Goal: Task Accomplishment & Management: Manage account settings

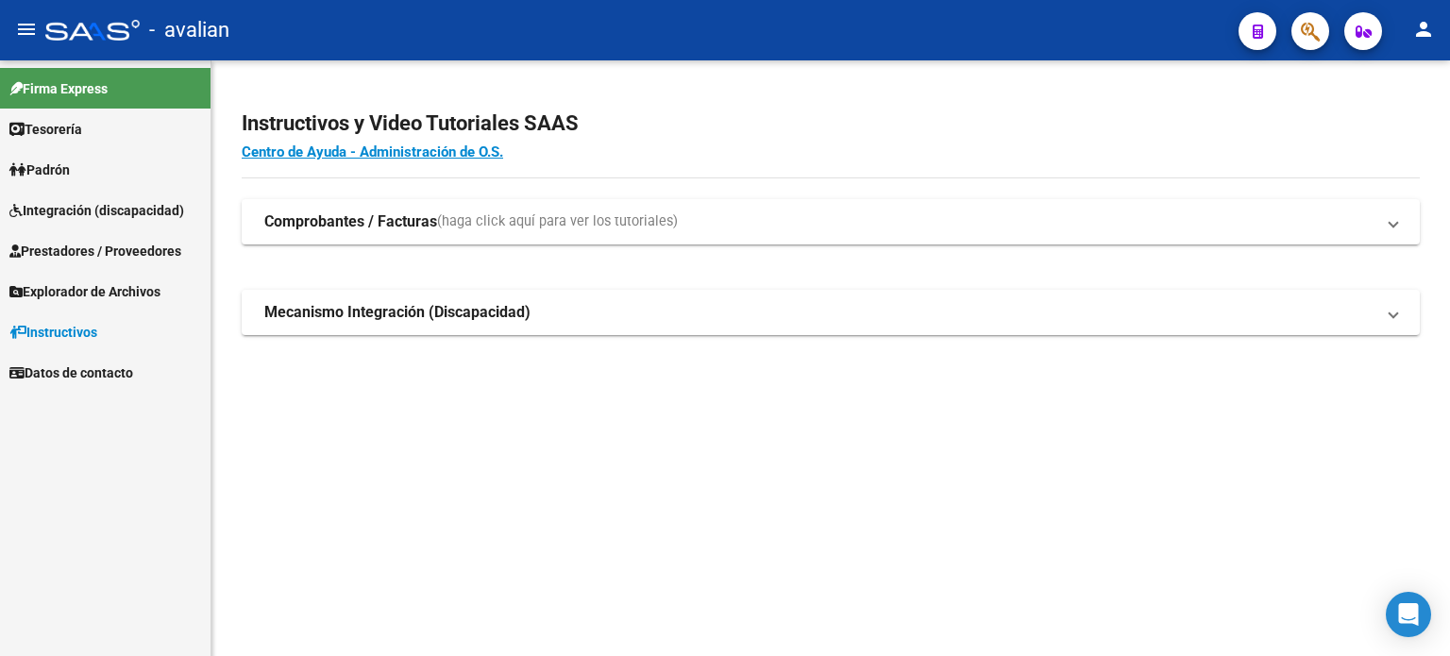
click at [99, 220] on span "Integración (discapacidad)" at bounding box center [96, 210] width 175 height 21
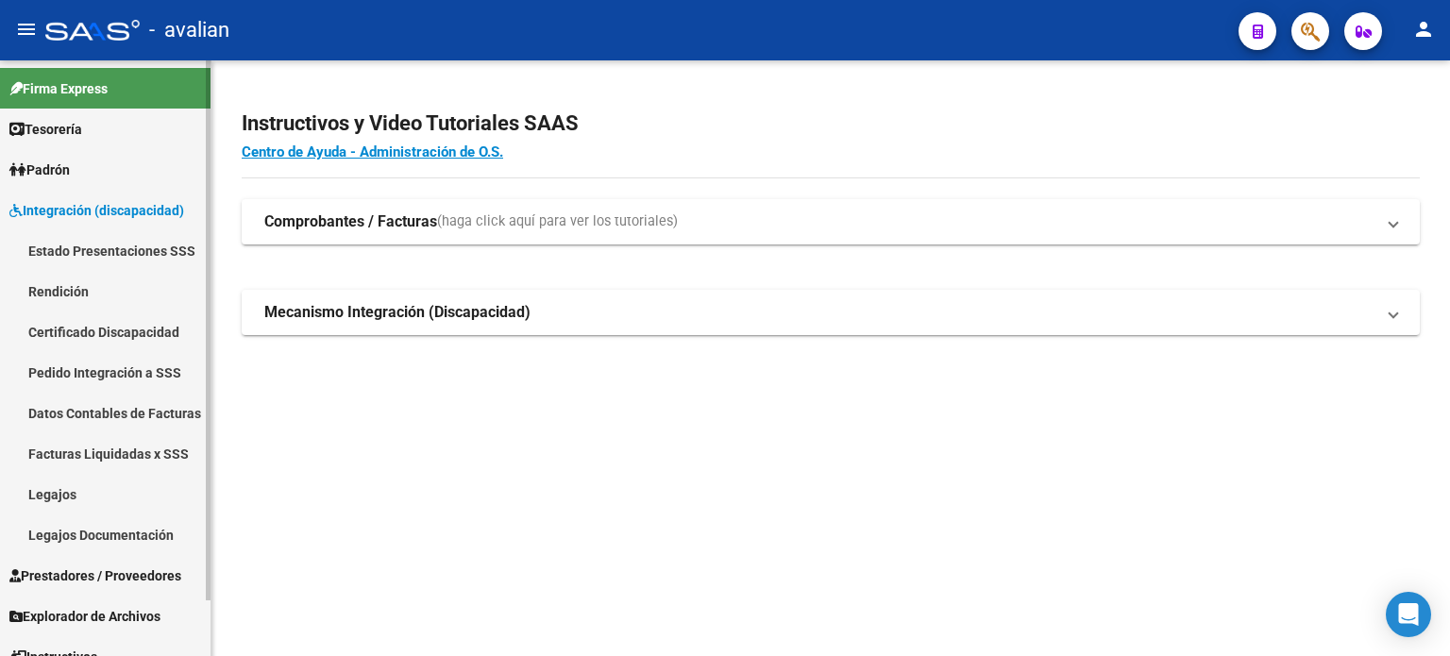
click at [65, 490] on link "Legajos" at bounding box center [105, 494] width 211 height 41
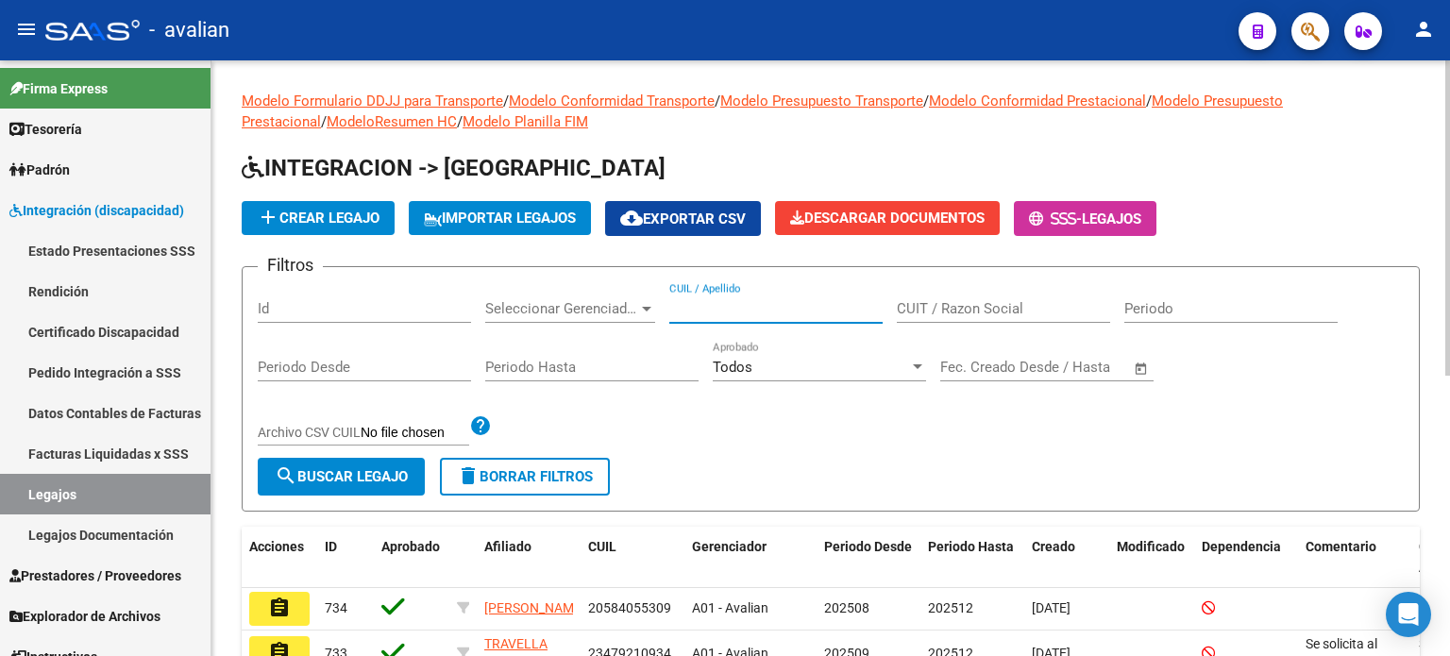
click at [738, 308] on input "CUIL / Apellido" at bounding box center [775, 308] width 213 height 17
paste input "20585584690"
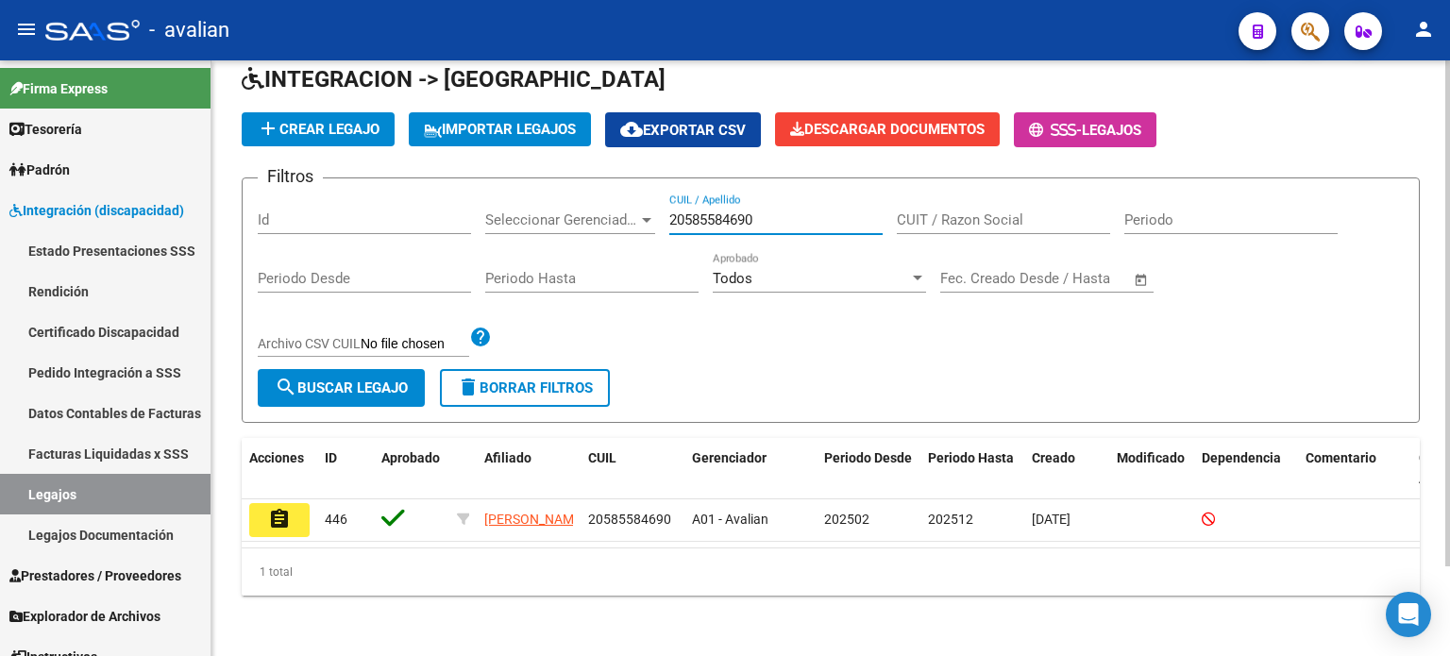
scroll to position [105, 0]
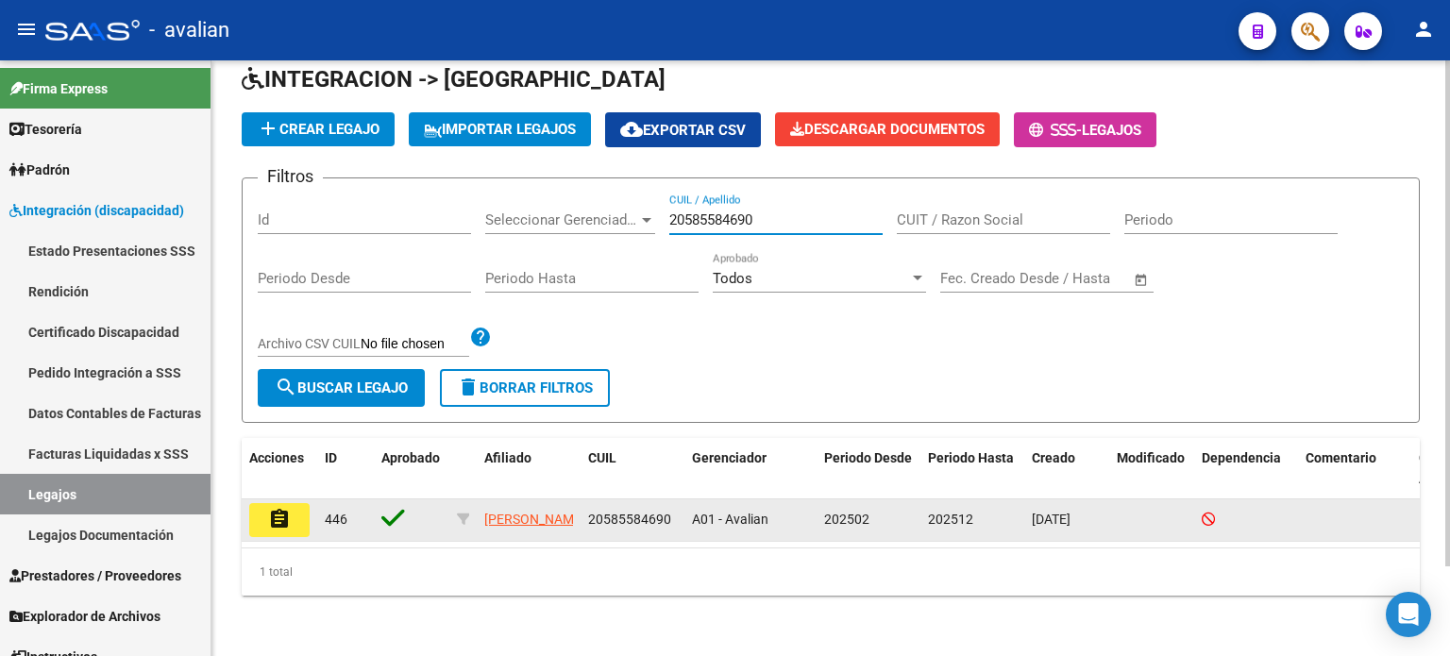
type input "20585584690"
click at [283, 508] on mat-icon "assignment" at bounding box center [279, 519] width 23 height 23
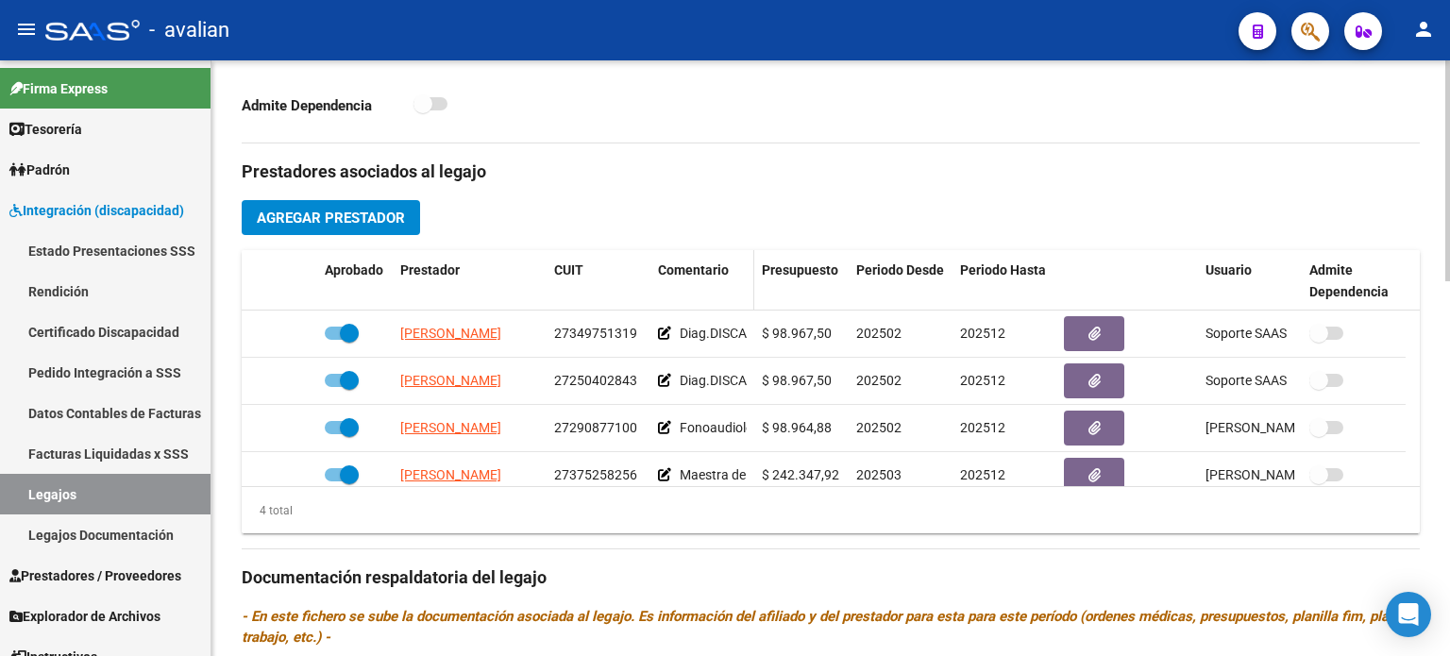
scroll to position [629, 0]
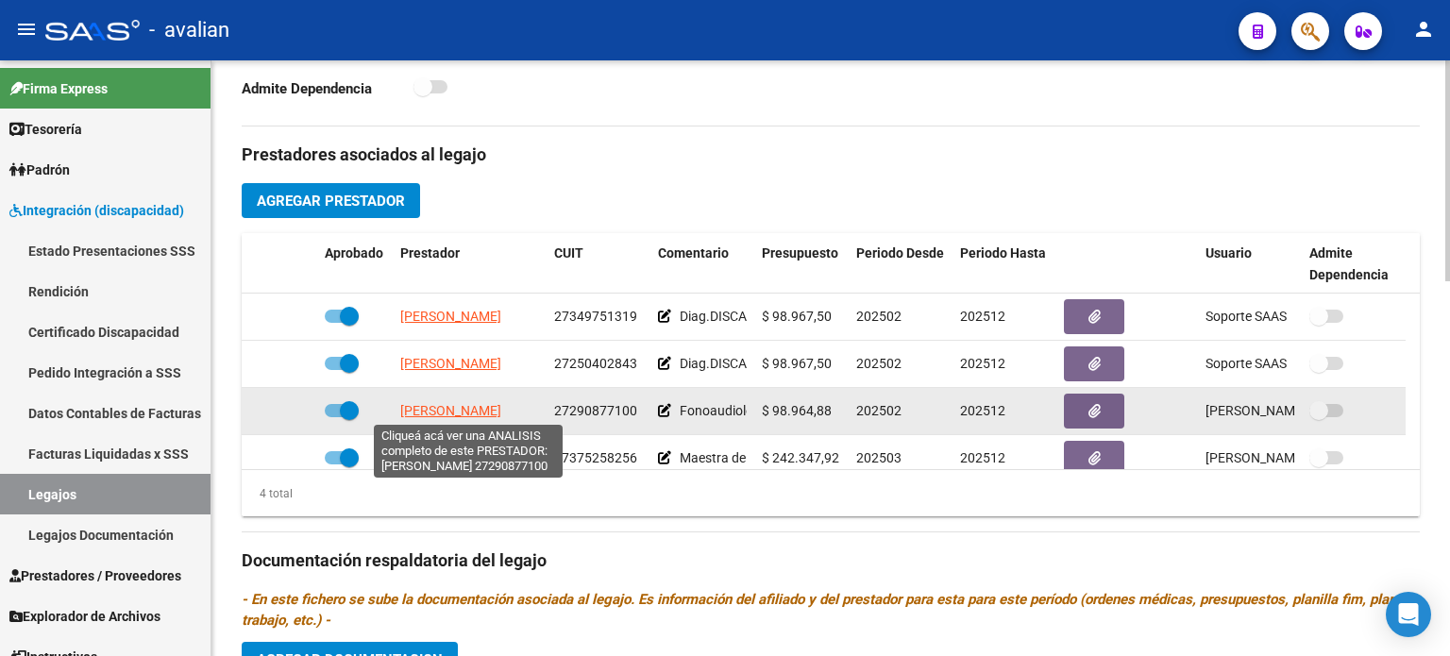
click at [446, 407] on span "[PERSON_NAME]" at bounding box center [450, 410] width 101 height 15
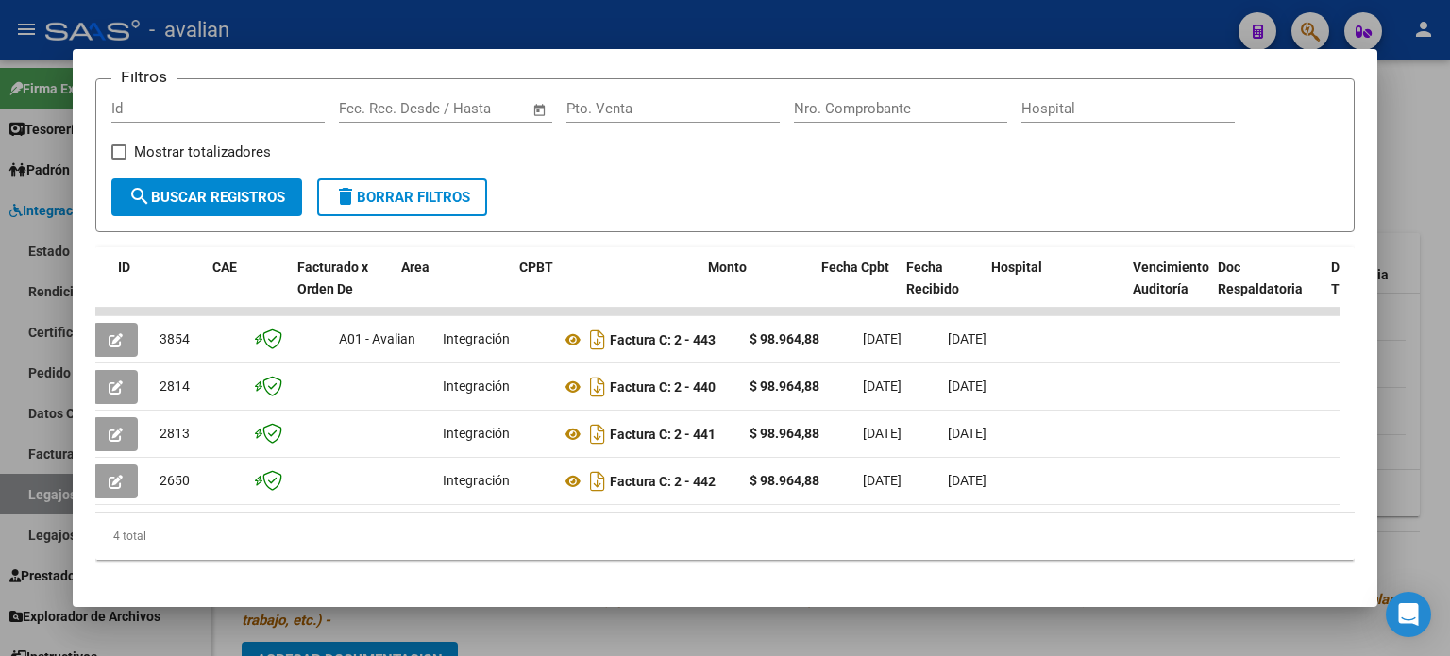
scroll to position [0, 50]
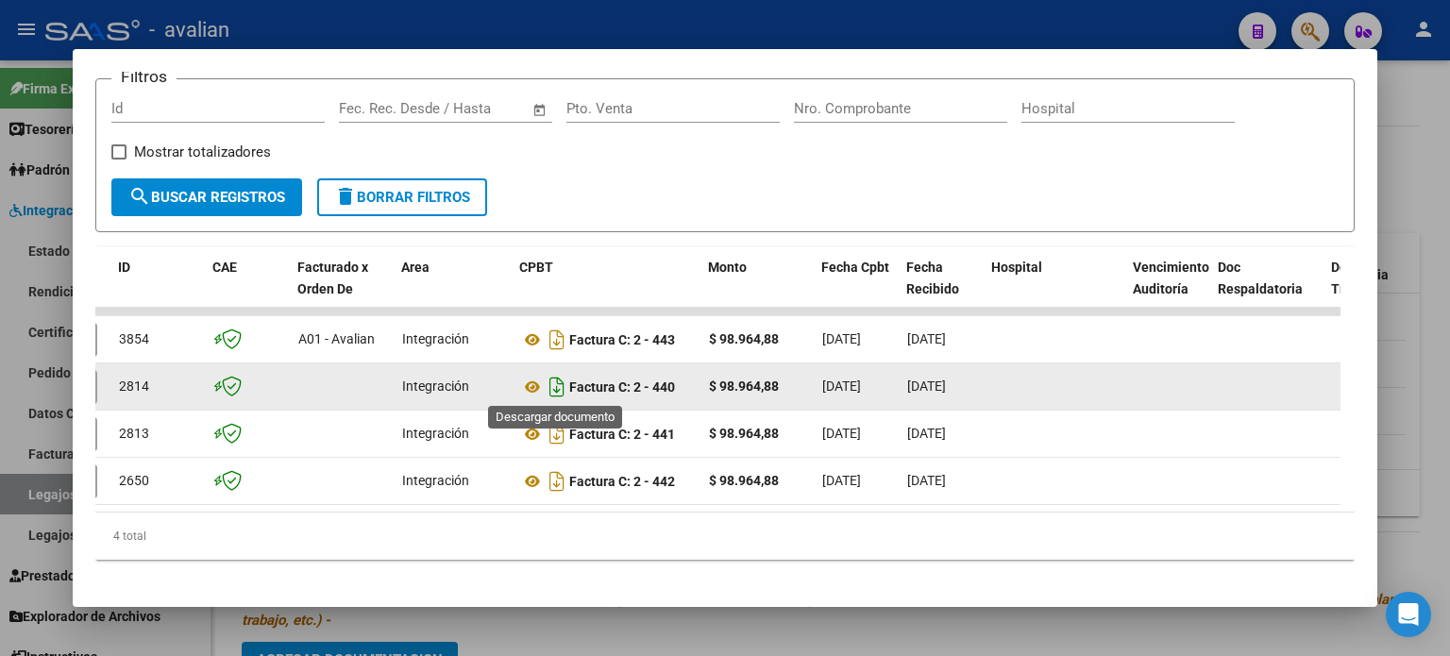
click at [557, 386] on icon "Descargar documento" at bounding box center [557, 387] width 25 height 30
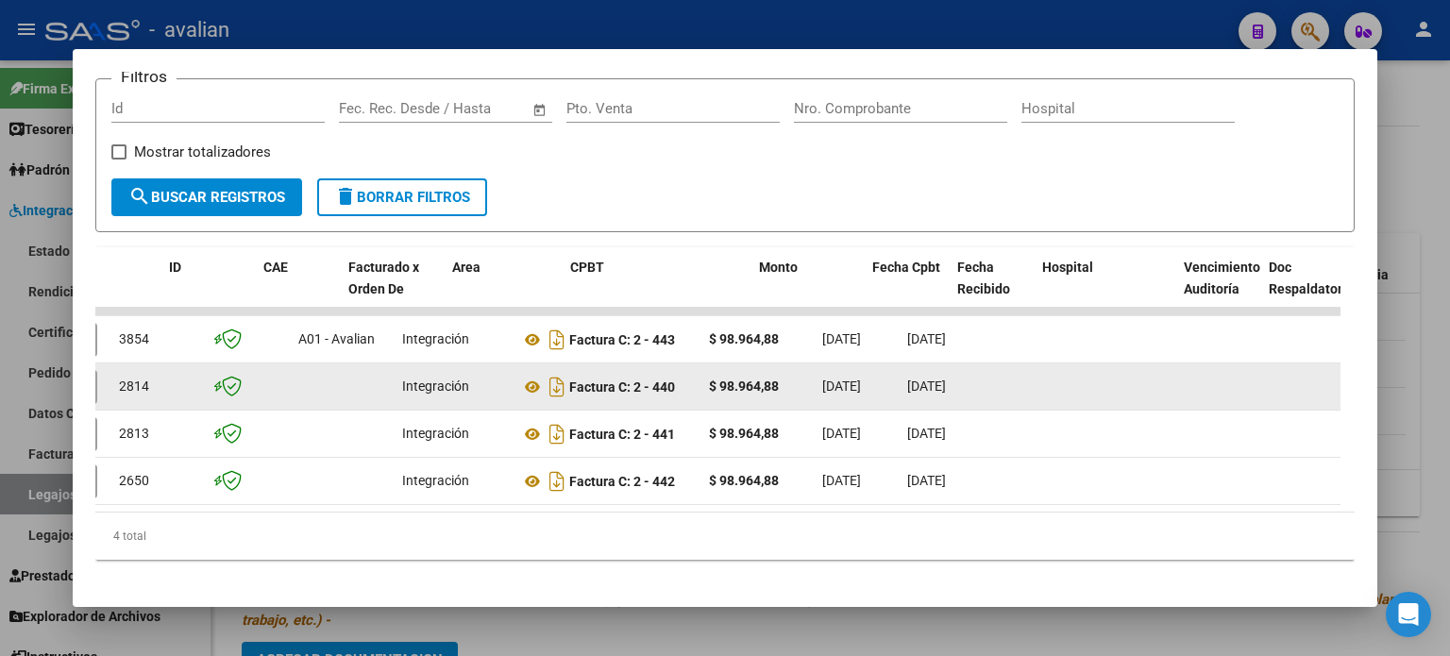
scroll to position [0, 0]
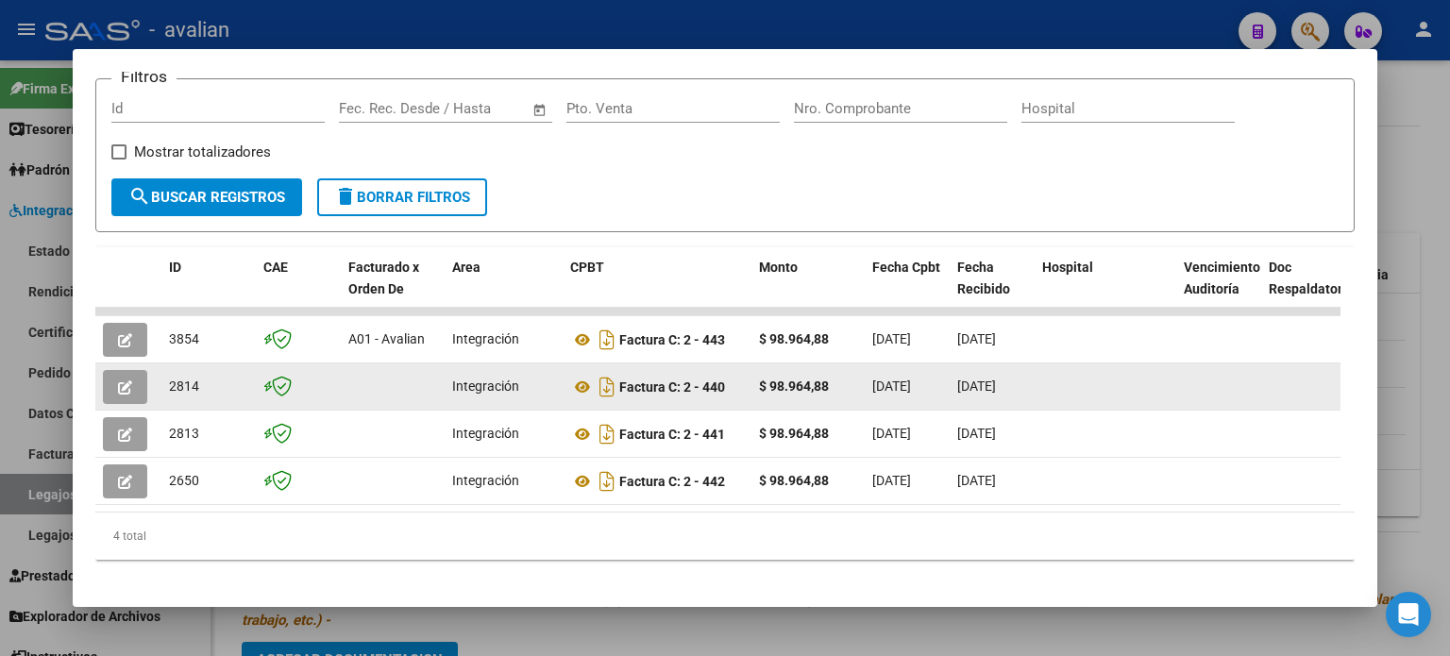
click at [141, 388] on button "button" at bounding box center [125, 387] width 44 height 34
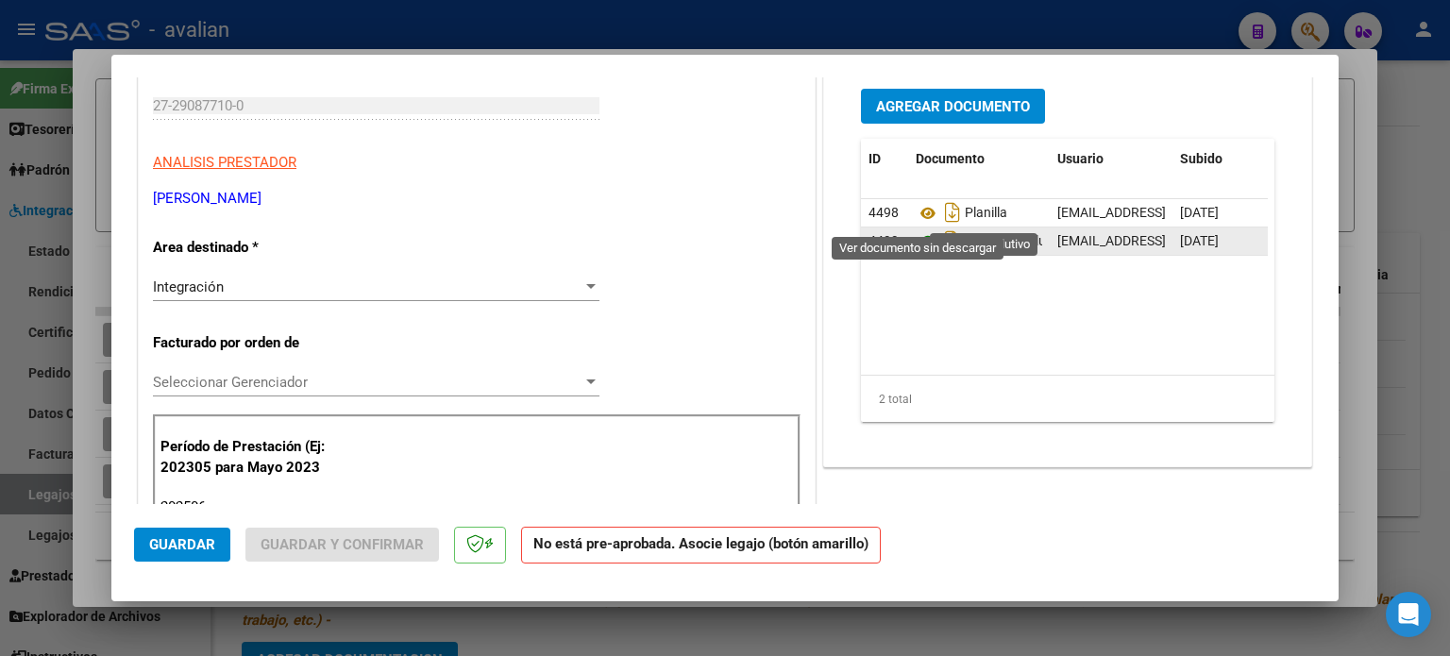
scroll to position [251, 0]
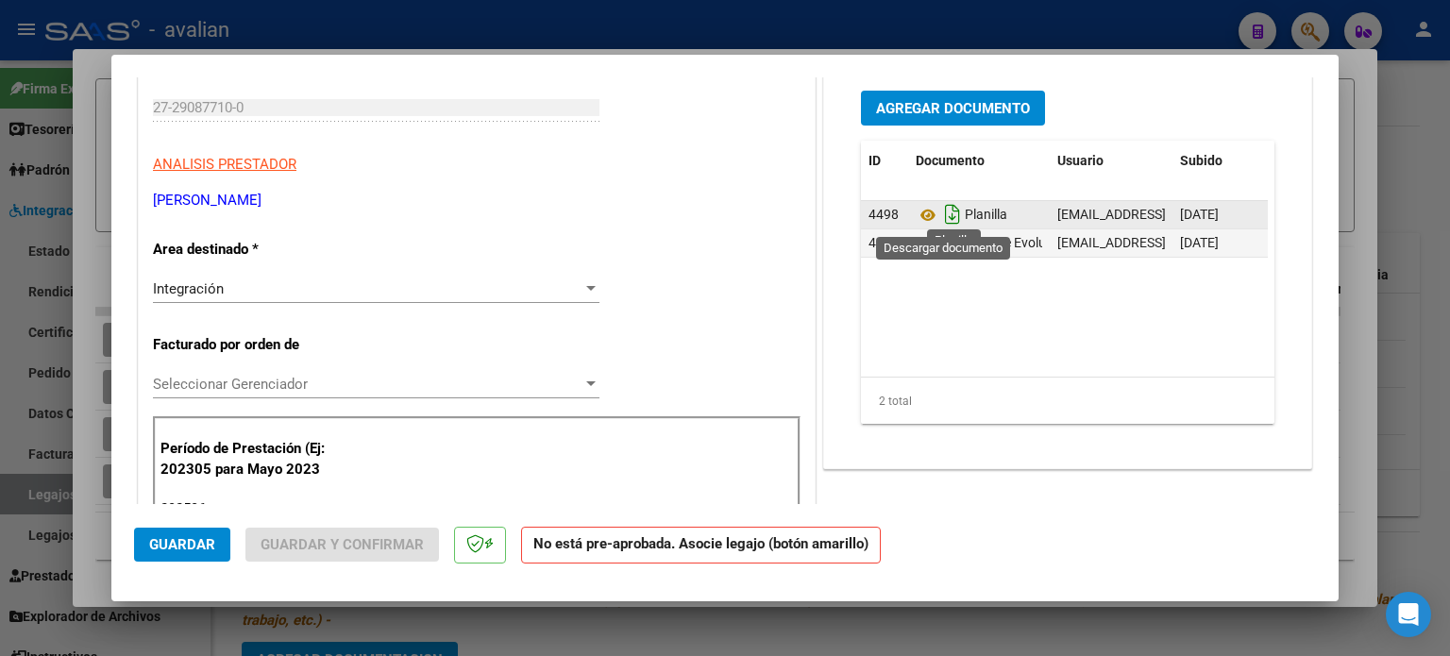
click at [944, 213] on icon "Descargar documento" at bounding box center [952, 214] width 25 height 30
type input "$ 0,00"
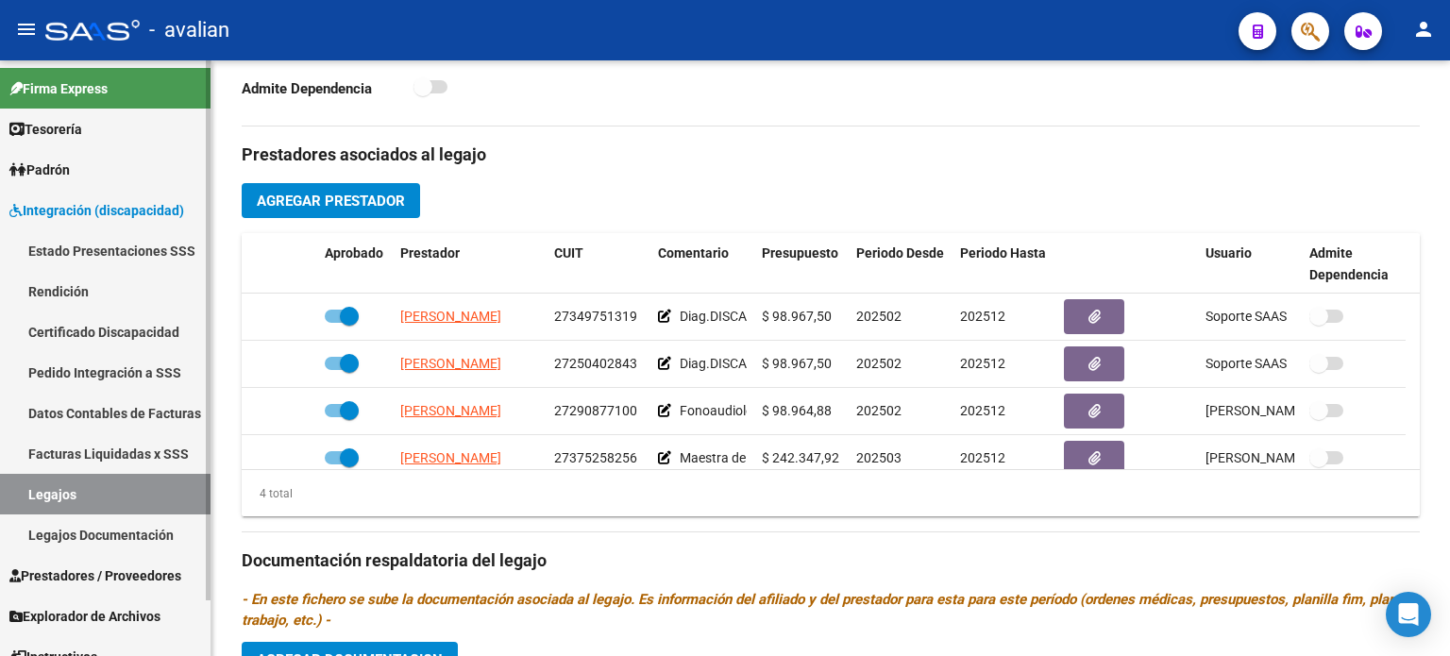
click at [68, 489] on link "Legajos" at bounding box center [105, 494] width 211 height 41
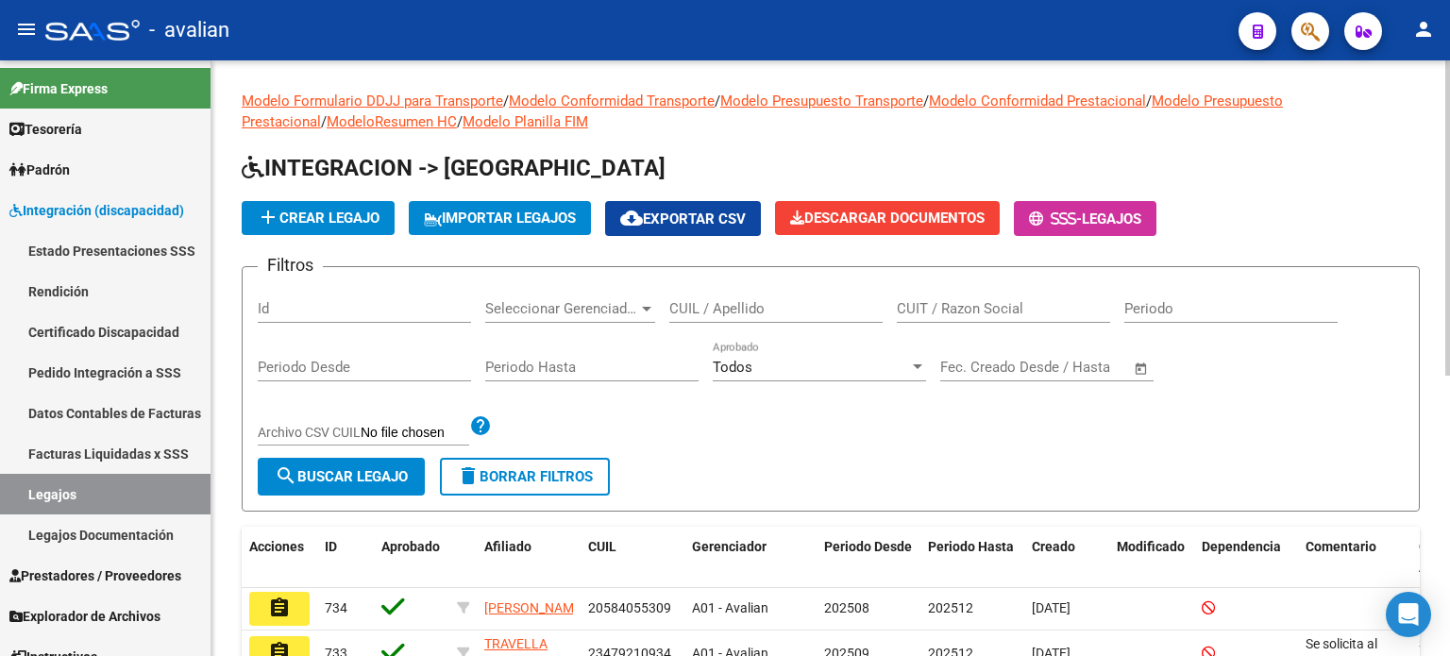
click at [684, 304] on input "CUIL / Apellido" at bounding box center [775, 308] width 213 height 17
paste input "20160643049"
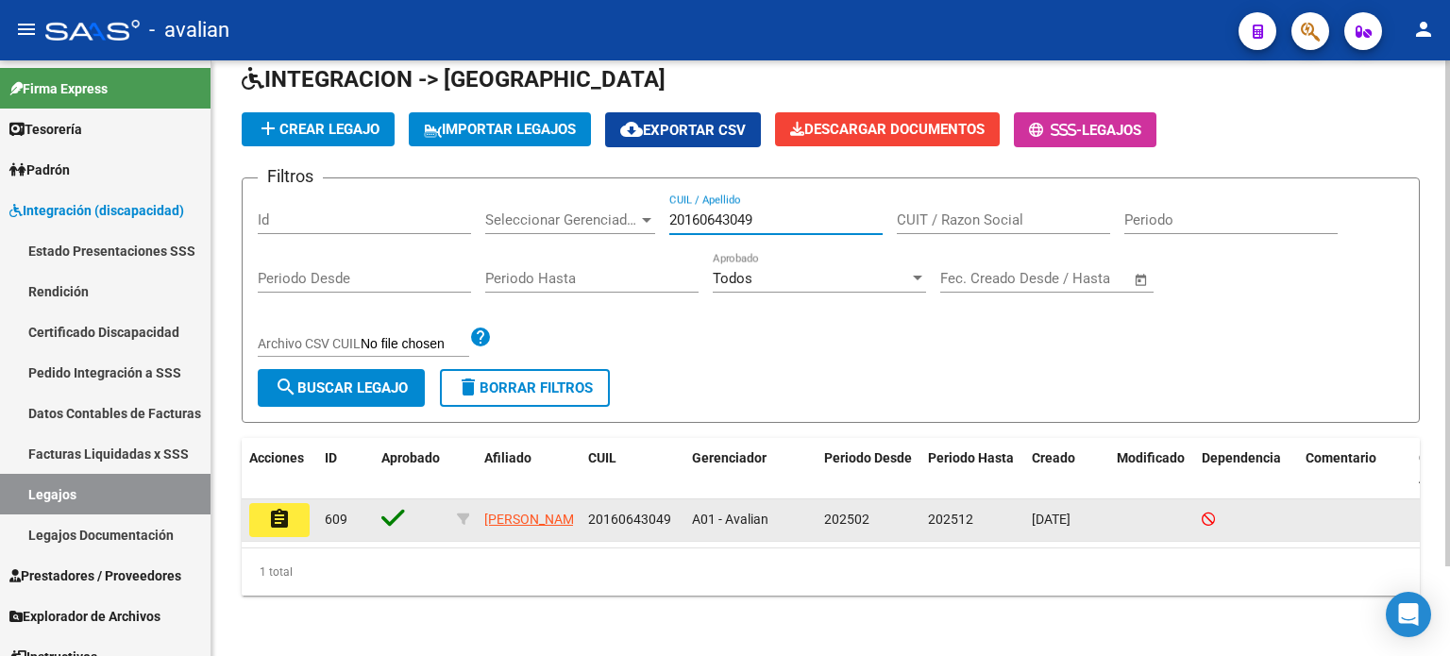
scroll to position [105, 0]
type input "20160643049"
click at [301, 503] on button "assignment" at bounding box center [279, 520] width 60 height 34
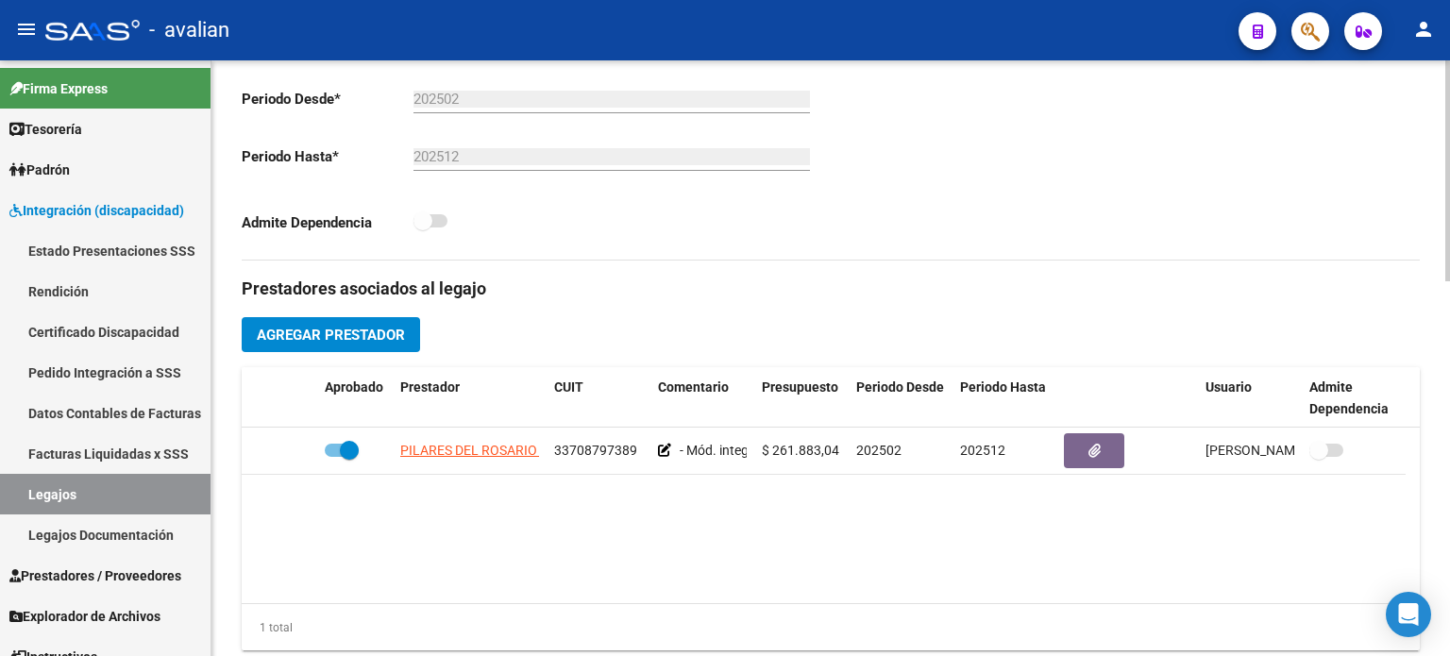
scroll to position [503, 0]
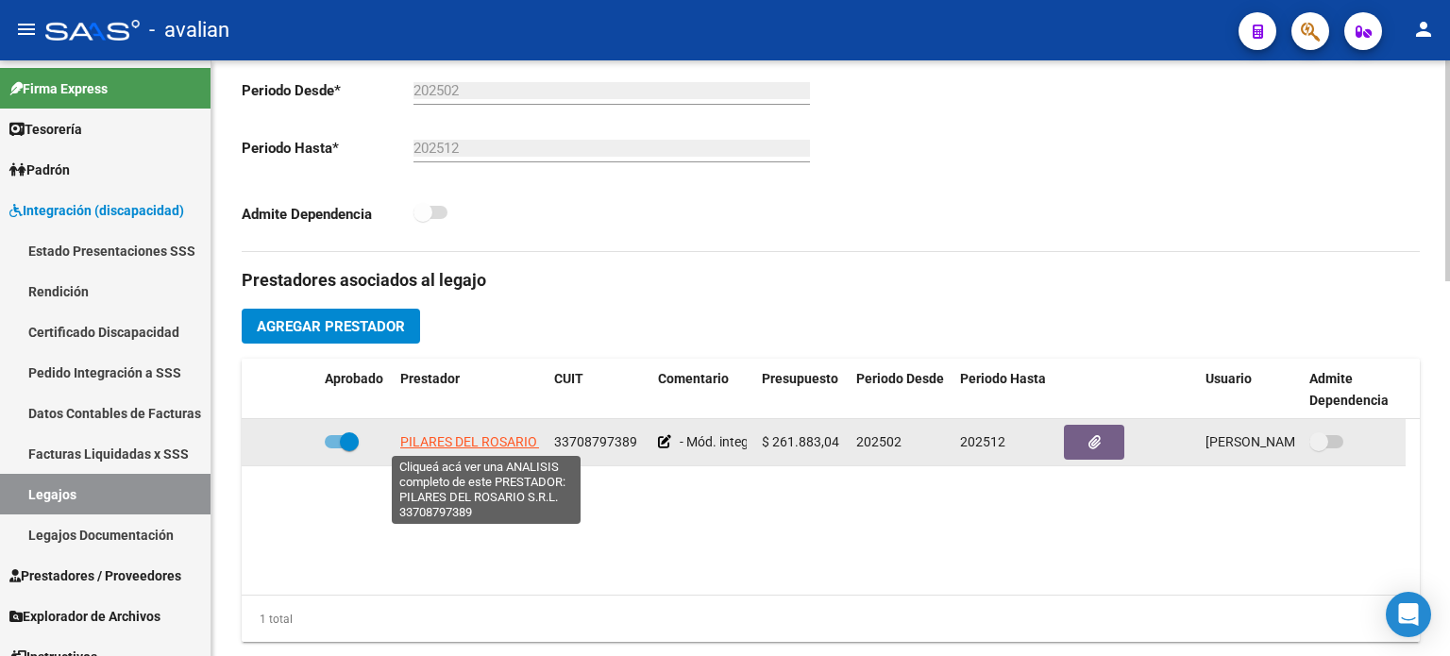
click at [534, 438] on span "PILARES DEL ROSARIO S.R.L." at bounding box center [487, 441] width 175 height 15
type textarea "33708797389"
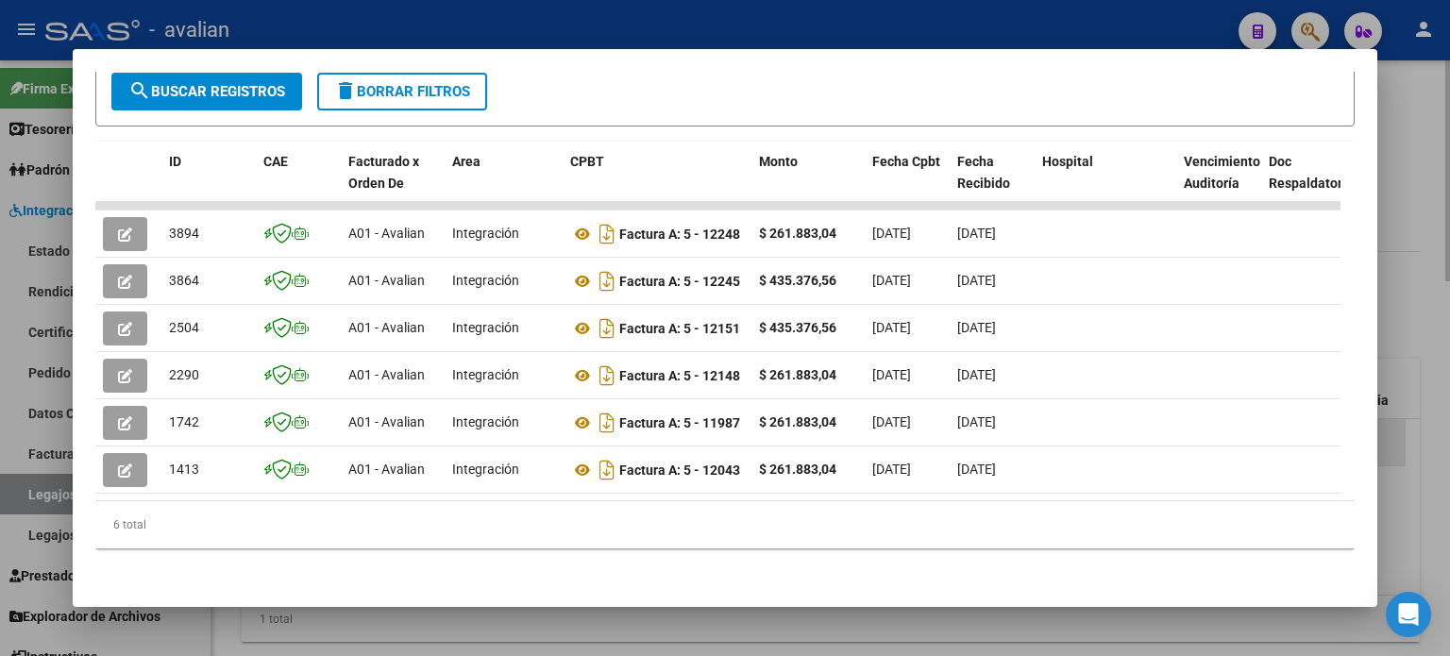
scroll to position [392, 0]
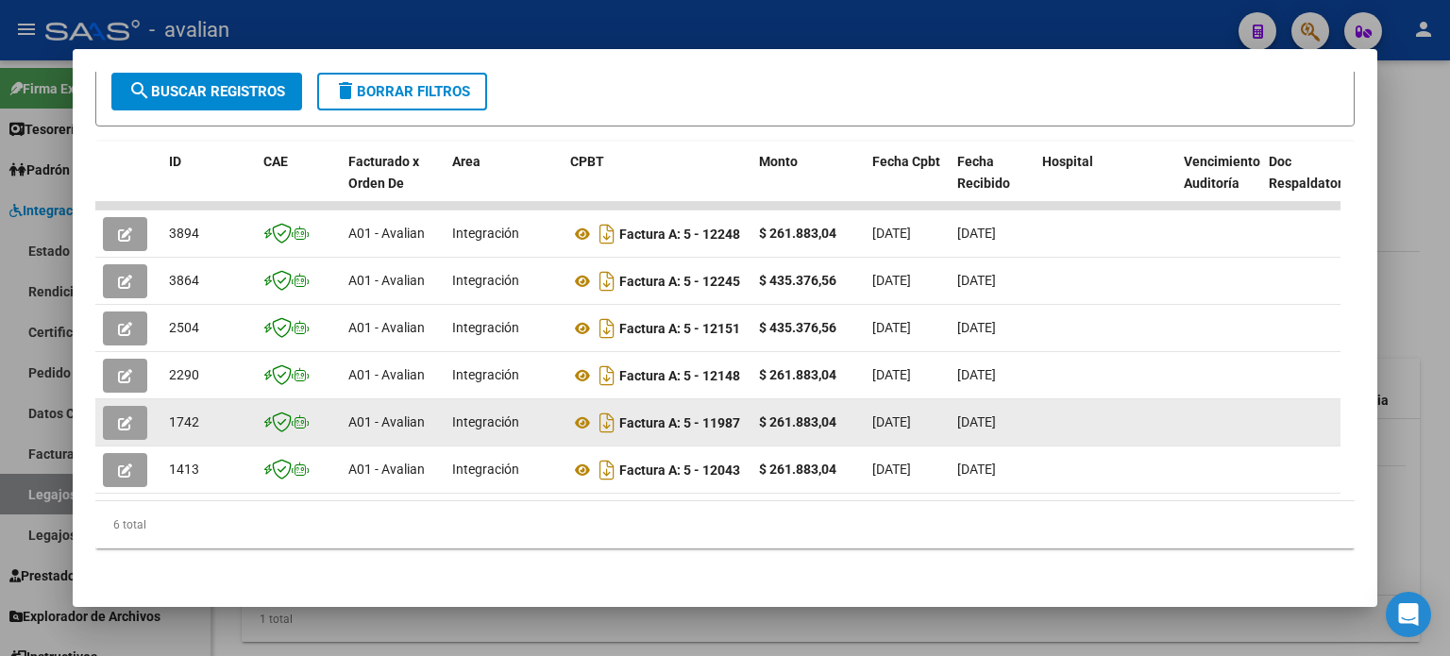
click at [141, 407] on button "button" at bounding box center [125, 423] width 44 height 34
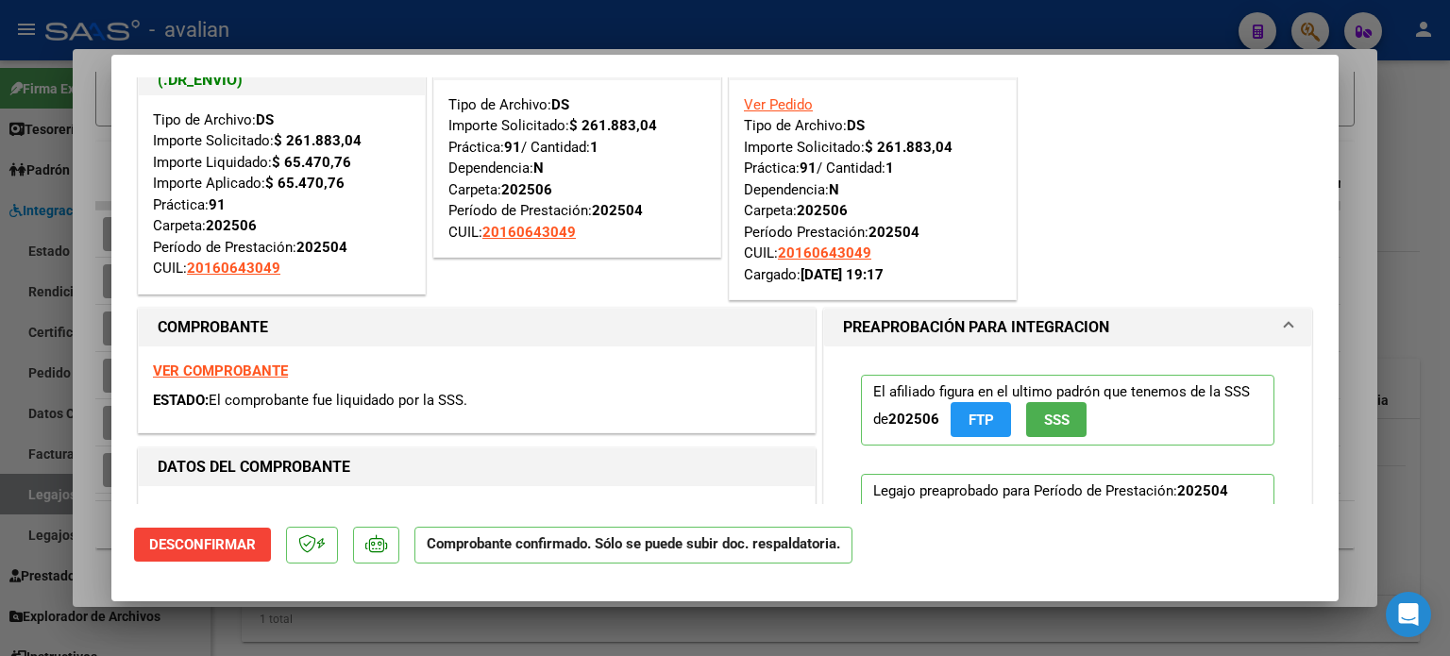
scroll to position [0, 0]
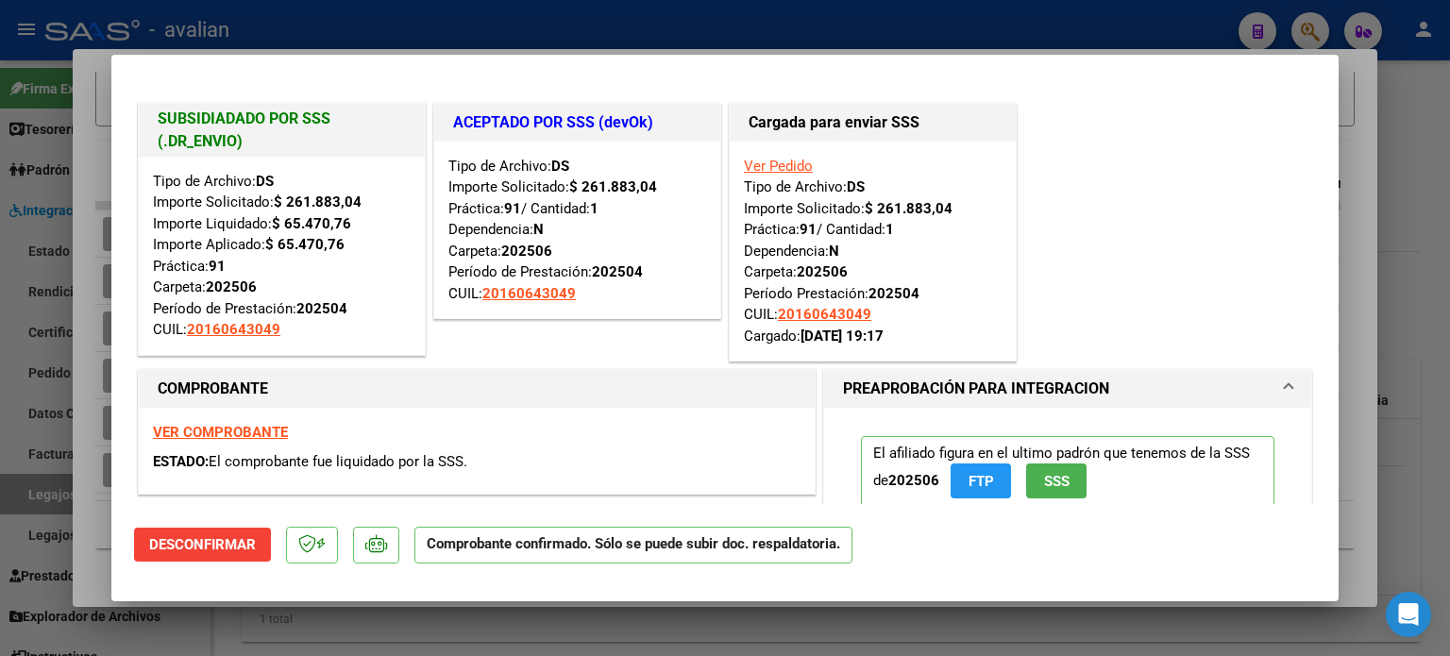
type input "$ 0,00"
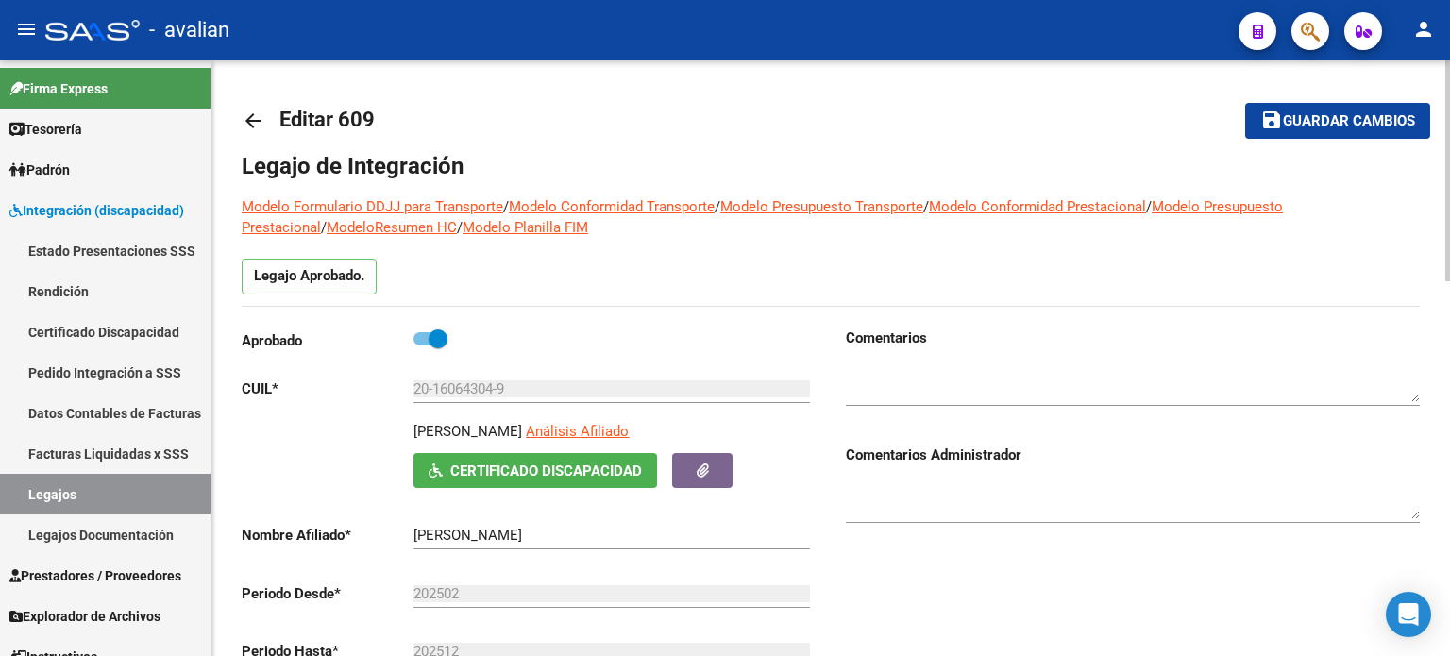
click at [245, 131] on link "arrow_back" at bounding box center [261, 120] width 38 height 44
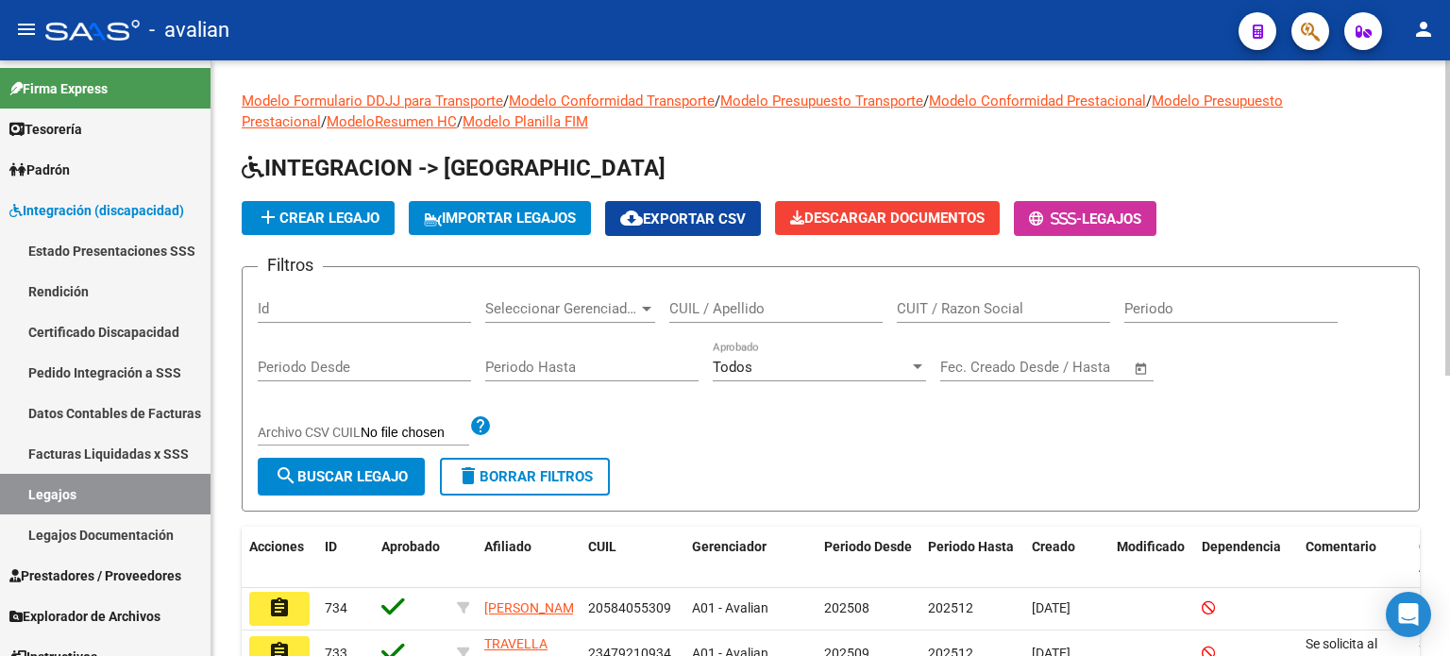
click at [704, 311] on input "CUIL / Apellido" at bounding box center [775, 308] width 213 height 17
paste input "20449953607"
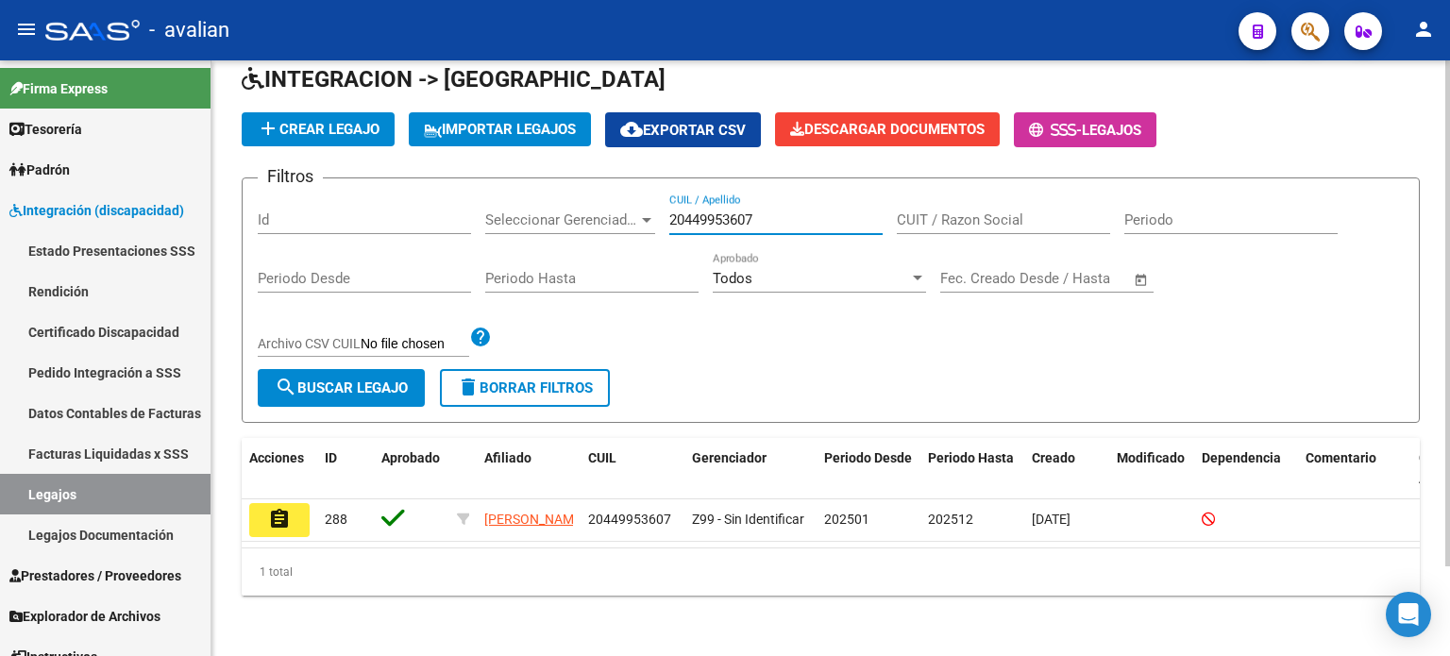
scroll to position [105, 0]
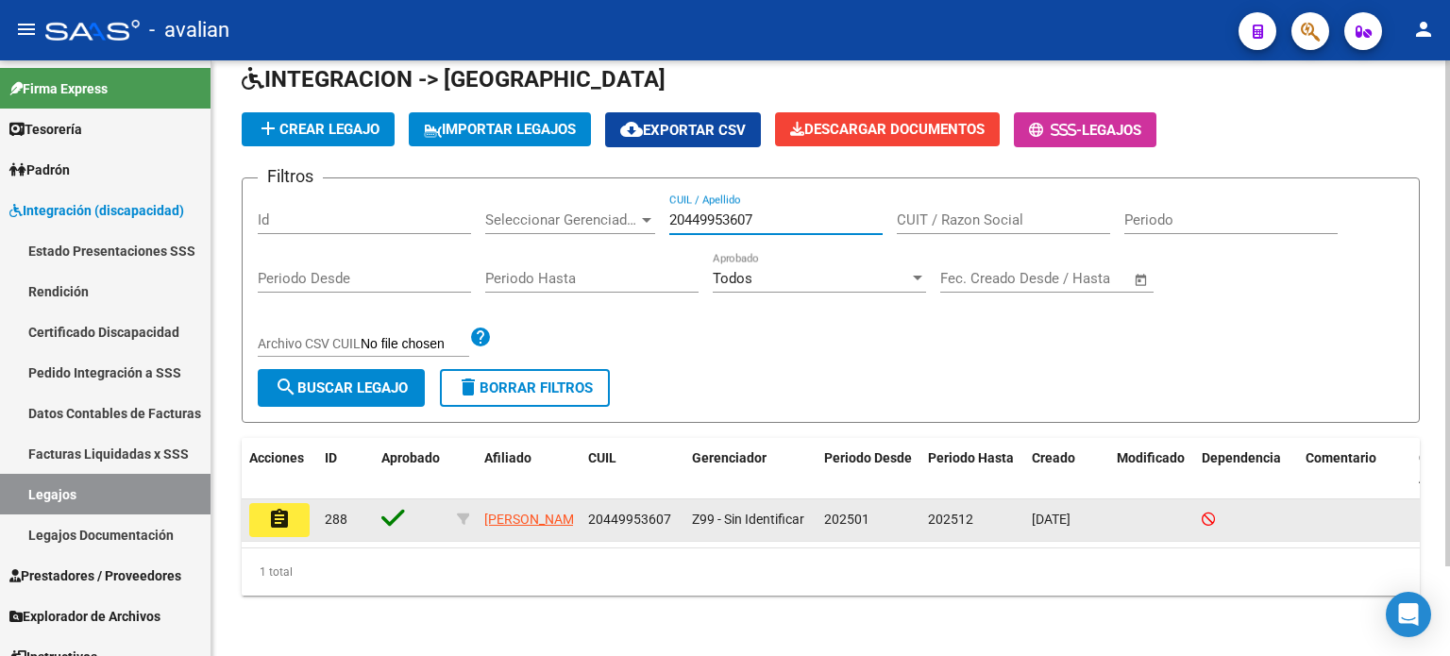
type input "20449953607"
click at [273, 508] on mat-icon "assignment" at bounding box center [279, 519] width 23 height 23
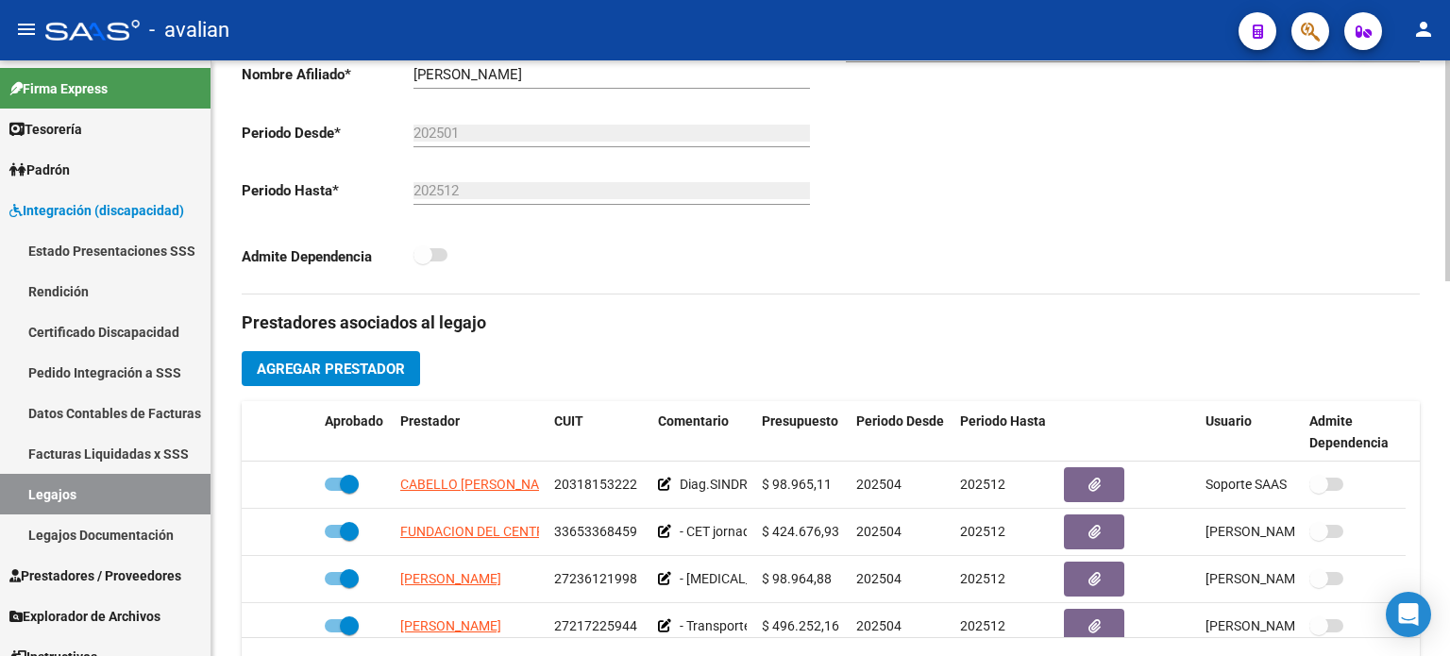
scroll to position [566, 0]
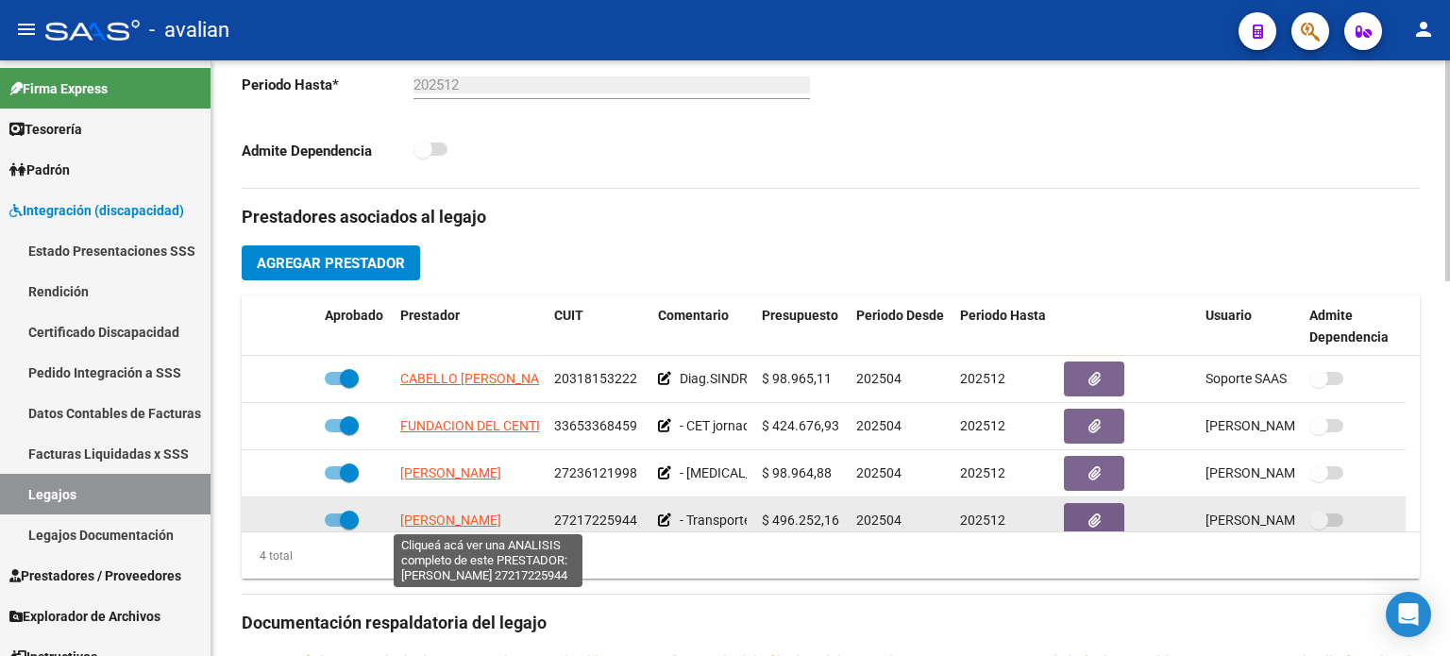
click at [425, 522] on span "[PERSON_NAME]" at bounding box center [450, 520] width 101 height 15
type textarea "27217225944"
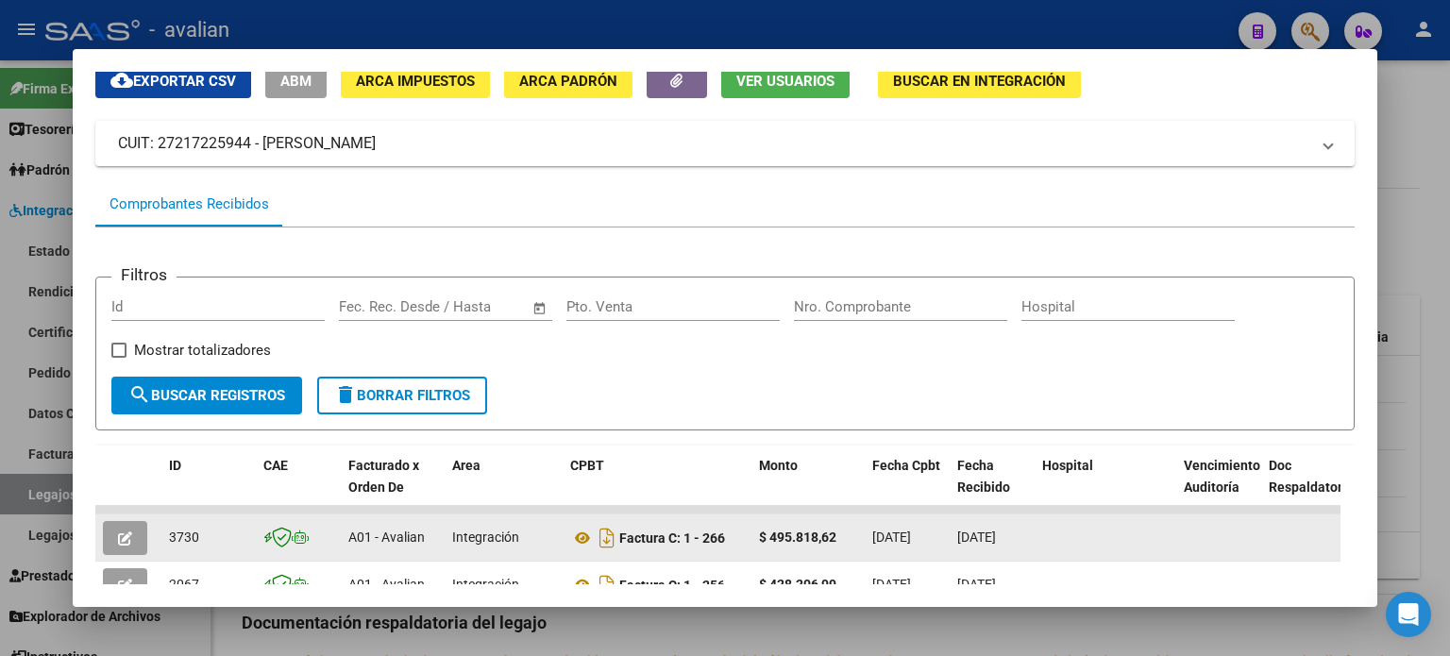
scroll to position [250, 0]
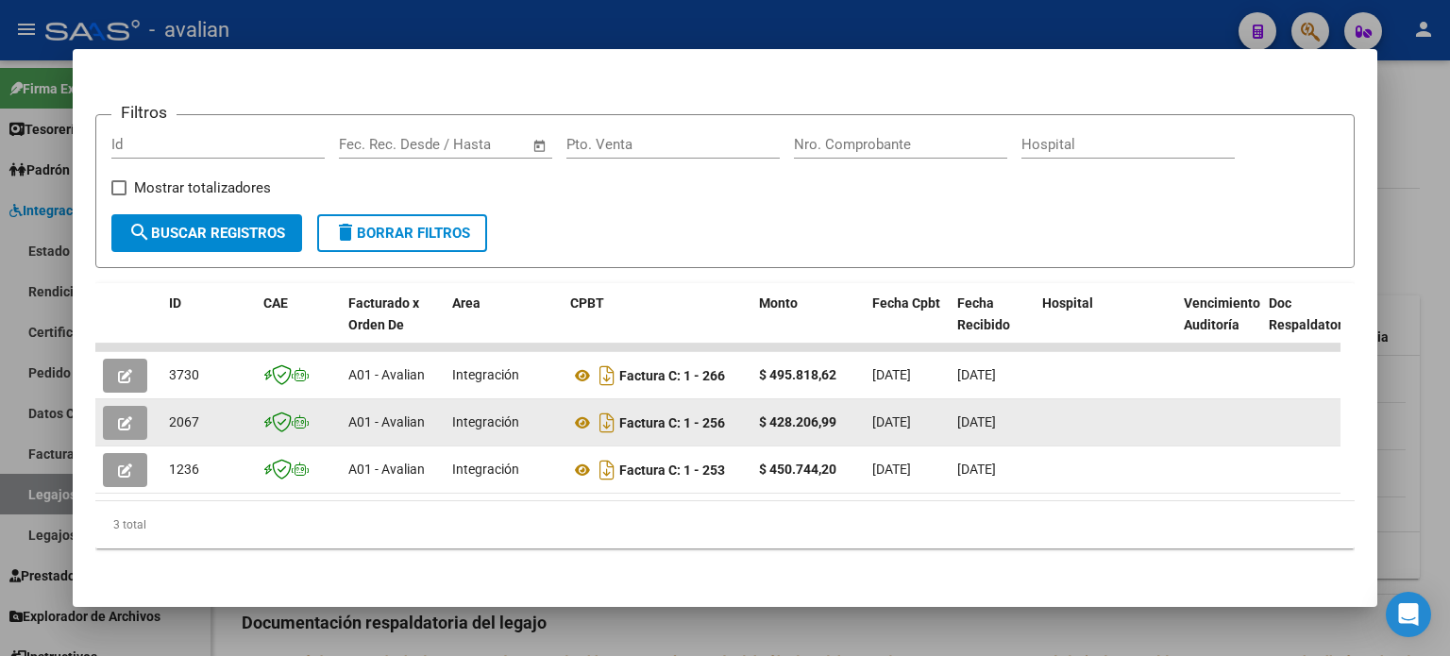
click at [125, 416] on icon "button" at bounding box center [125, 423] width 14 height 14
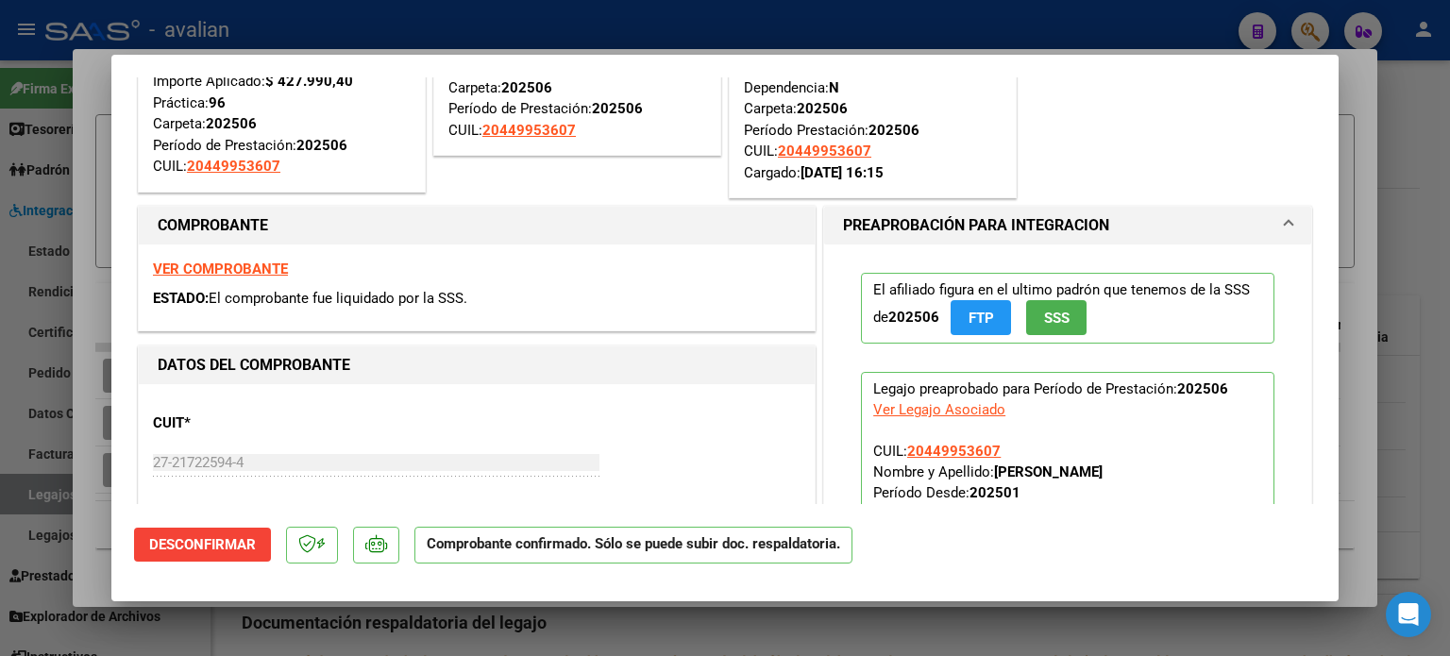
scroll to position [189, 0]
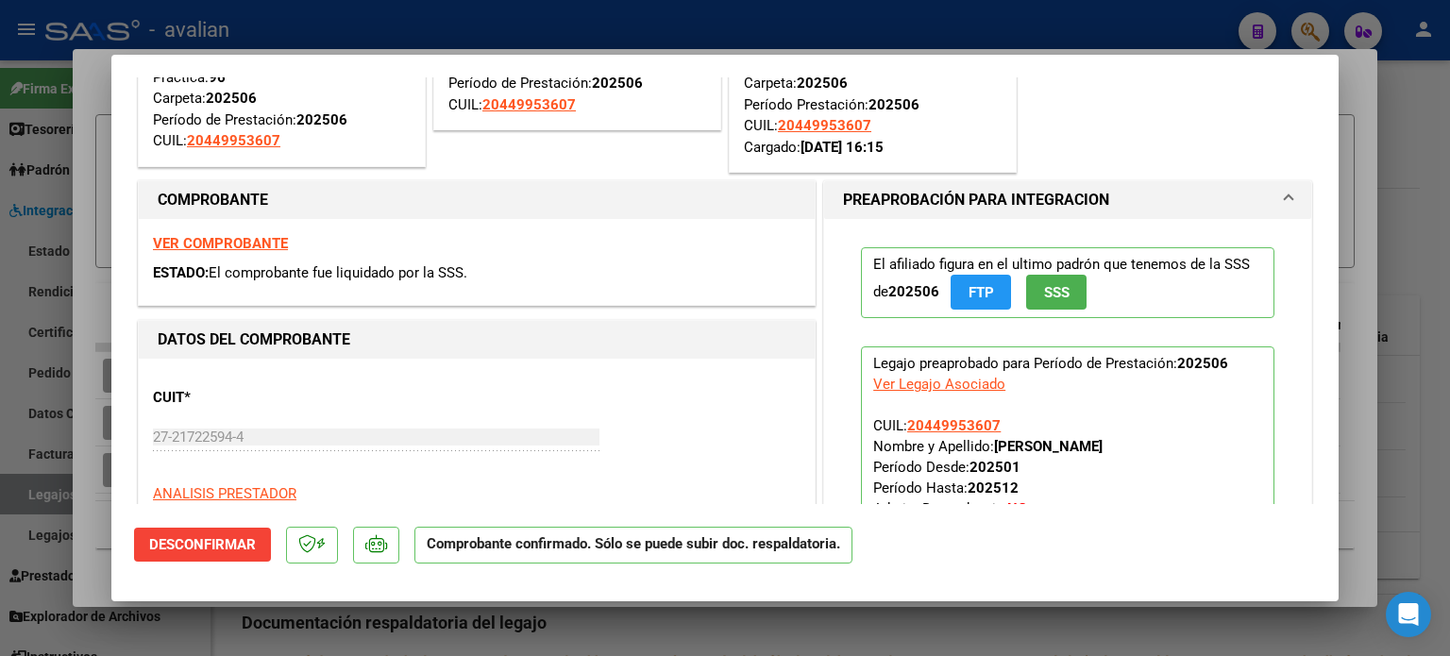
click at [265, 247] on strong "VER COMPROBANTE" at bounding box center [220, 243] width 135 height 17
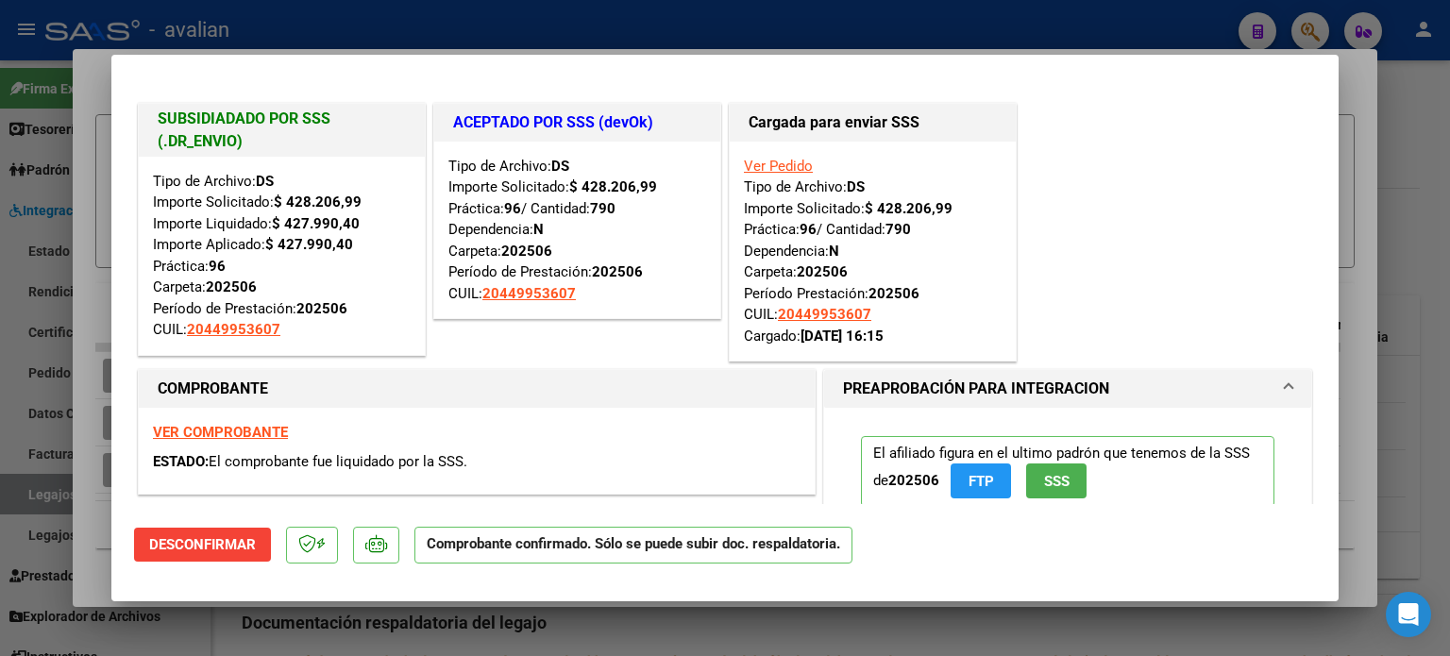
scroll to position [62, 0]
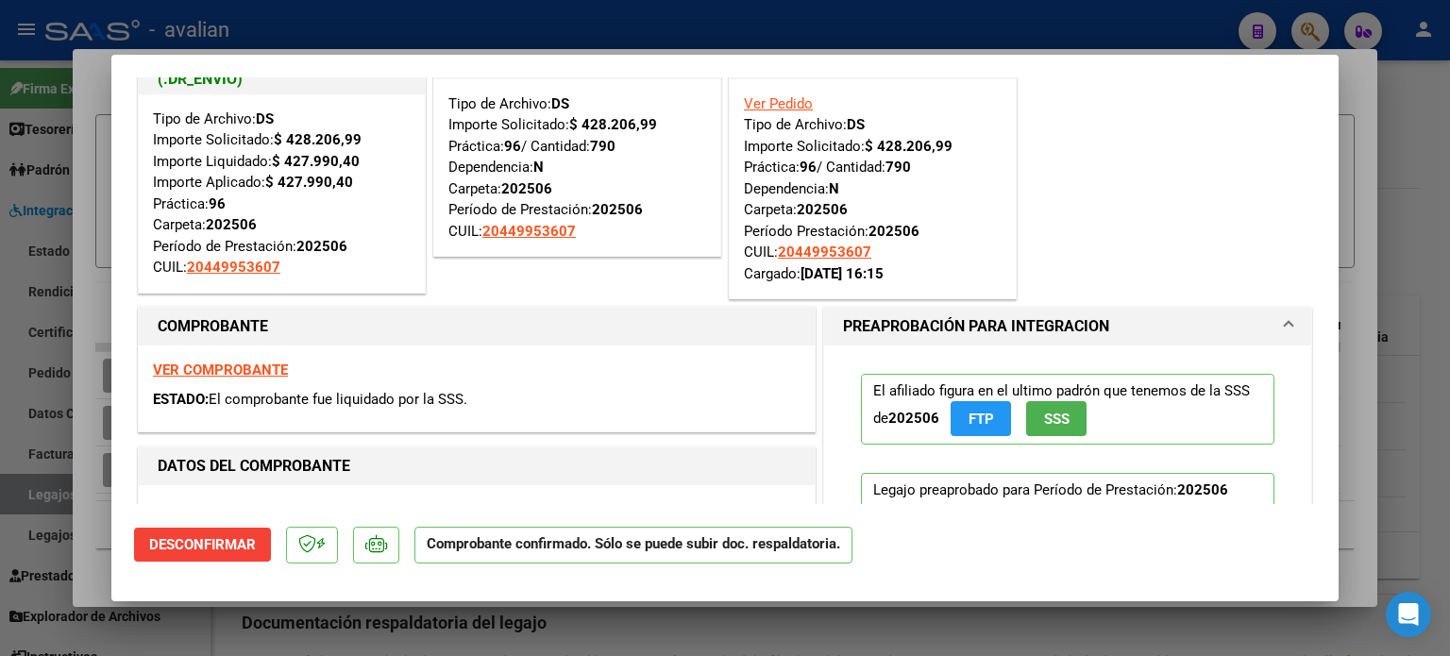
type input "$ 0,00"
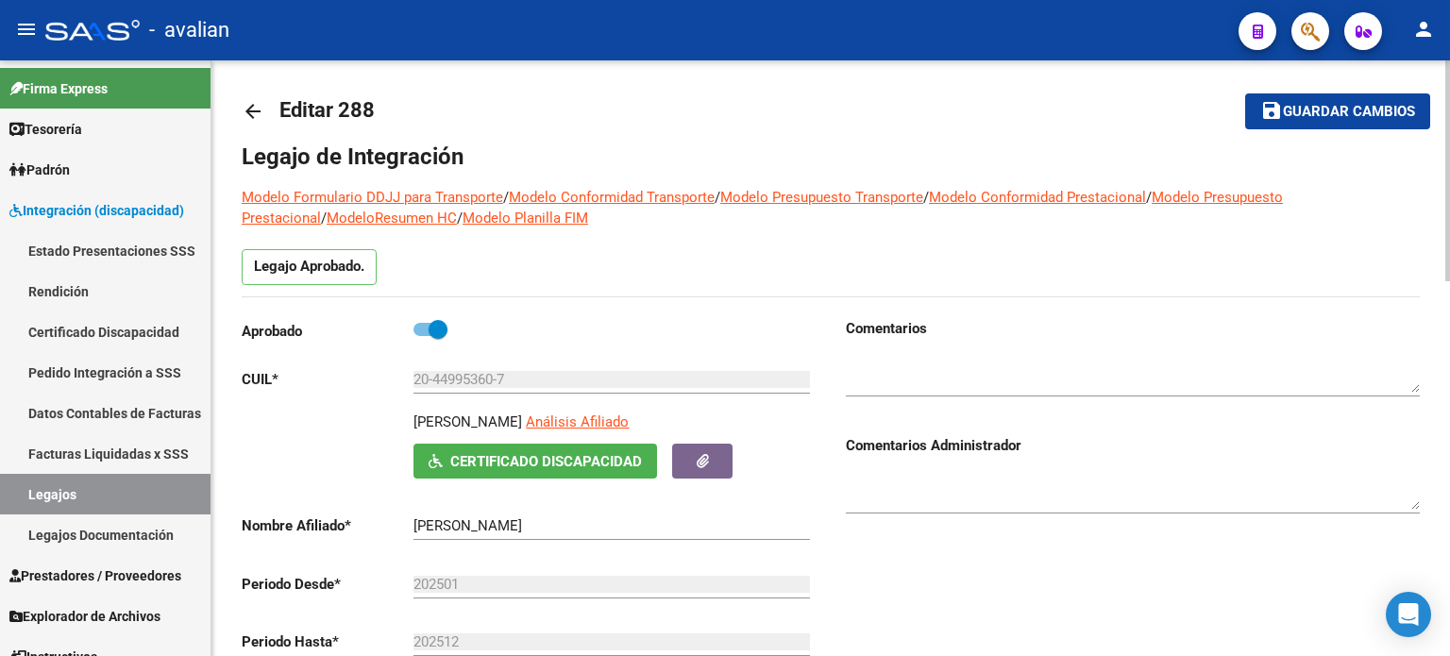
scroll to position [0, 0]
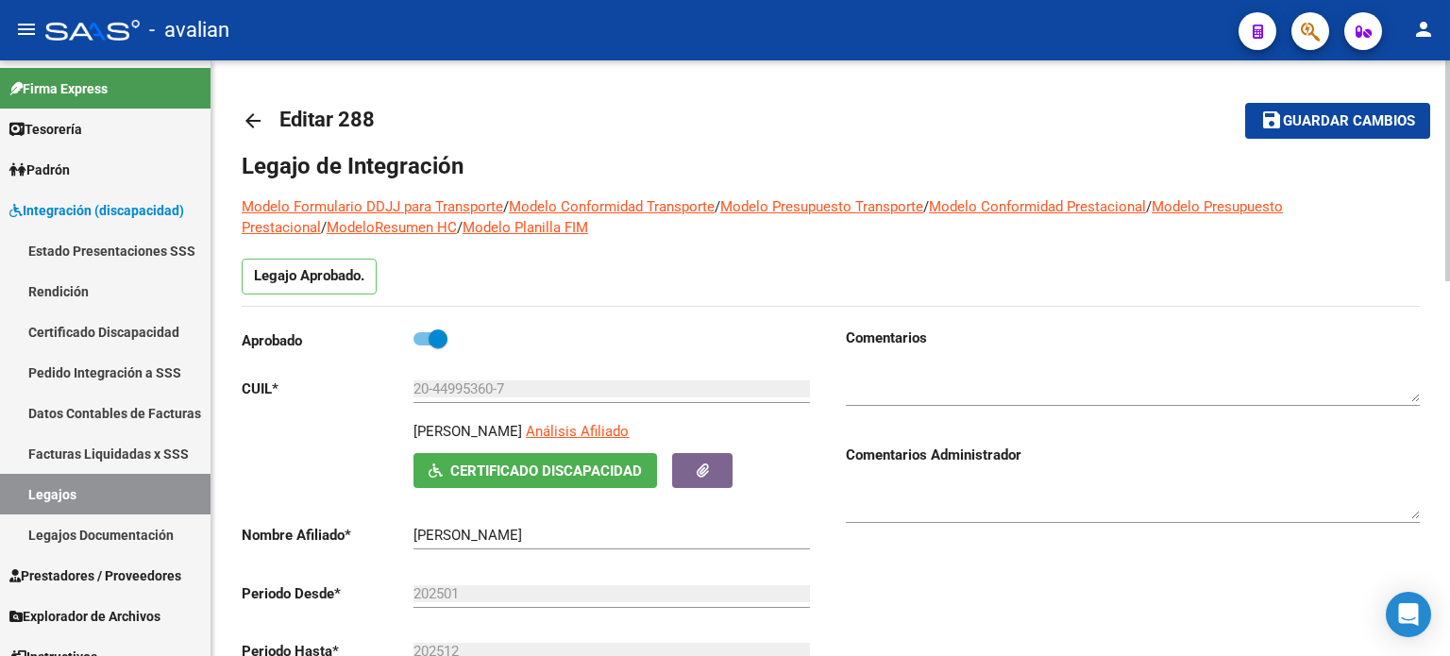
click at [257, 118] on mat-icon "arrow_back" at bounding box center [253, 121] width 23 height 23
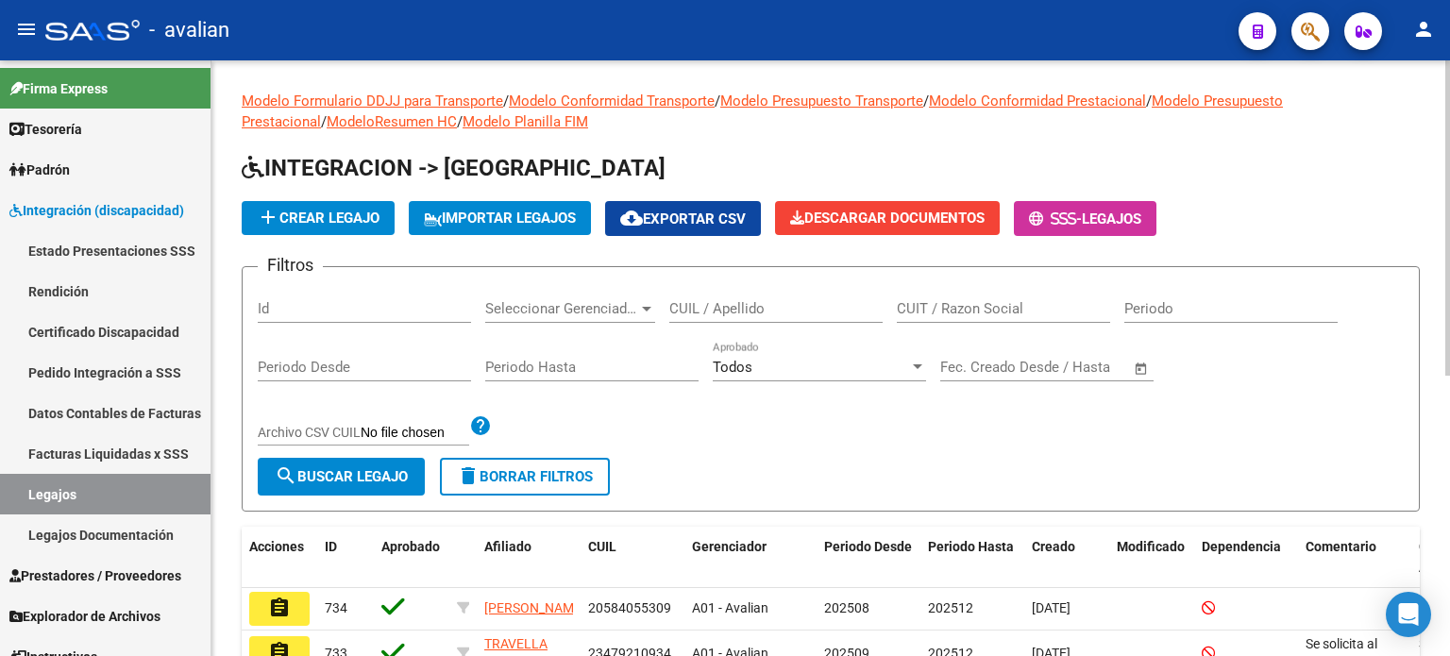
click at [730, 305] on input "CUIL / Apellido" at bounding box center [775, 308] width 213 height 17
paste input "20467215117"
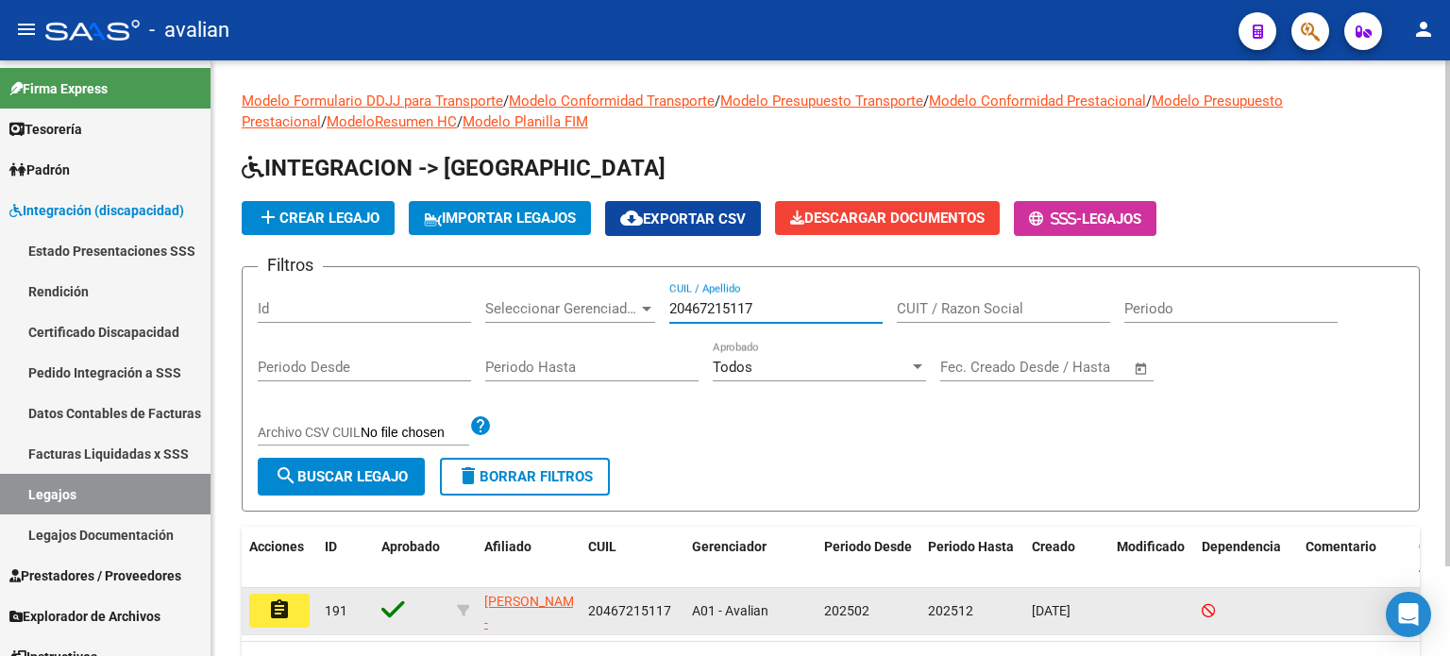
type input "20467215117"
click at [289, 615] on mat-icon "assignment" at bounding box center [279, 610] width 23 height 23
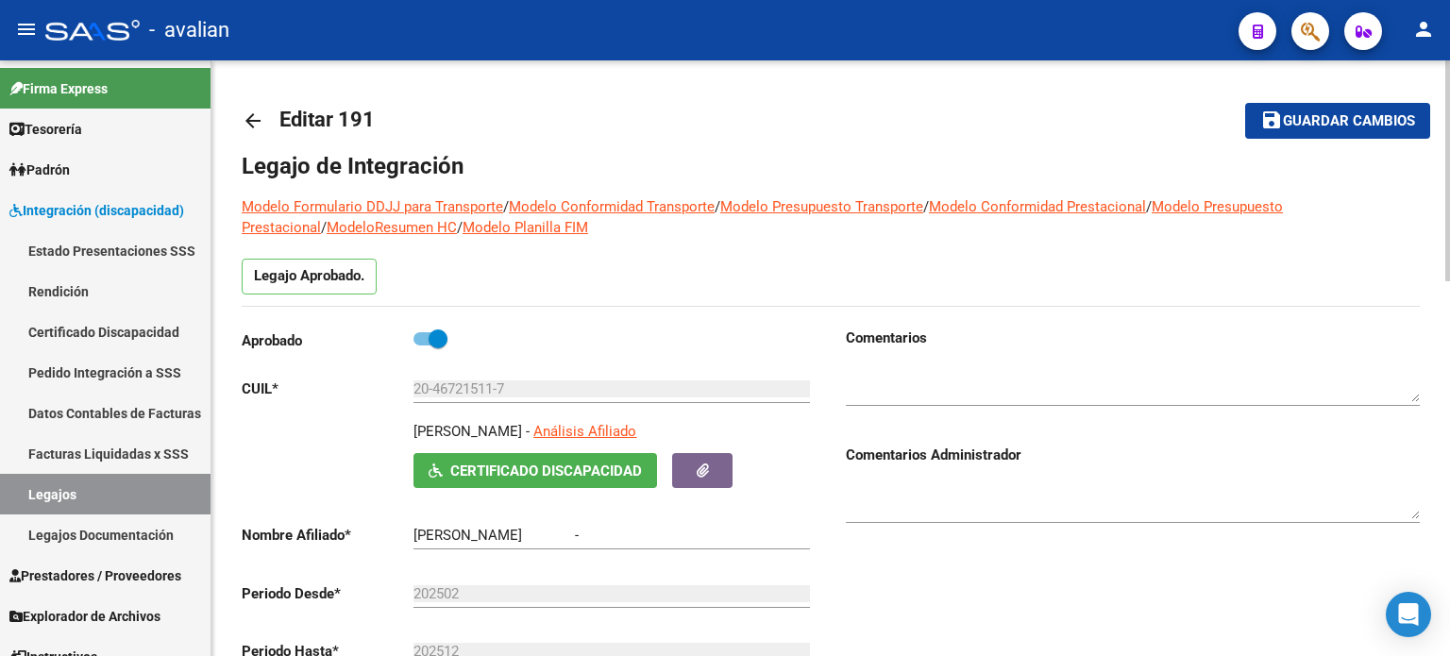
type input "[PERSON_NAME]"
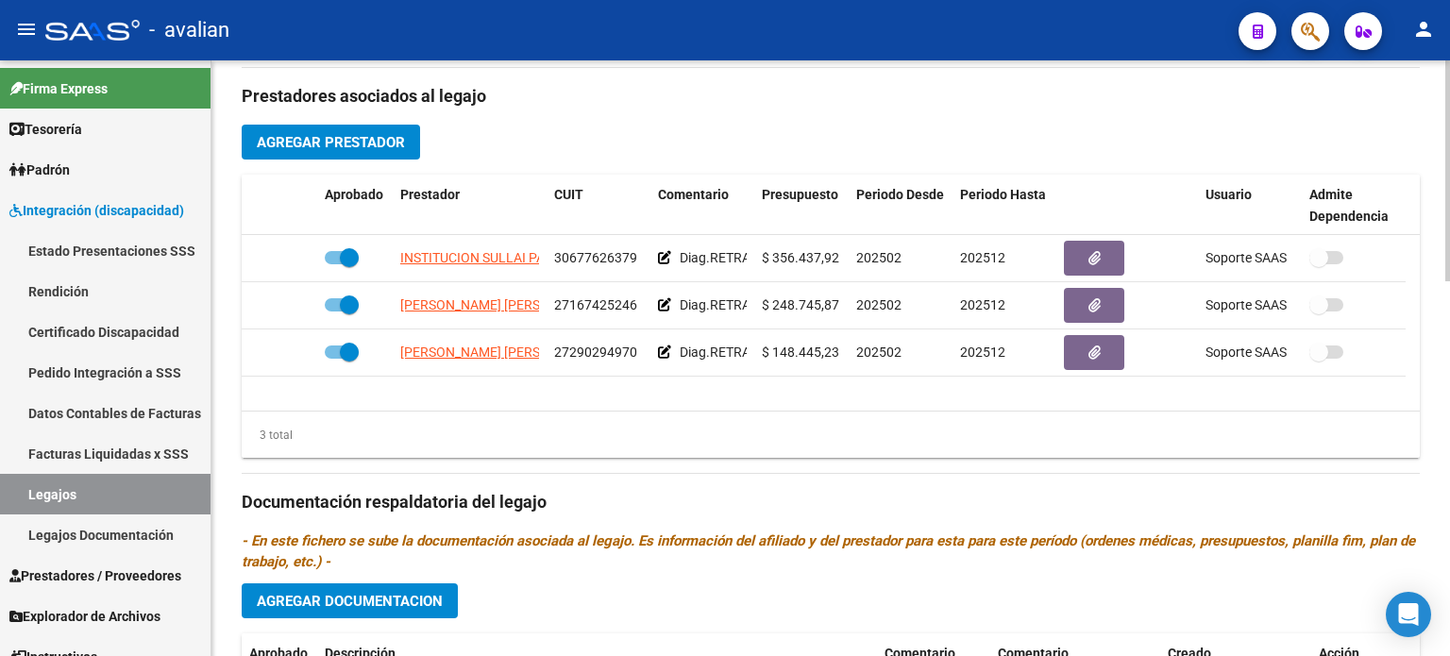
scroll to position [692, 0]
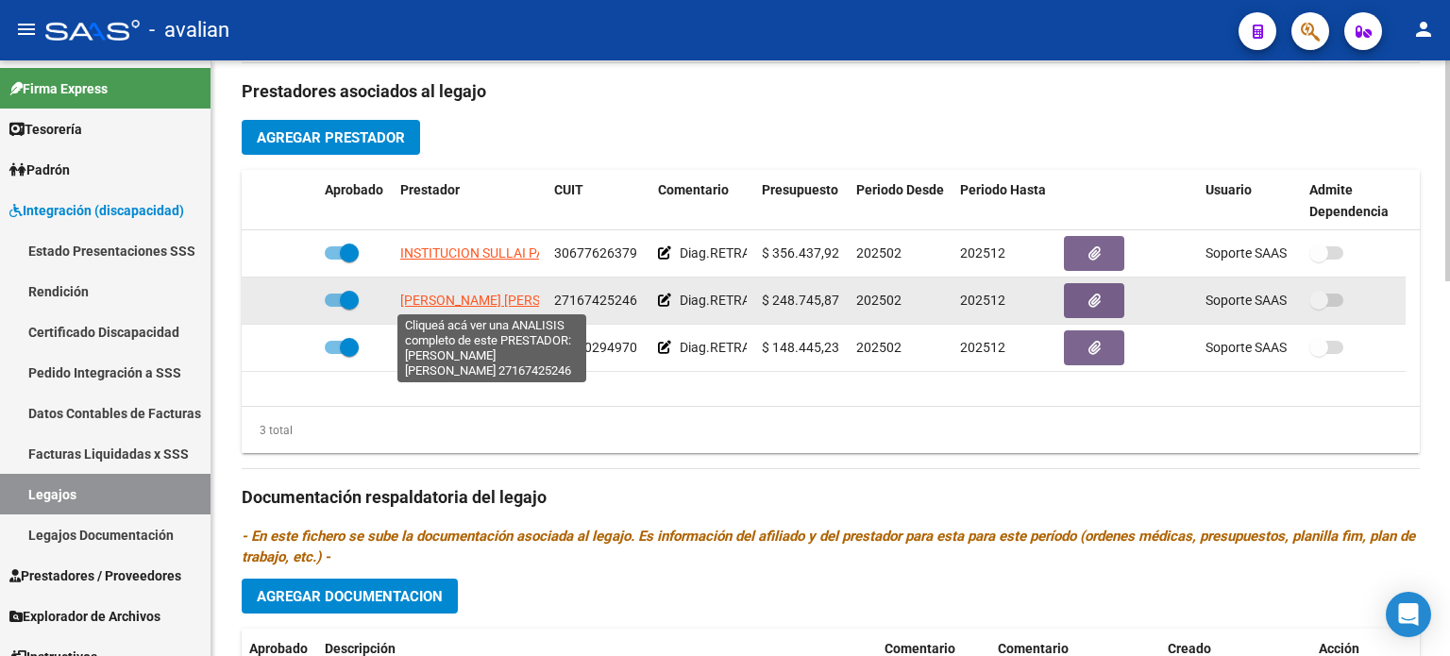
click at [439, 293] on span "[PERSON_NAME] [PERSON_NAME]" at bounding box center [502, 300] width 205 height 15
type textarea "27167425246"
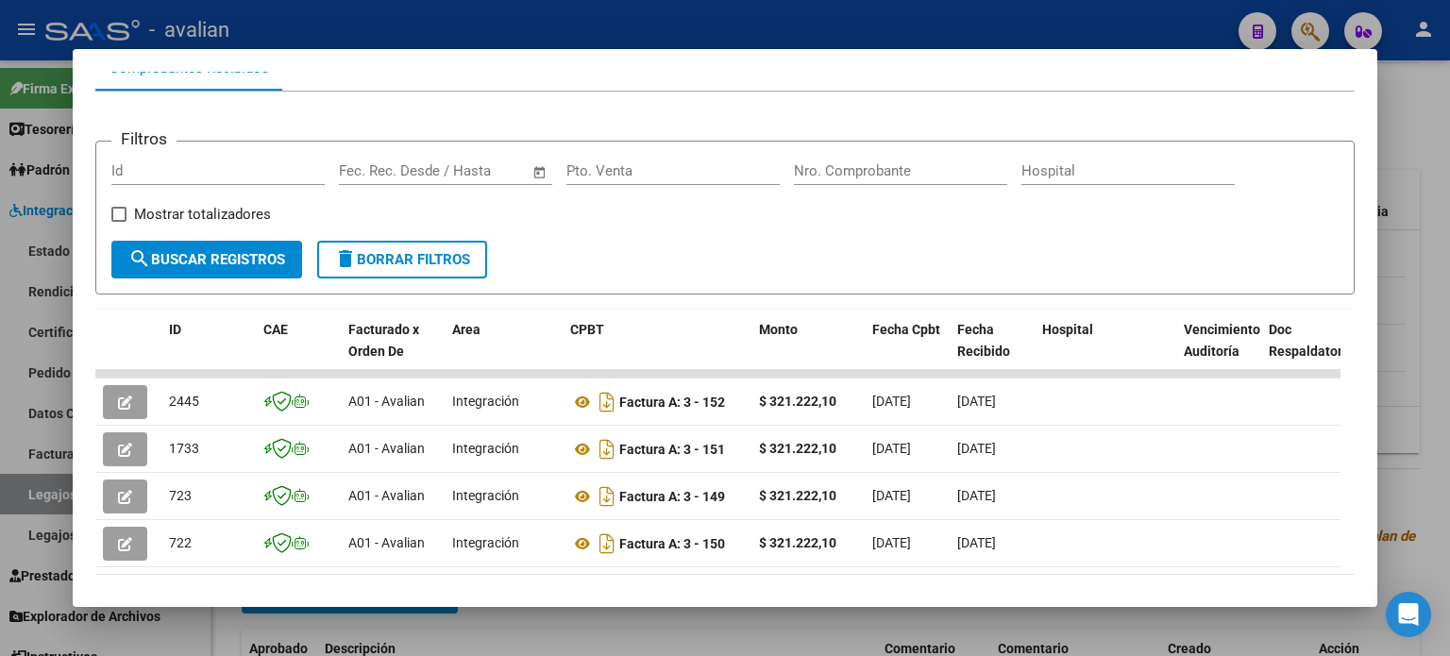
scroll to position [274, 0]
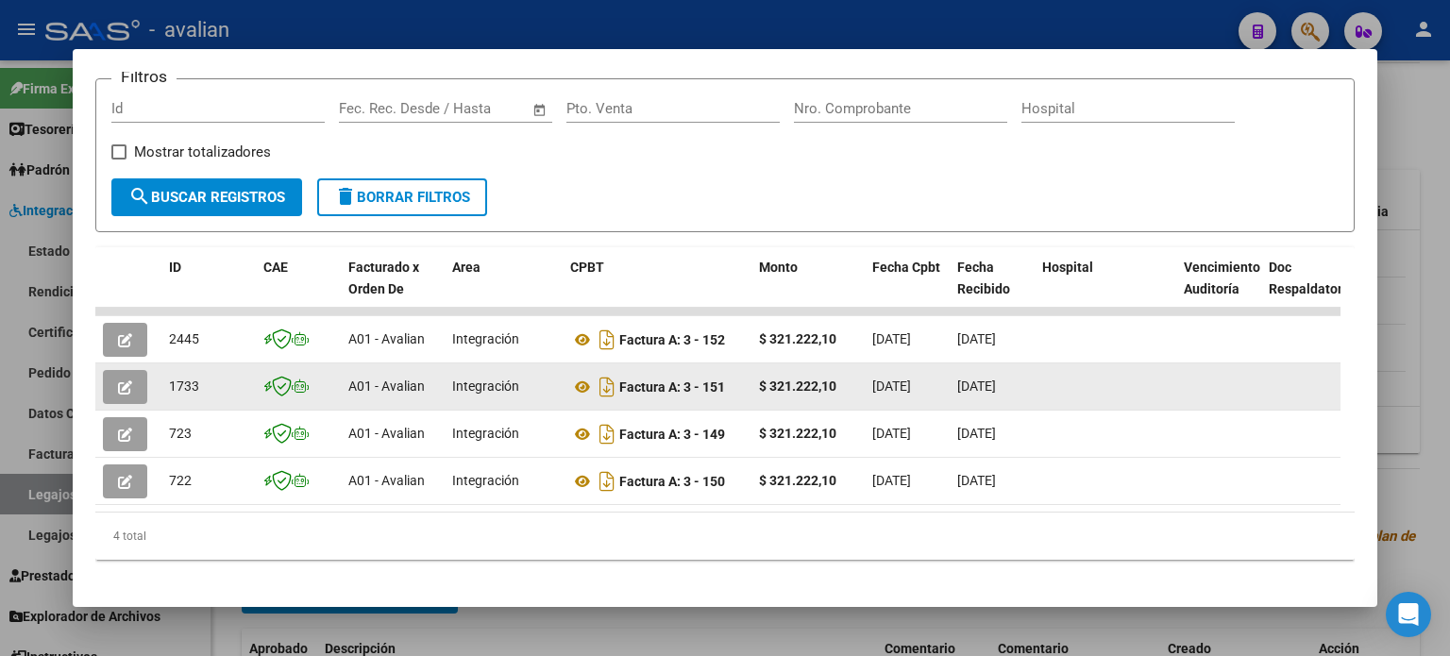
click at [115, 382] on button "button" at bounding box center [125, 387] width 44 height 34
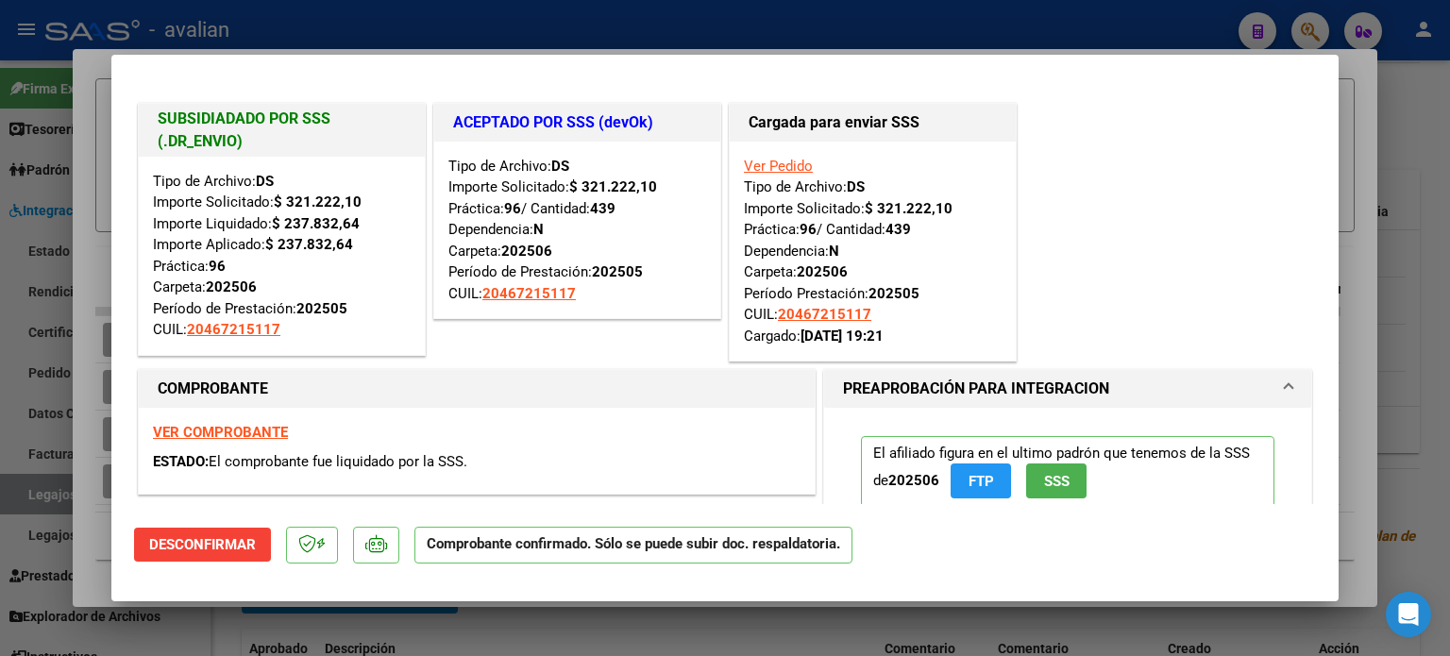
click at [238, 432] on strong "VER COMPROBANTE" at bounding box center [220, 432] width 135 height 17
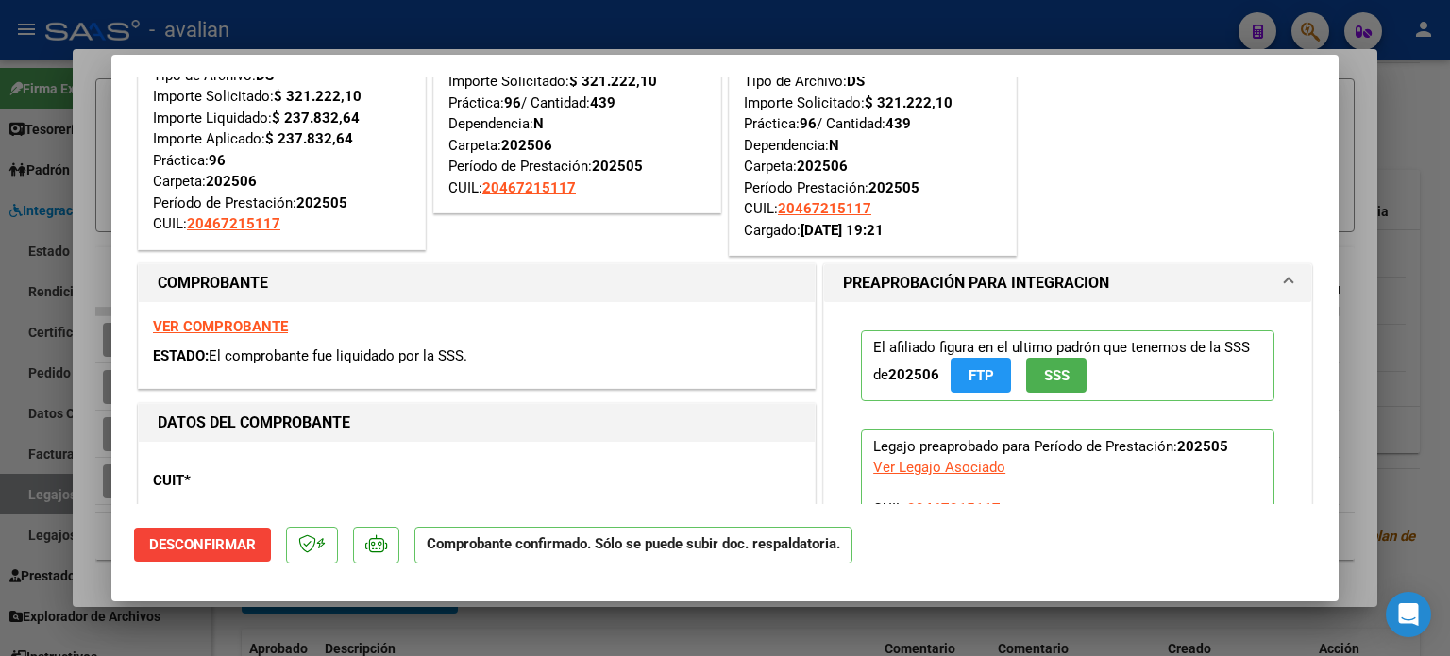
scroll to position [0, 0]
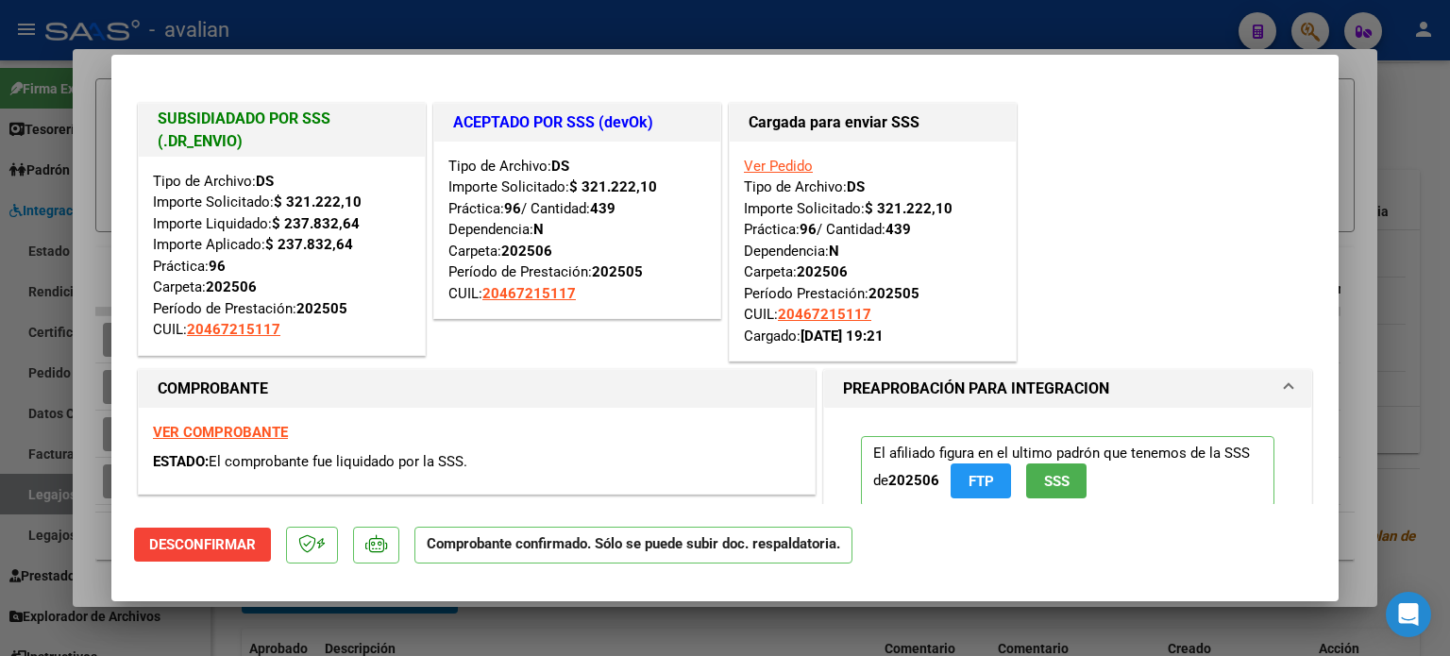
type input "$ 0,00"
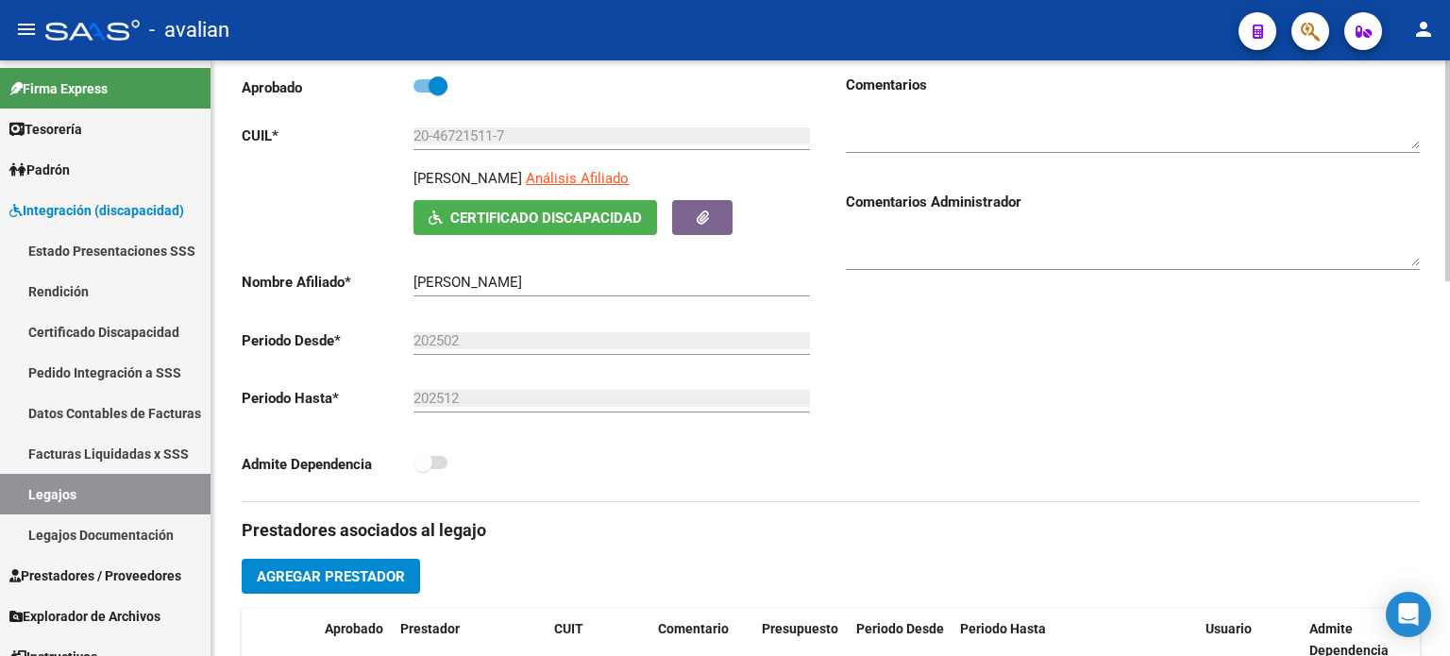
scroll to position [251, 0]
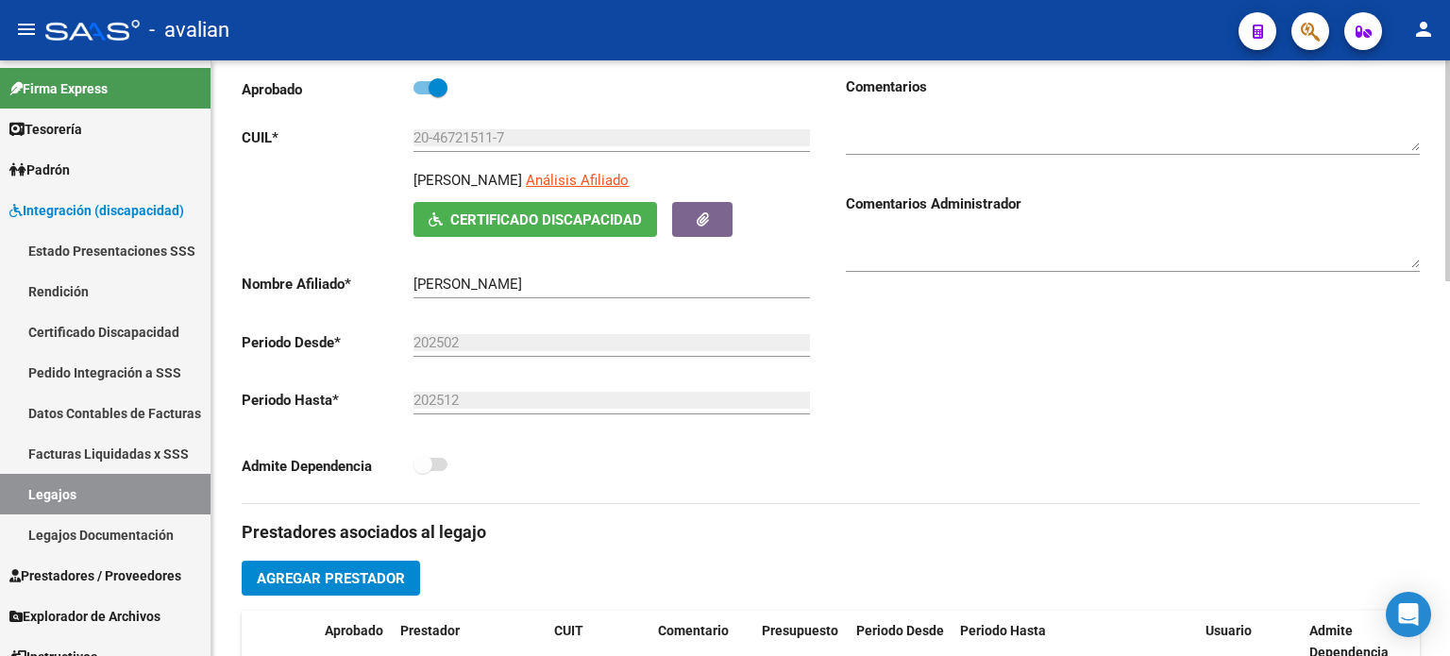
click at [434, 469] on span at bounding box center [431, 464] width 34 height 13
click at [437, 464] on span at bounding box center [431, 464] width 34 height 13
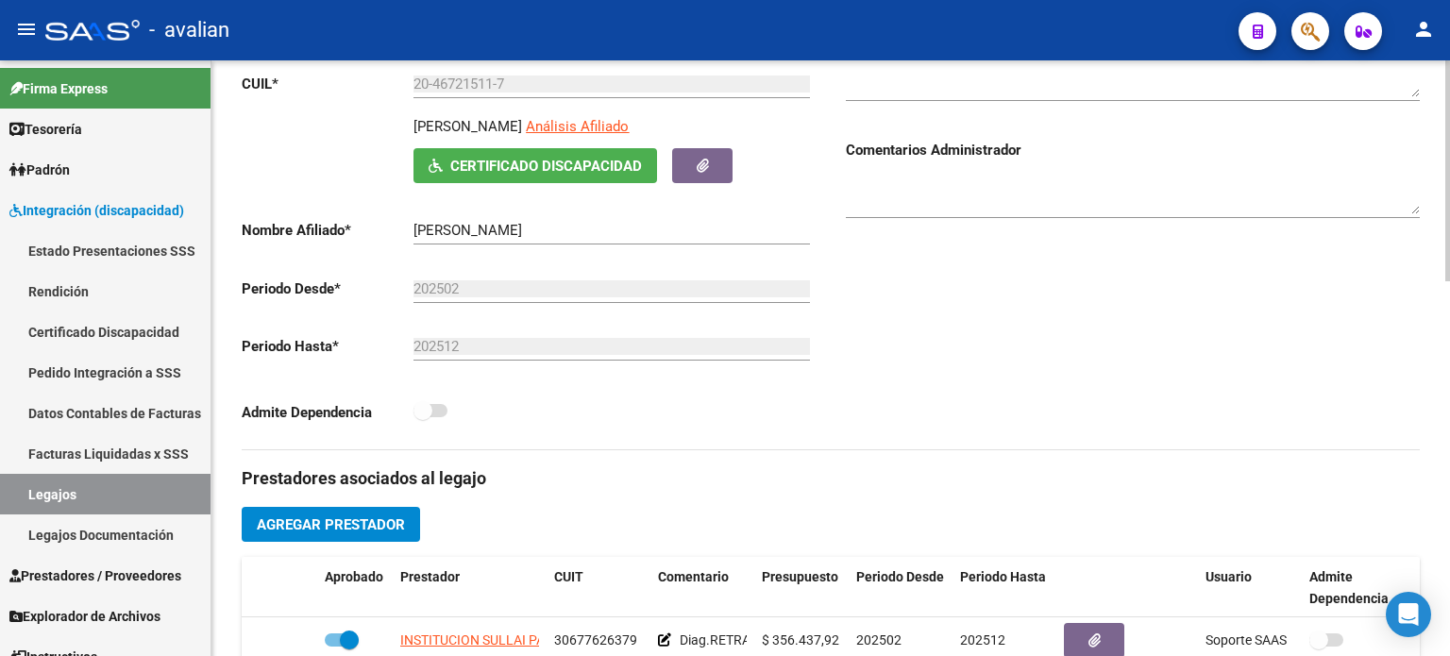
scroll to position [566, 0]
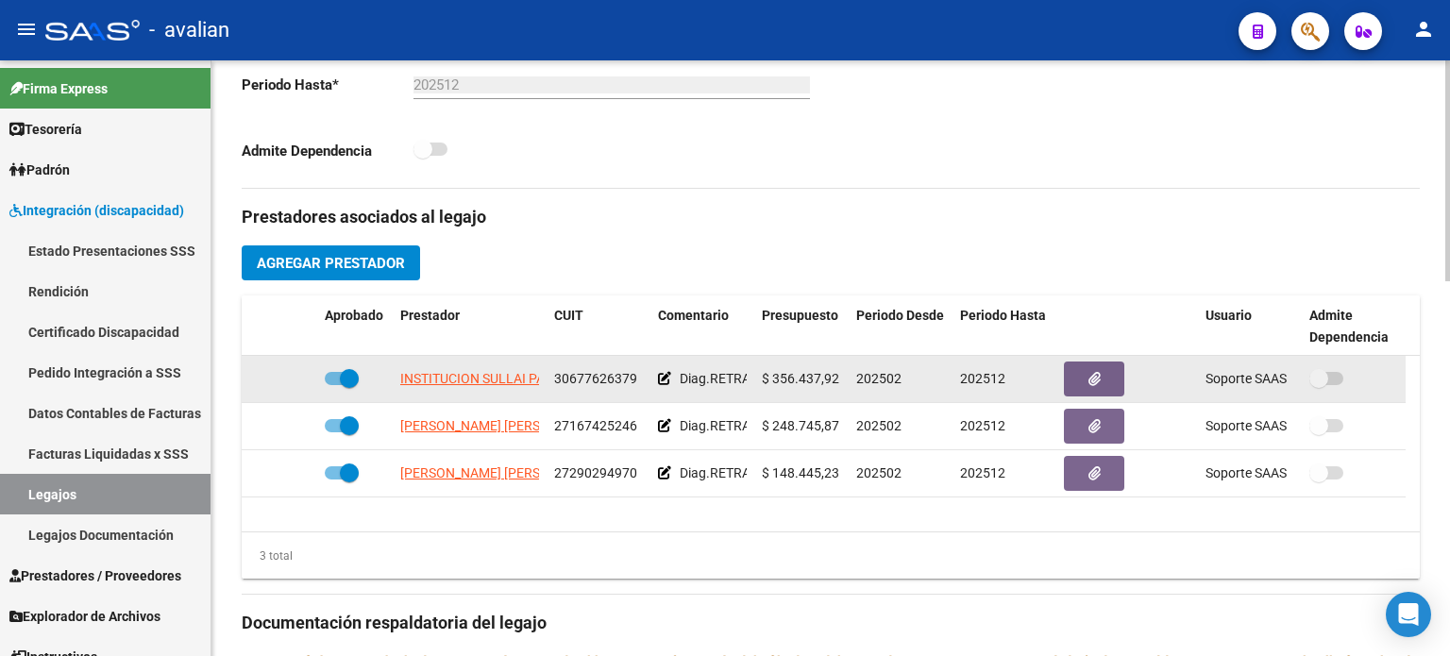
click at [441, 362] on datatable-body-cell "INSTITUCION SULLAI PARA MULTIIMPEDIDOS SENSORIALES Y CON ALTERACIONESEN LA COMUN" at bounding box center [470, 379] width 154 height 46
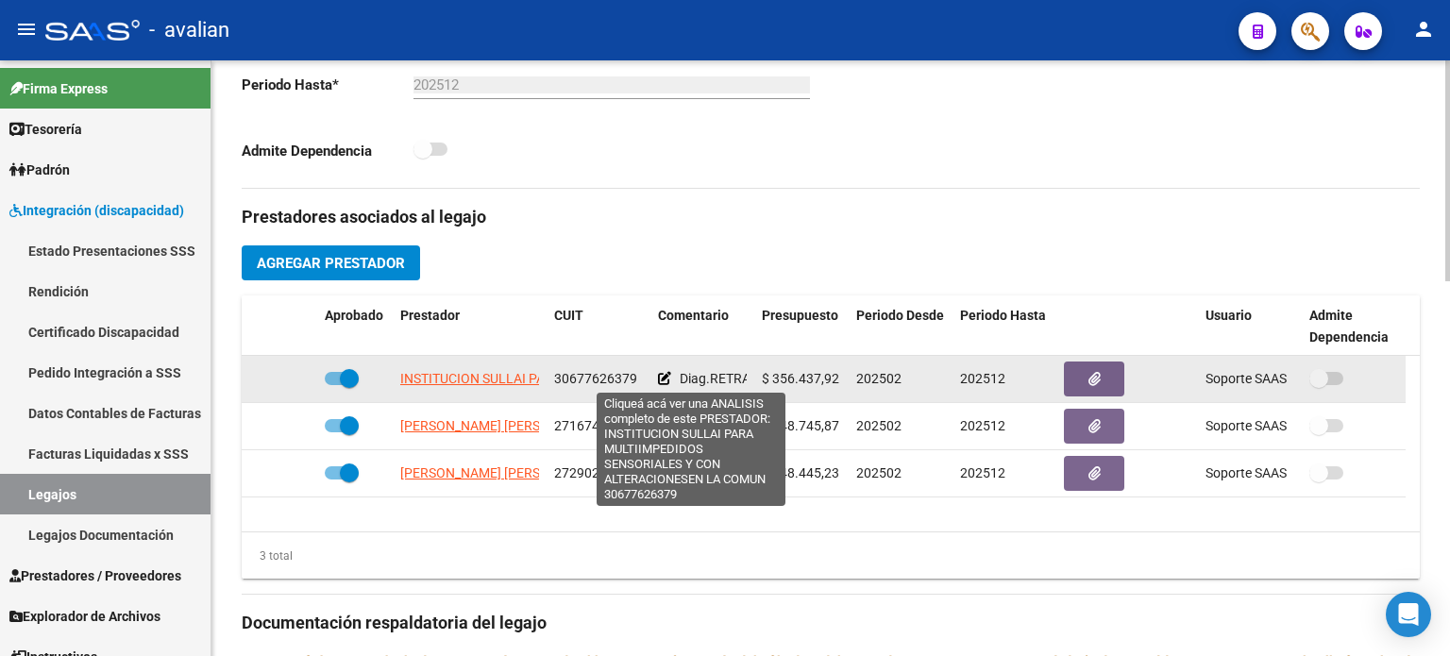
click at [434, 380] on span "INSTITUCION SULLAI PARA MULTIIMPEDIDOS SENSORIALES Y CON ALTERACIONESEN LA COMUN" at bounding box center [690, 378] width 580 height 15
type textarea "30677626379"
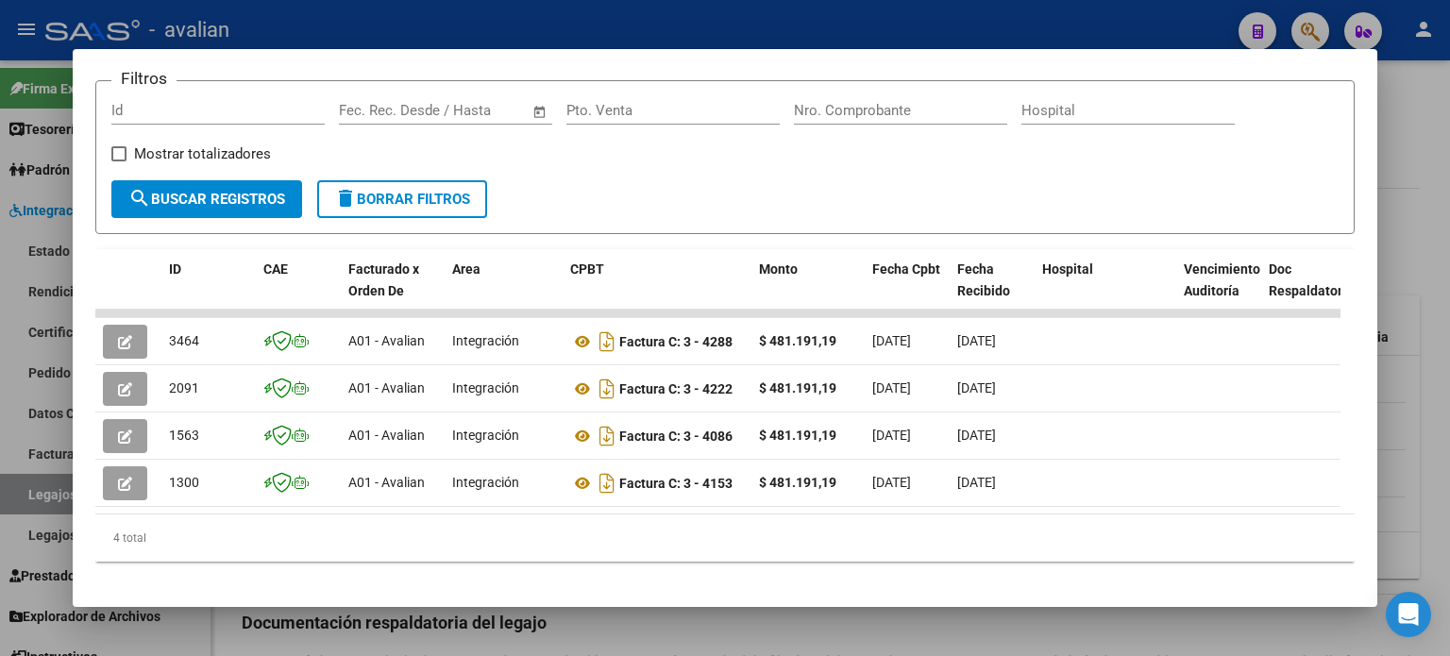
scroll to position [297, 0]
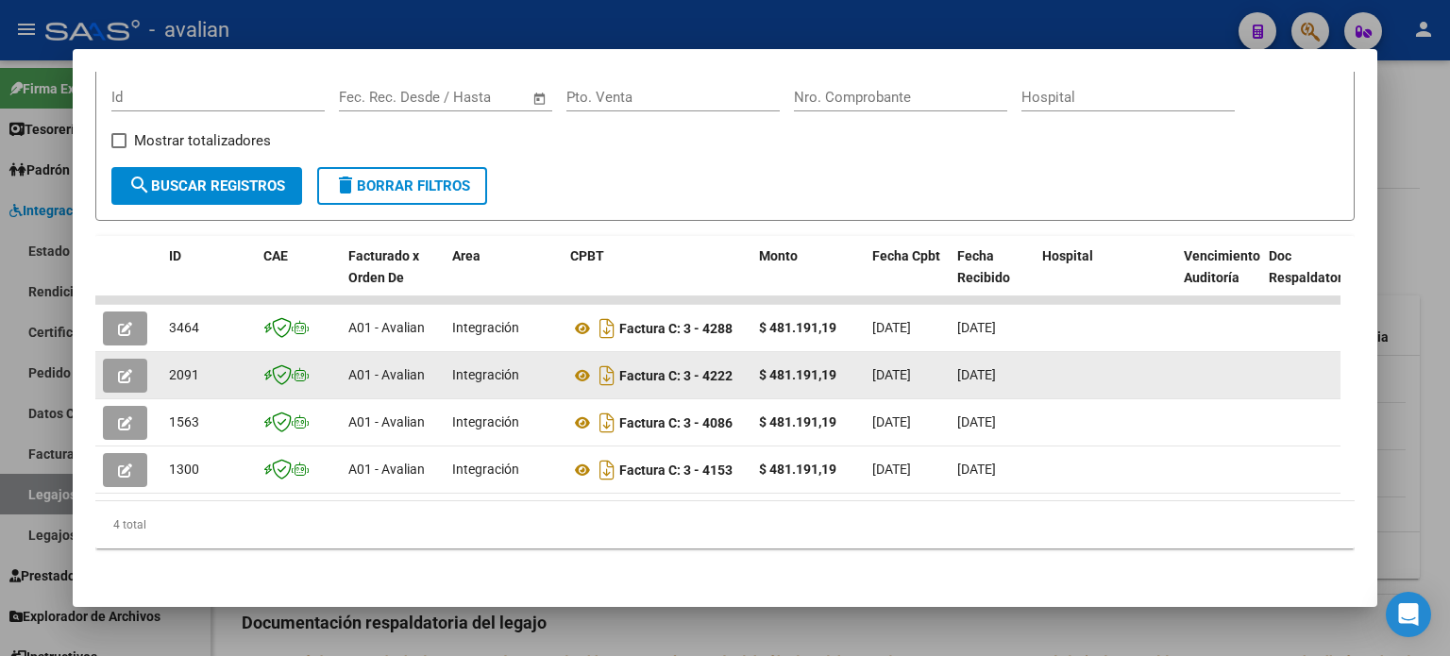
click at [117, 359] on button "button" at bounding box center [125, 376] width 44 height 34
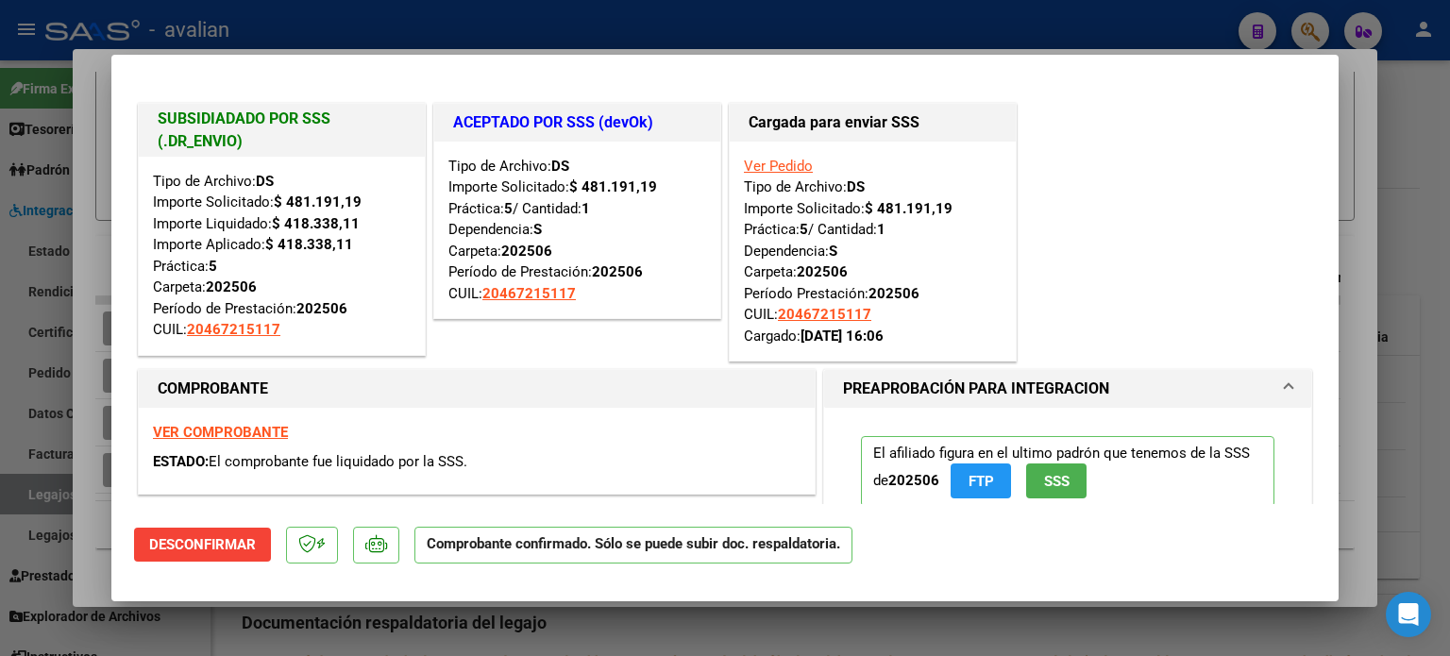
click at [189, 426] on strong "VER COMPROBANTE" at bounding box center [220, 432] width 135 height 17
type input "$ 0,00"
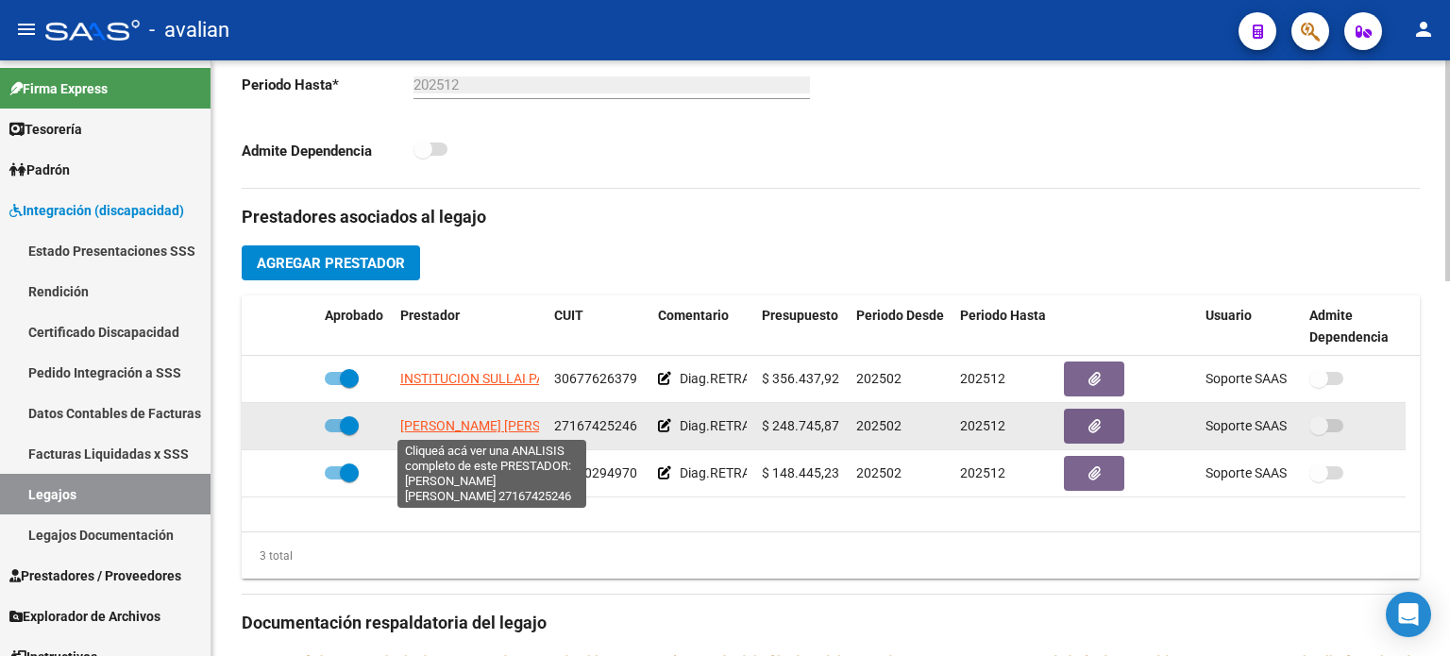
click at [454, 423] on span "[PERSON_NAME] [PERSON_NAME]" at bounding box center [502, 425] width 205 height 15
type textarea "27167425246"
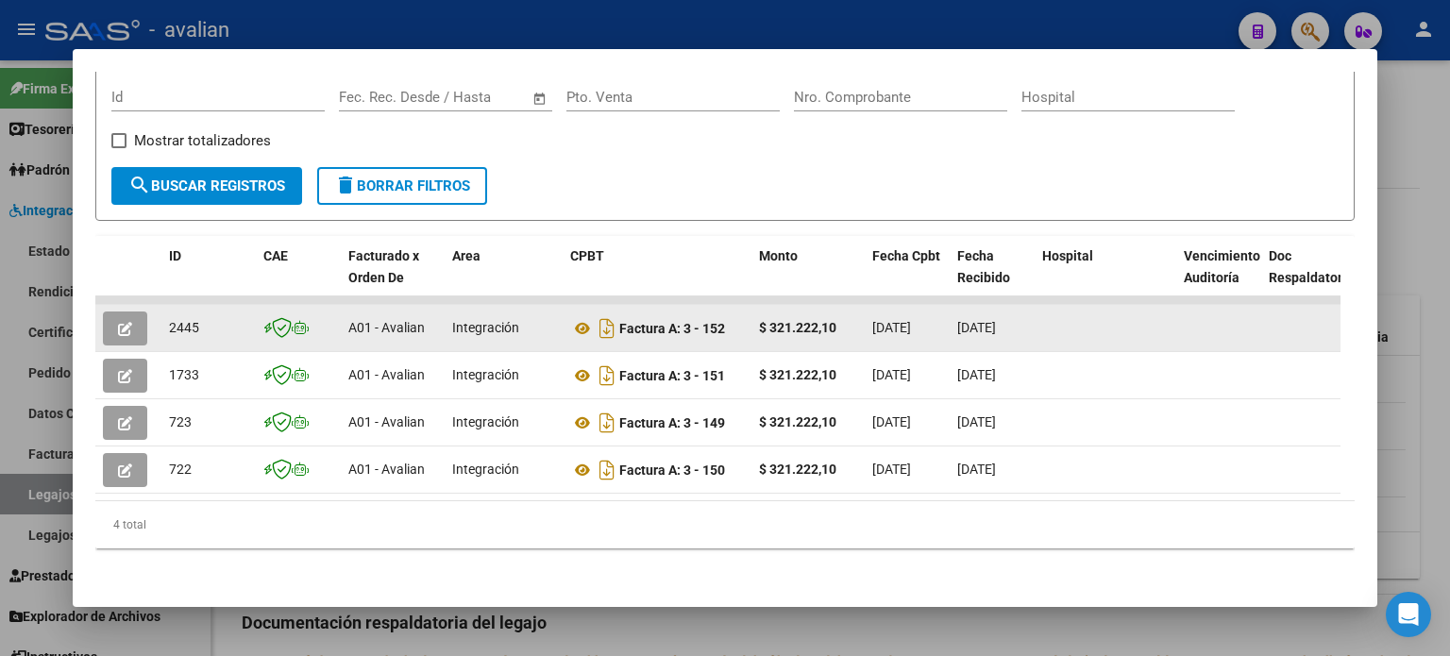
click at [139, 312] on button "button" at bounding box center [125, 329] width 44 height 34
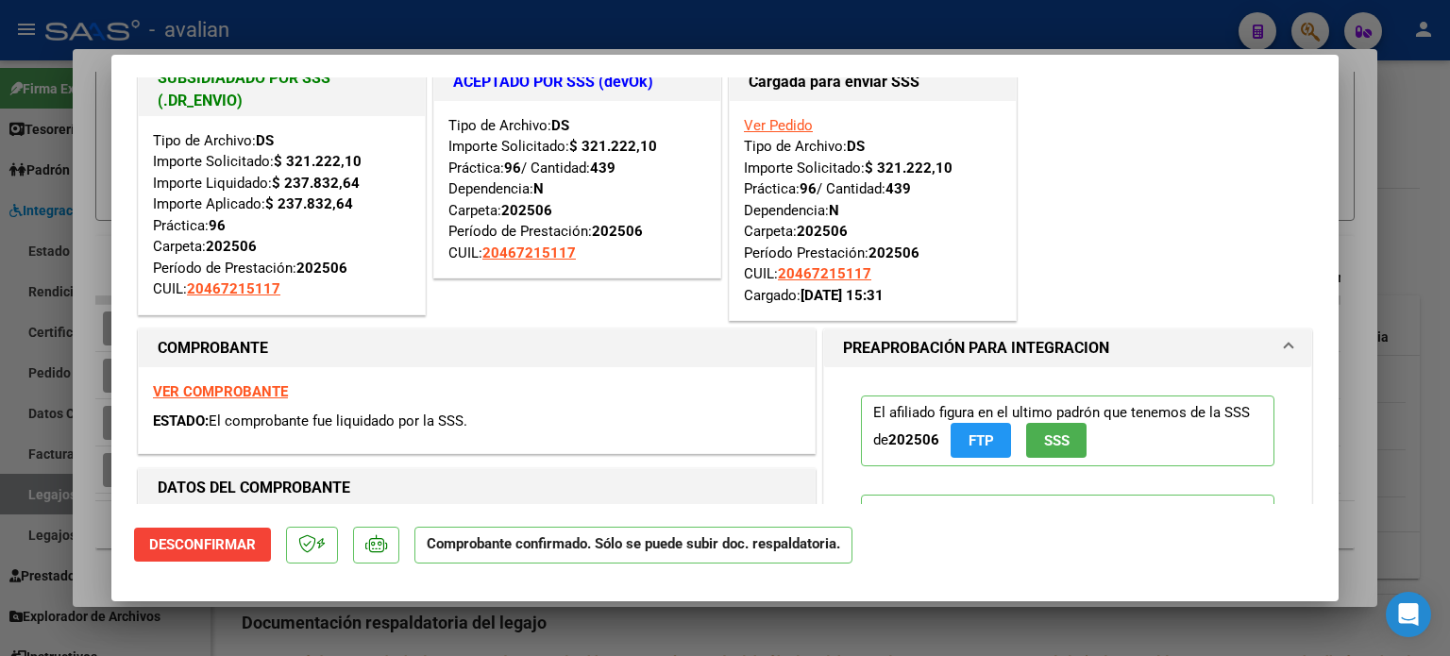
scroll to position [62, 0]
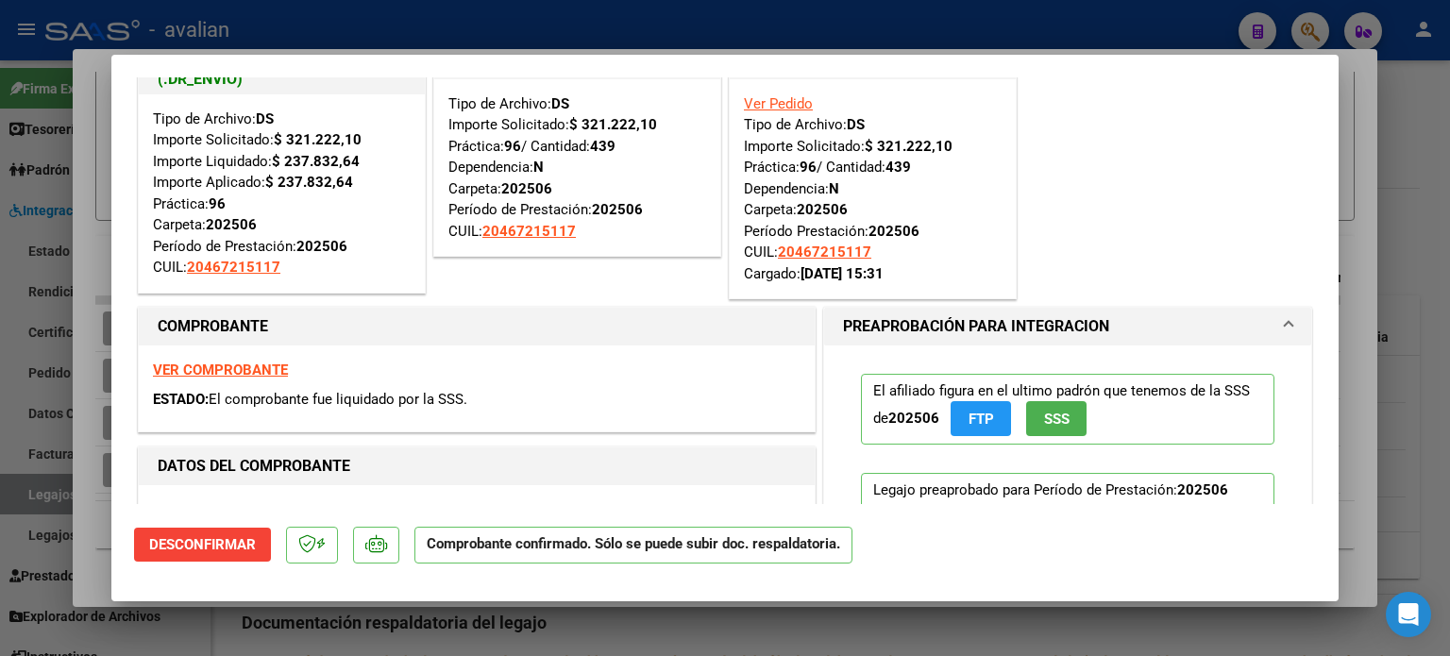
click at [264, 369] on strong "VER COMPROBANTE" at bounding box center [220, 370] width 135 height 17
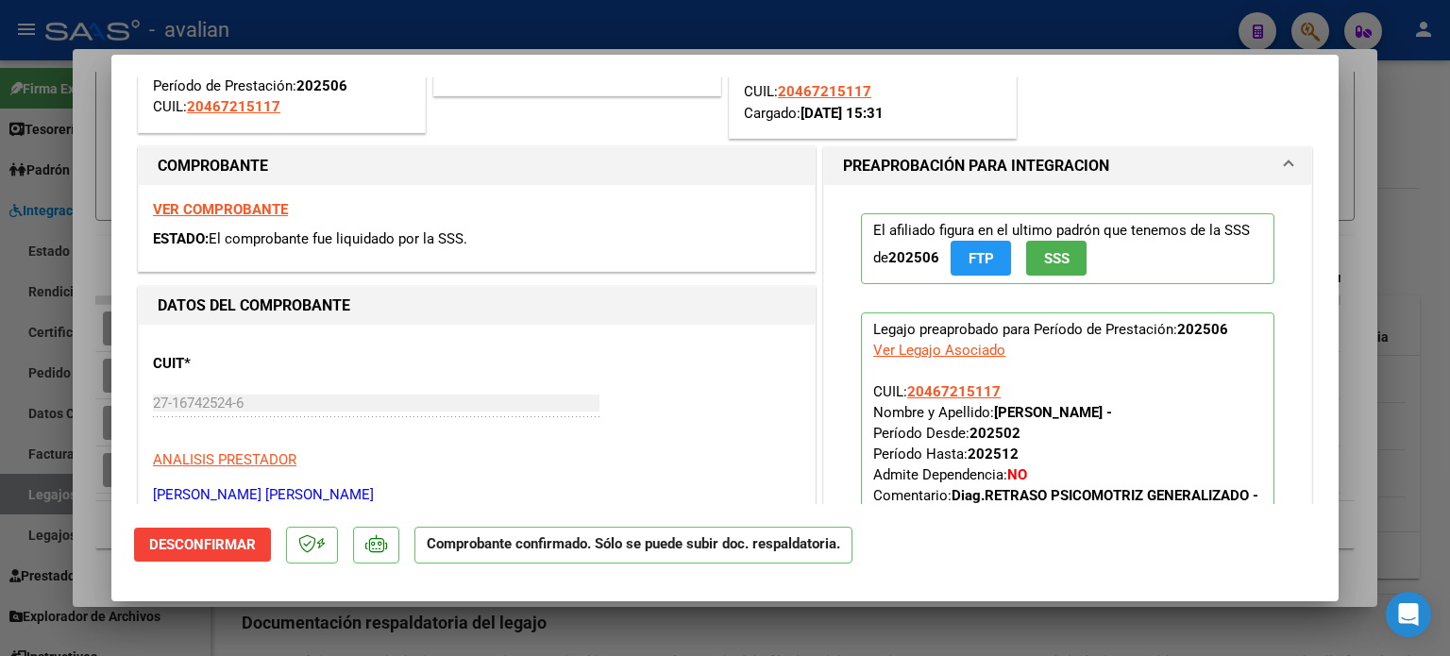
scroll to position [0, 0]
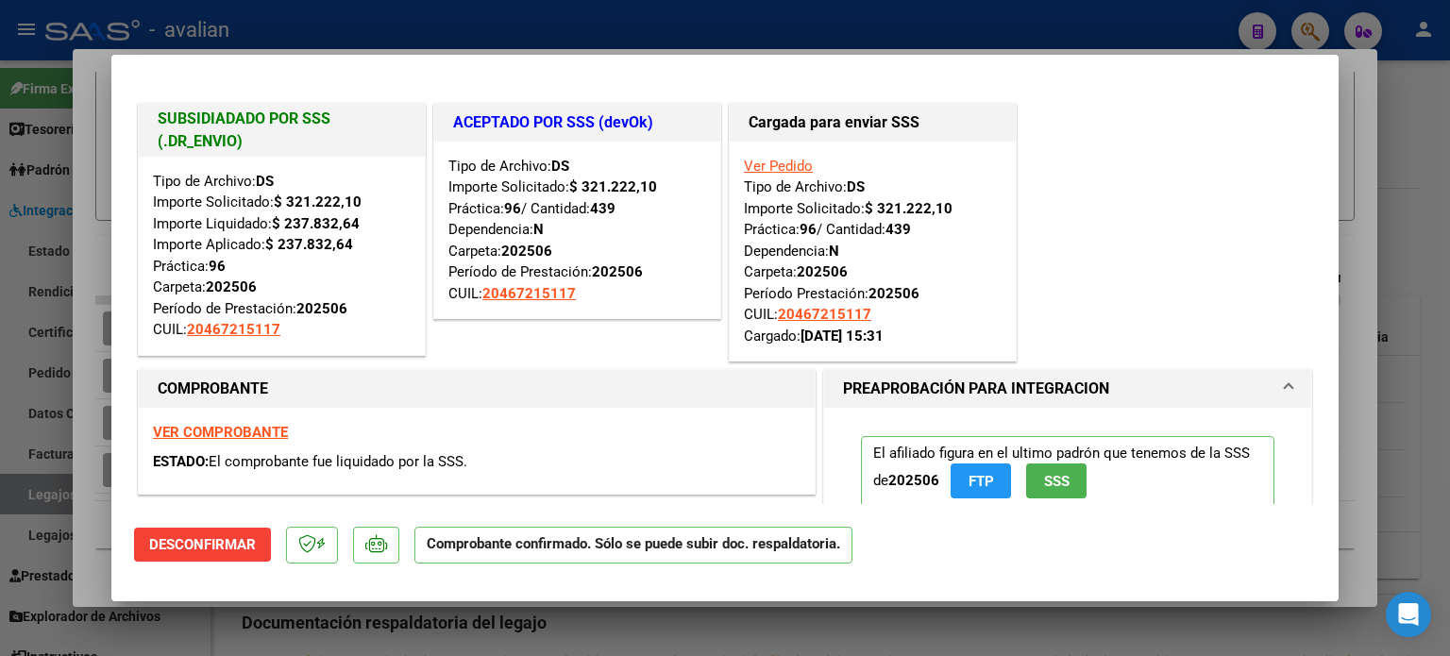
type input "$ 0,00"
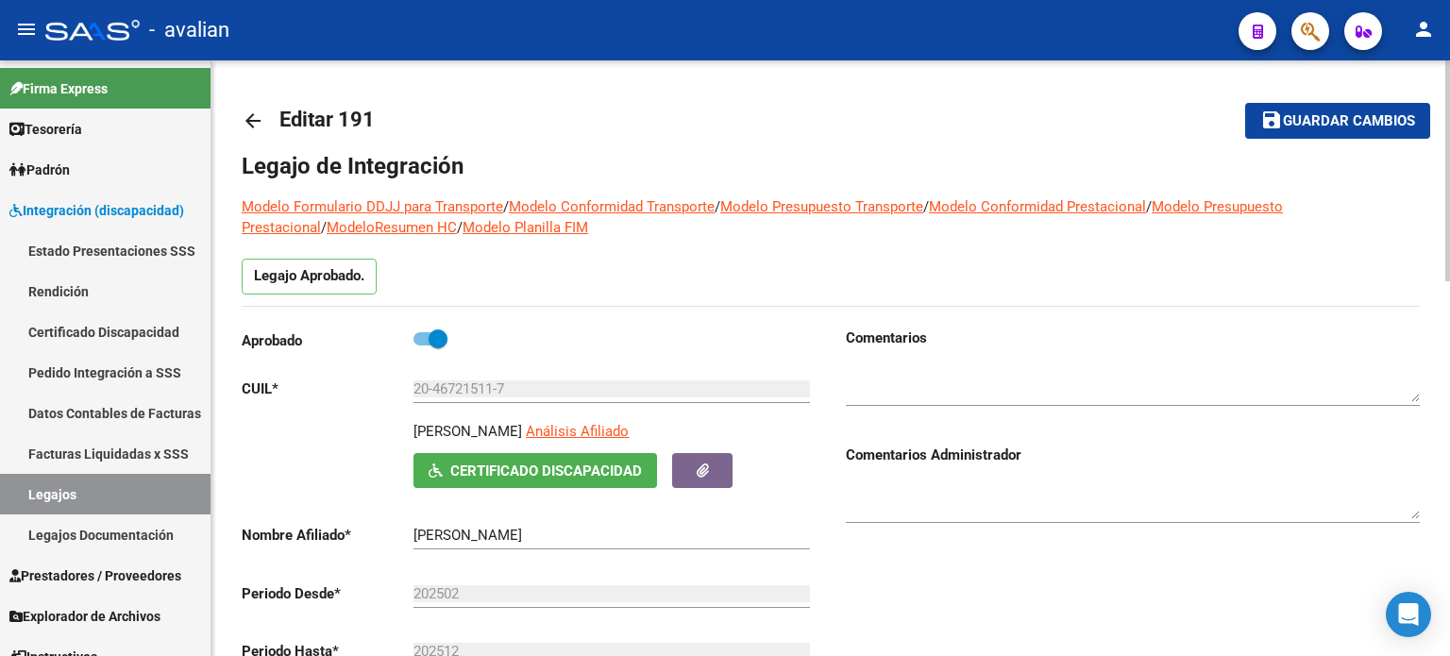
click at [245, 124] on mat-icon "arrow_back" at bounding box center [253, 121] width 23 height 23
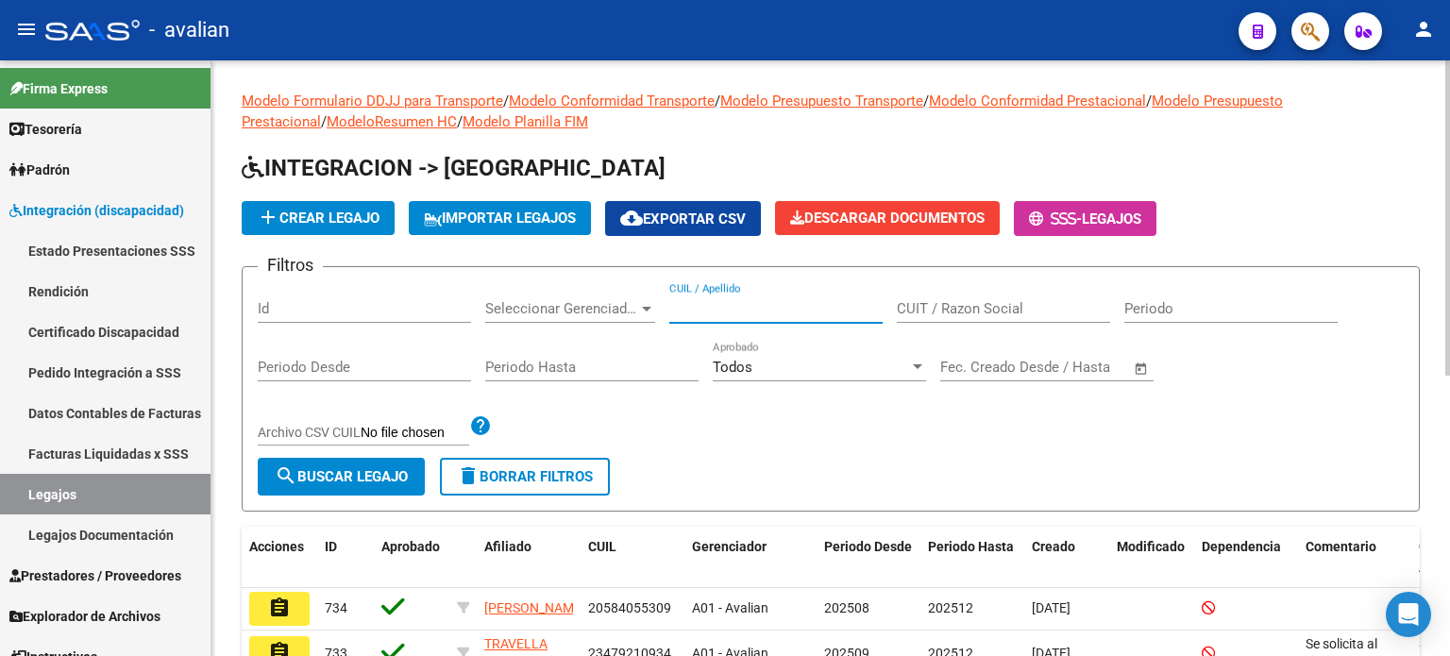
click at [740, 312] on input "CUIL / Apellido" at bounding box center [775, 308] width 213 height 17
paste input "20512823913"
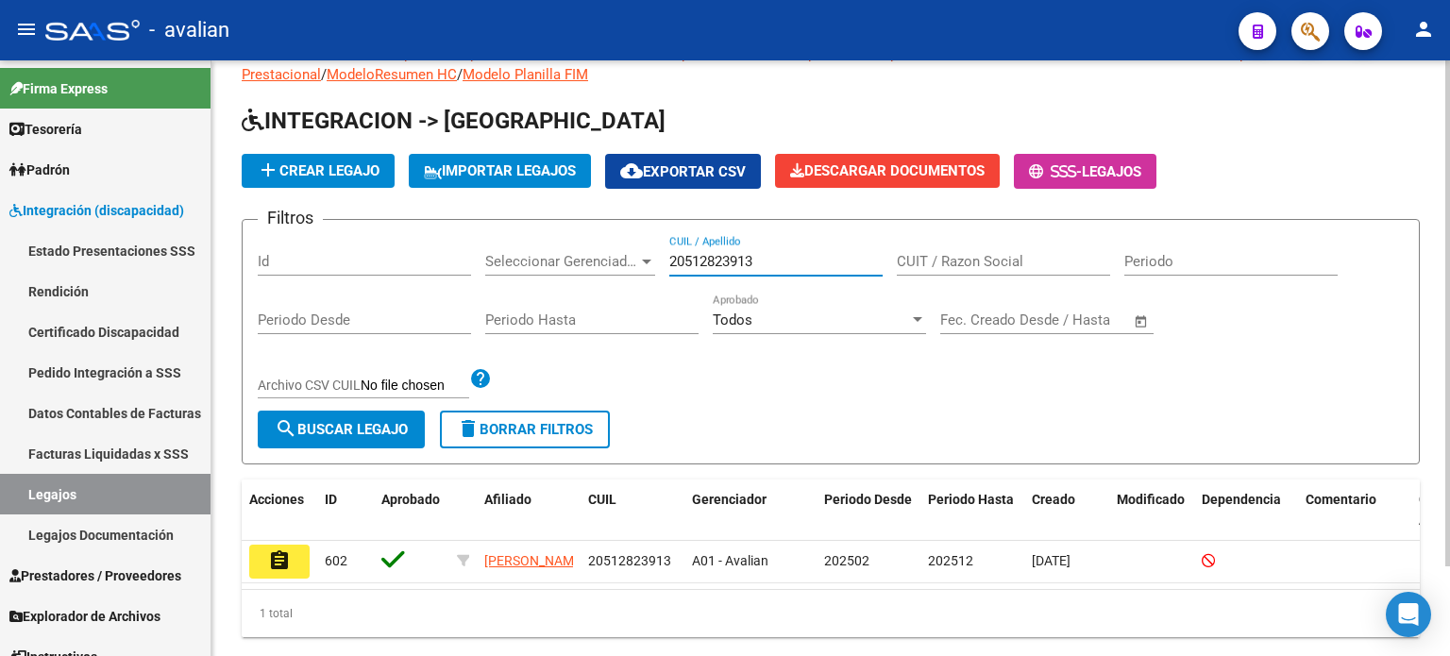
scroll to position [105, 0]
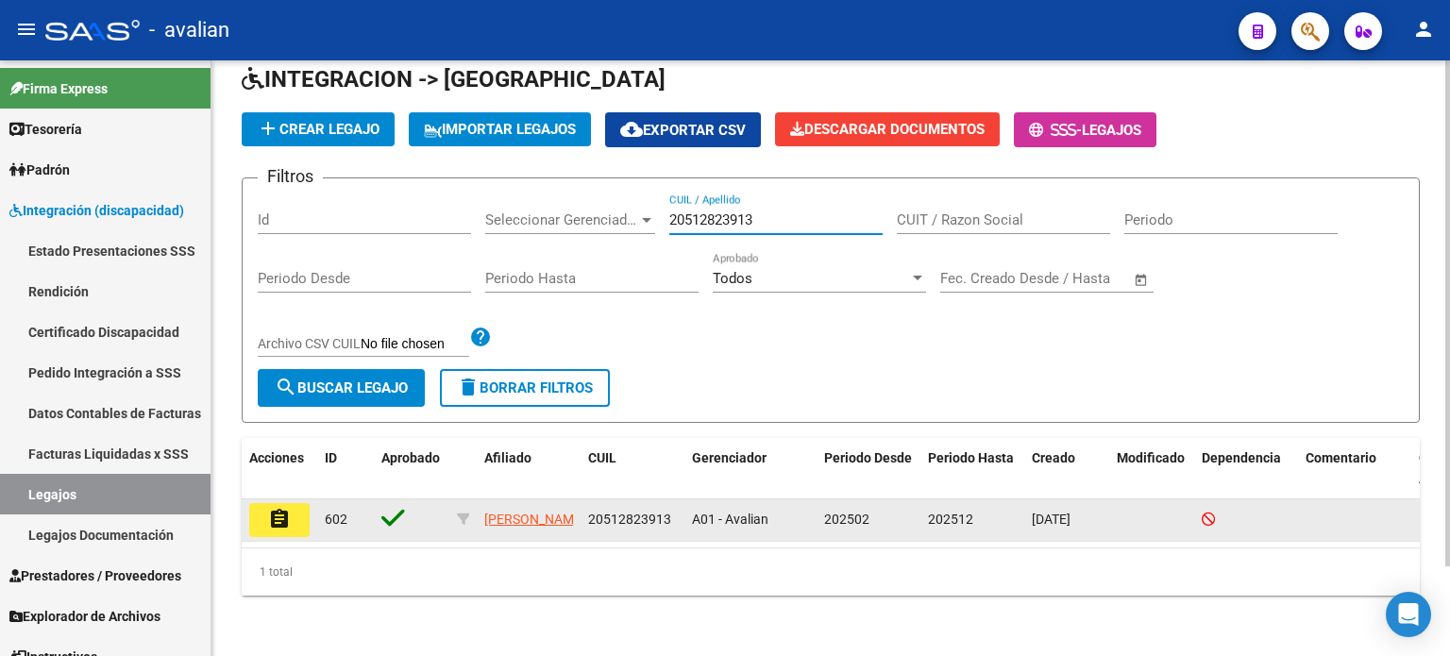
type input "20512823913"
click at [272, 508] on mat-icon "assignment" at bounding box center [279, 519] width 23 height 23
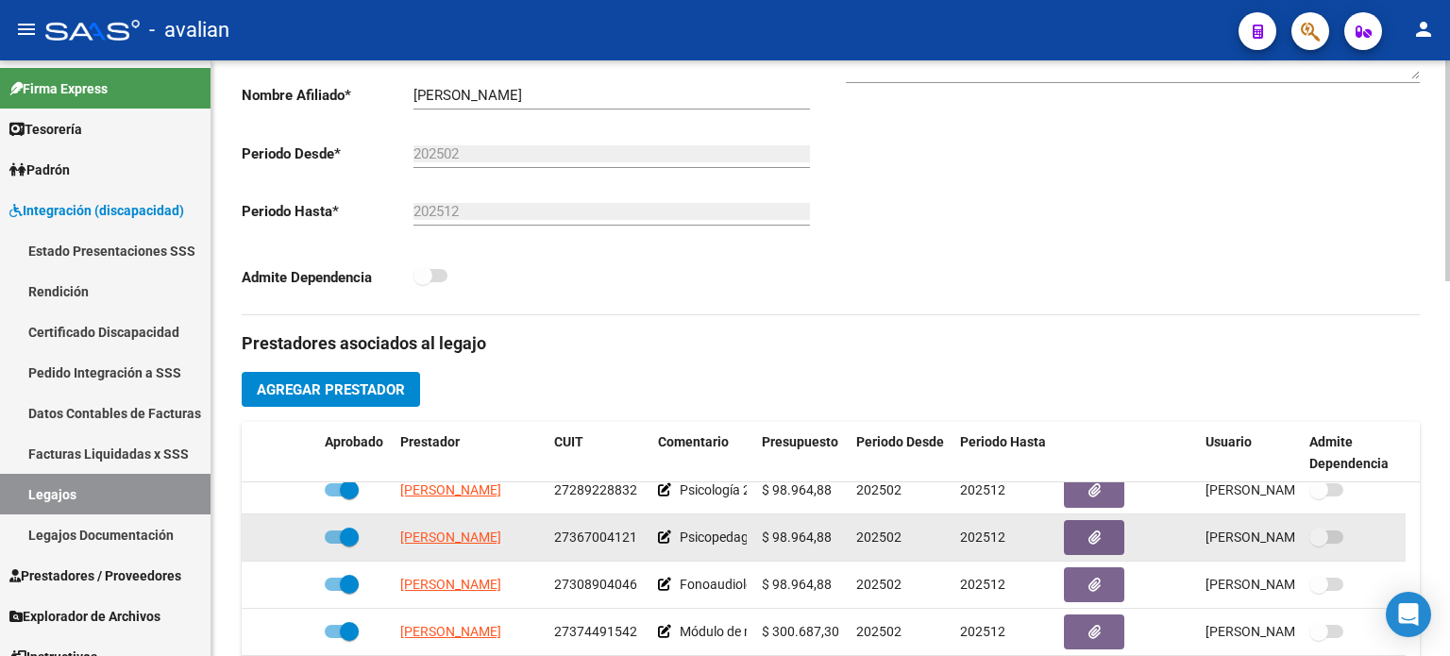
scroll to position [19, 0]
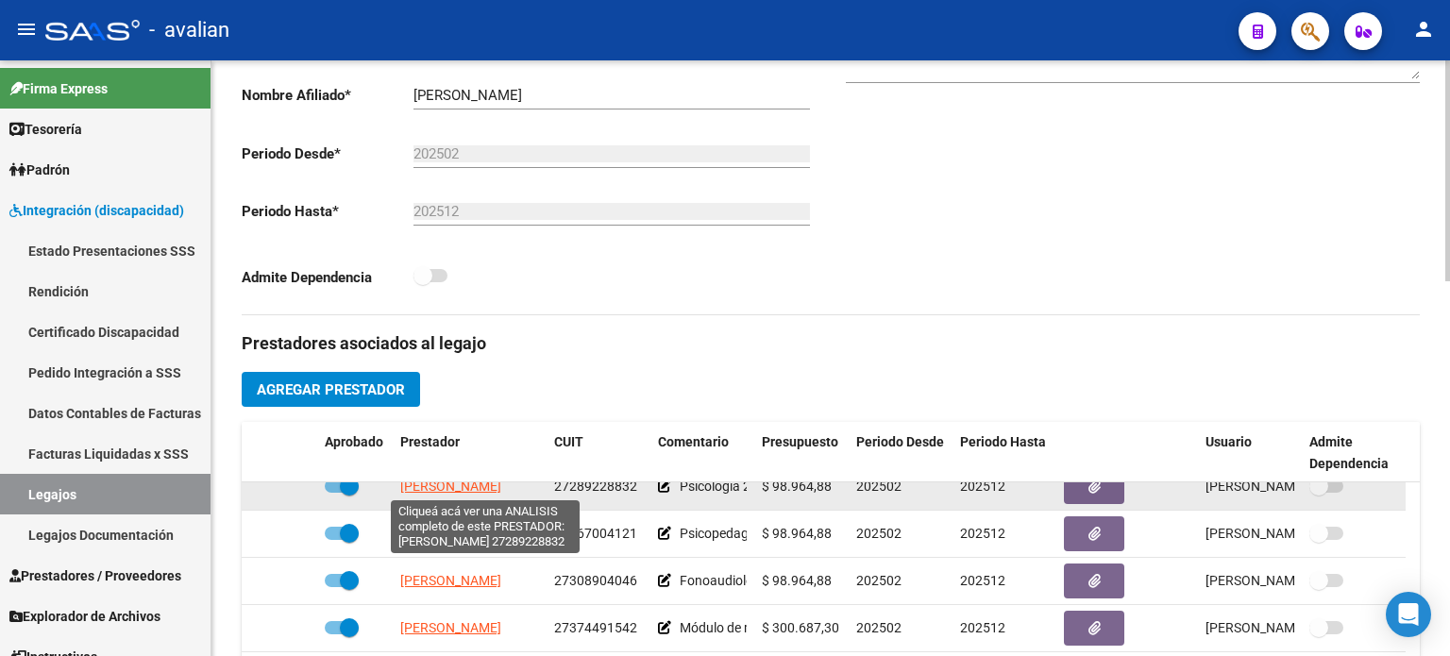
click at [495, 486] on span "[PERSON_NAME]" at bounding box center [450, 486] width 101 height 15
type textarea "27289228832"
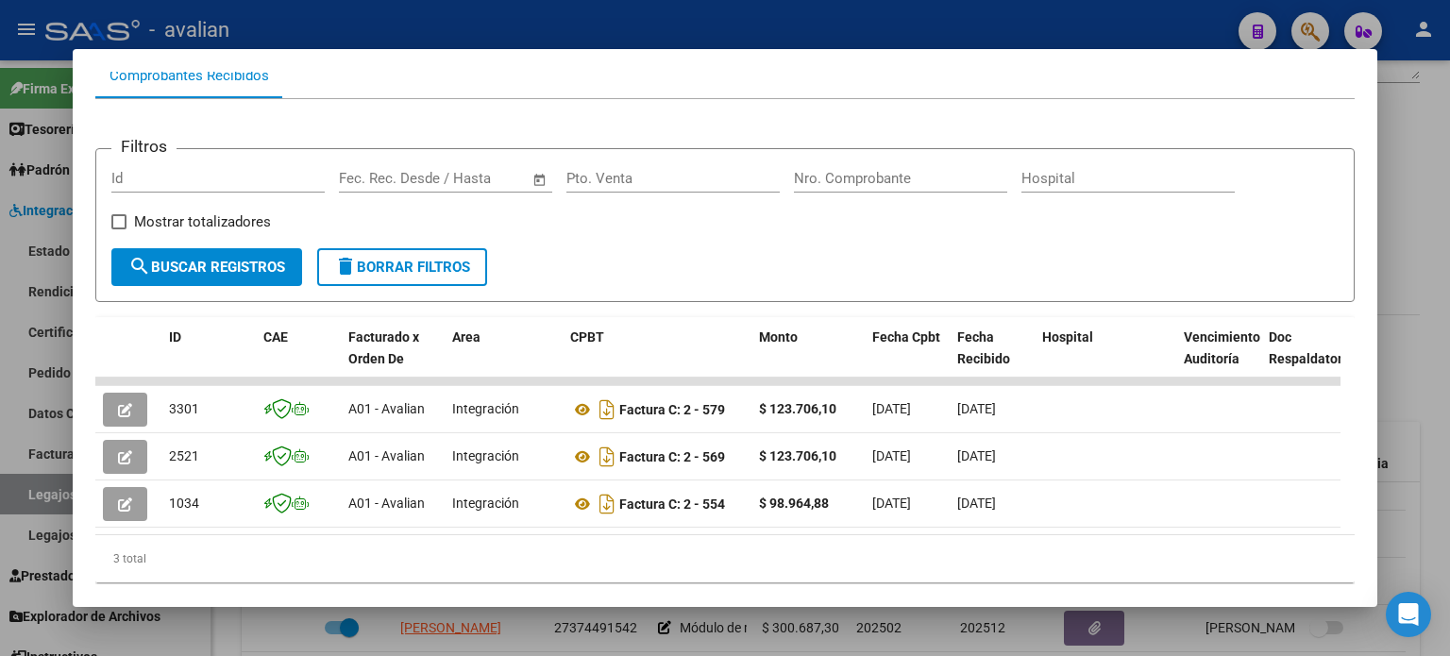
scroll to position [250, 0]
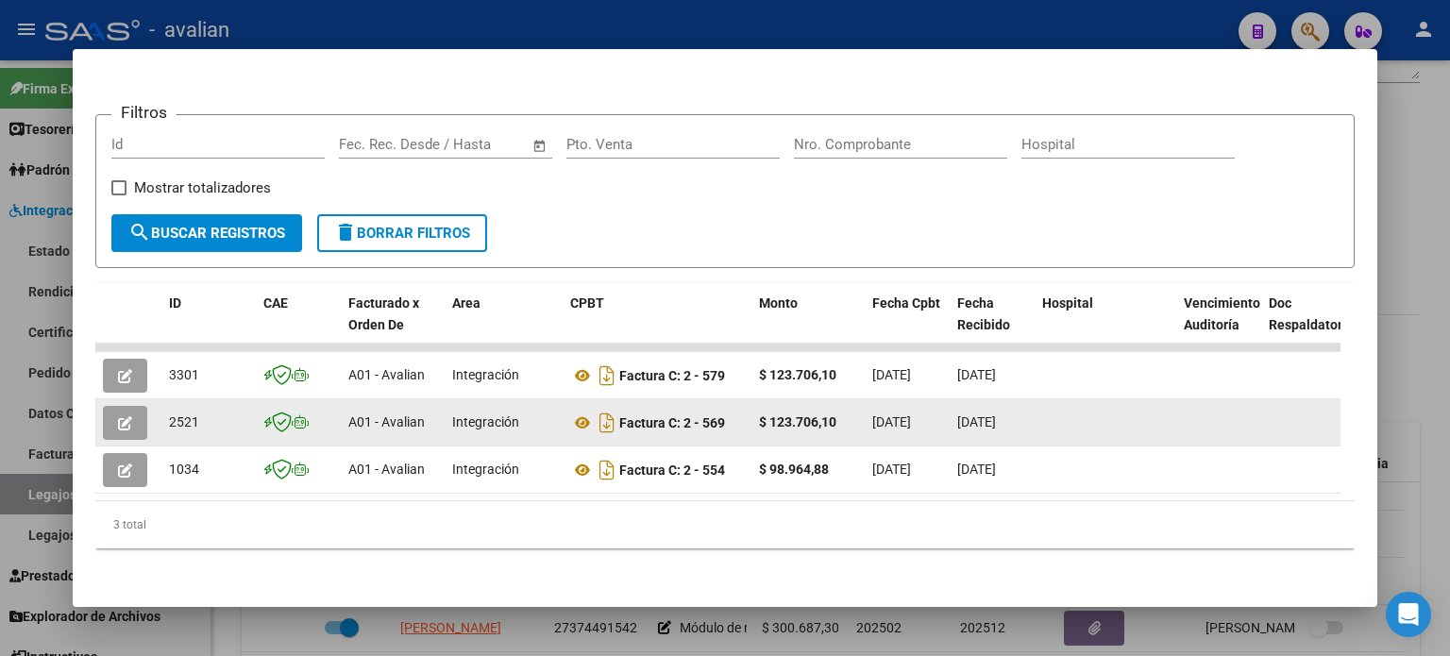
click at [120, 416] on icon "button" at bounding box center [125, 423] width 14 height 14
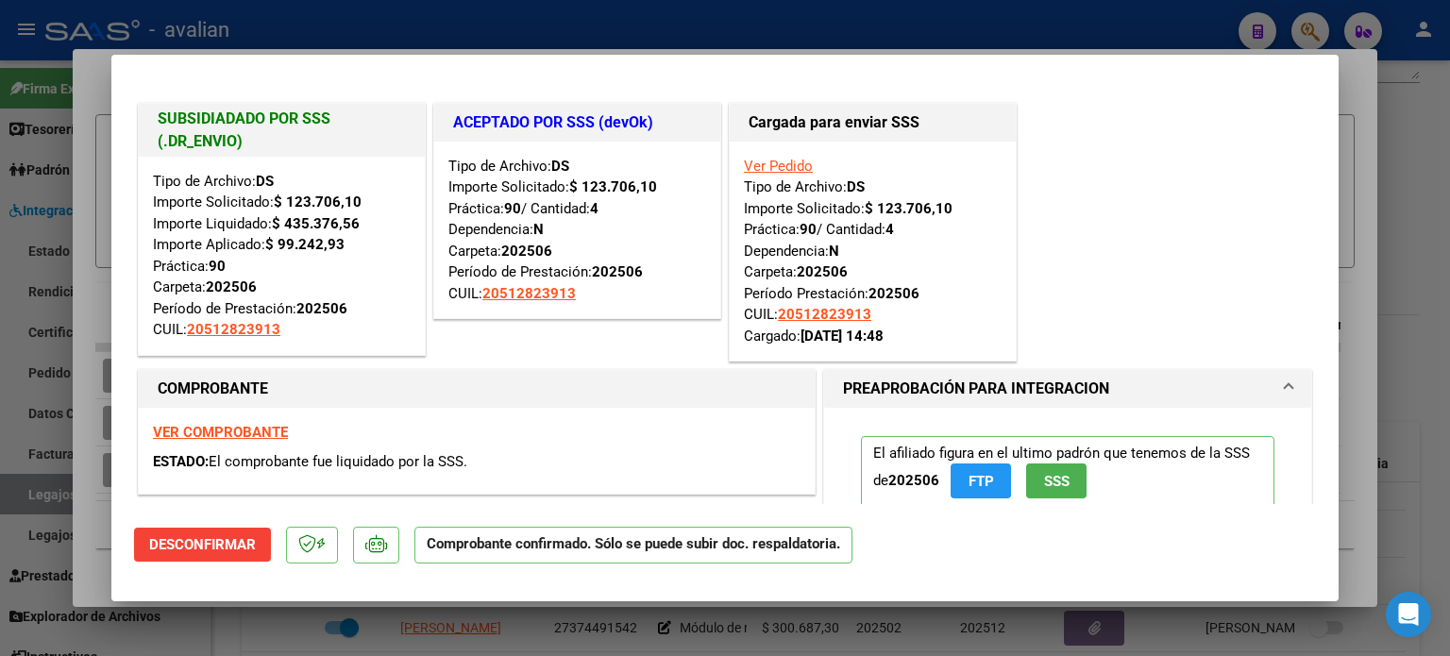
click at [263, 428] on strong "VER COMPROBANTE" at bounding box center [220, 432] width 135 height 17
type input "$ 0,00"
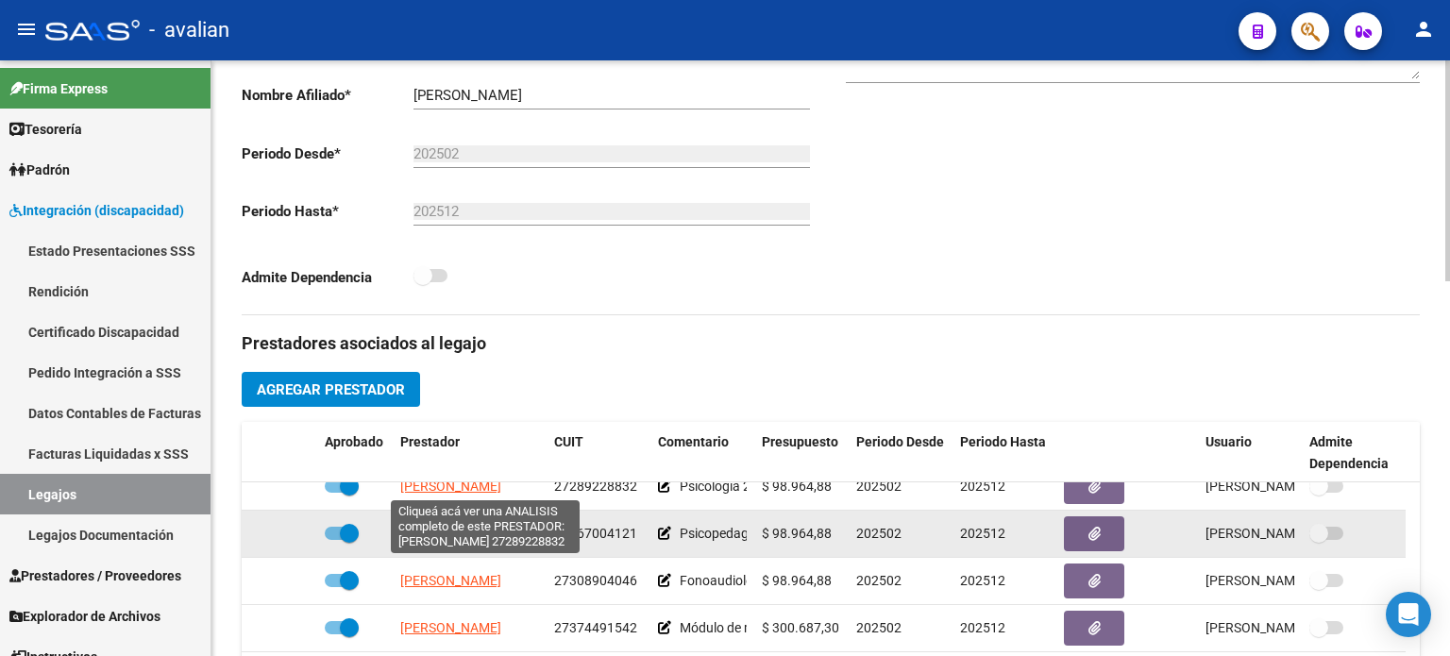
scroll to position [503, 0]
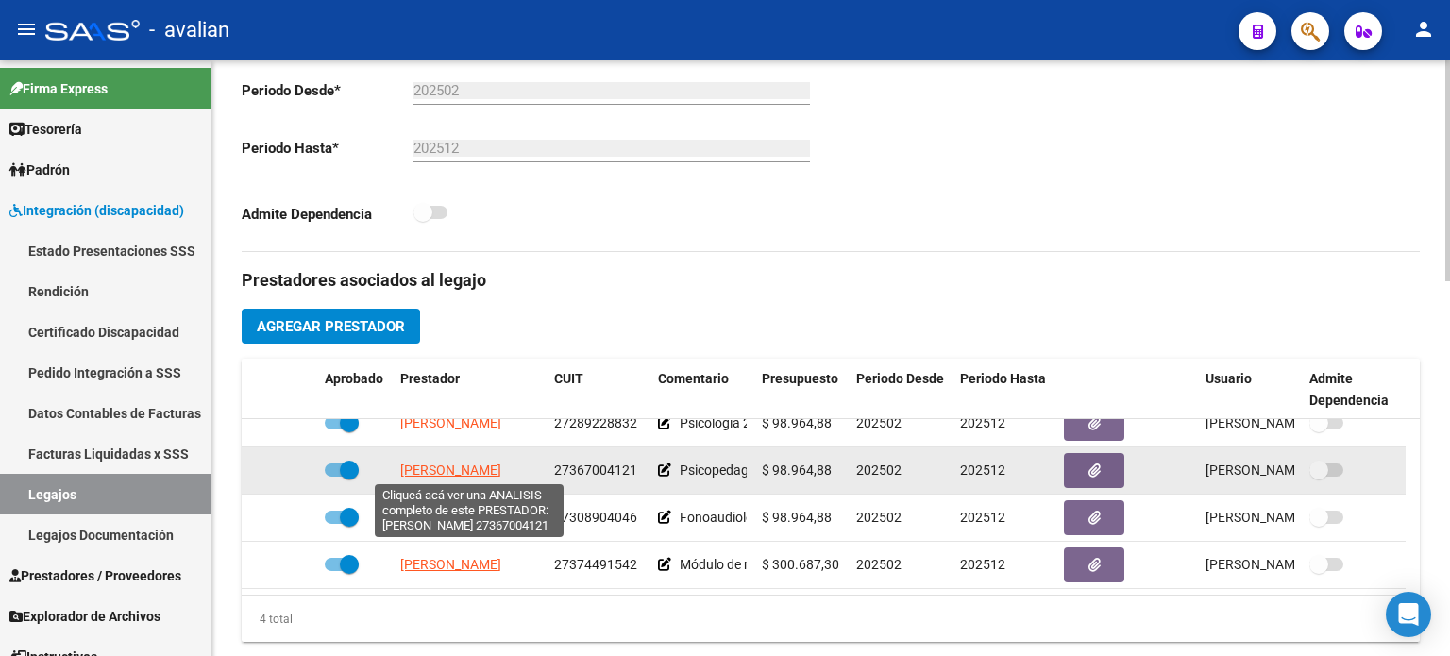
click at [446, 475] on span "[PERSON_NAME]" at bounding box center [450, 470] width 101 height 15
type textarea "27367004121"
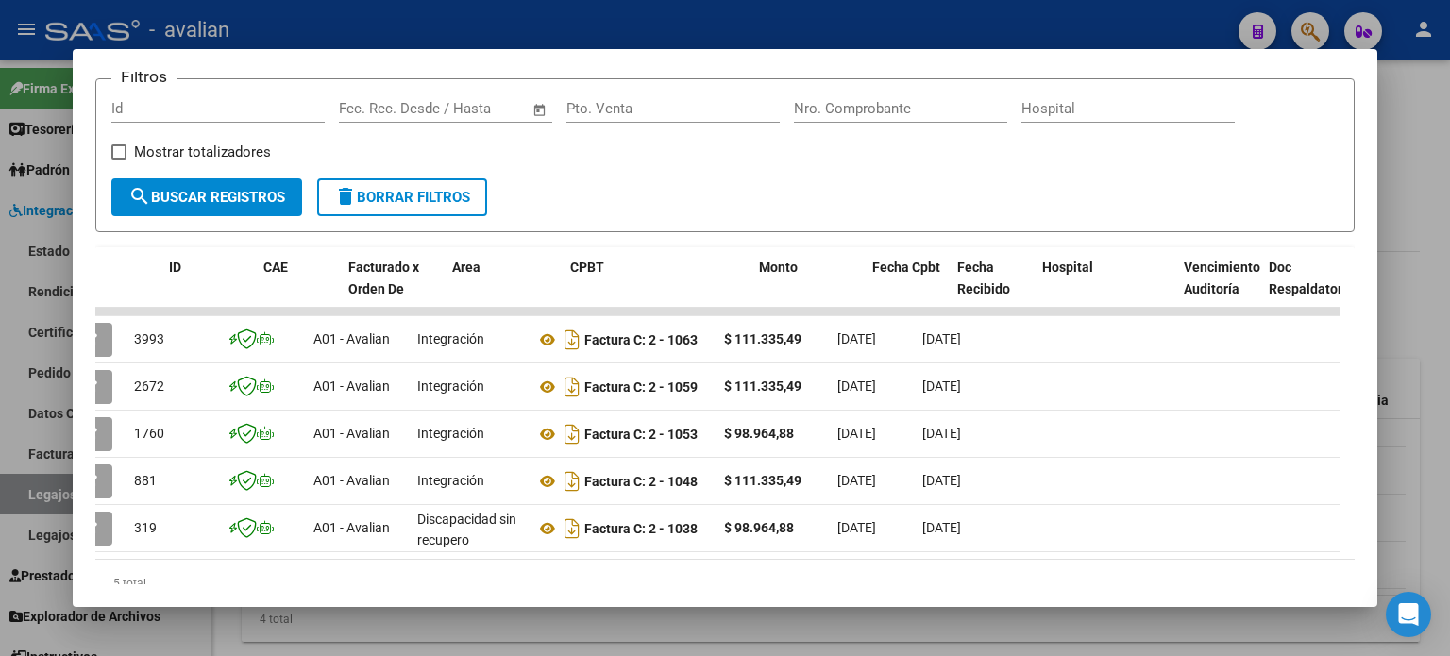
scroll to position [0, 0]
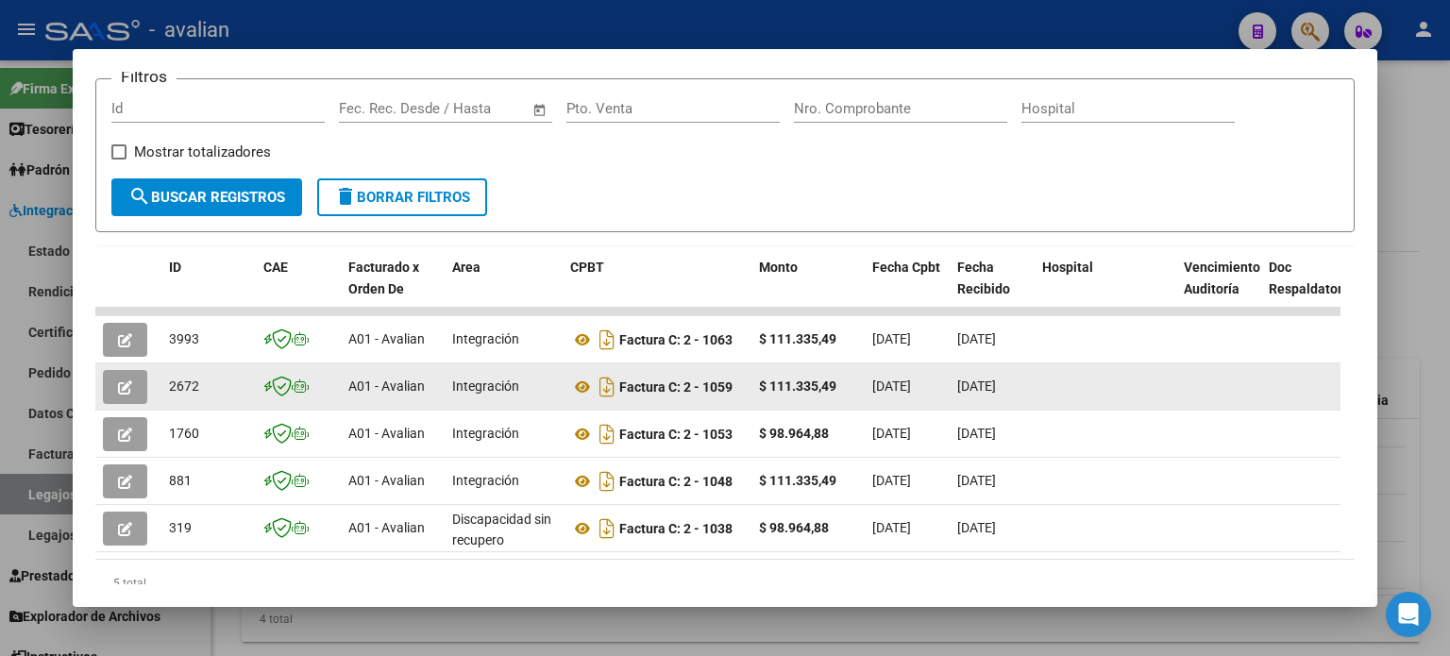
click at [132, 391] on button "button" at bounding box center [125, 387] width 44 height 34
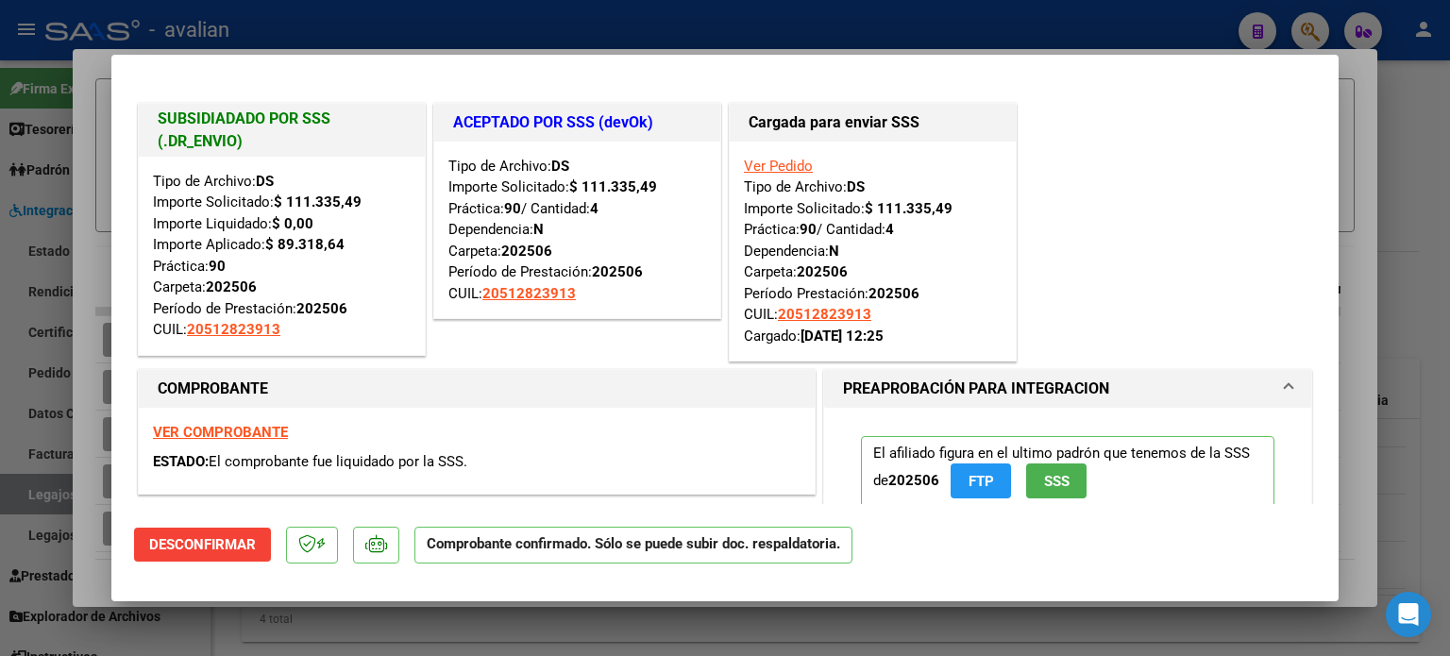
click at [204, 430] on strong "VER COMPROBANTE" at bounding box center [220, 432] width 135 height 17
type input "$ 0,00"
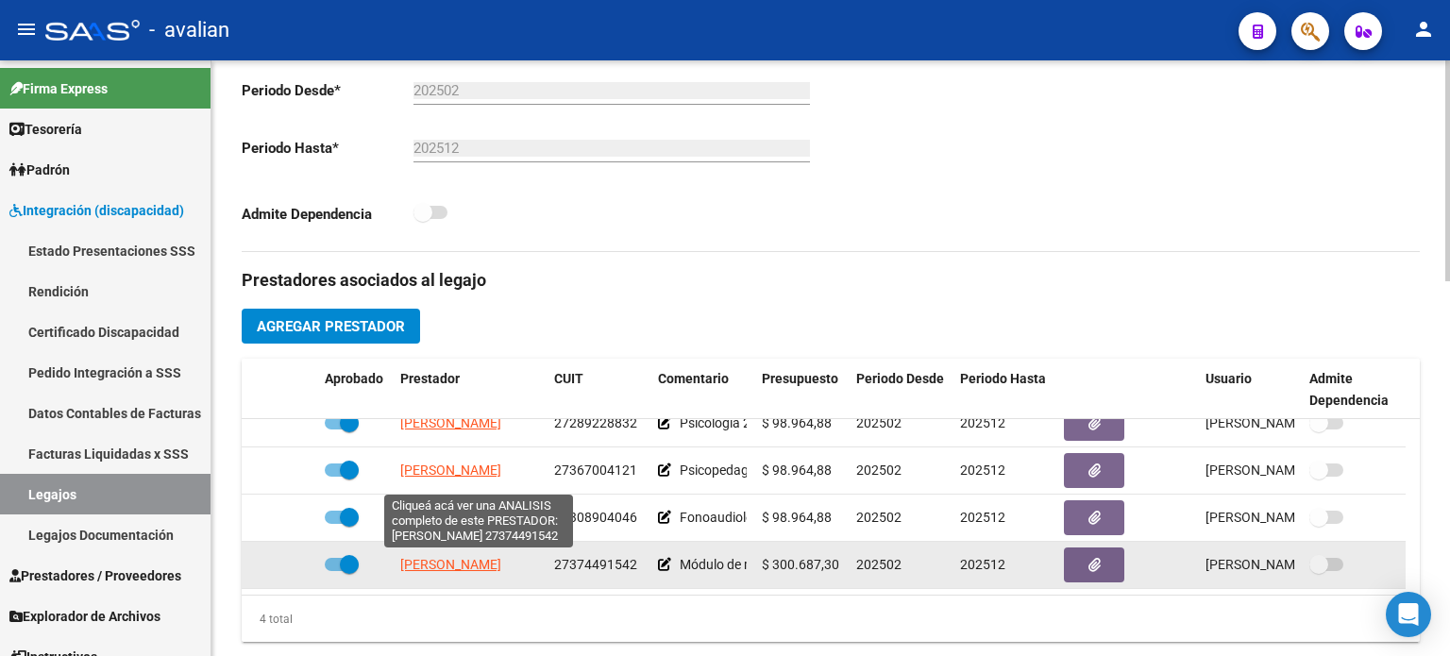
click at [431, 567] on span "[PERSON_NAME]" at bounding box center [450, 564] width 101 height 15
type textarea "27374491542"
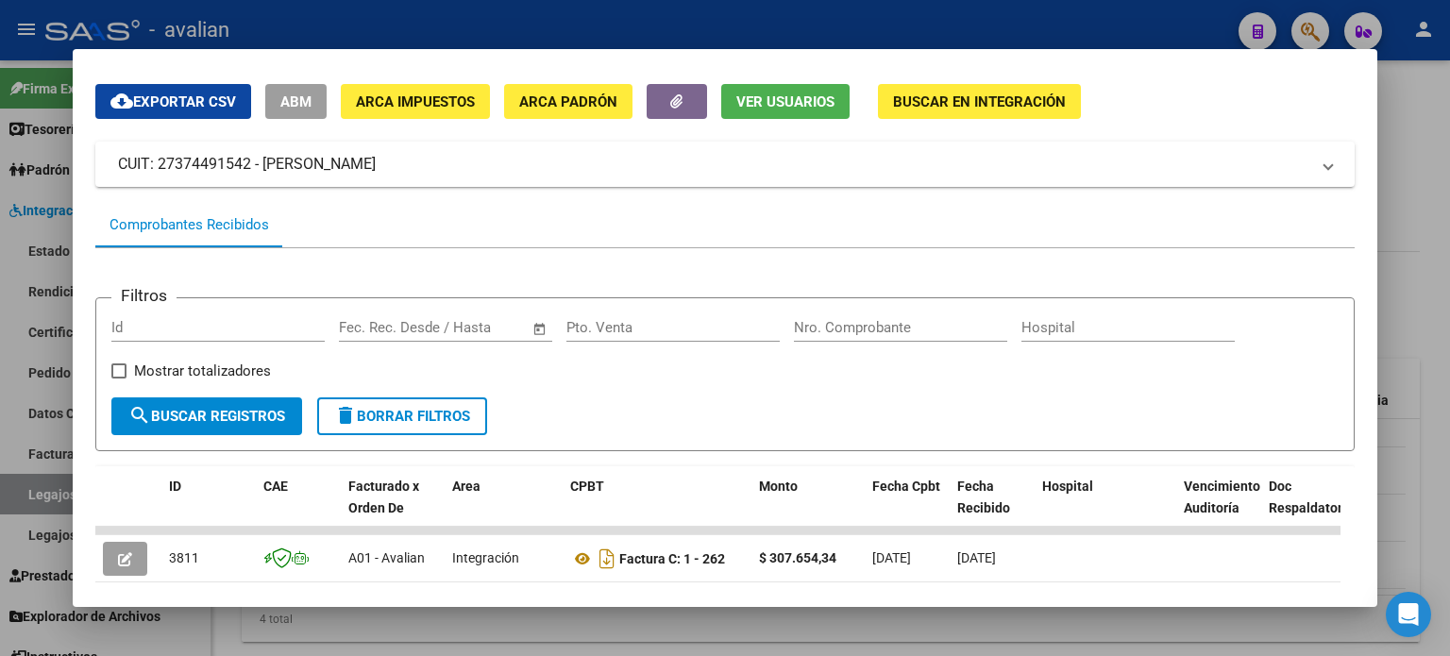
scroll to position [189, 0]
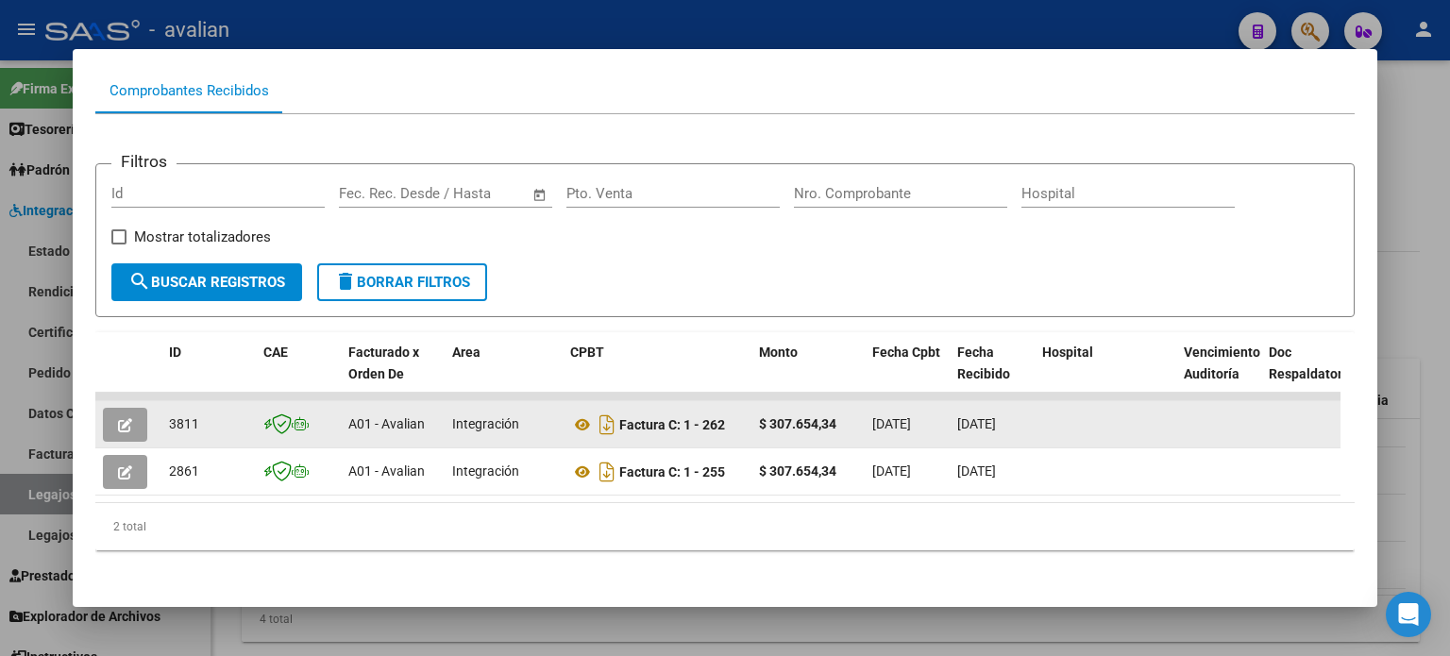
click at [132, 430] on button "button" at bounding box center [125, 425] width 44 height 34
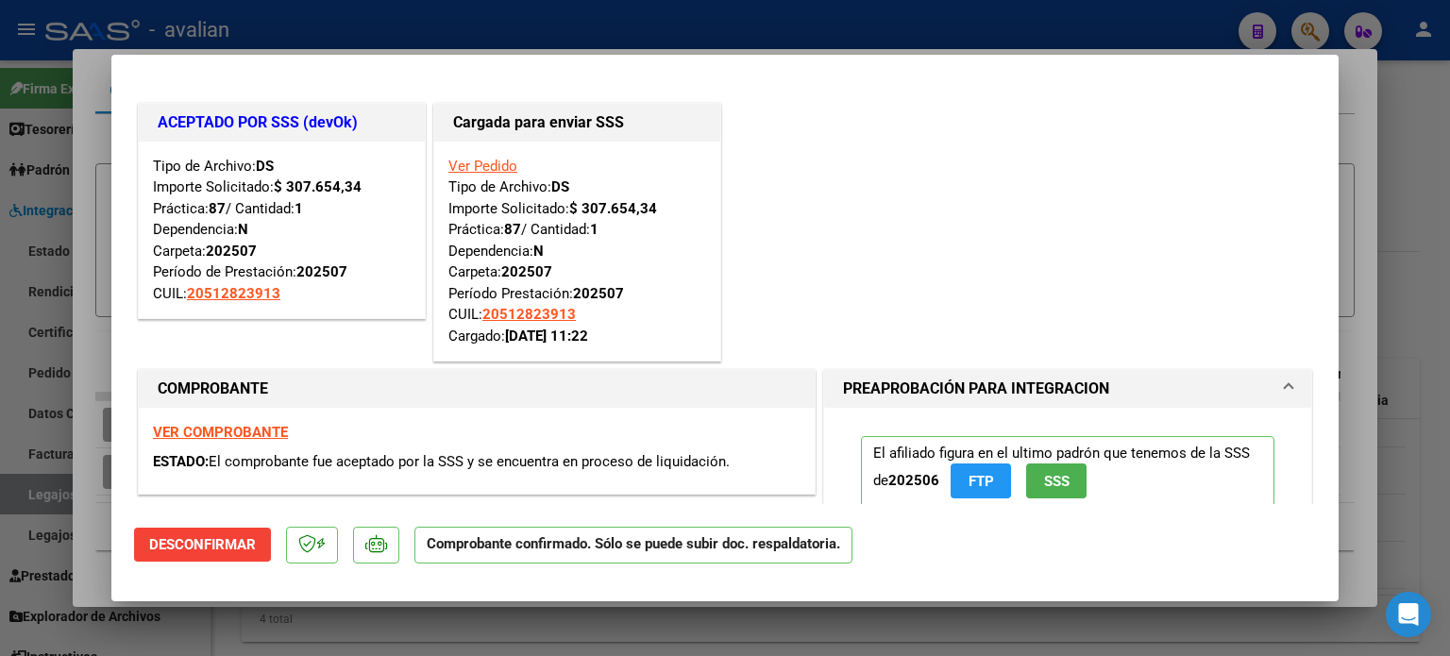
type input "$ 0,00"
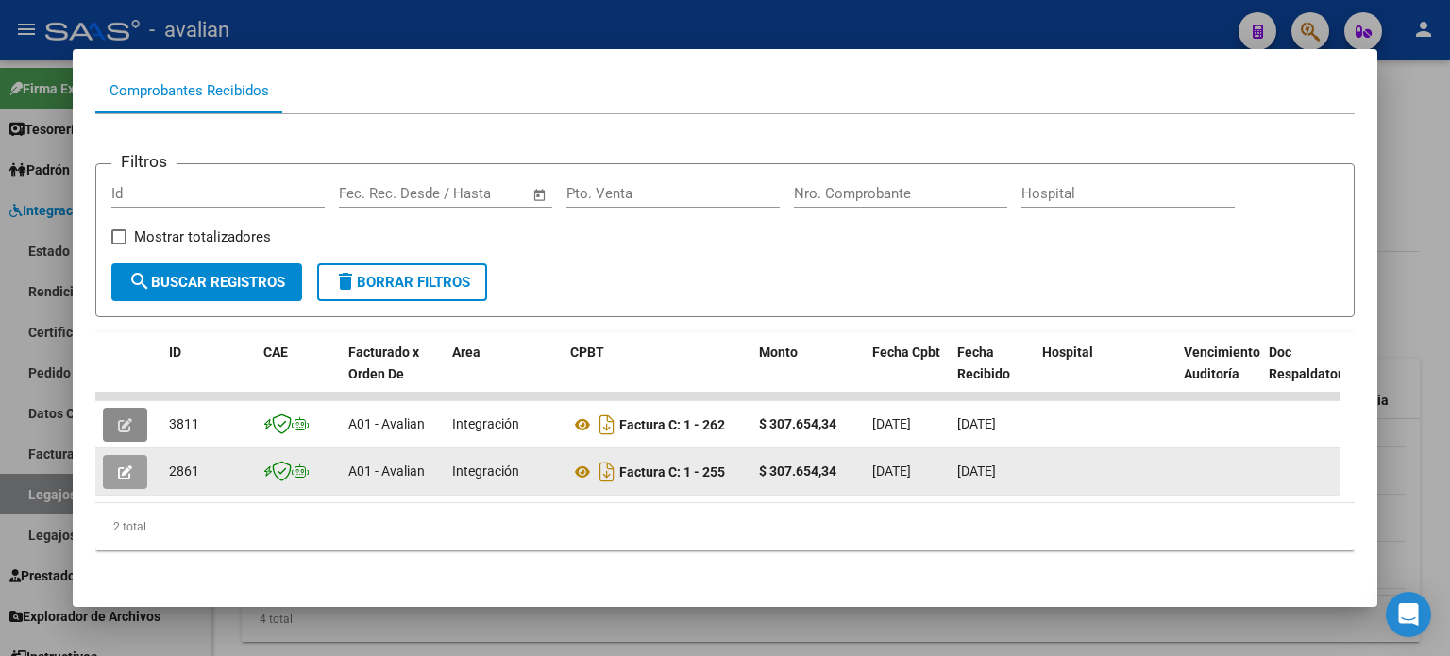
click at [121, 466] on icon "button" at bounding box center [125, 472] width 14 height 14
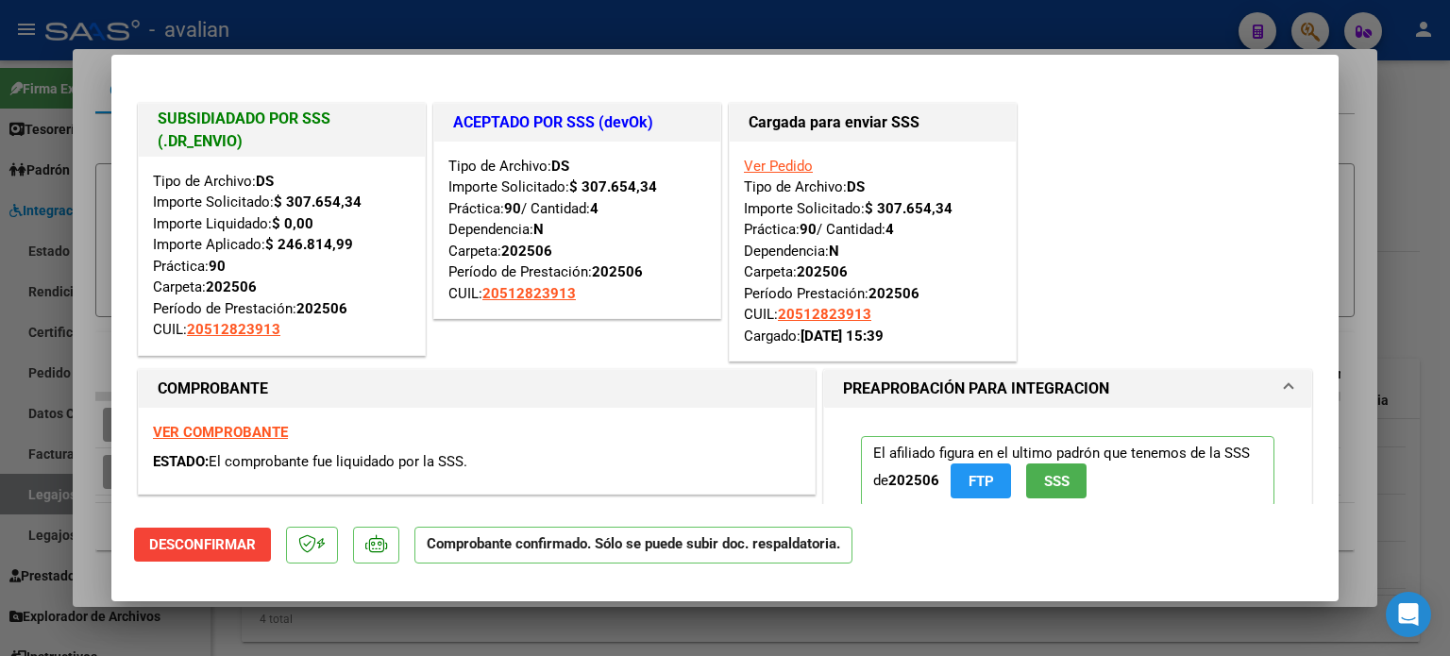
type input "$ 0,00"
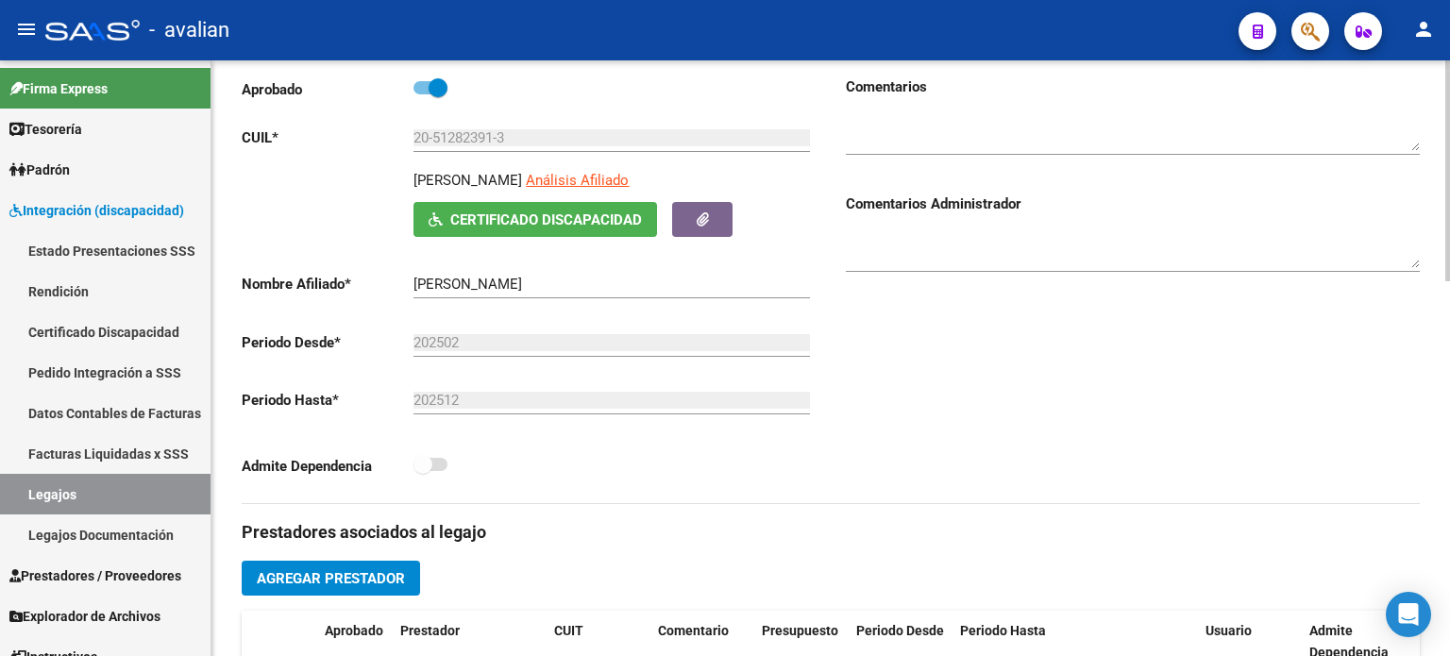
scroll to position [0, 0]
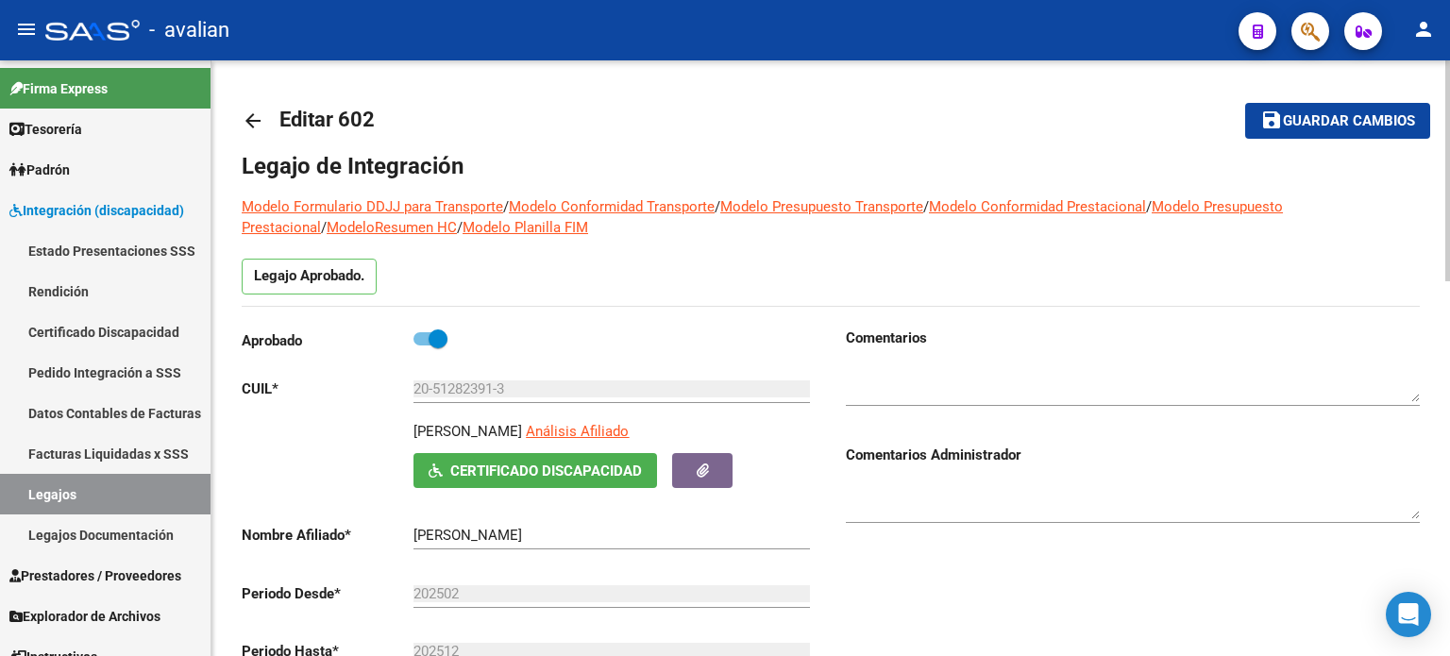
click at [244, 119] on mat-icon "arrow_back" at bounding box center [253, 121] width 23 height 23
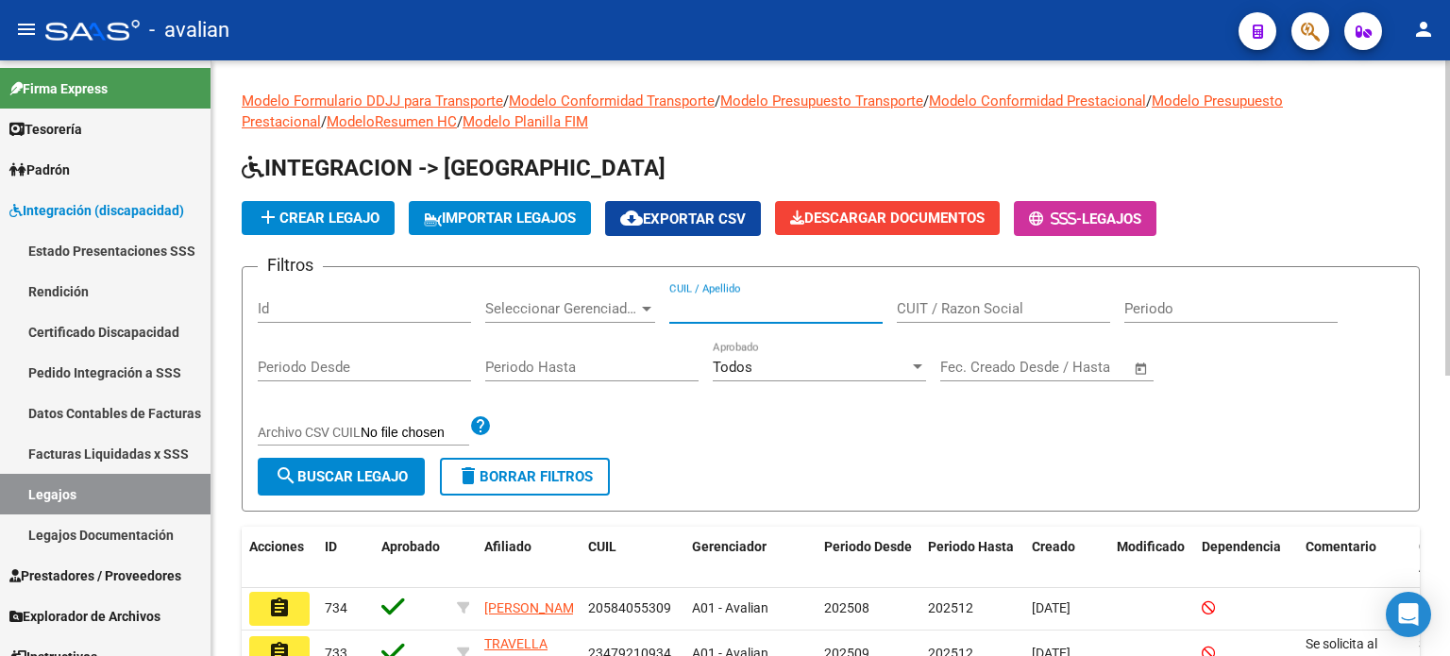
click at [733, 312] on input "CUIL / Apellido" at bounding box center [775, 308] width 213 height 17
paste input "20515053779"
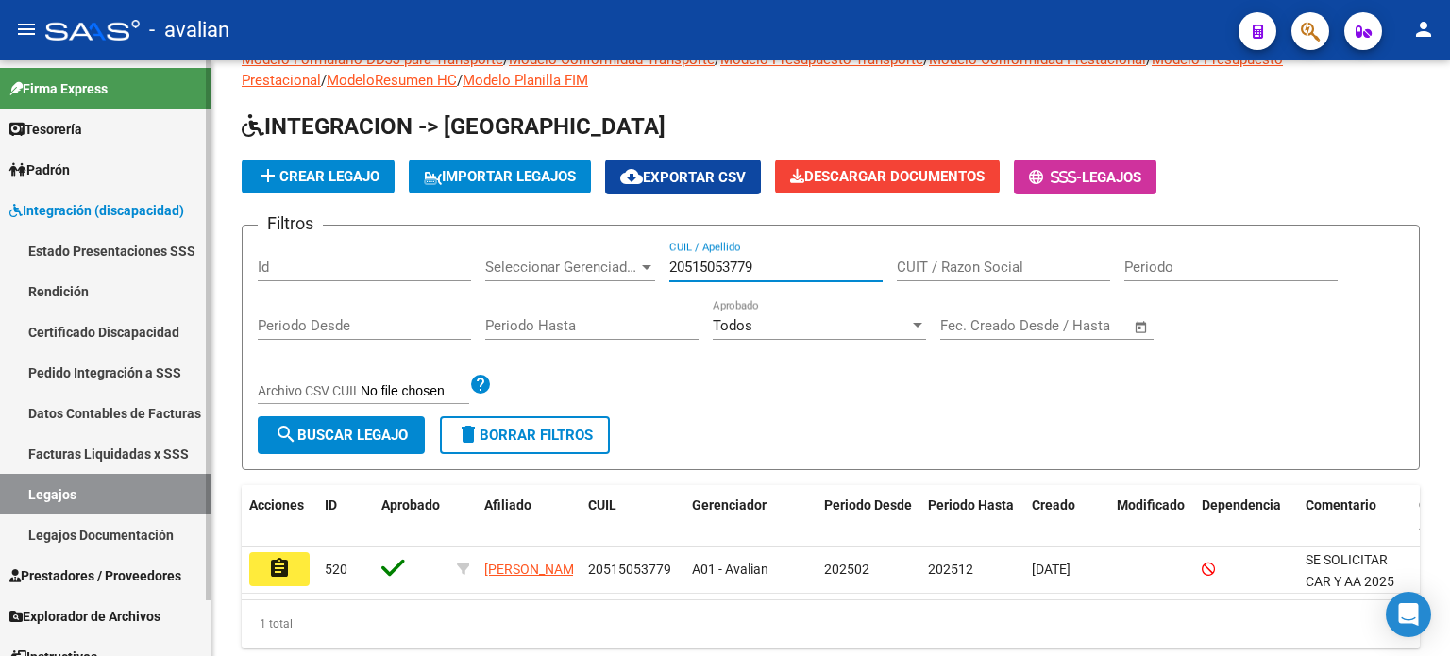
scroll to position [105, 0]
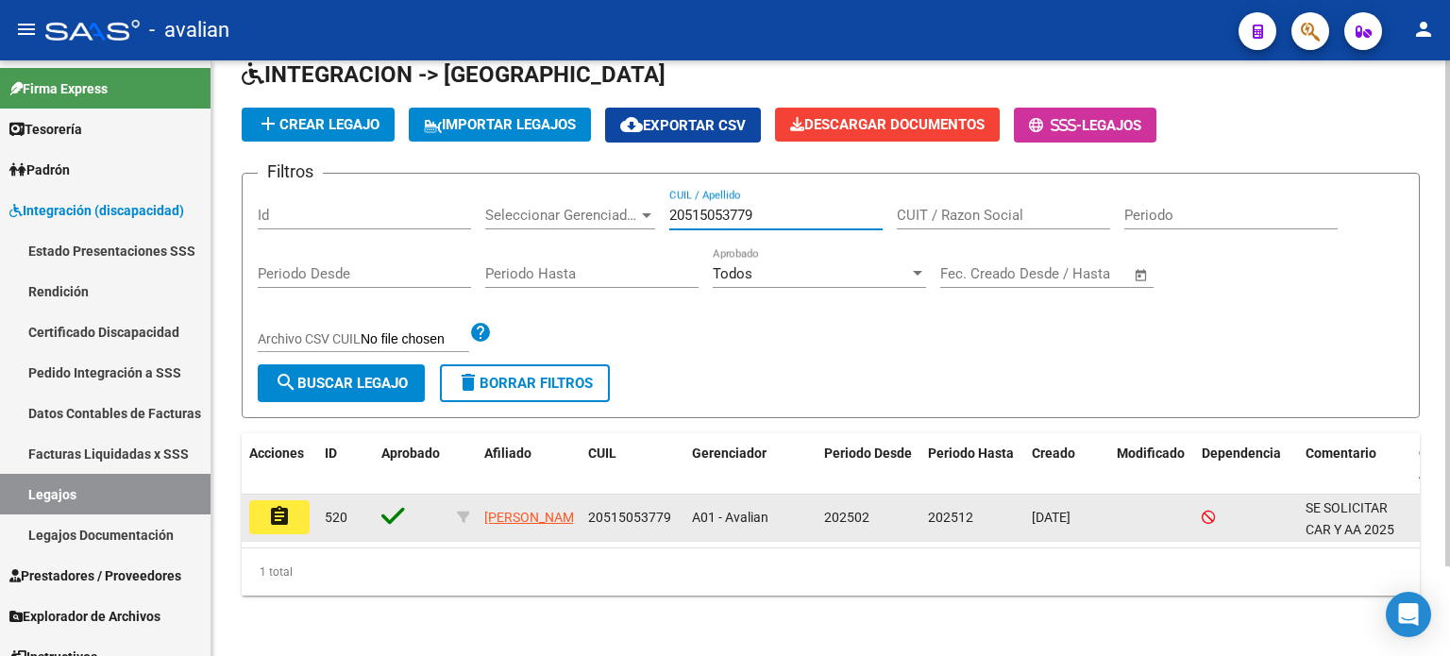
type input "20515053779"
click at [282, 511] on mat-icon "assignment" at bounding box center [279, 516] width 23 height 23
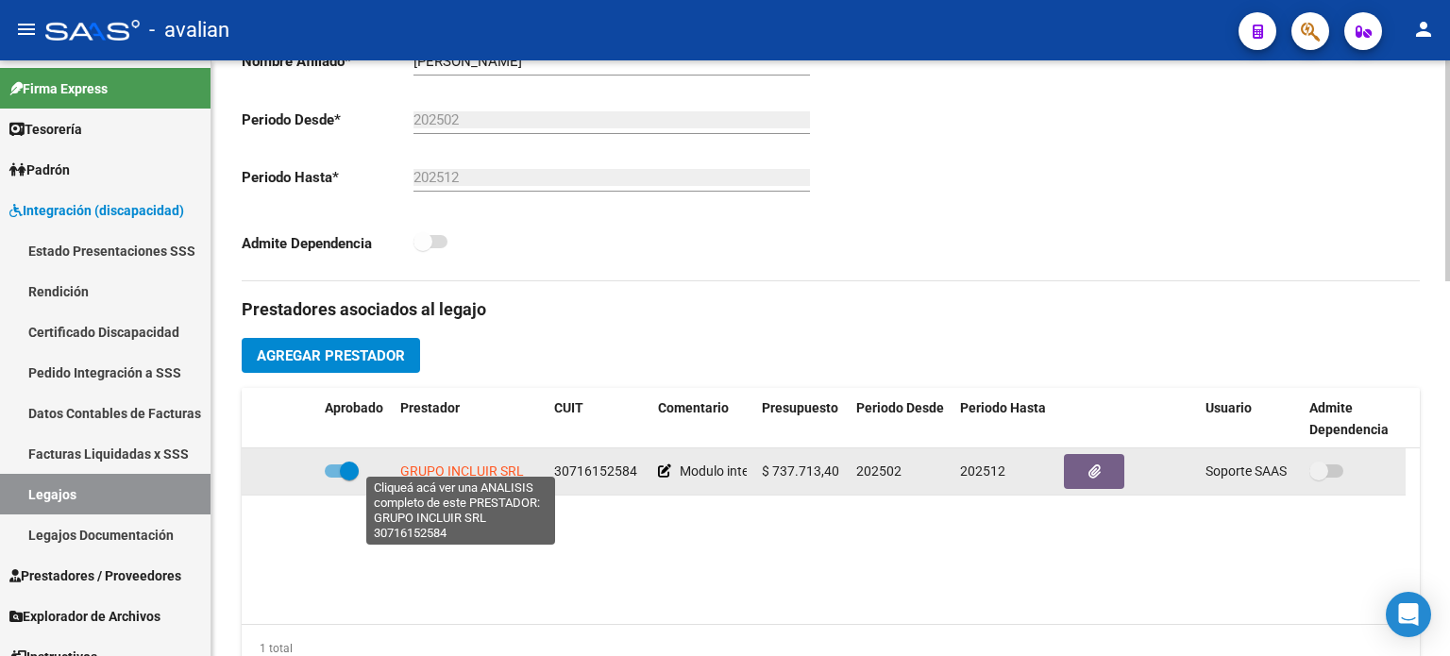
scroll to position [503, 0]
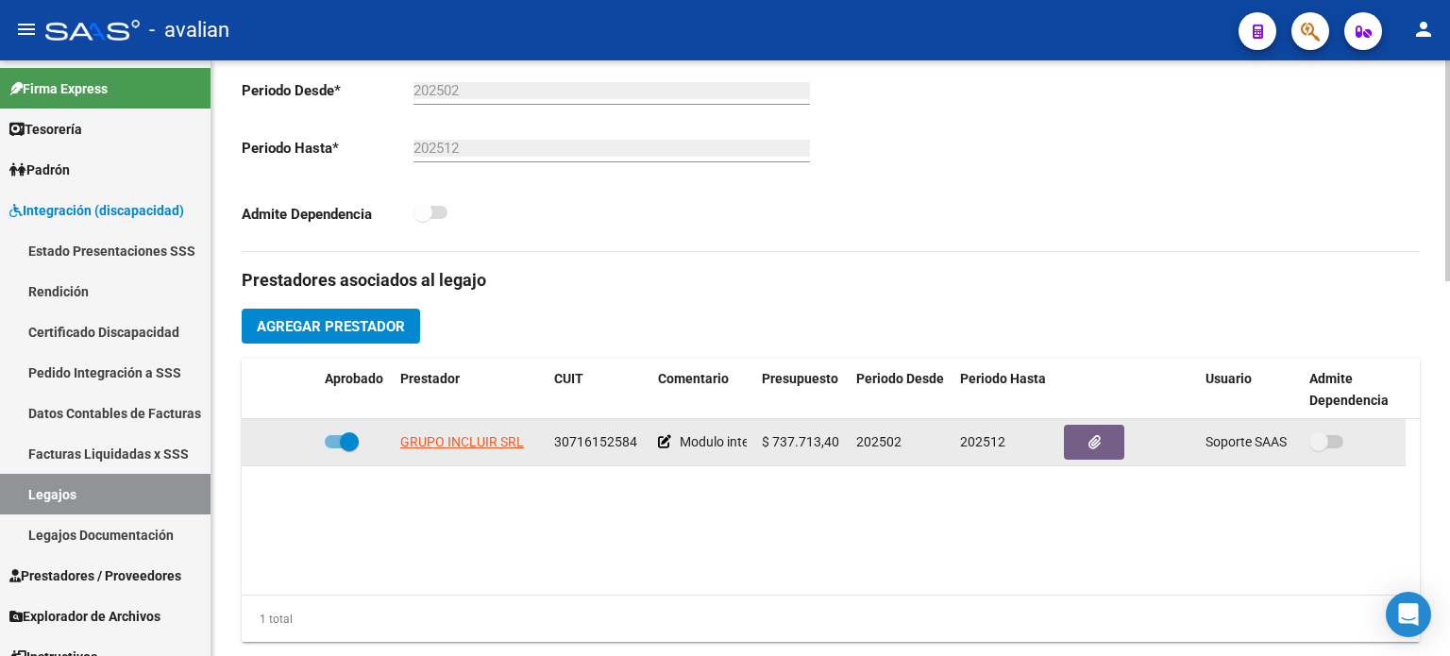
click at [491, 450] on app-link-go-to "GRUPO INCLUIR SRL" at bounding box center [462, 442] width 124 height 22
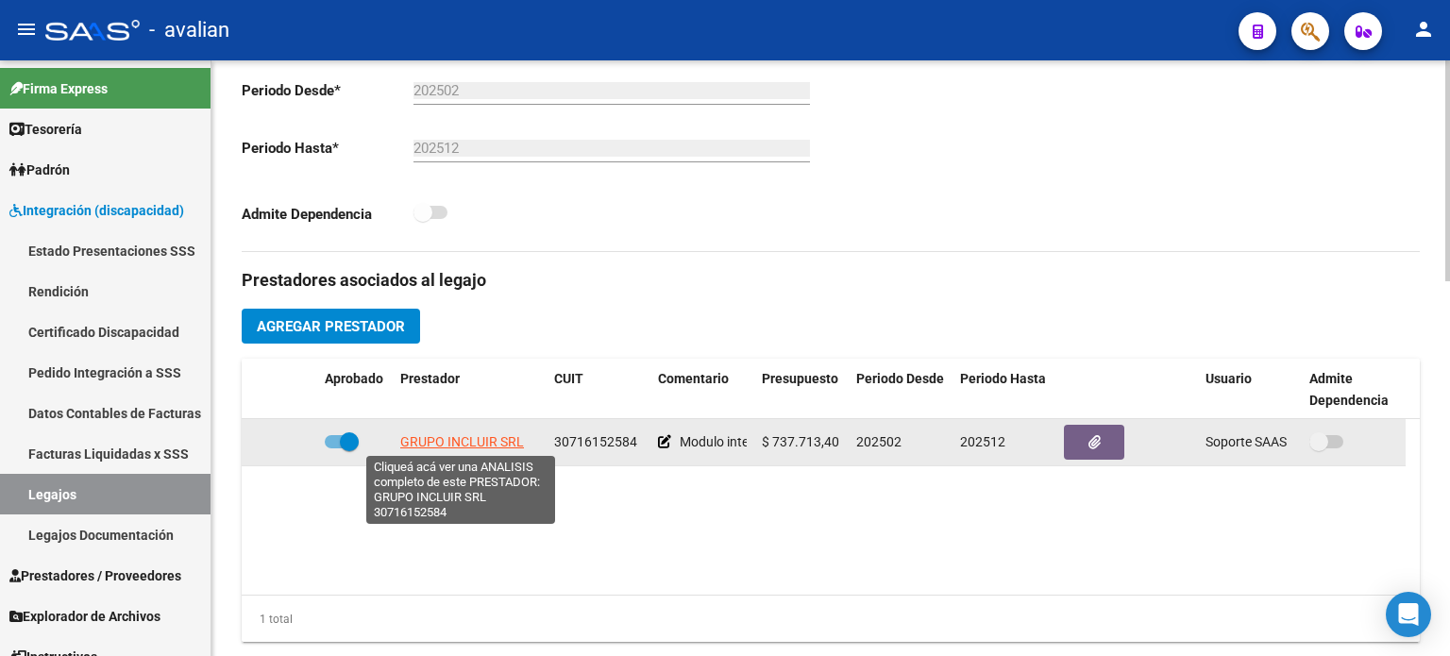
click at [491, 443] on span "GRUPO INCLUIR SRL" at bounding box center [462, 441] width 124 height 15
type textarea "30716152584"
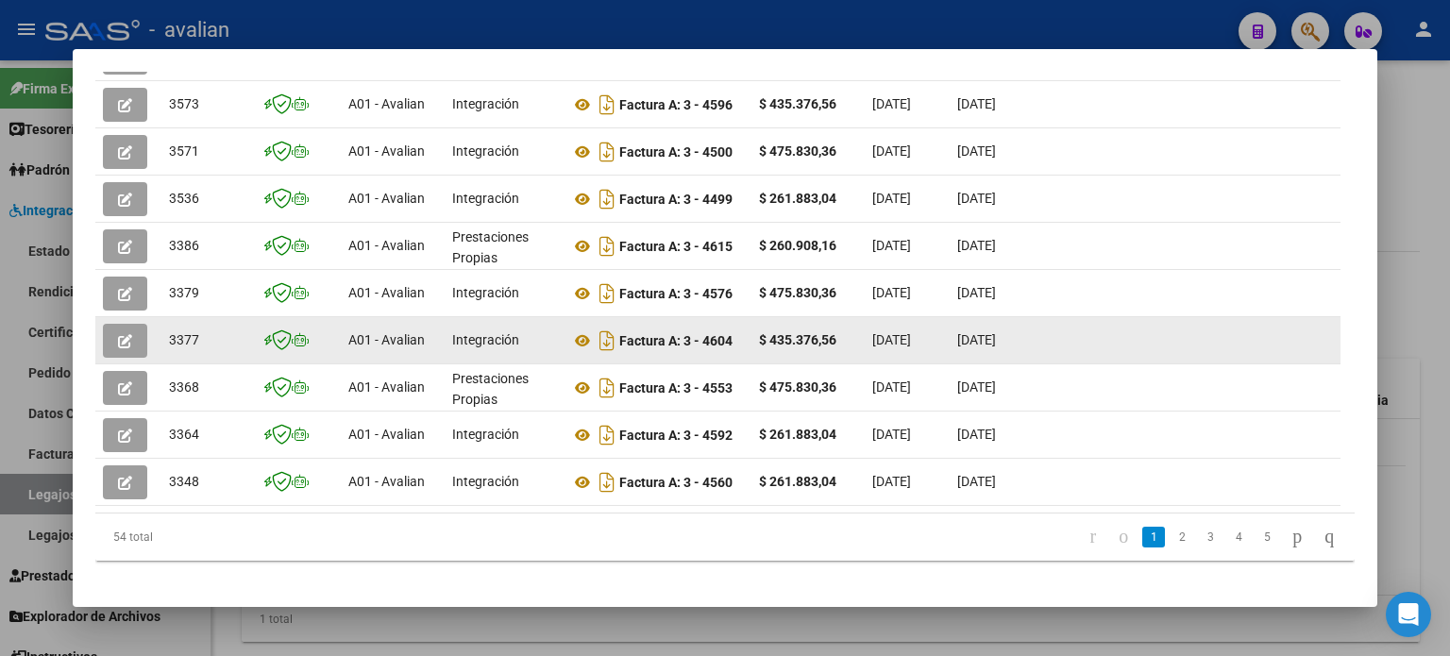
scroll to position [570, 0]
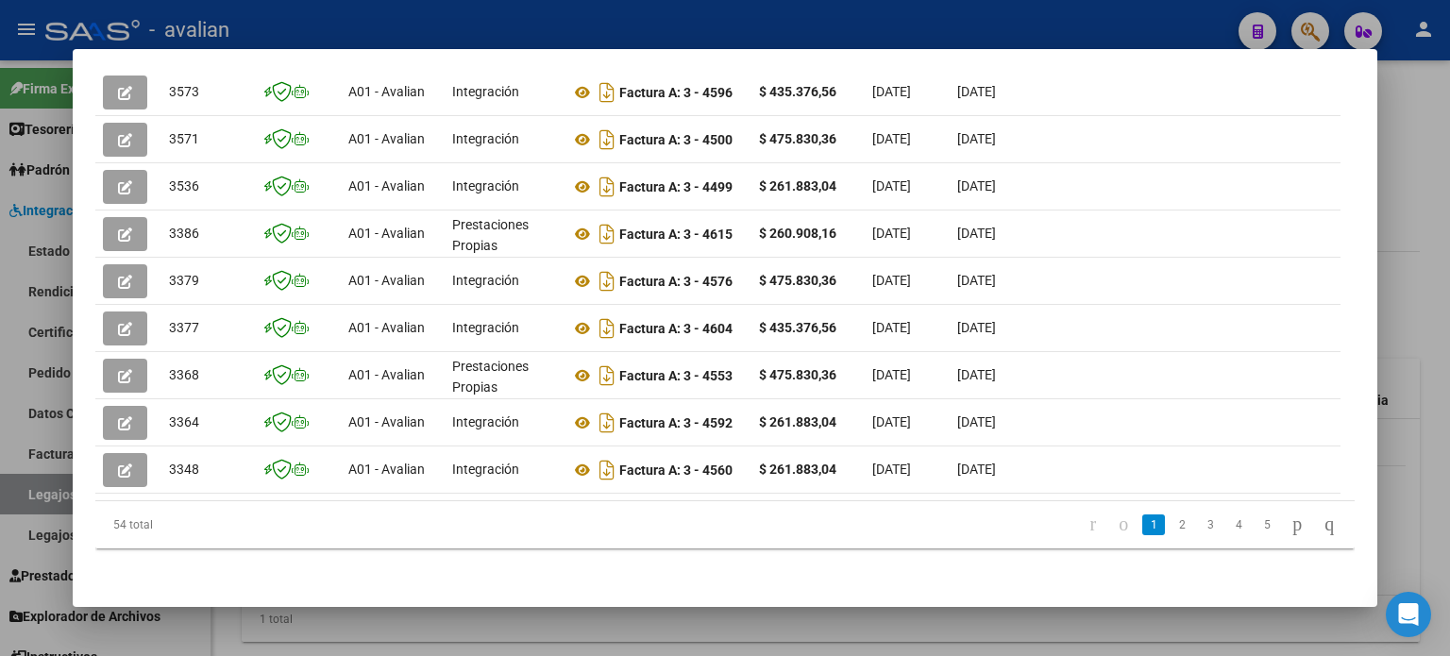
click at [1171, 525] on link "2" at bounding box center [1182, 525] width 23 height 21
click at [1256, 535] on link "5" at bounding box center [1267, 525] width 23 height 21
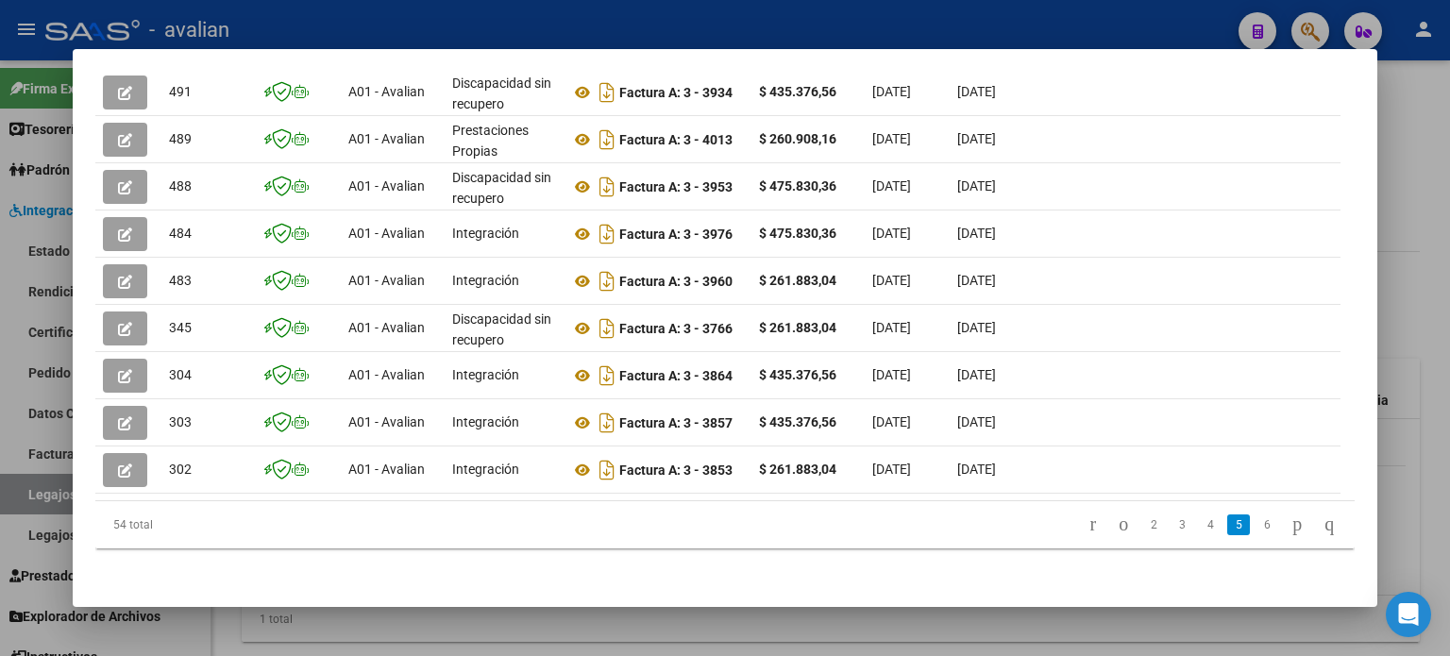
click at [1196, 535] on li "4" at bounding box center [1210, 525] width 28 height 32
click at [1199, 535] on link "4" at bounding box center [1210, 525] width 23 height 21
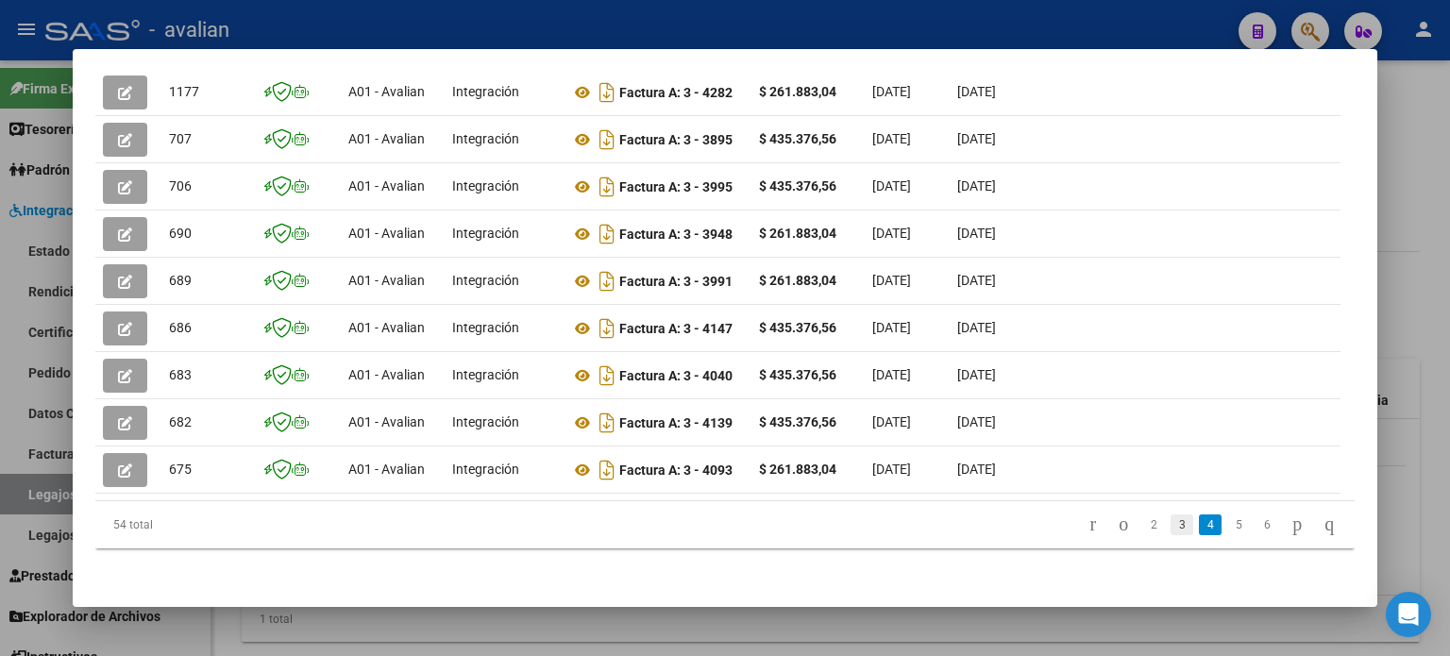
click at [1171, 535] on link "3" at bounding box center [1182, 525] width 23 height 21
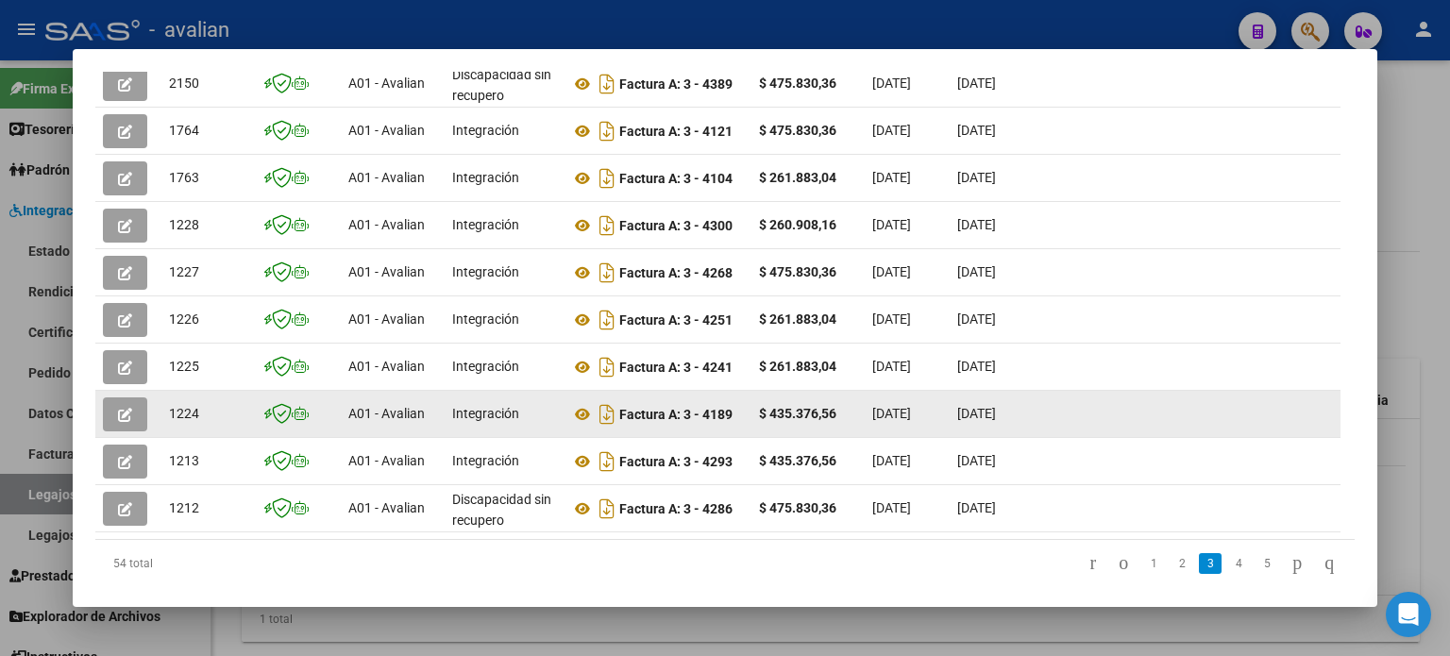
scroll to position [508, 0]
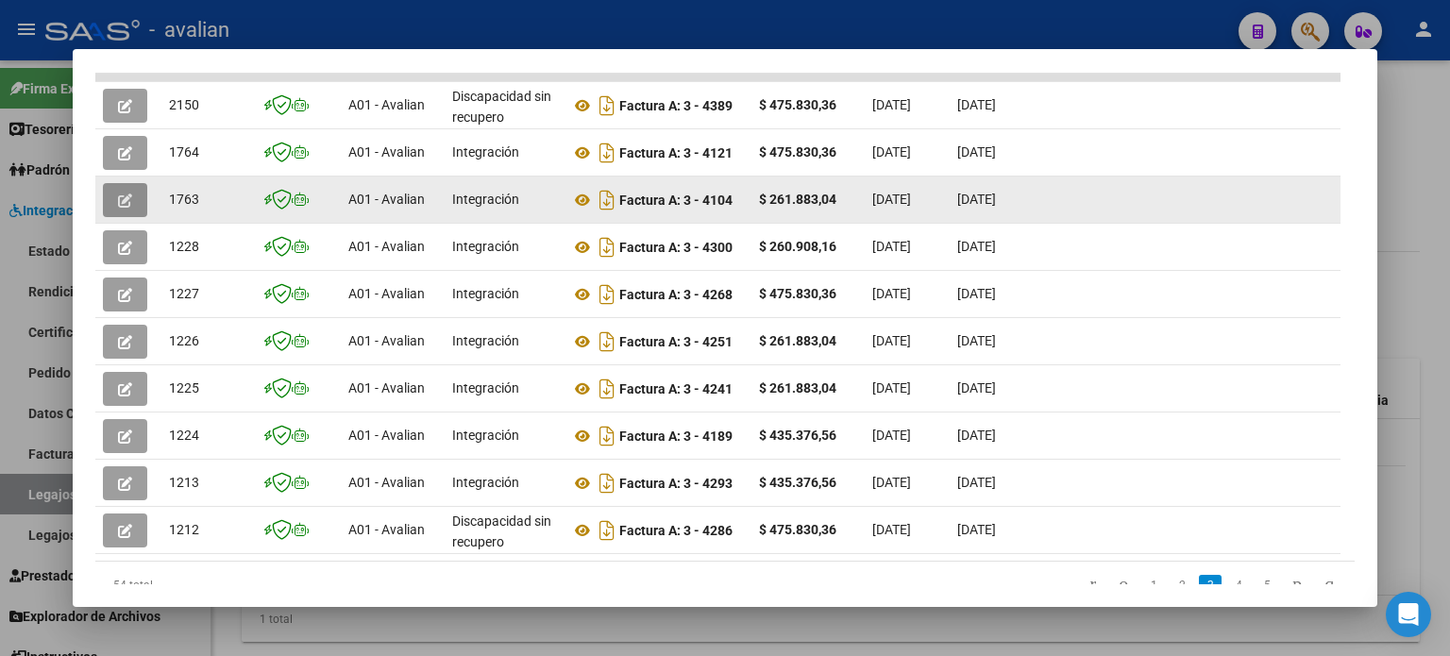
click at [123, 195] on icon "button" at bounding box center [125, 201] width 14 height 14
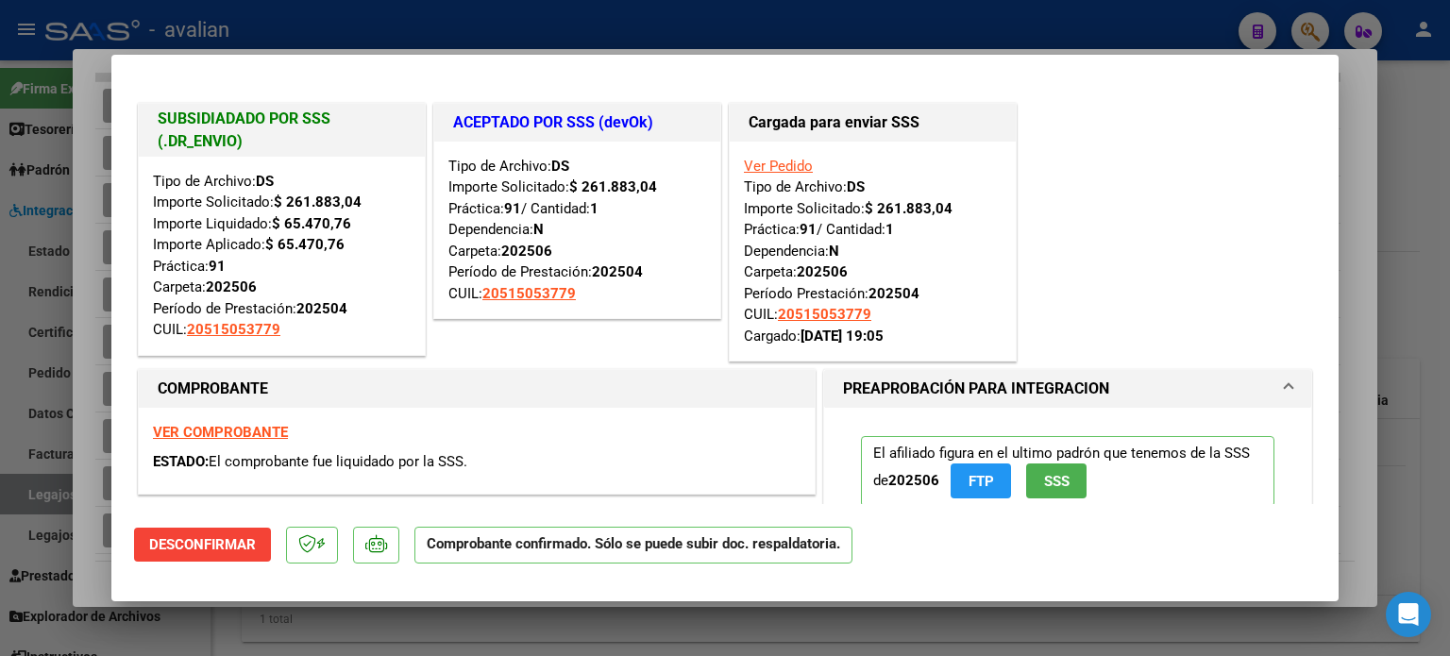
type input "$ 0,00"
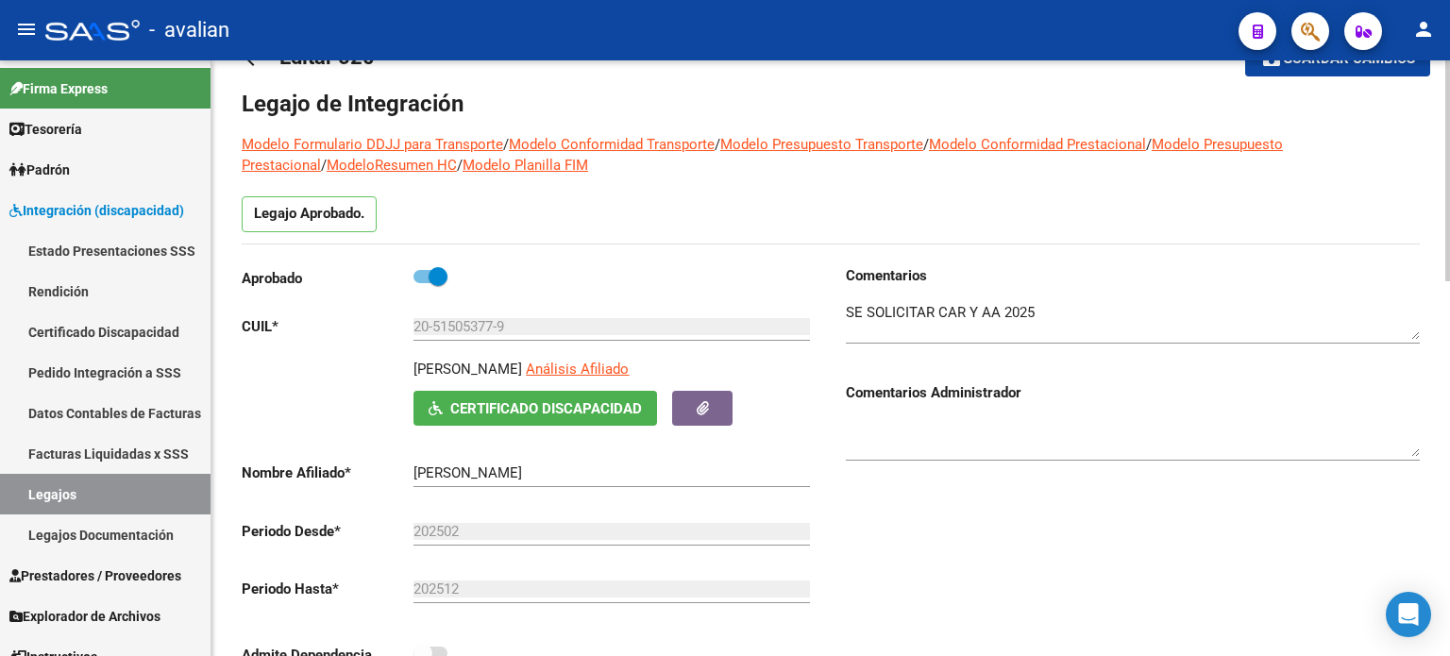
scroll to position [0, 0]
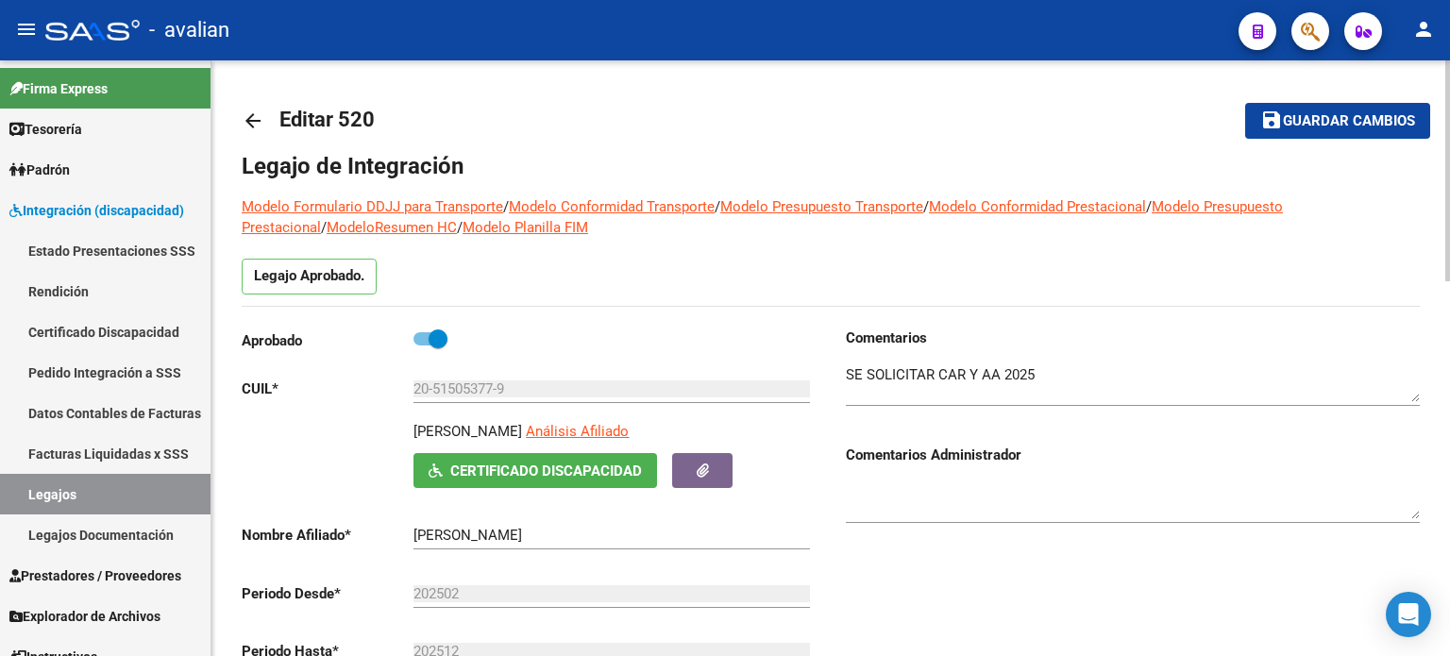
click at [246, 121] on mat-icon "arrow_back" at bounding box center [253, 121] width 23 height 23
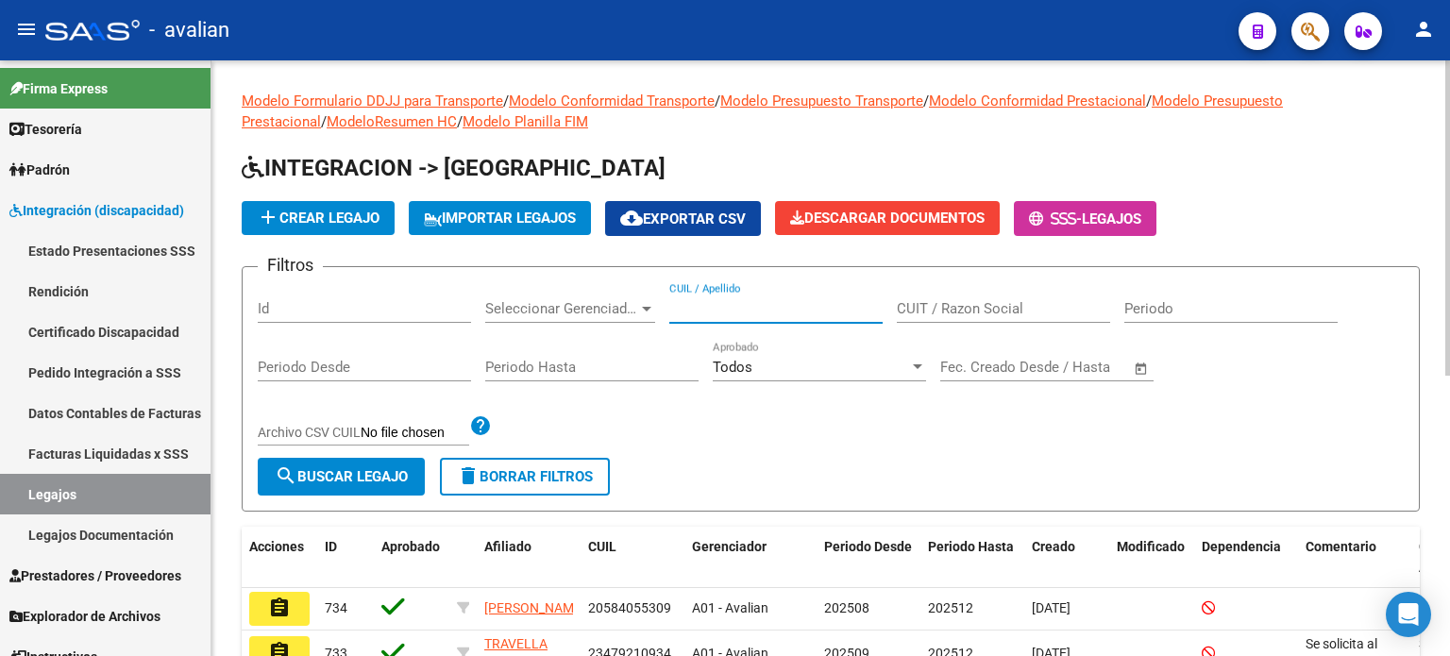
click at [719, 307] on input "CUIL / Apellido" at bounding box center [775, 308] width 213 height 17
paste input "20541002074"
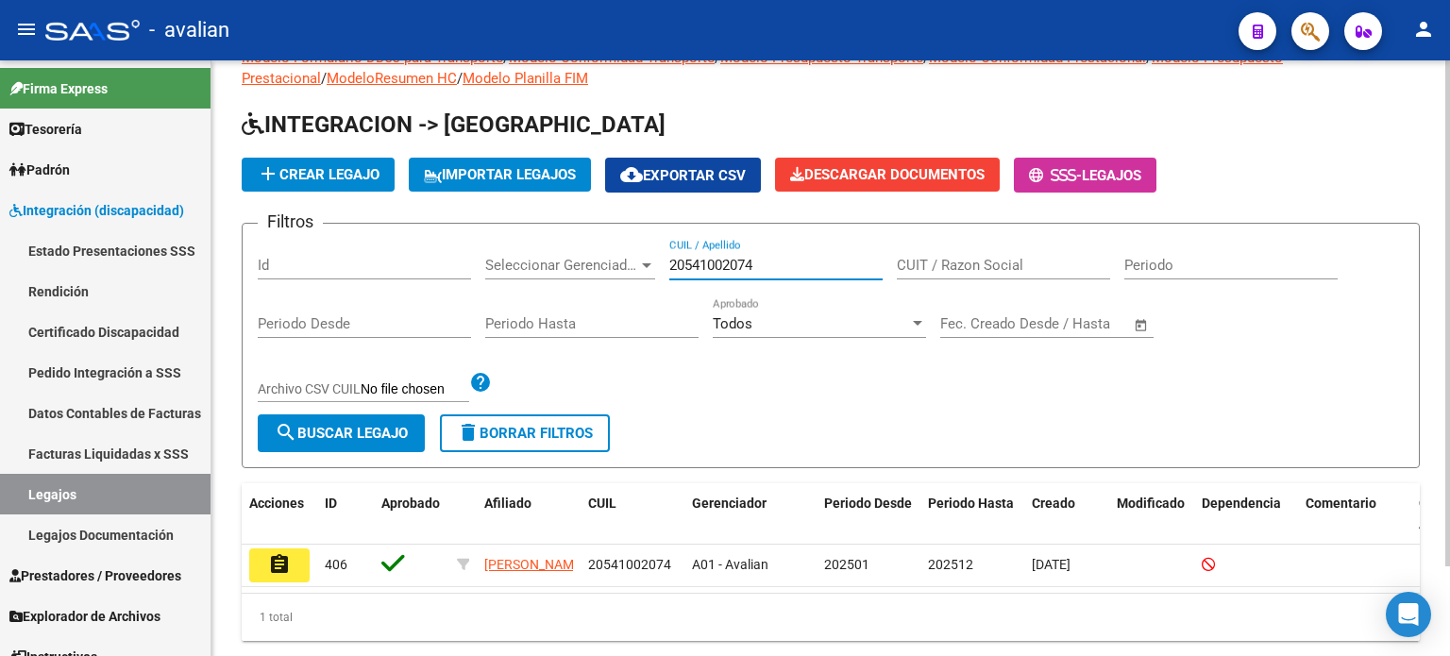
scroll to position [105, 0]
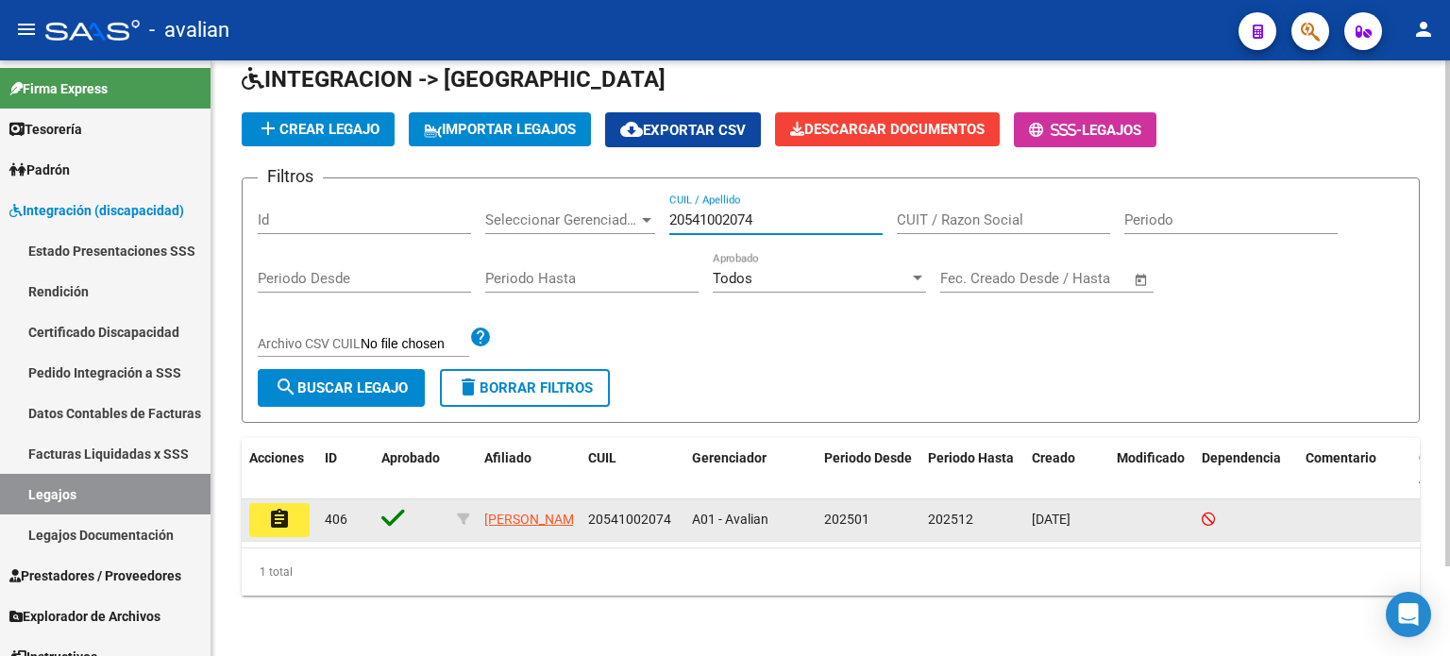
type input "20541002074"
click at [287, 508] on mat-icon "assignment" at bounding box center [279, 519] width 23 height 23
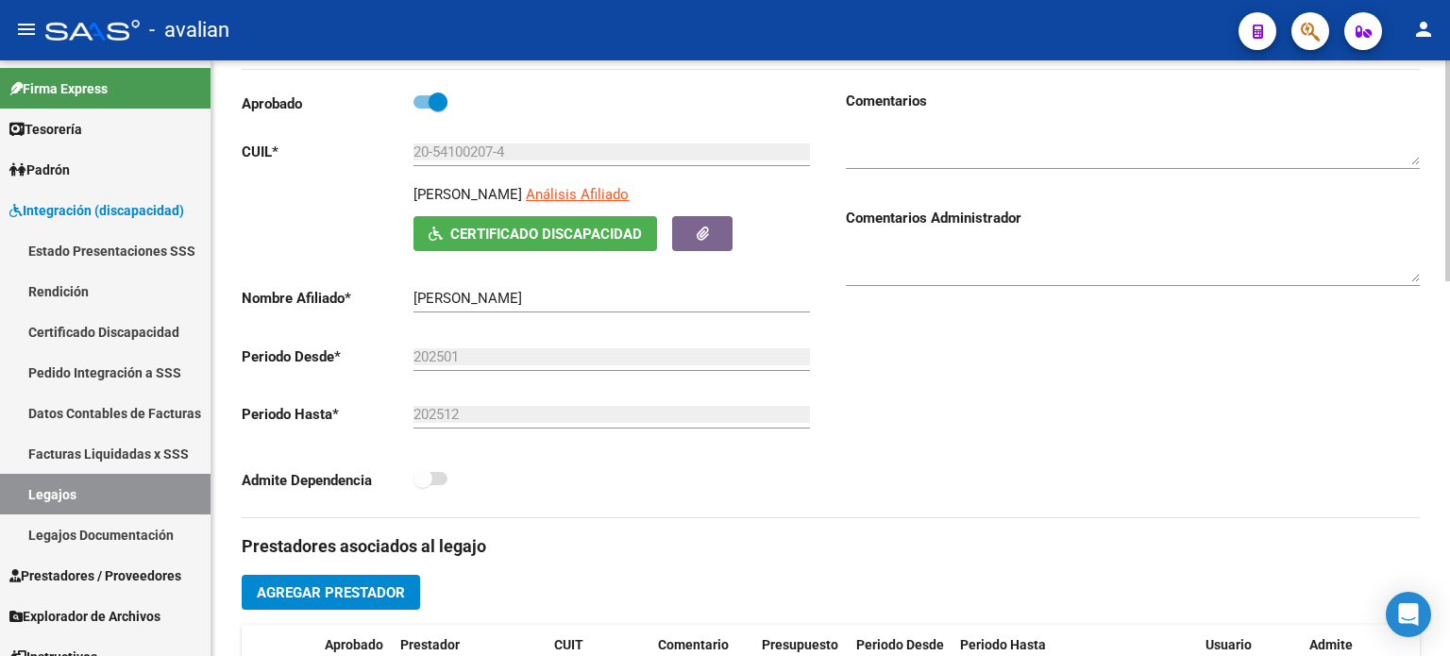
scroll to position [440, 0]
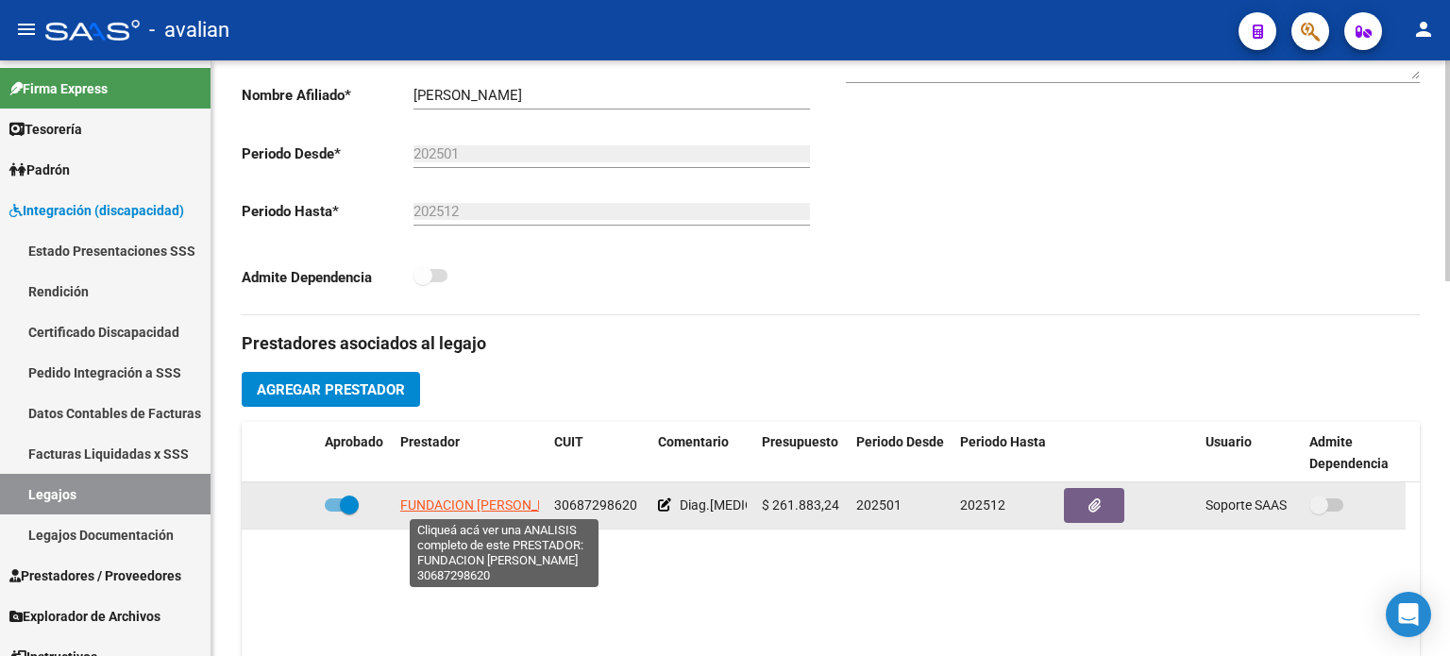
click at [471, 509] on span "FUNDACION [PERSON_NAME]" at bounding box center [488, 505] width 177 height 15
type textarea "30687298620"
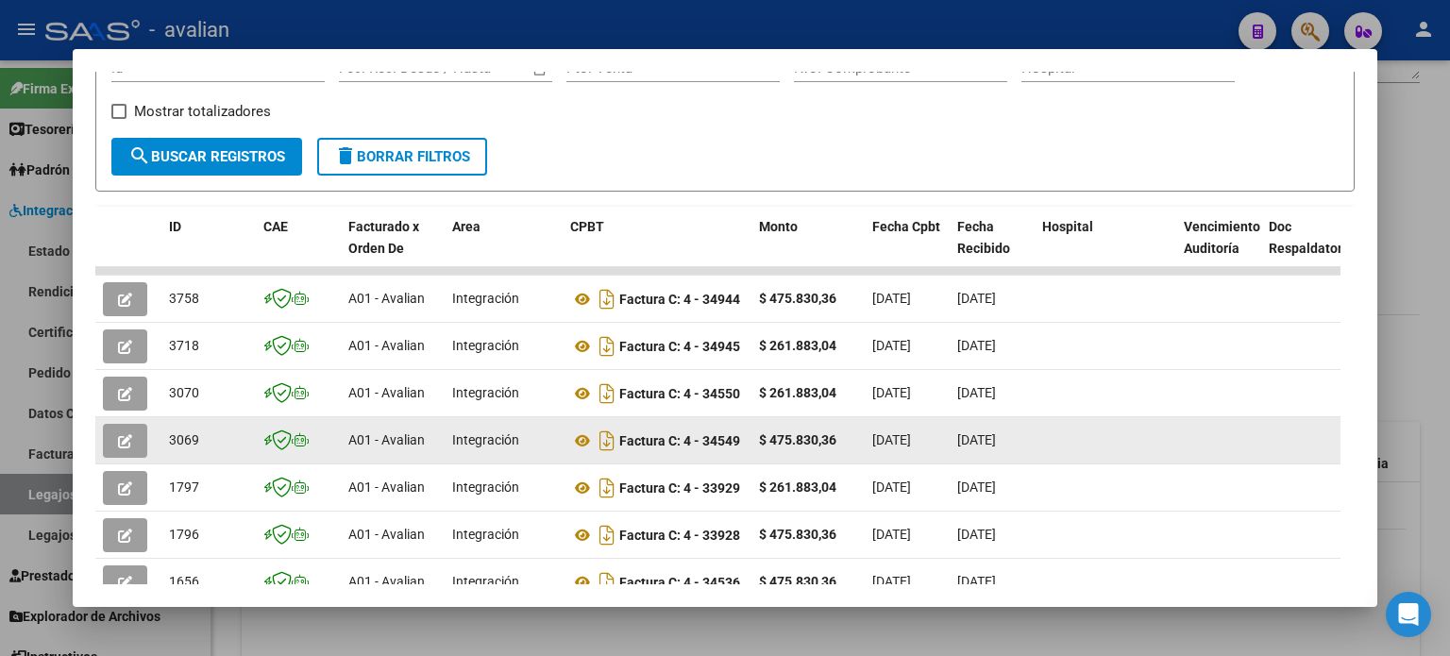
scroll to position [378, 0]
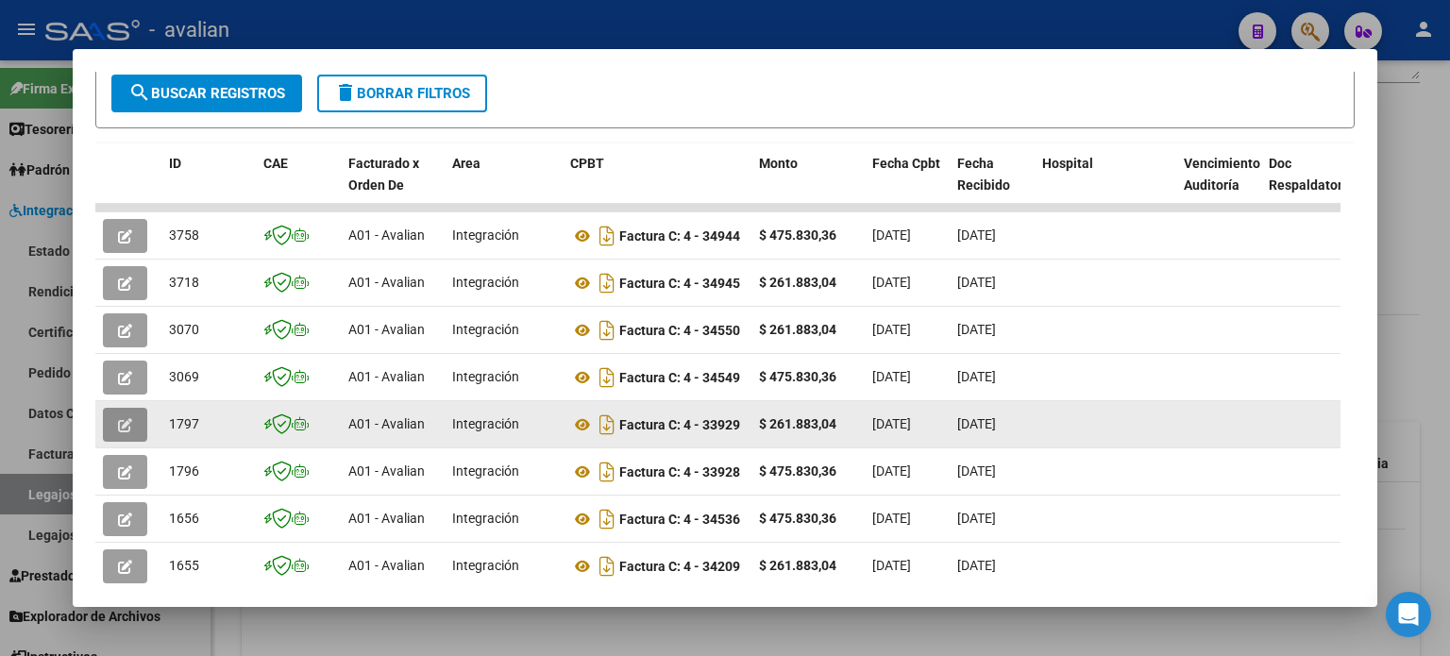
click at [140, 427] on button "button" at bounding box center [125, 425] width 44 height 34
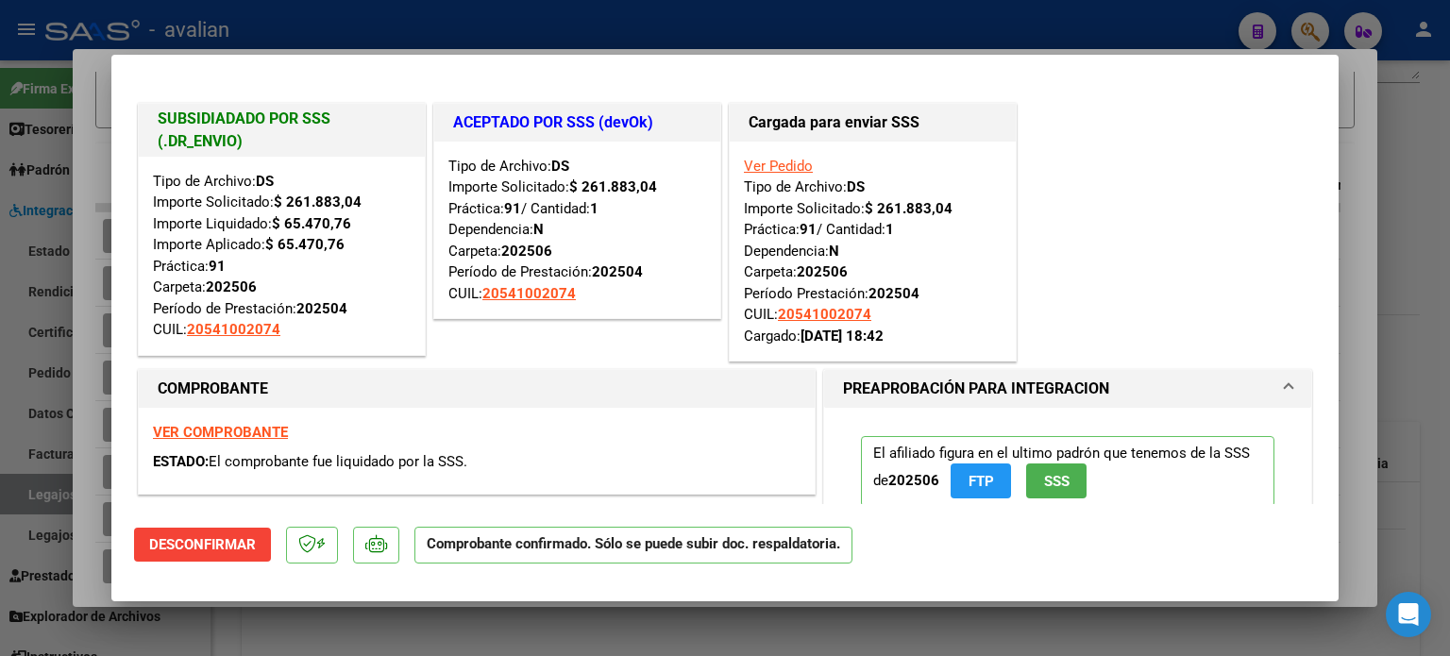
type input "$ 0,00"
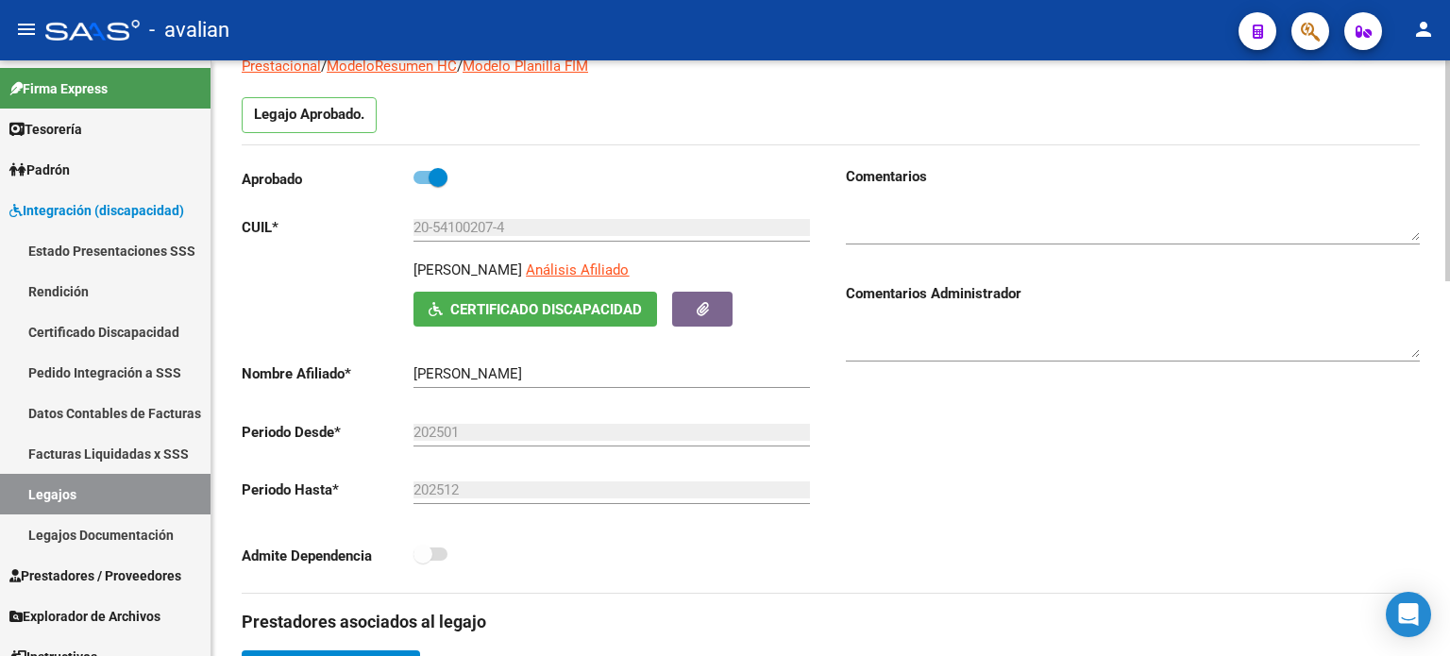
scroll to position [0, 0]
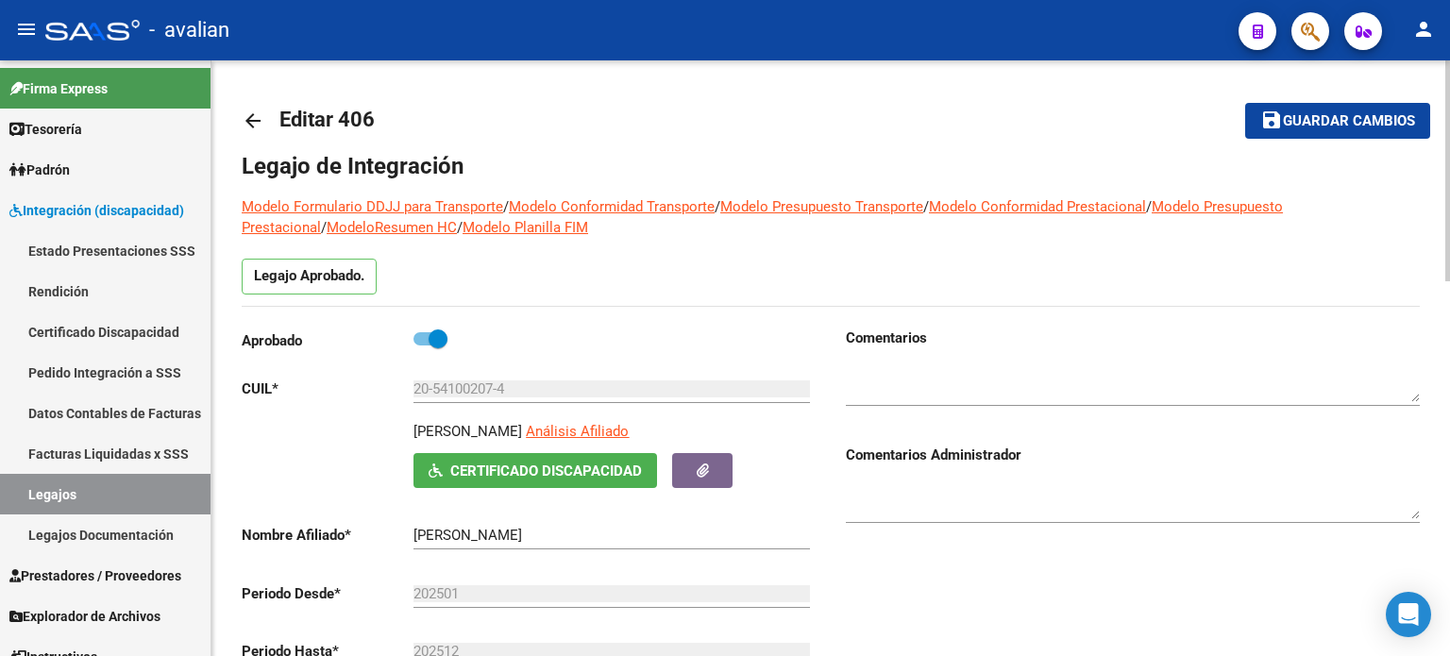
drag, startPoint x: 242, startPoint y: 97, endPoint x: 257, endPoint y: 111, distance: 20.7
click at [242, 98] on mat-toolbar-row "arrow_back Editar 406" at bounding box center [701, 121] width 919 height 60
click at [255, 122] on mat-icon "arrow_back" at bounding box center [253, 121] width 23 height 23
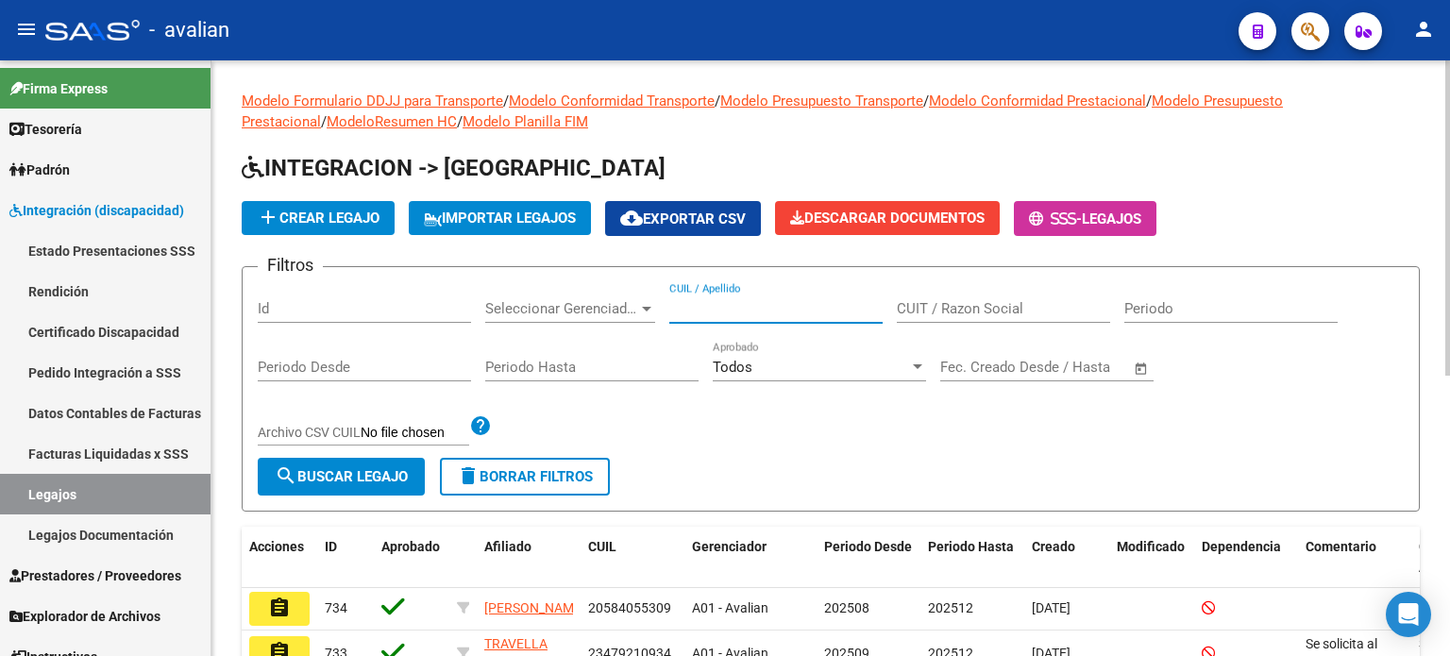
click at [748, 308] on input "CUIL / Apellido" at bounding box center [775, 308] width 213 height 17
paste input "20545015782"
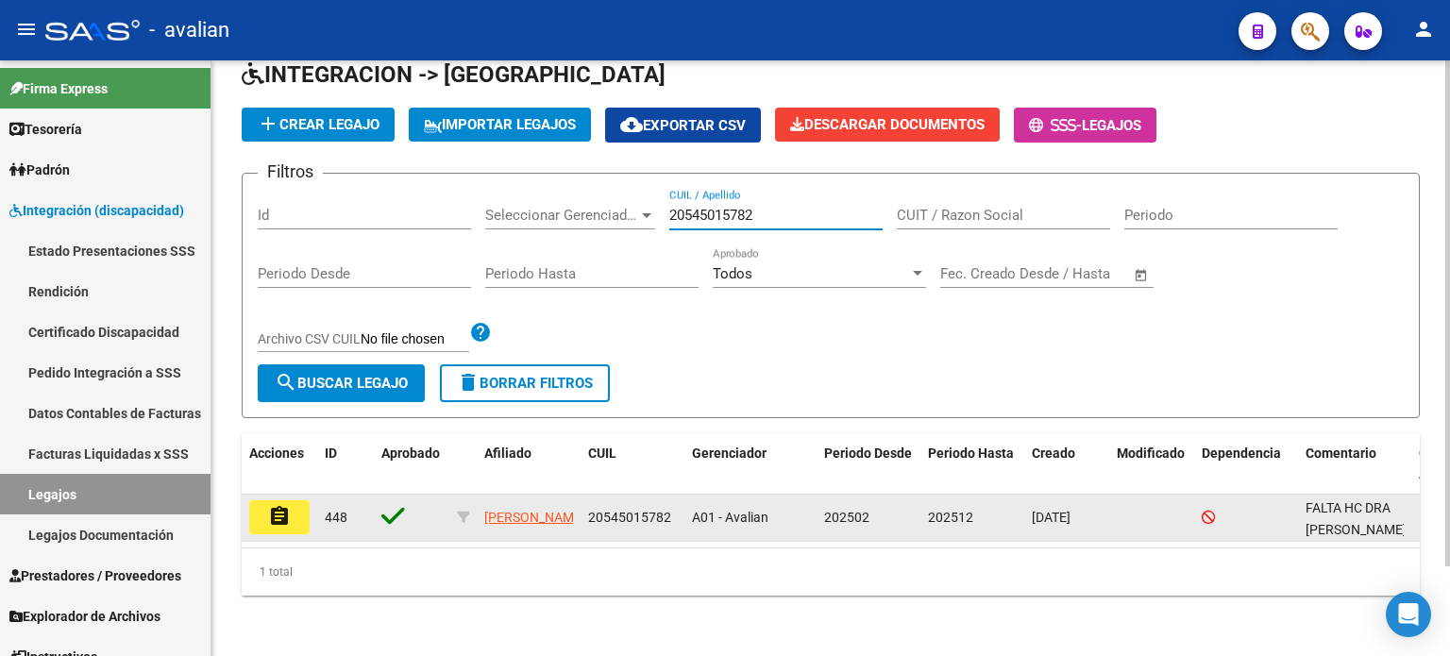
scroll to position [105, 0]
type input "20545015782"
click at [297, 505] on button "assignment" at bounding box center [279, 517] width 60 height 34
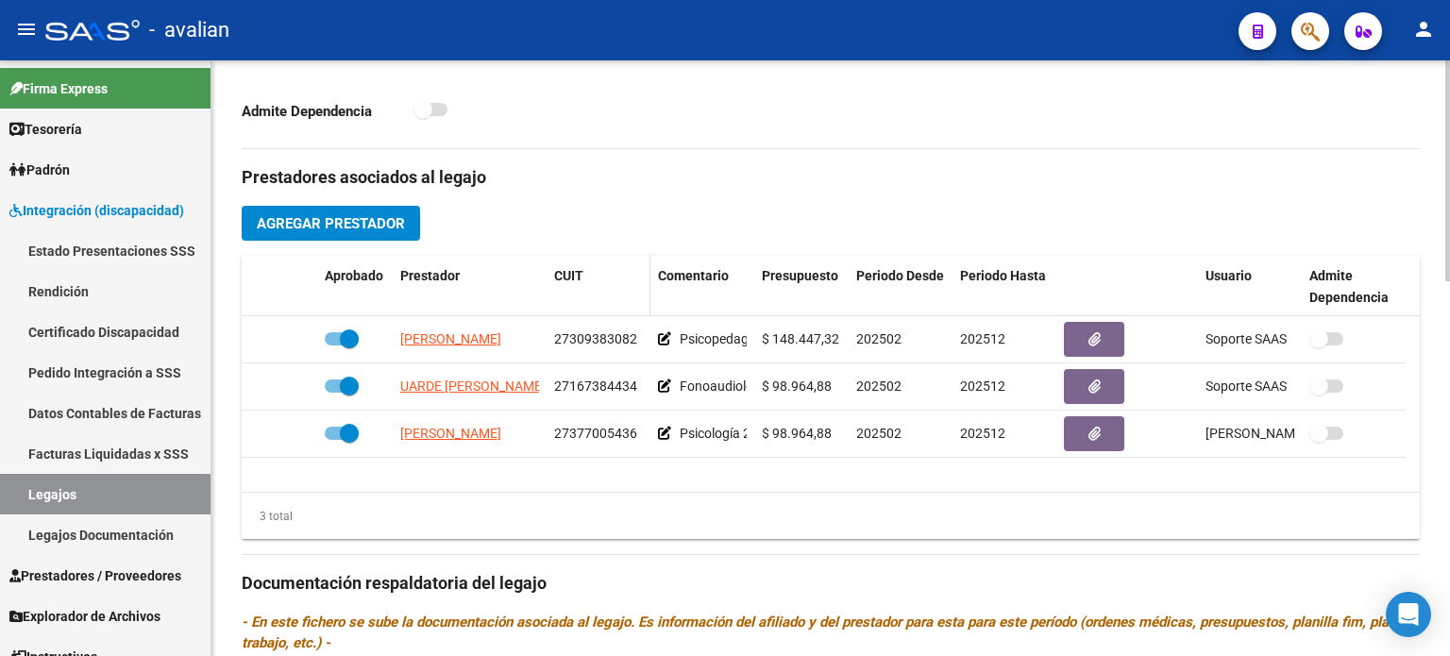
scroll to position [692, 0]
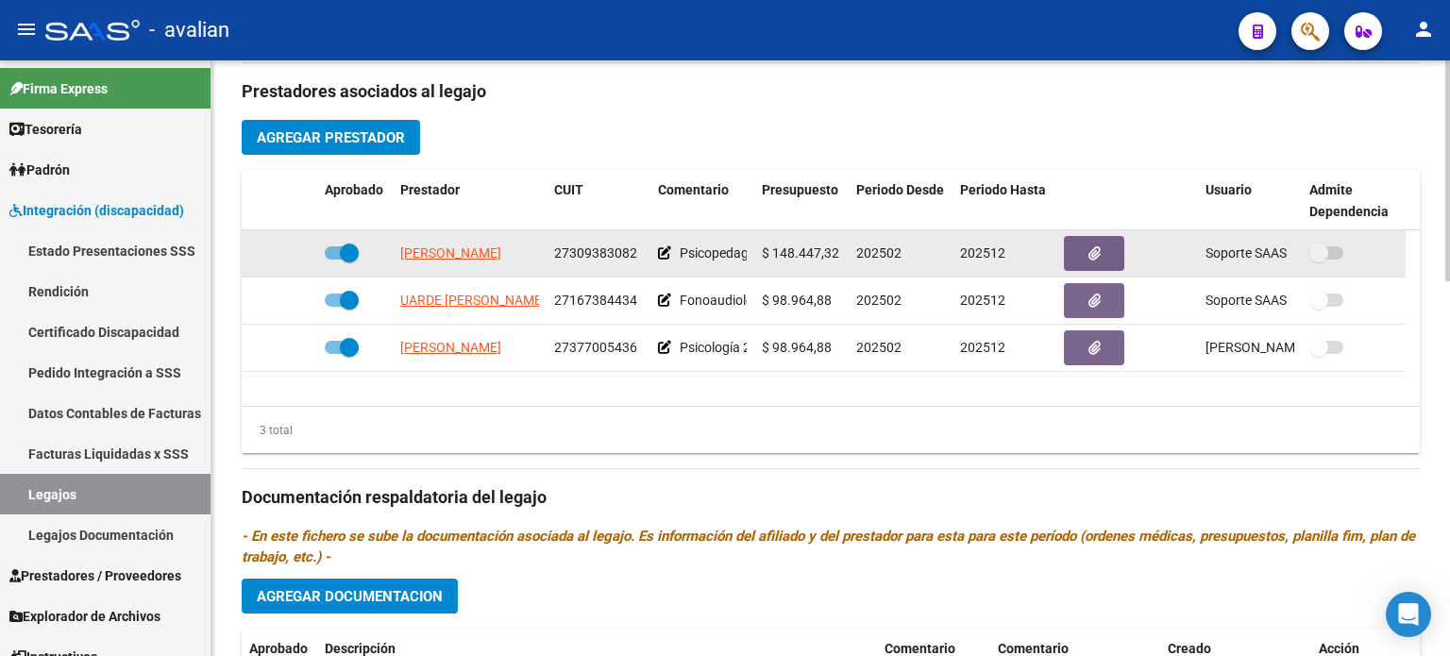
click at [483, 260] on app-link-go-to "[PERSON_NAME]" at bounding box center [450, 254] width 101 height 22
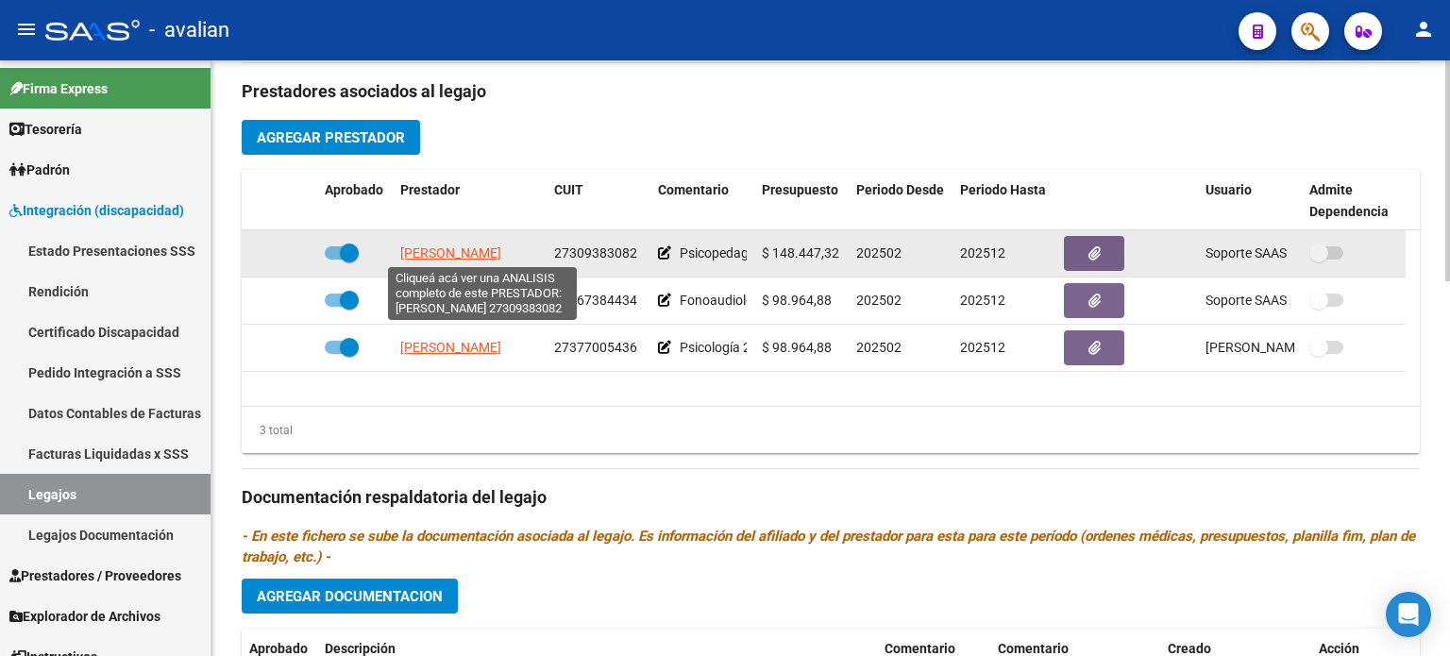
click at [491, 245] on span "[PERSON_NAME]" at bounding box center [450, 252] width 101 height 15
type textarea "27309383082"
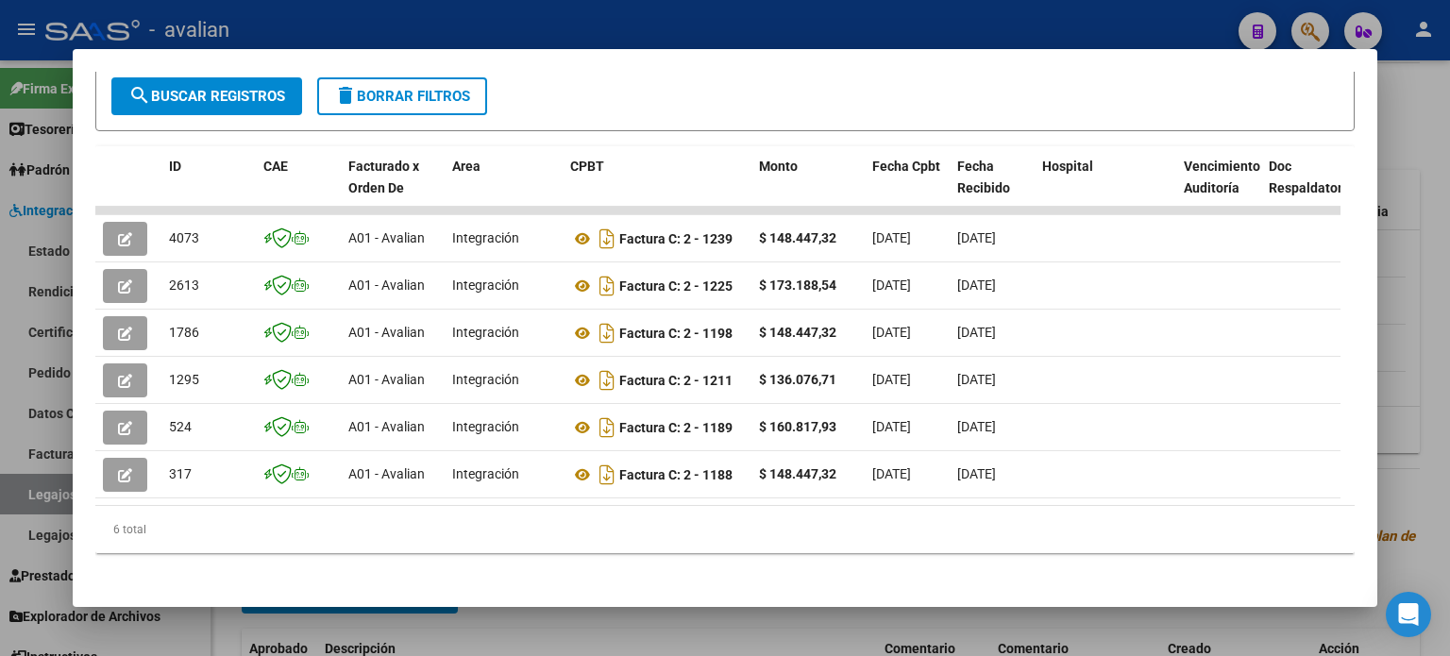
scroll to position [378, 0]
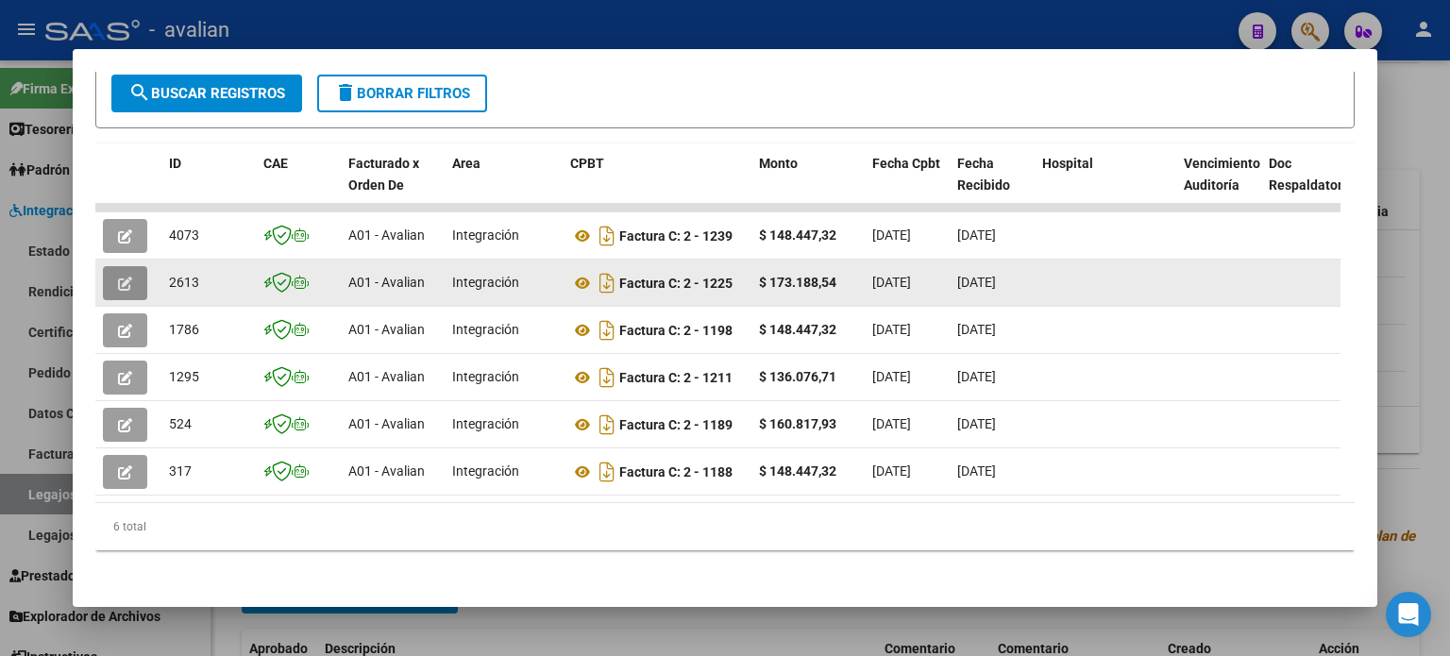
click at [130, 283] on icon "button" at bounding box center [125, 284] width 14 height 14
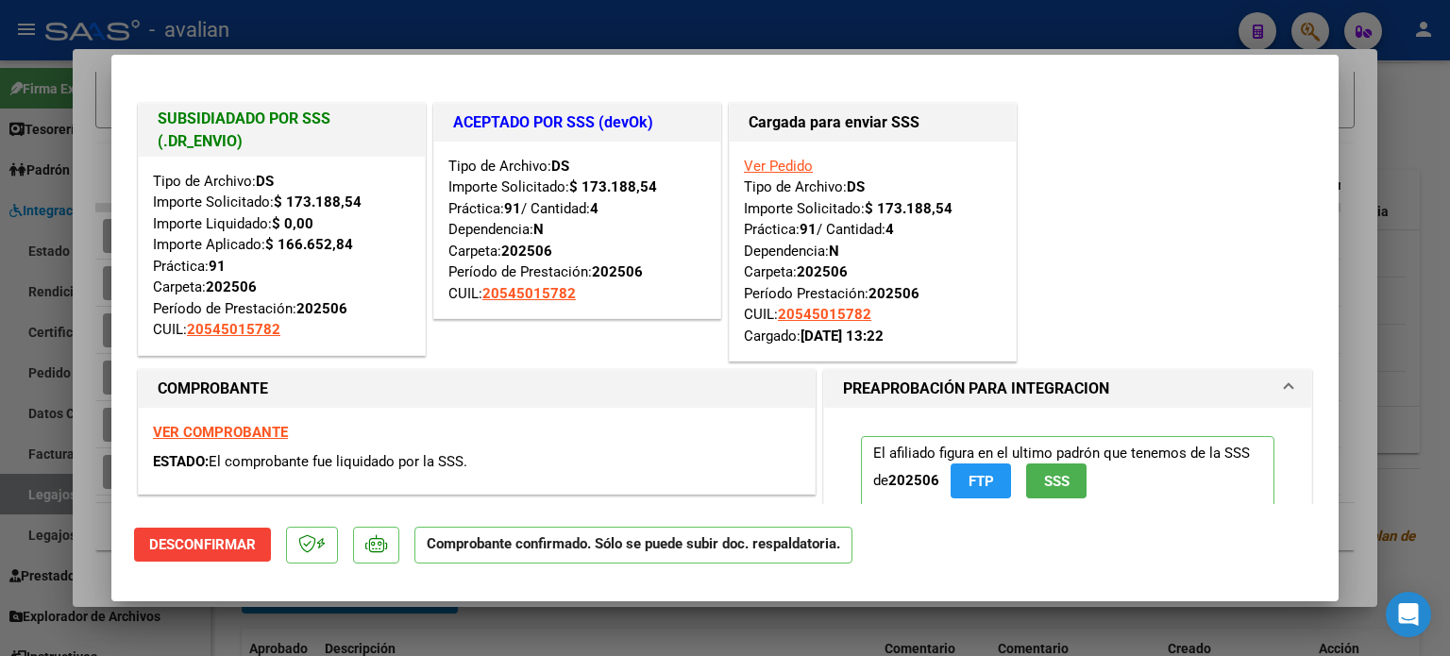
click at [264, 427] on strong "VER COMPROBANTE" at bounding box center [220, 432] width 135 height 17
type input "$ 0,00"
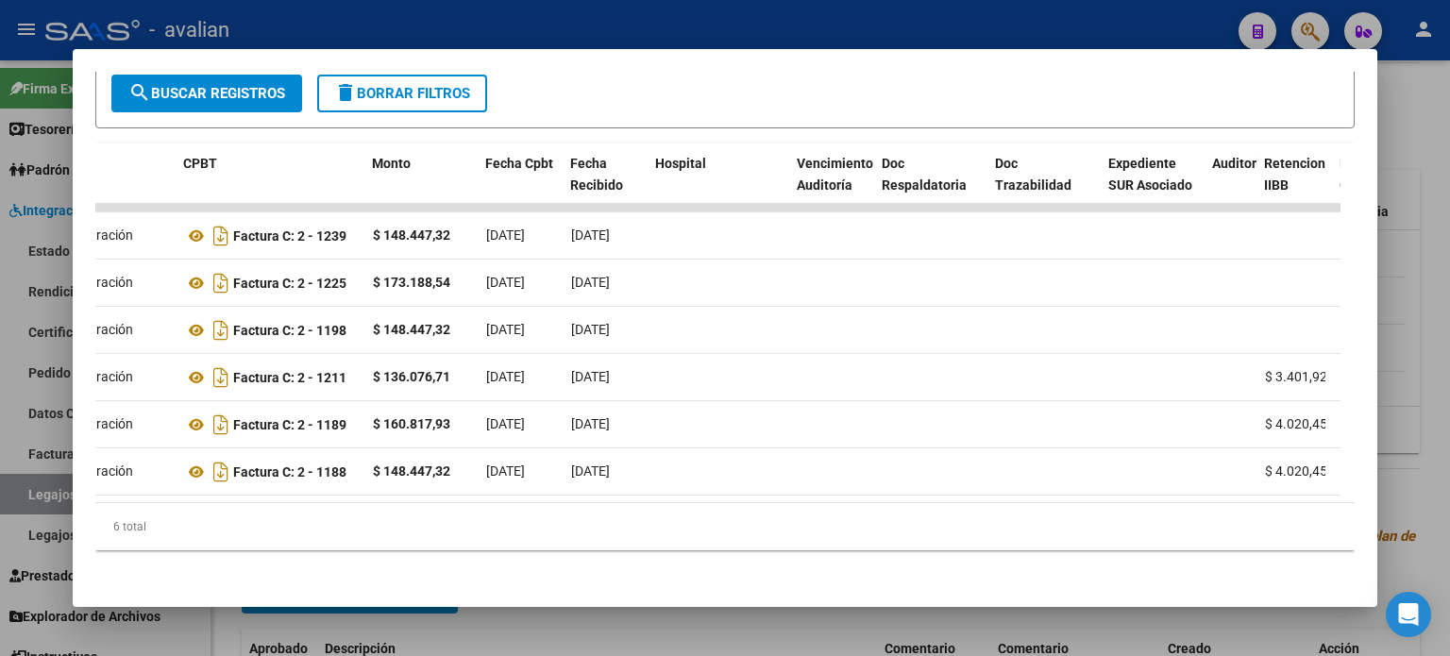
scroll to position [0, 0]
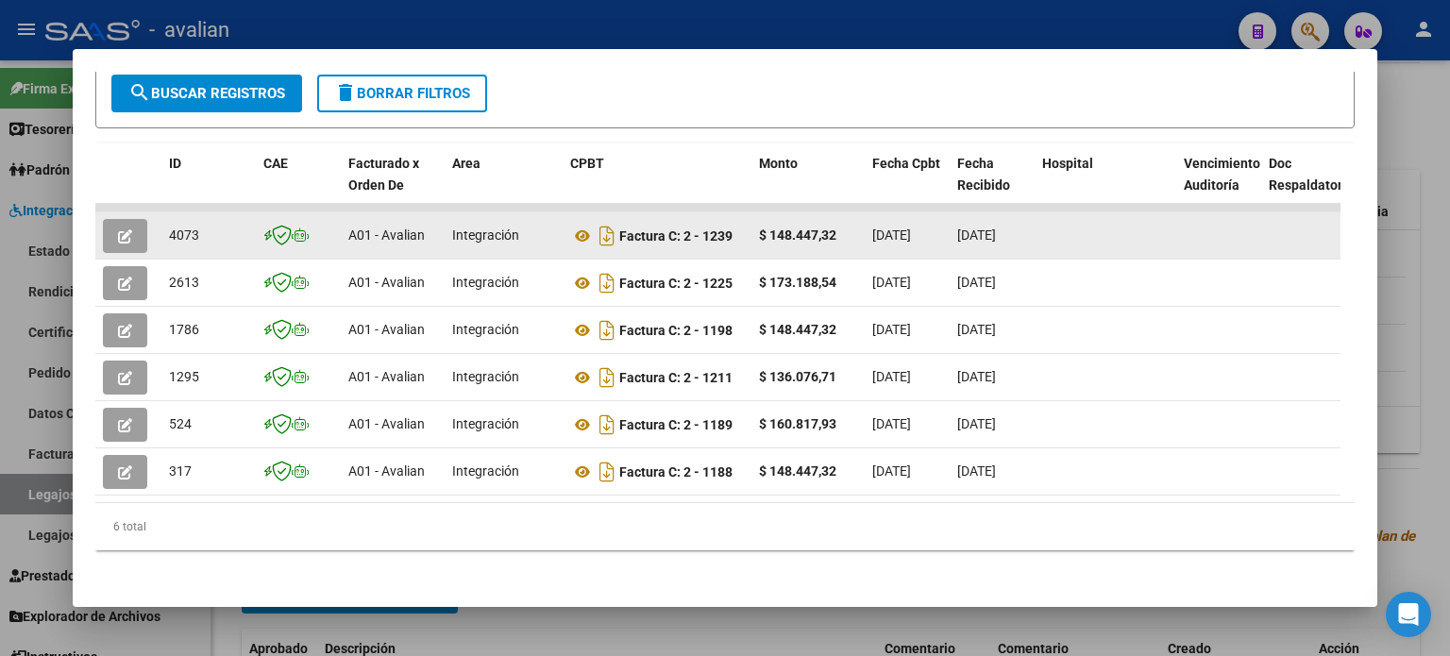
click at [130, 239] on icon "button" at bounding box center [125, 236] width 14 height 14
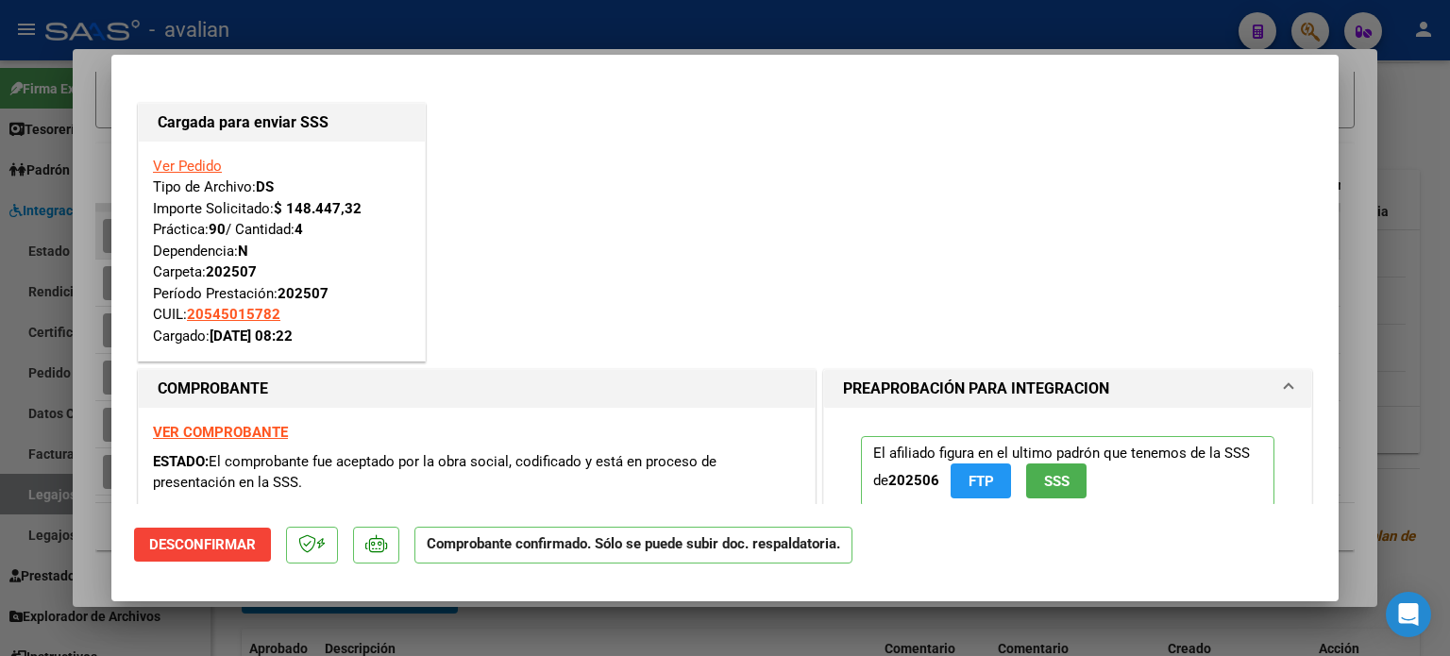
type input "$ 0,00"
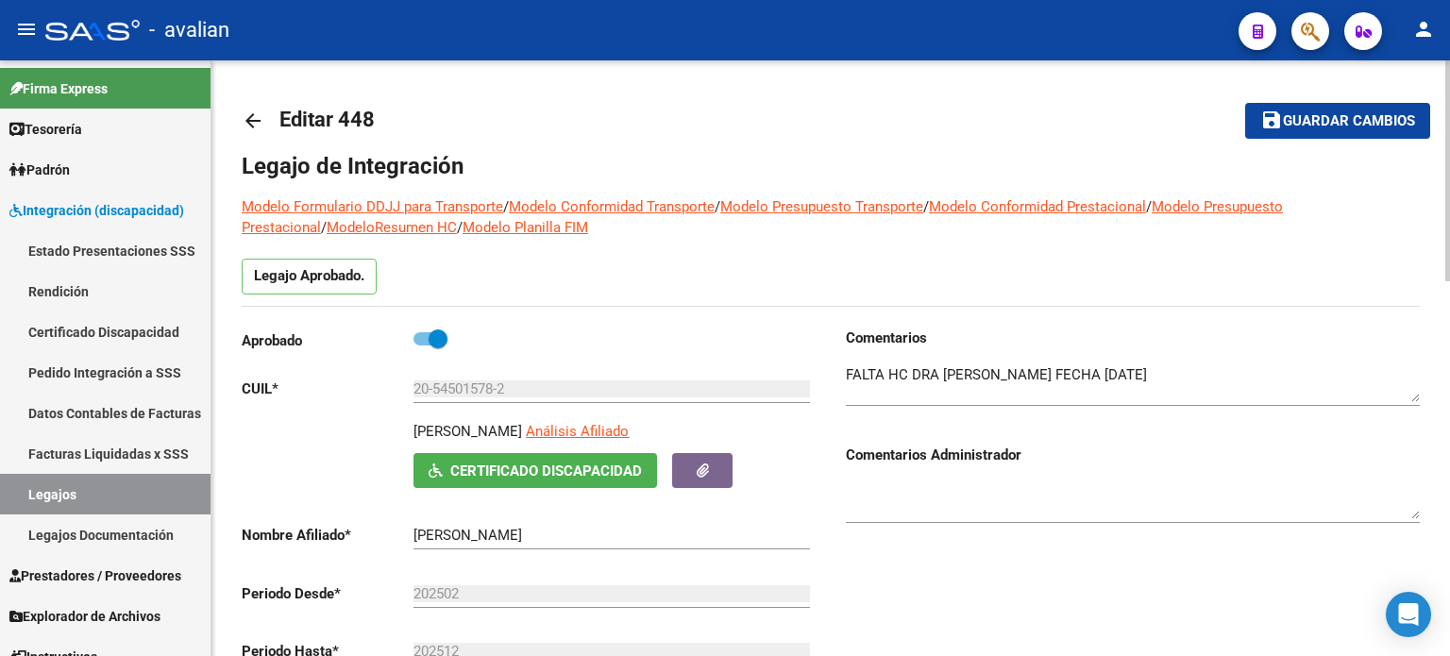
click at [245, 120] on mat-icon "arrow_back" at bounding box center [253, 121] width 23 height 23
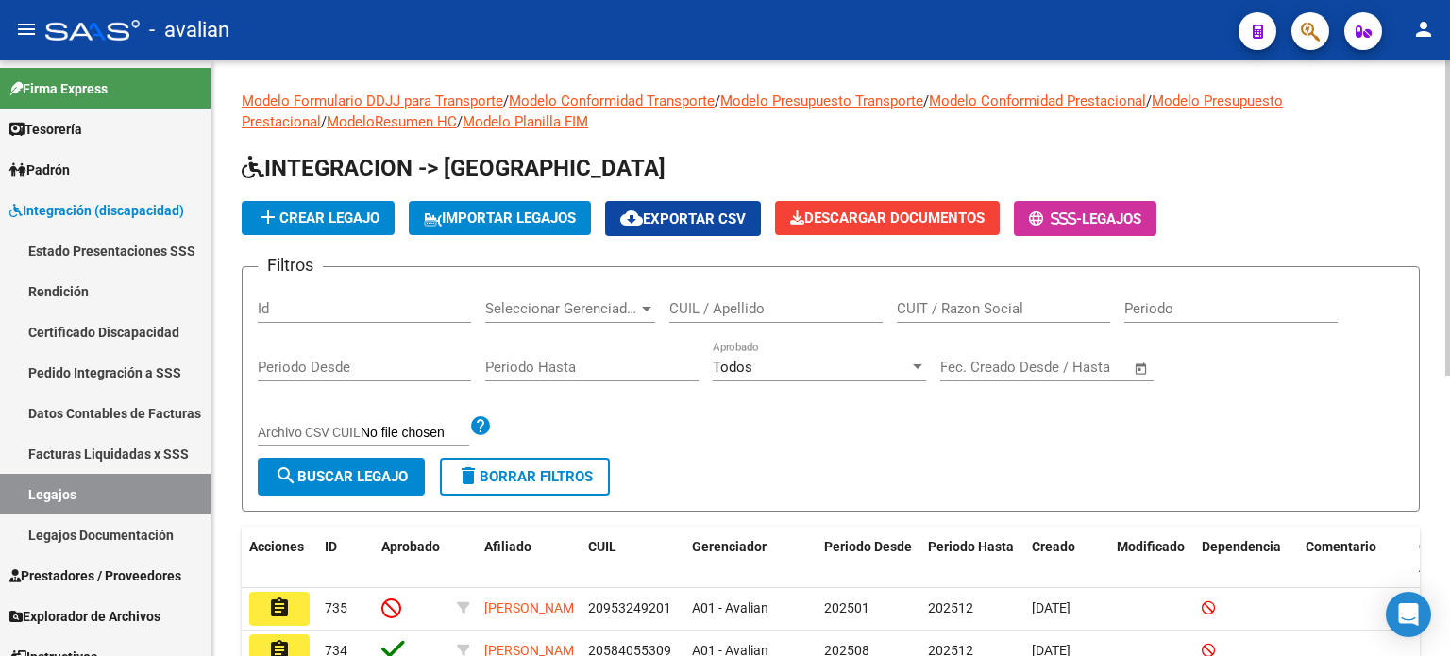
click at [710, 310] on input "CUIL / Apellido" at bounding box center [775, 308] width 213 height 17
paste input "20545020131"
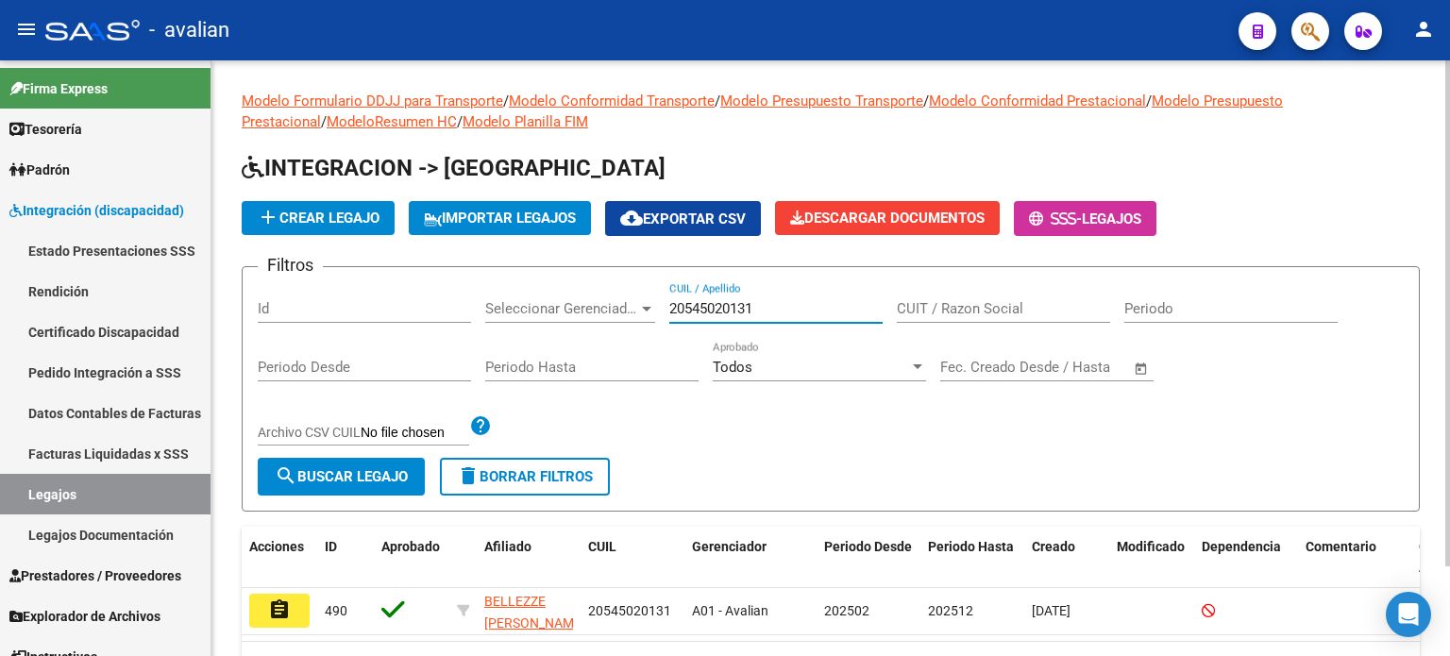
type input "20545020131"
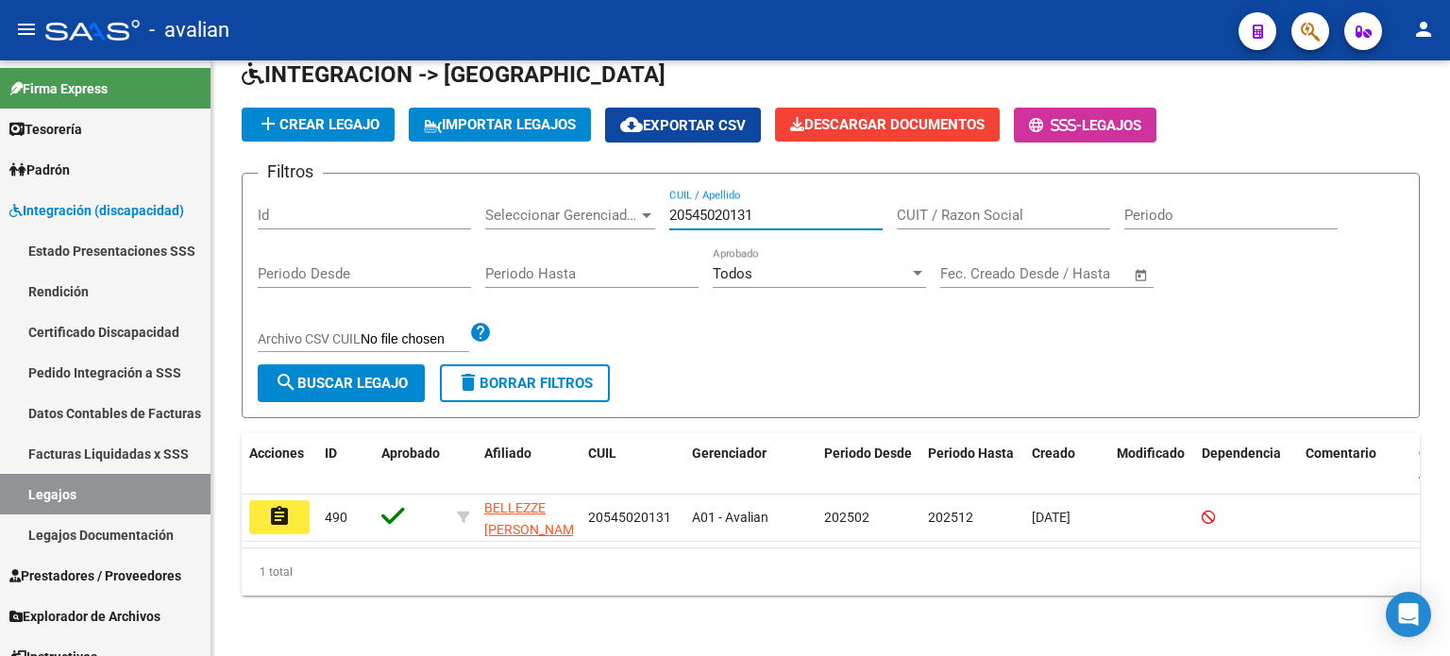
click at [269, 513] on mat-icon "assignment" at bounding box center [279, 516] width 23 height 23
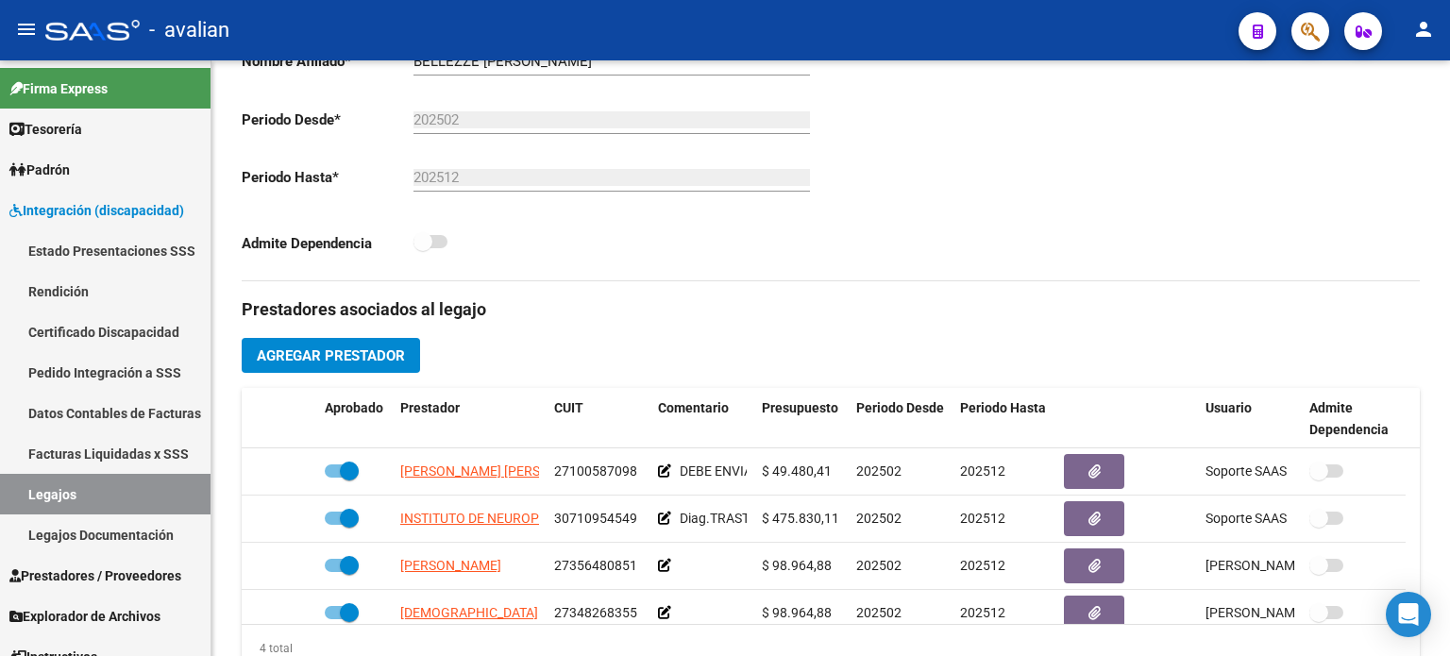
scroll to position [503, 0]
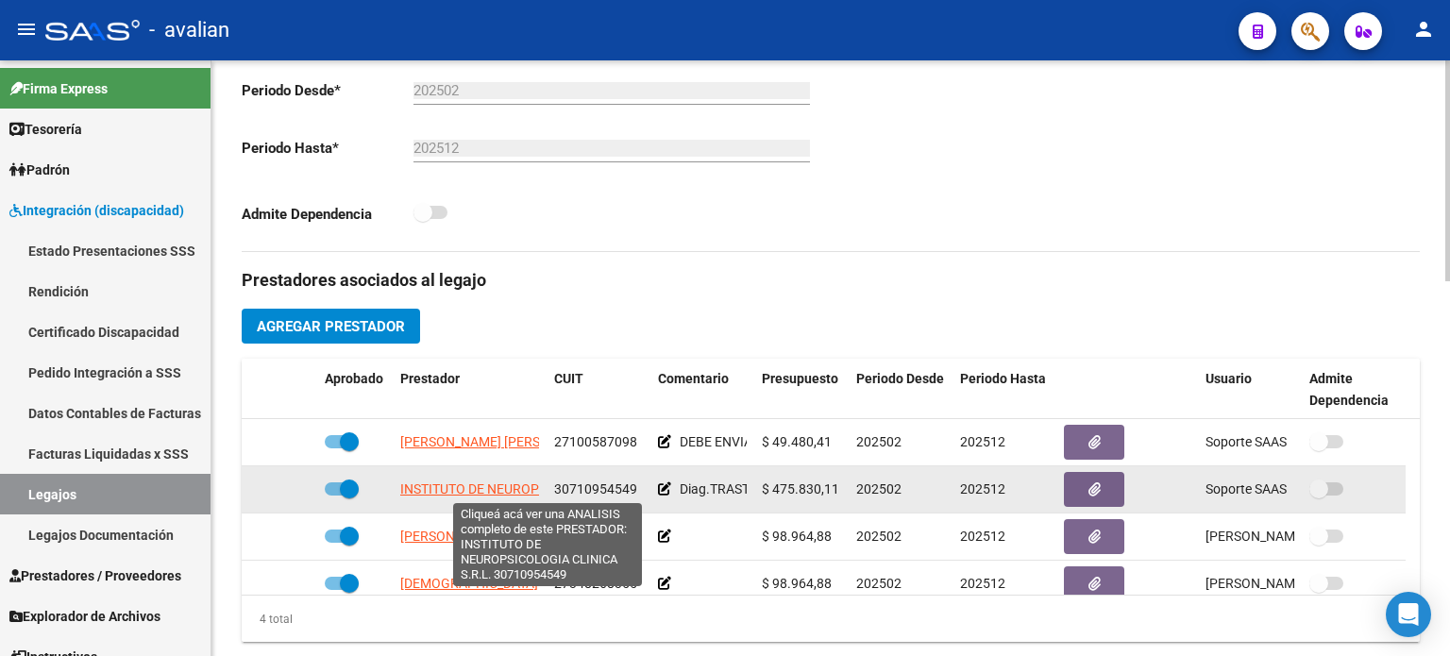
click at [453, 484] on span "INSTITUTO DE NEUROPSICOLOGIA CLINICA S.R.L." at bounding box center [548, 488] width 297 height 15
type textarea "30710954549"
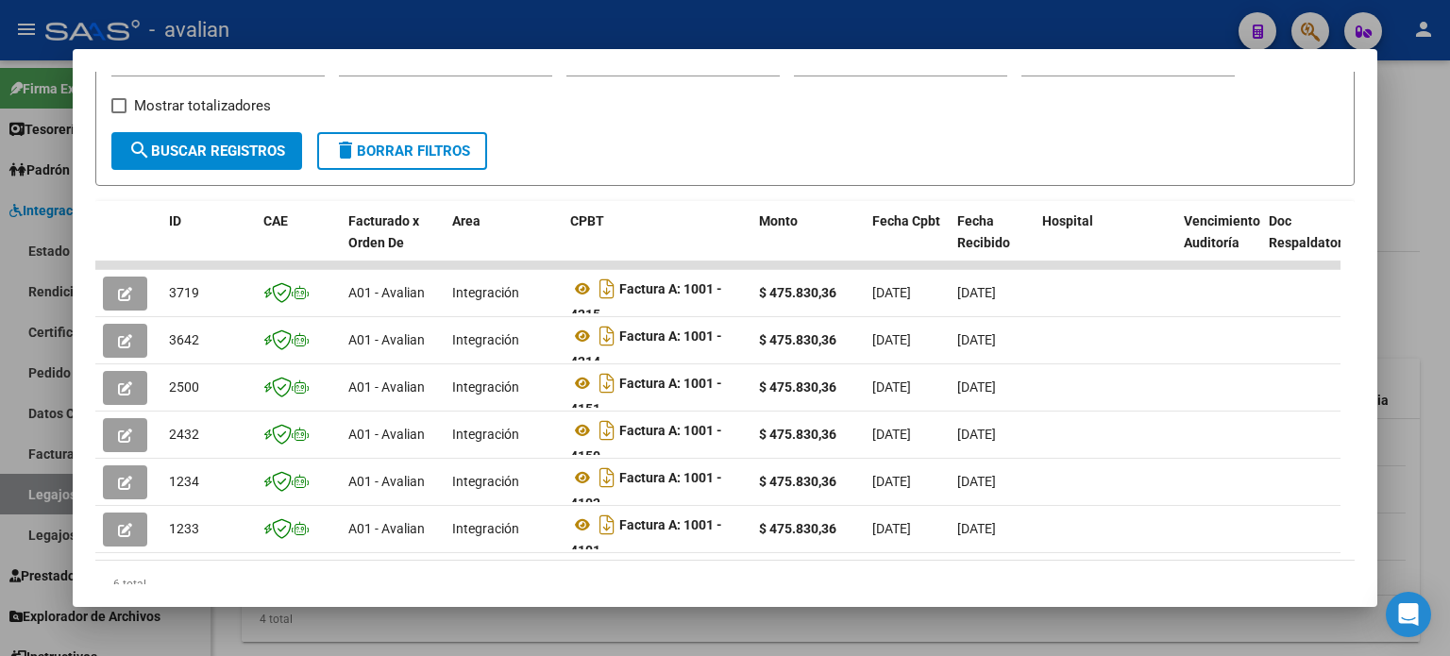
scroll to position [336, 0]
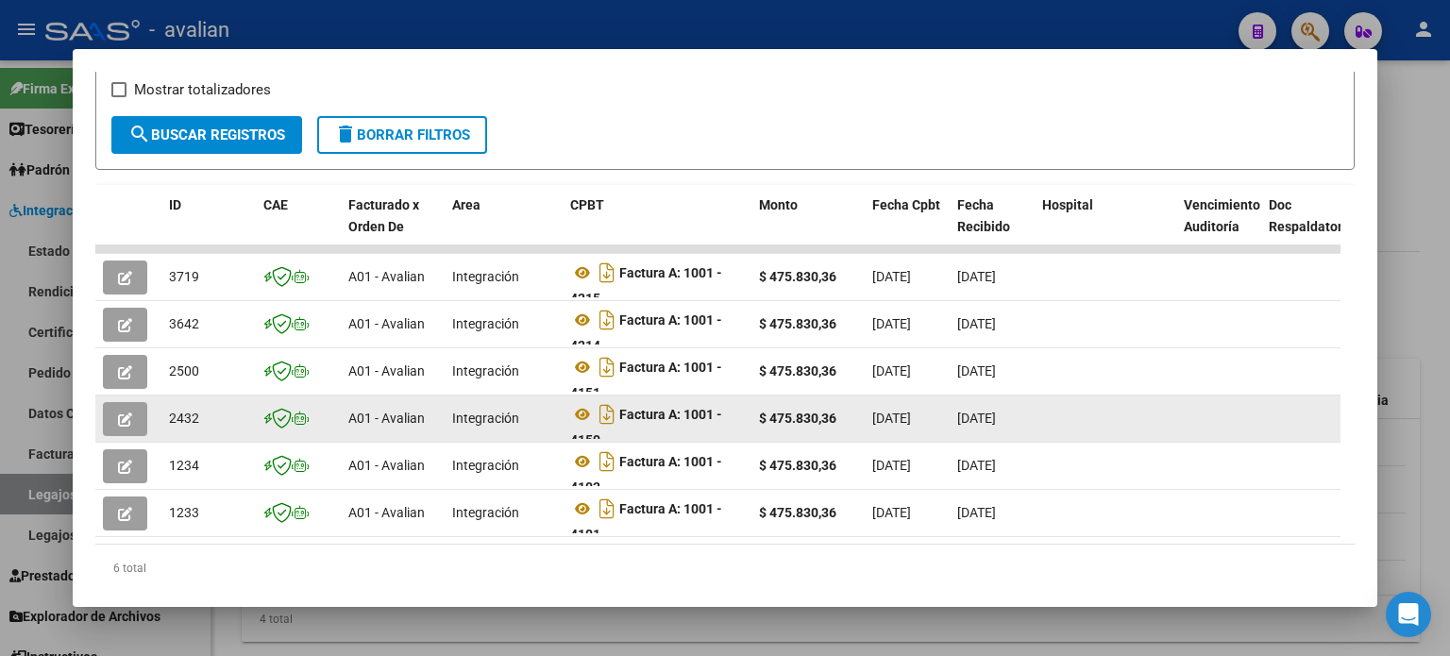
click at [138, 419] on button "button" at bounding box center [125, 419] width 44 height 34
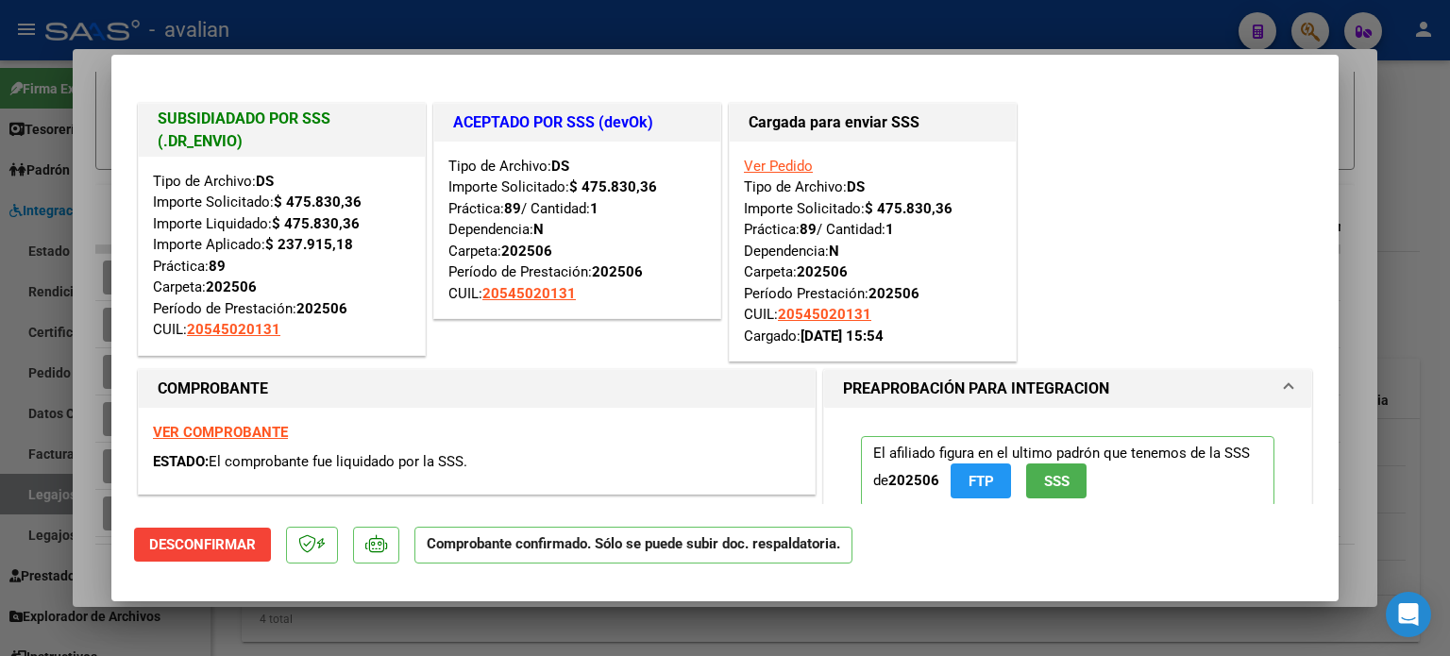
click at [219, 432] on strong "VER COMPROBANTE" at bounding box center [220, 432] width 135 height 17
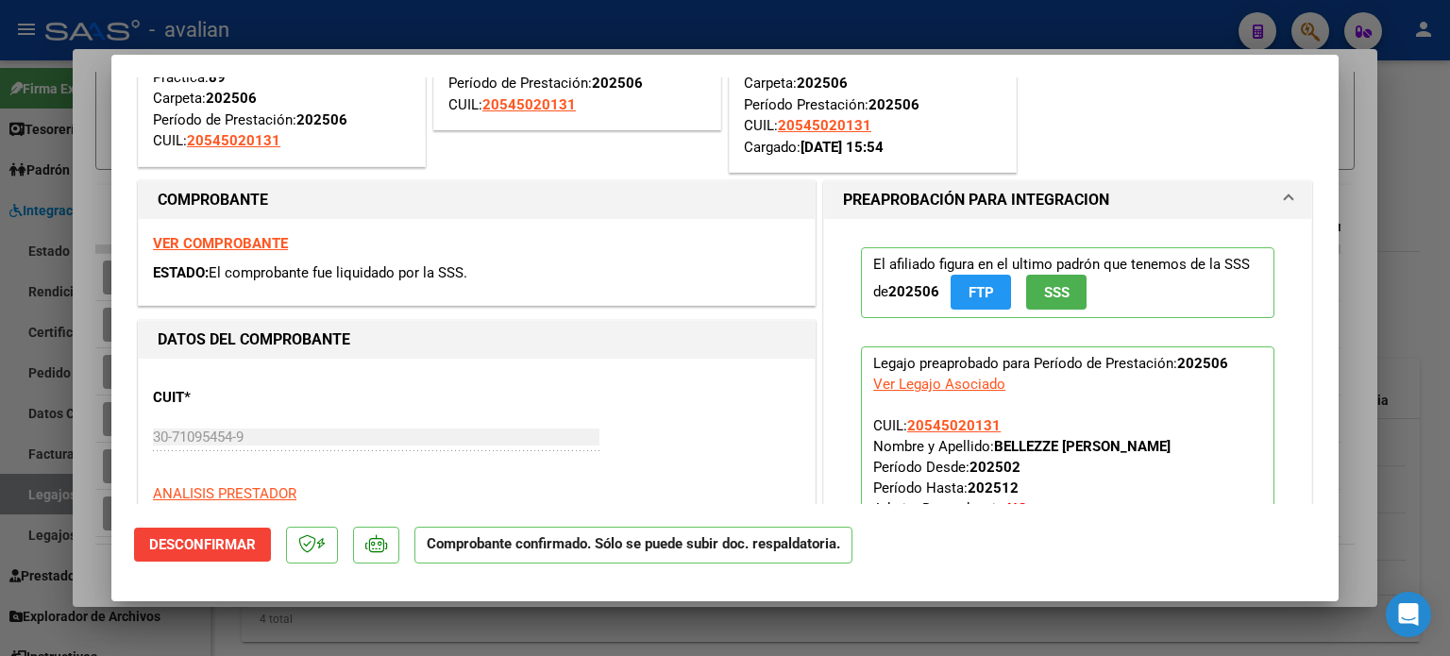
scroll to position [0, 0]
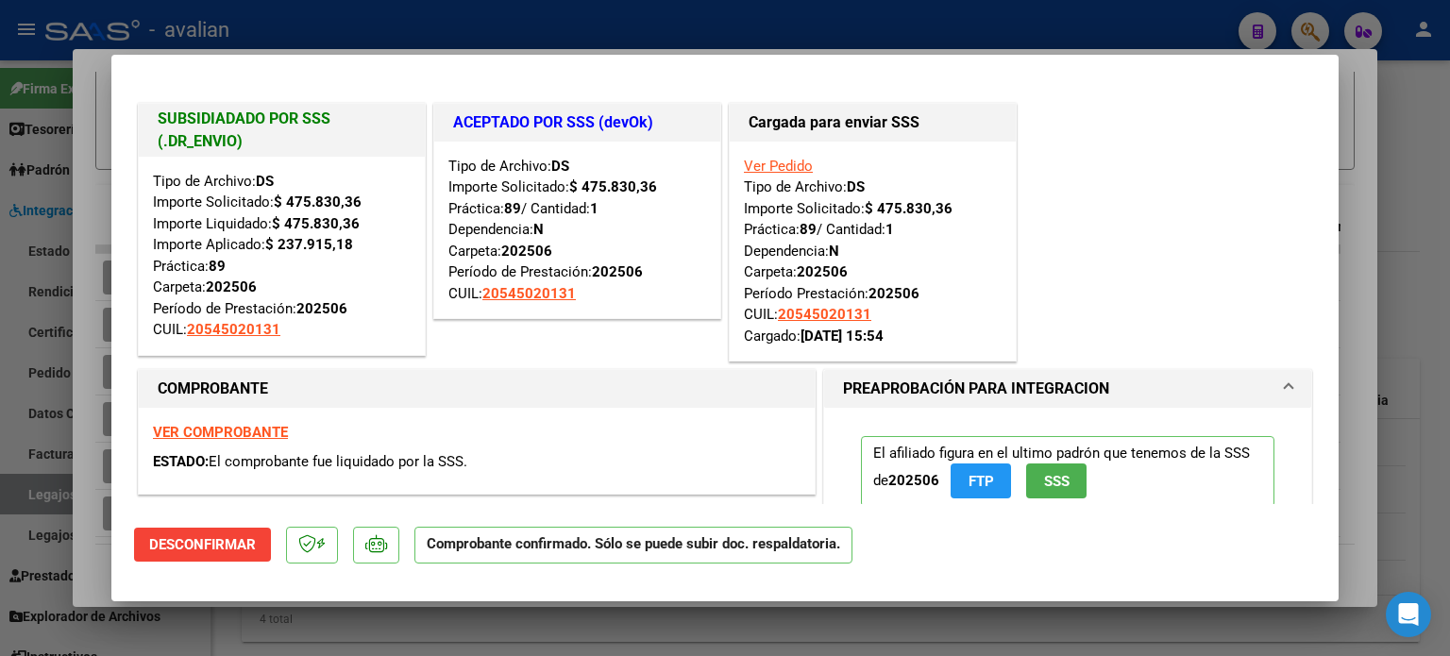
type input "$ 0,00"
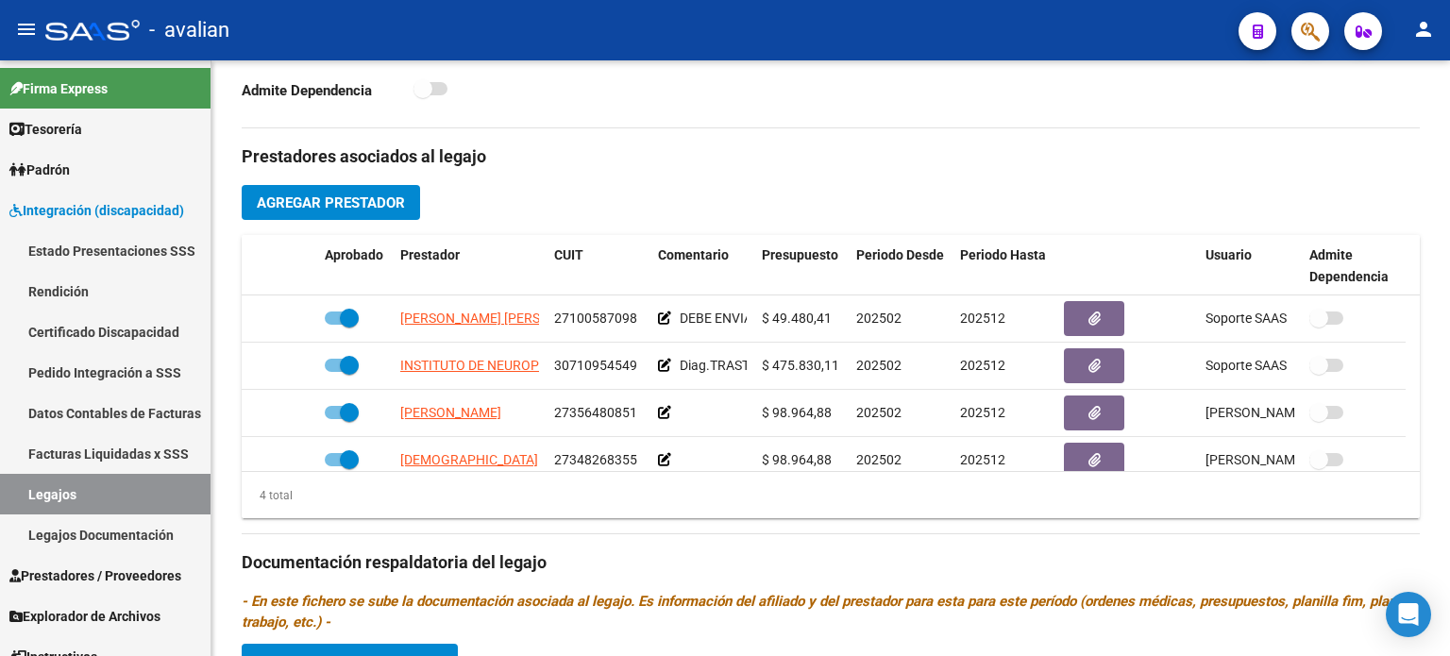
scroll to position [629, 0]
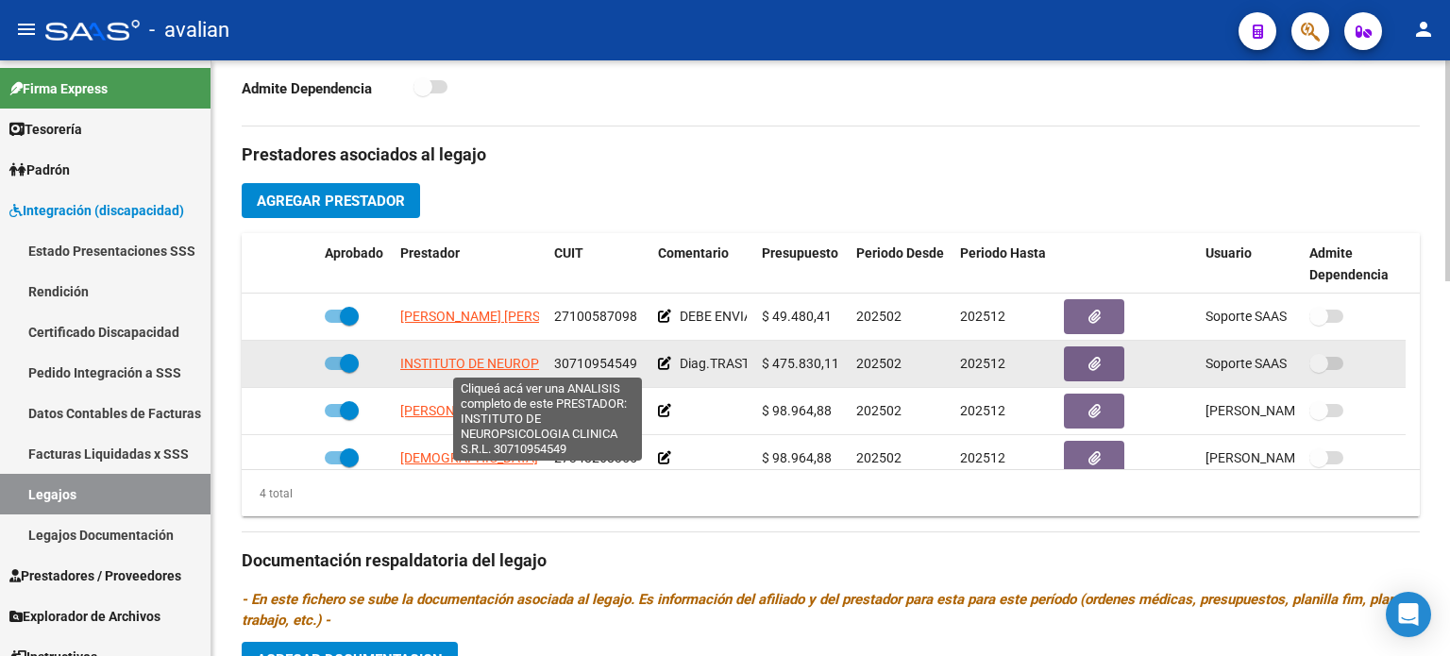
click at [470, 356] on span "INSTITUTO DE NEUROPSICOLOGIA CLINICA S.R.L." at bounding box center [548, 363] width 297 height 15
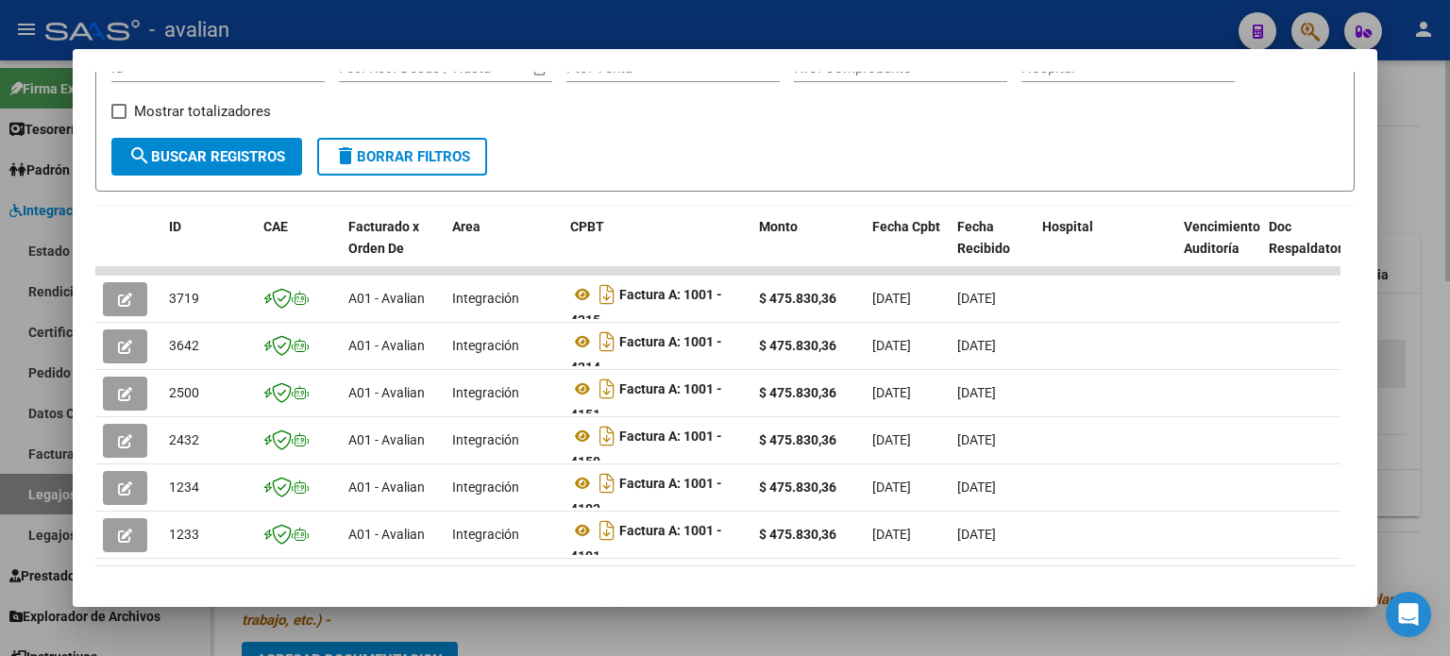
scroll to position [316, 0]
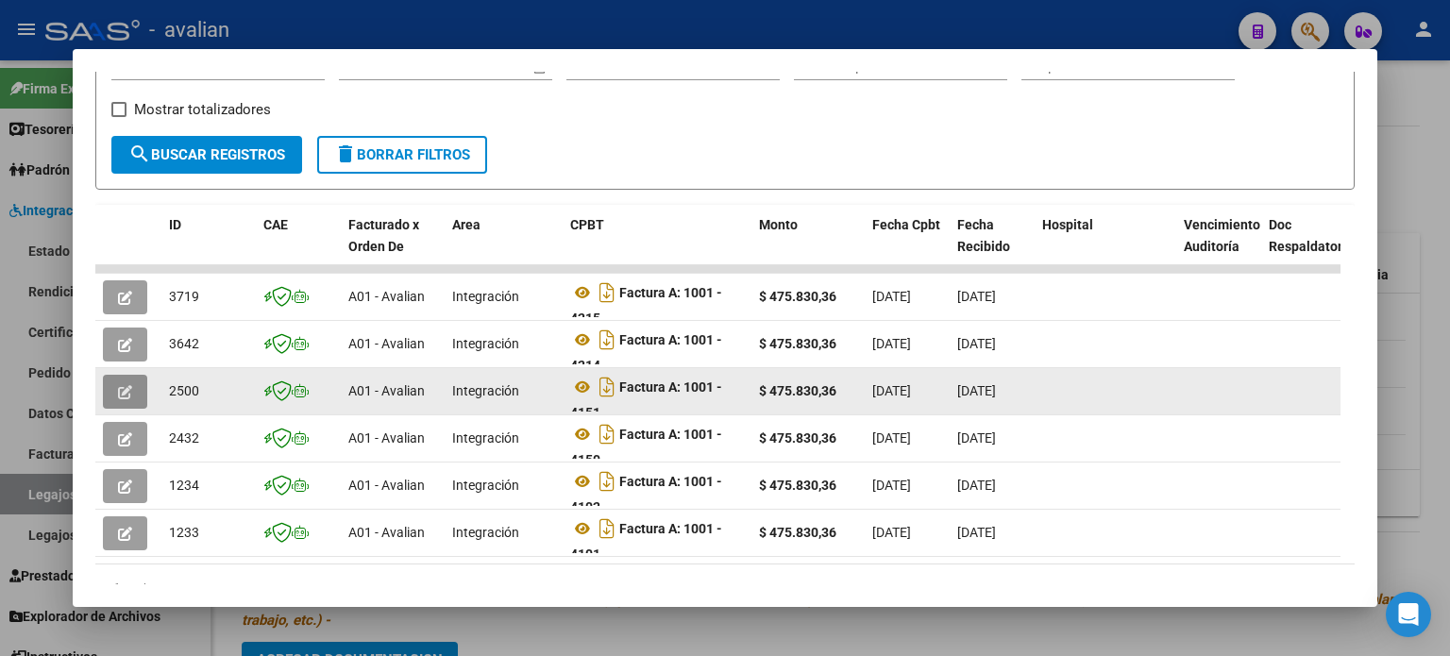
click at [140, 392] on button "button" at bounding box center [125, 392] width 44 height 34
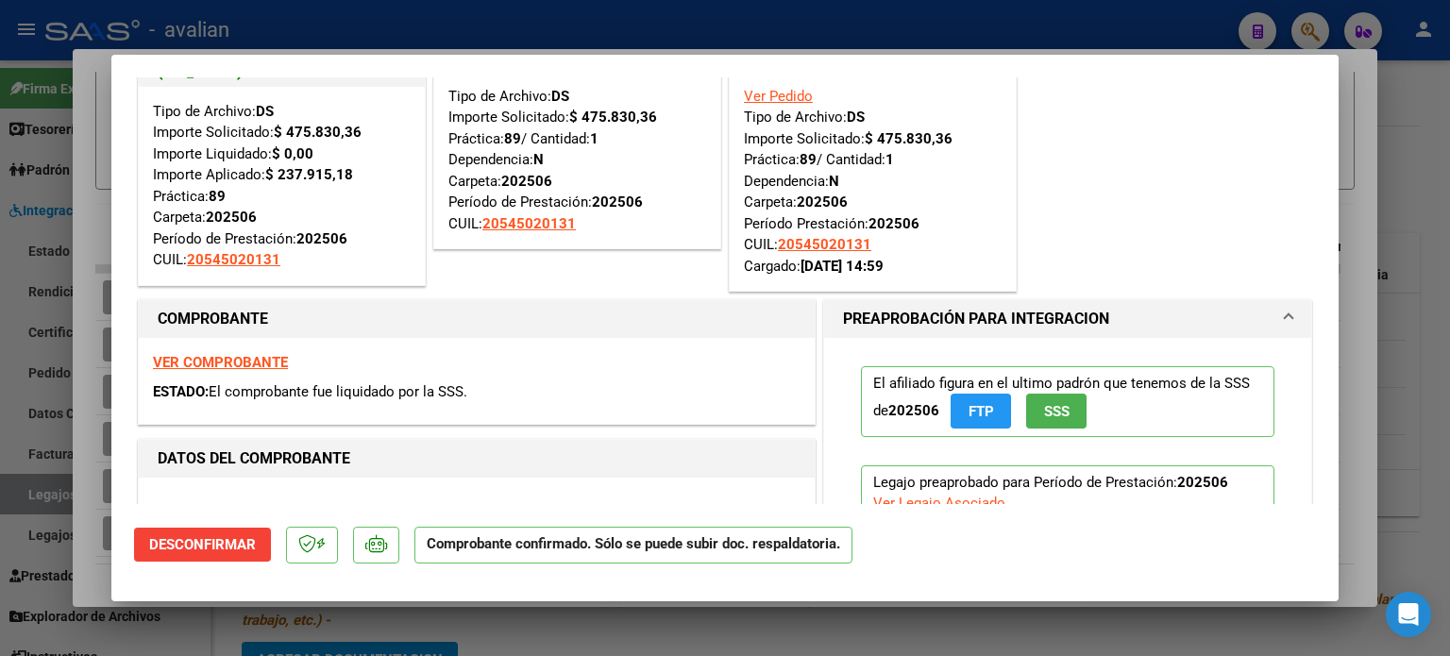
scroll to position [62, 0]
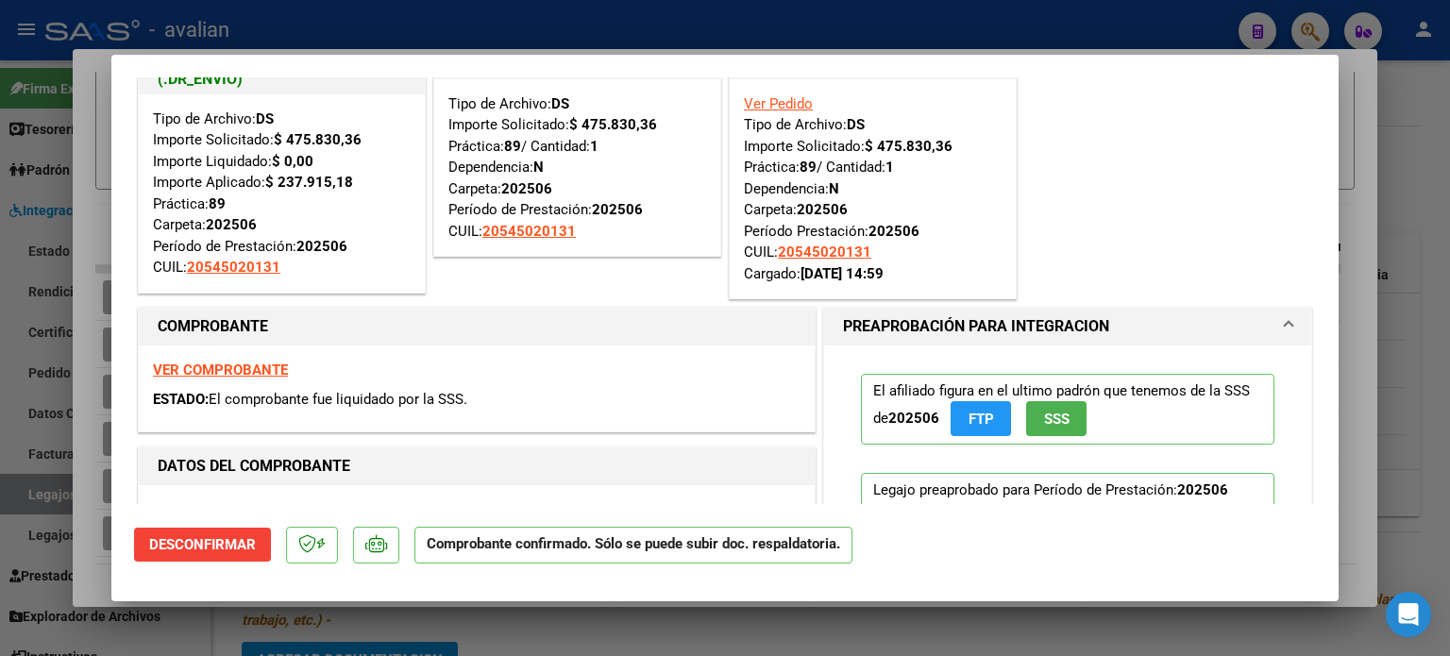
click at [274, 371] on strong "VER COMPROBANTE" at bounding box center [220, 370] width 135 height 17
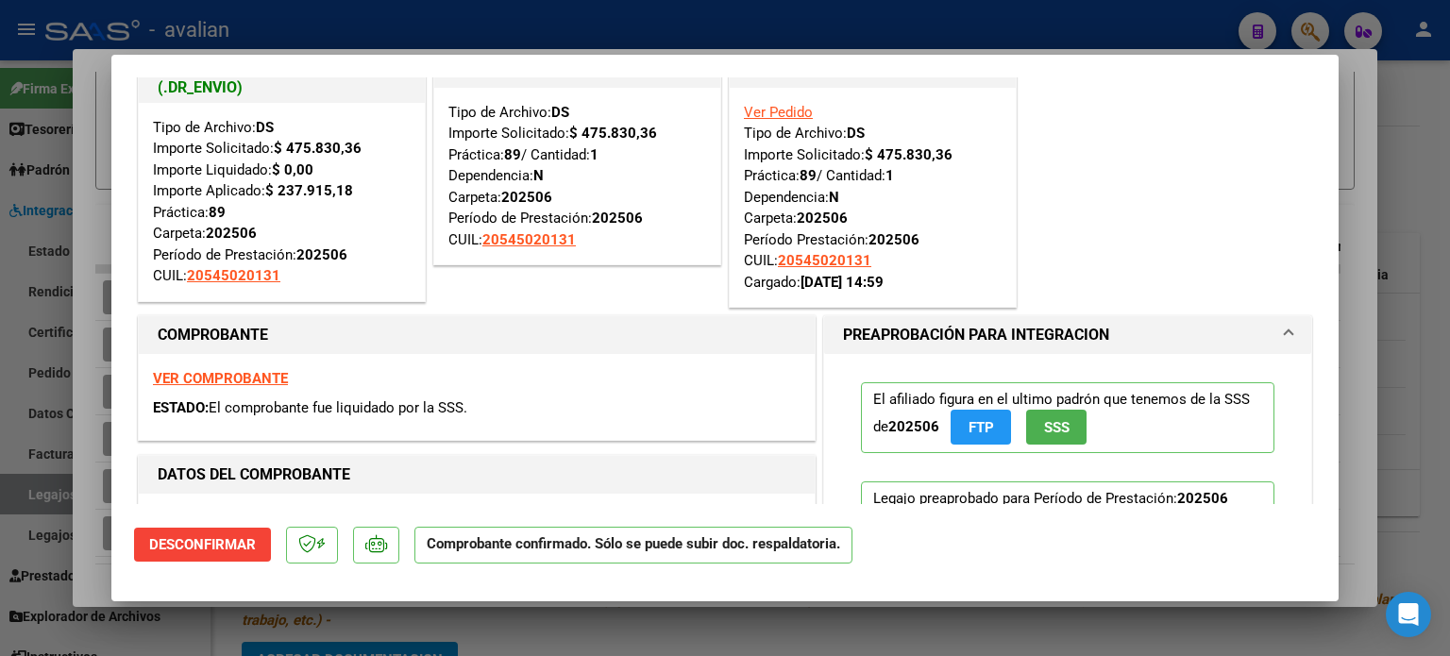
scroll to position [0, 0]
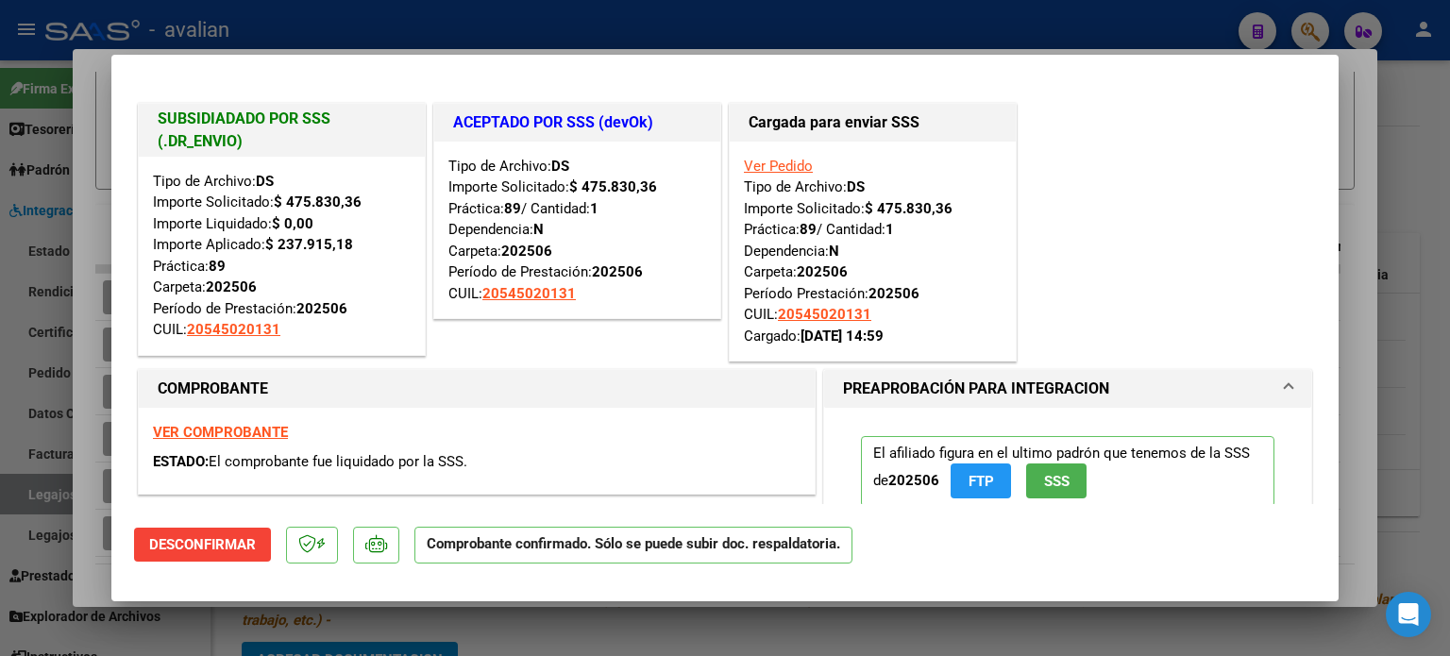
type input "$ 0,00"
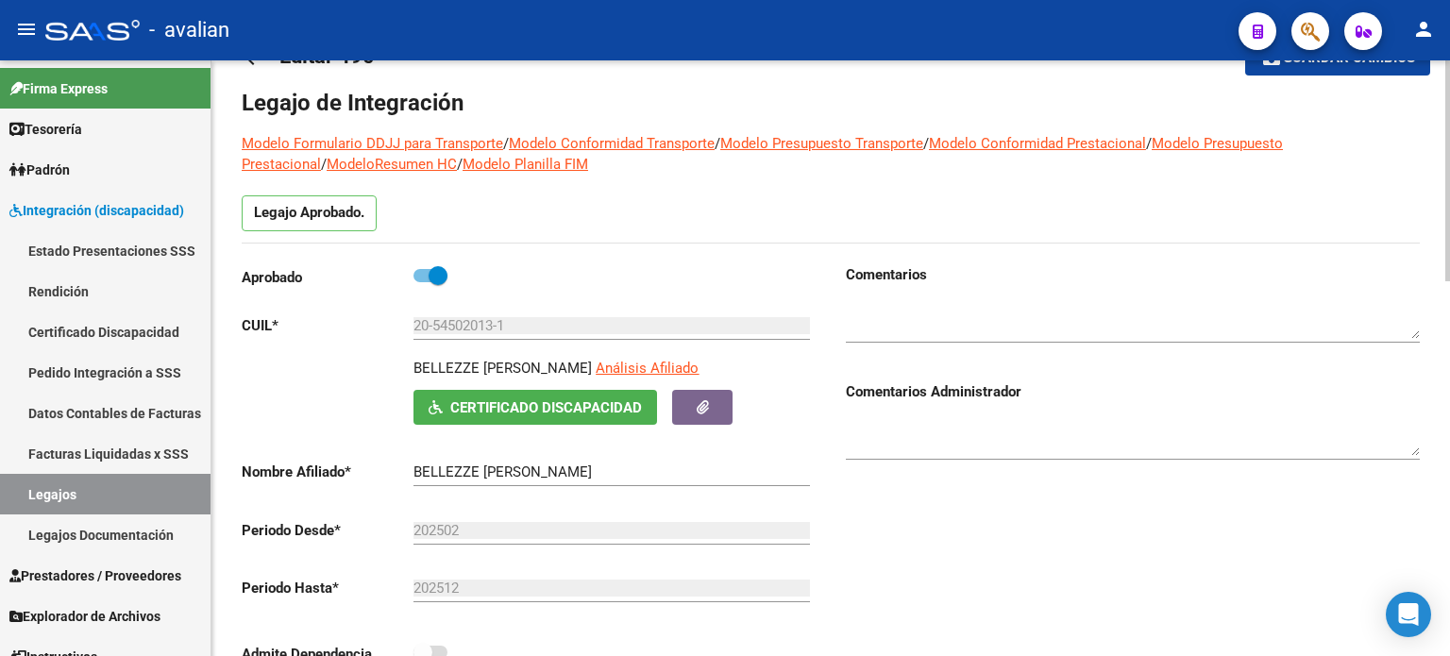
scroll to position [62, 0]
click at [262, 94] on h1 "Legajo de Integración" at bounding box center [831, 104] width 1178 height 30
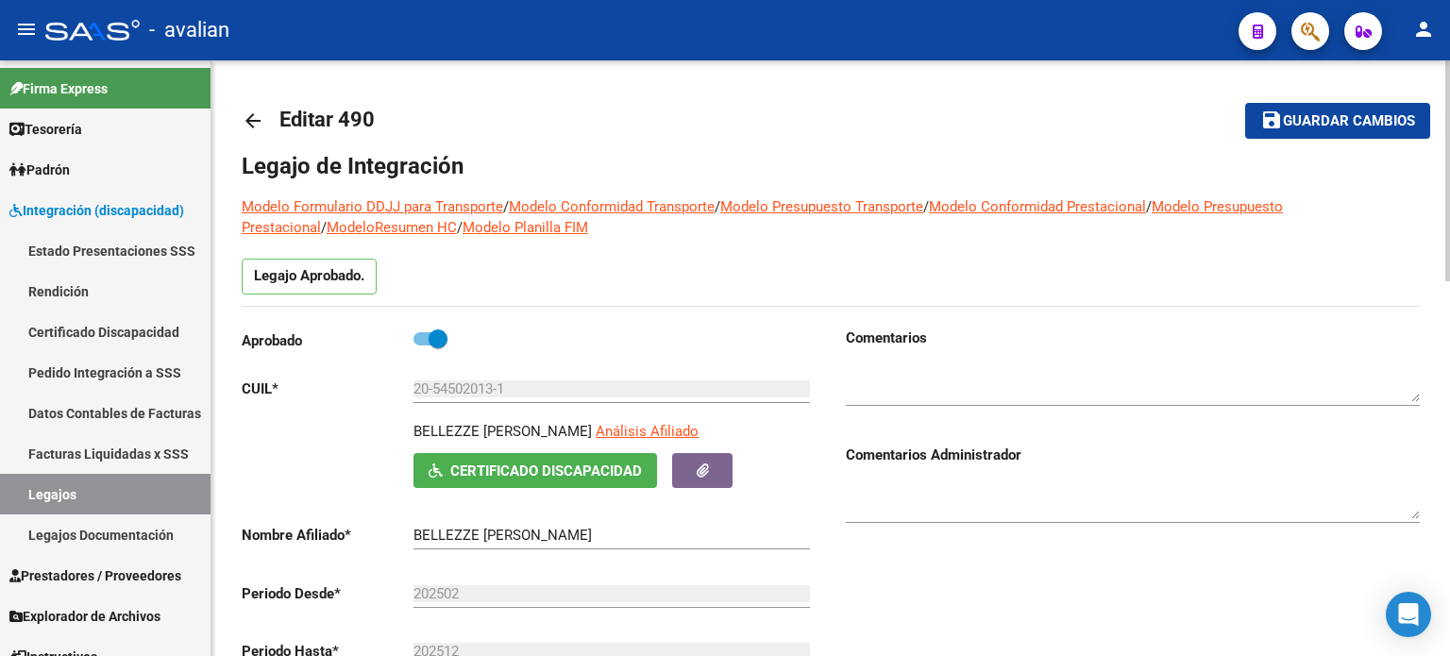
click at [254, 123] on mat-icon "arrow_back" at bounding box center [253, 121] width 23 height 23
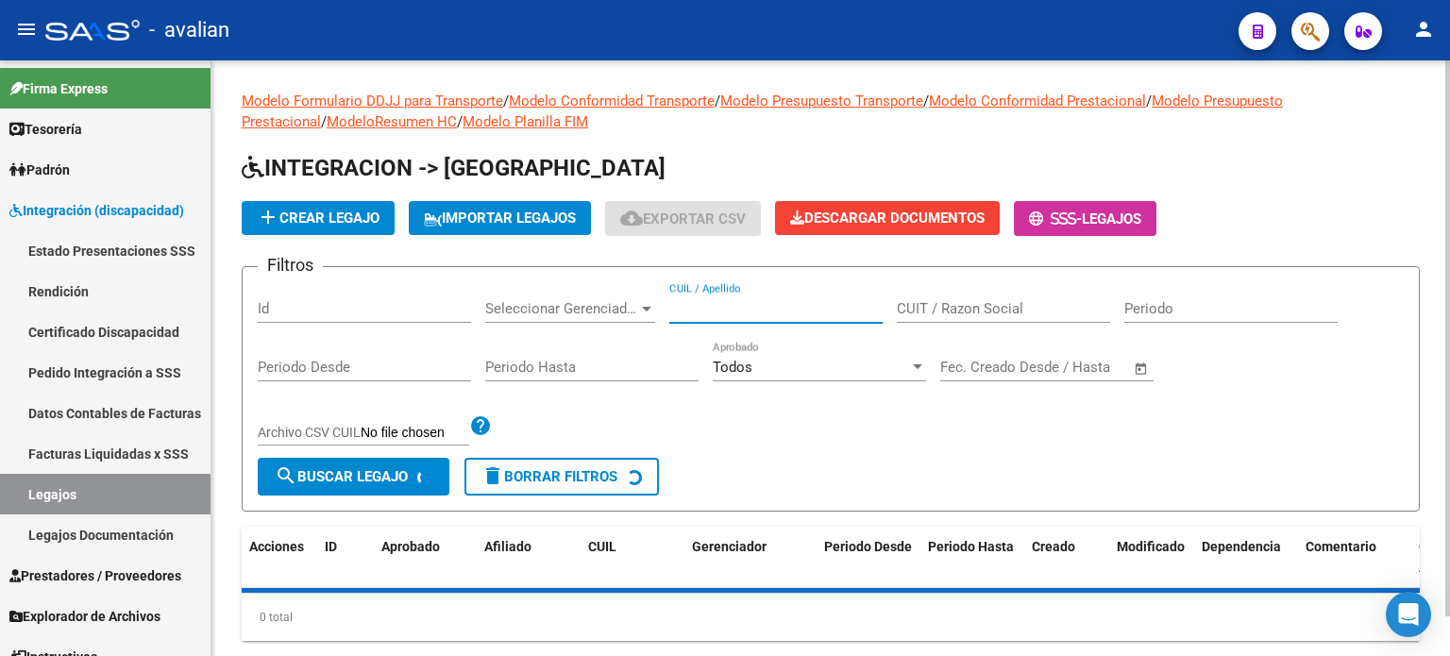
click at [747, 309] on input "CUIL / Apellido" at bounding box center [775, 308] width 213 height 17
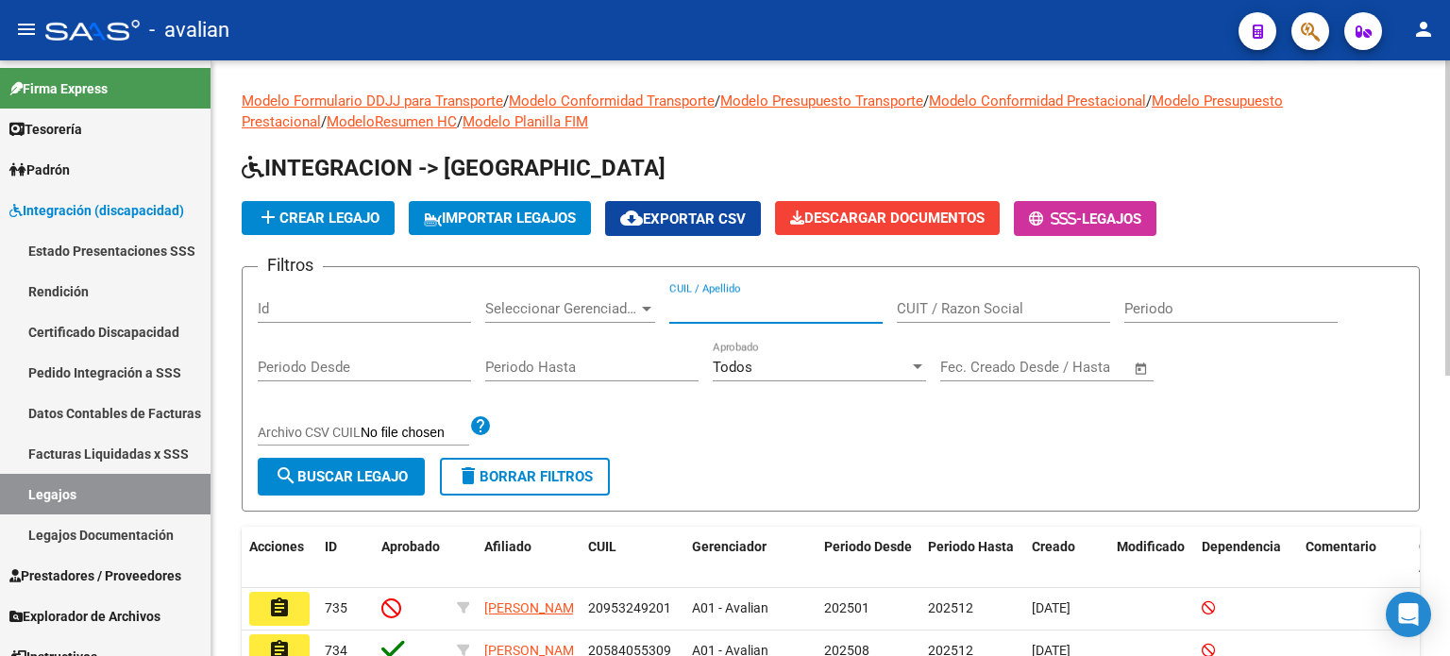
paste input "20548461481"
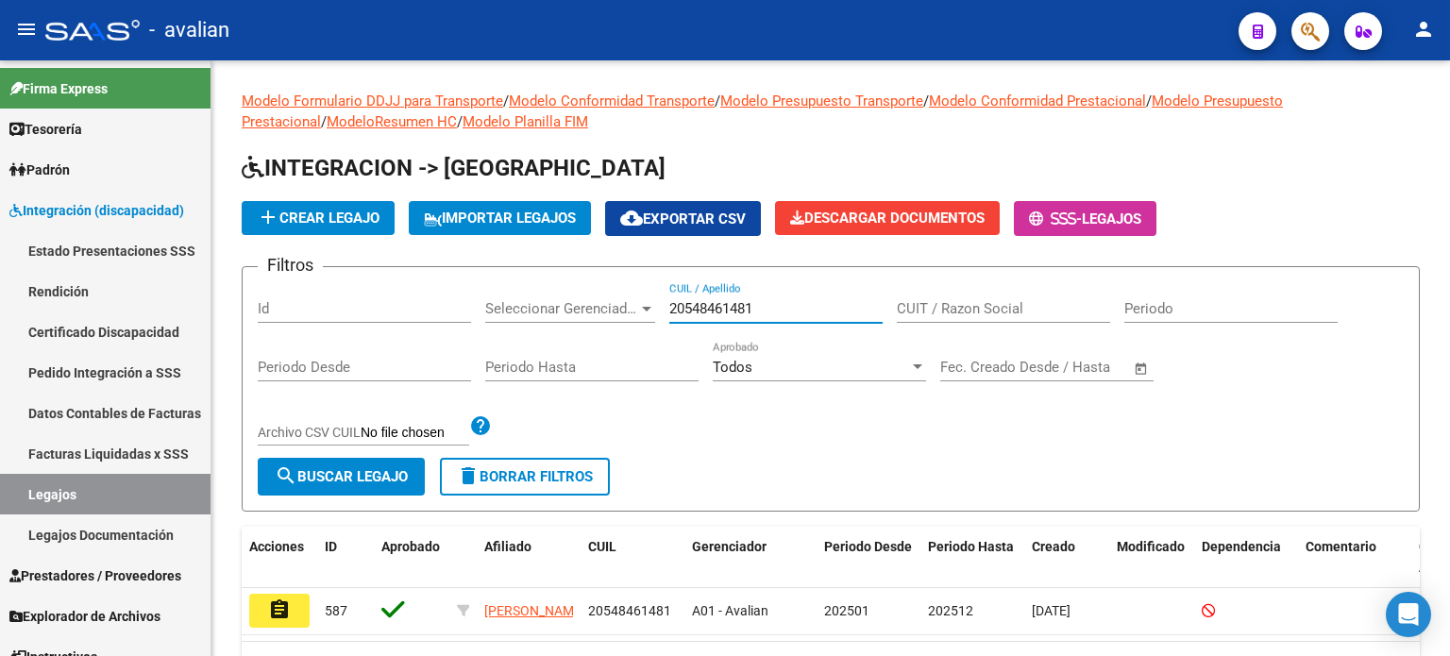
type input "20548461481"
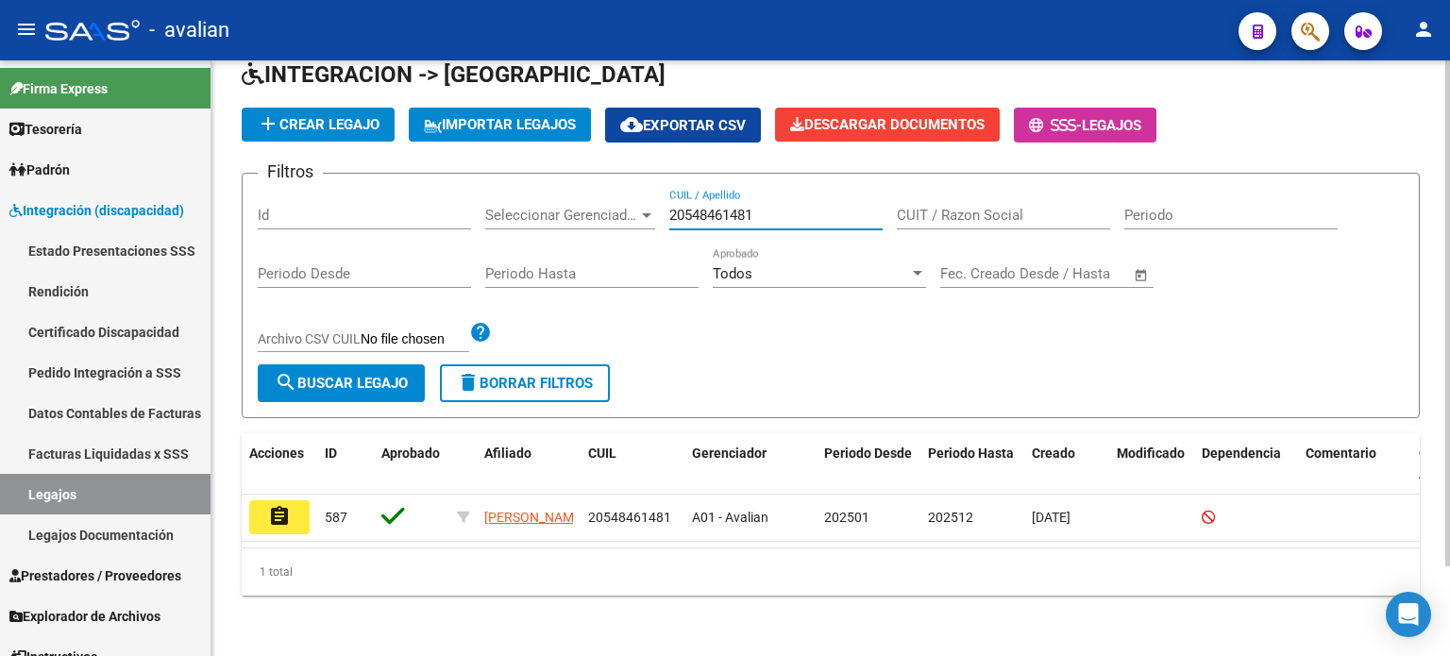
scroll to position [105, 0]
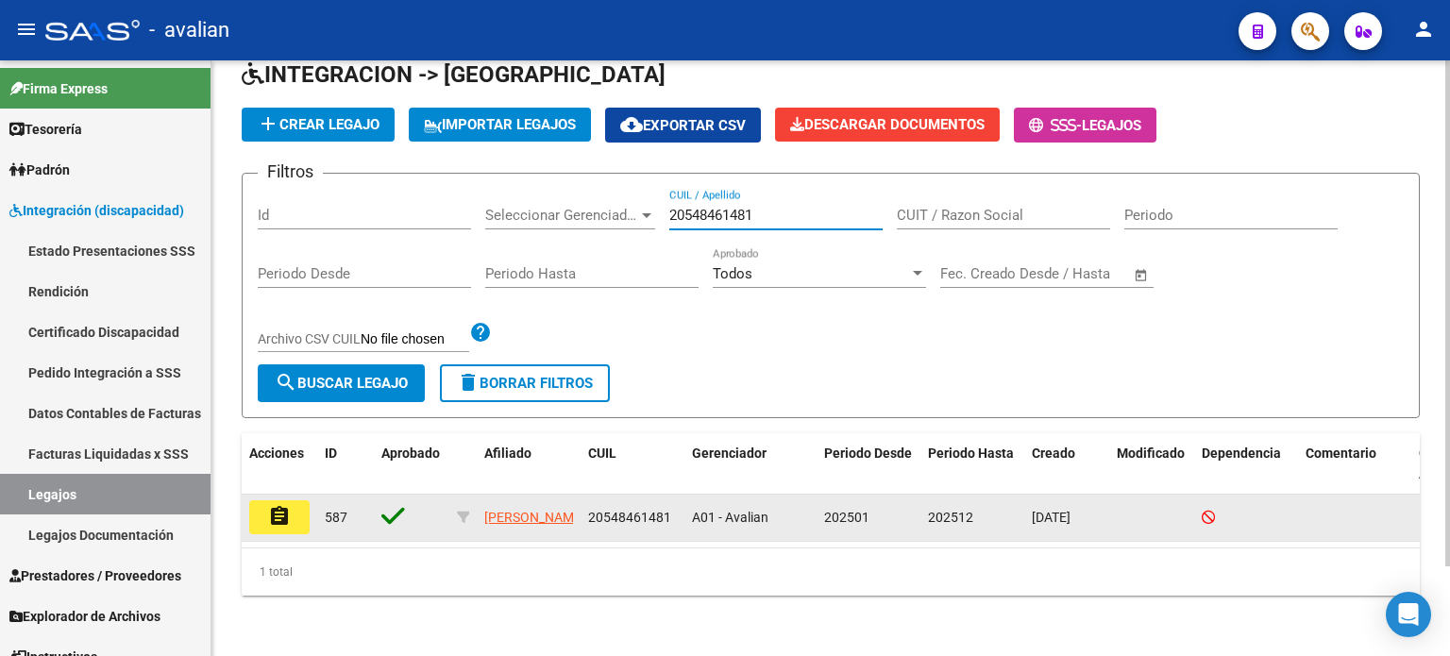
click at [281, 505] on mat-icon "assignment" at bounding box center [279, 516] width 23 height 23
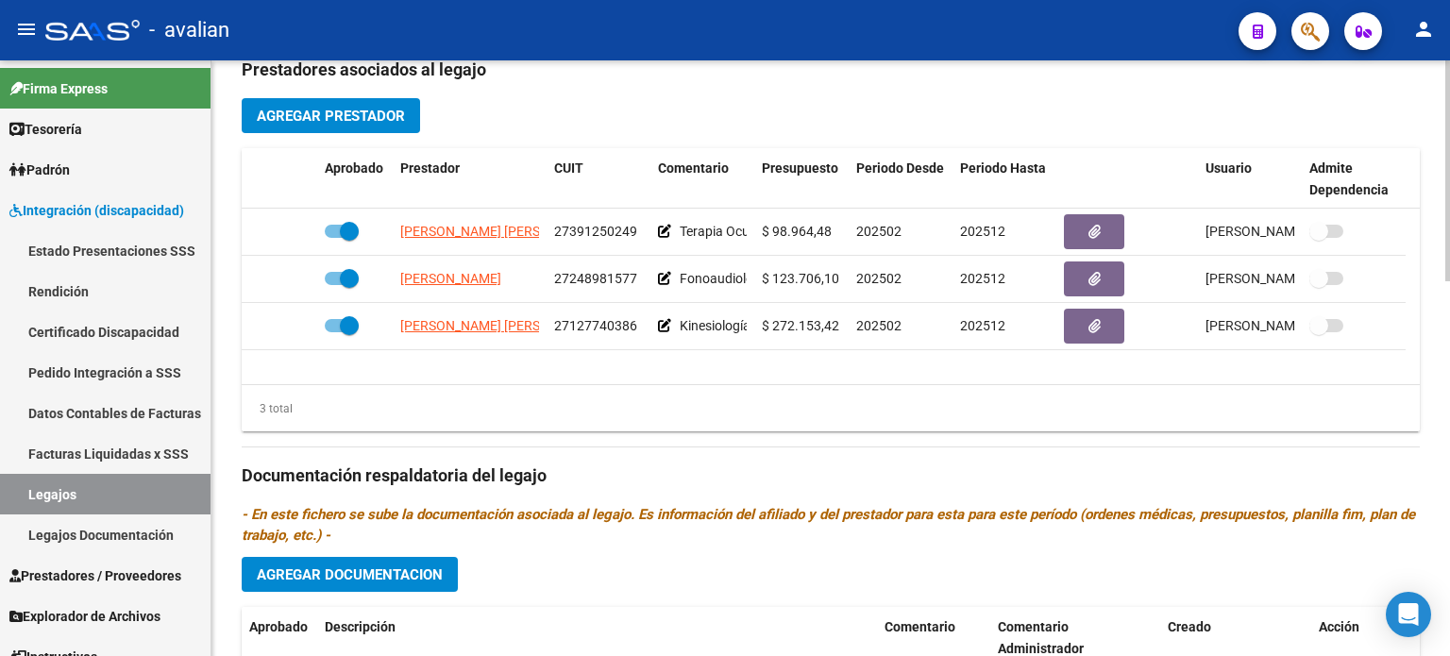
scroll to position [755, 0]
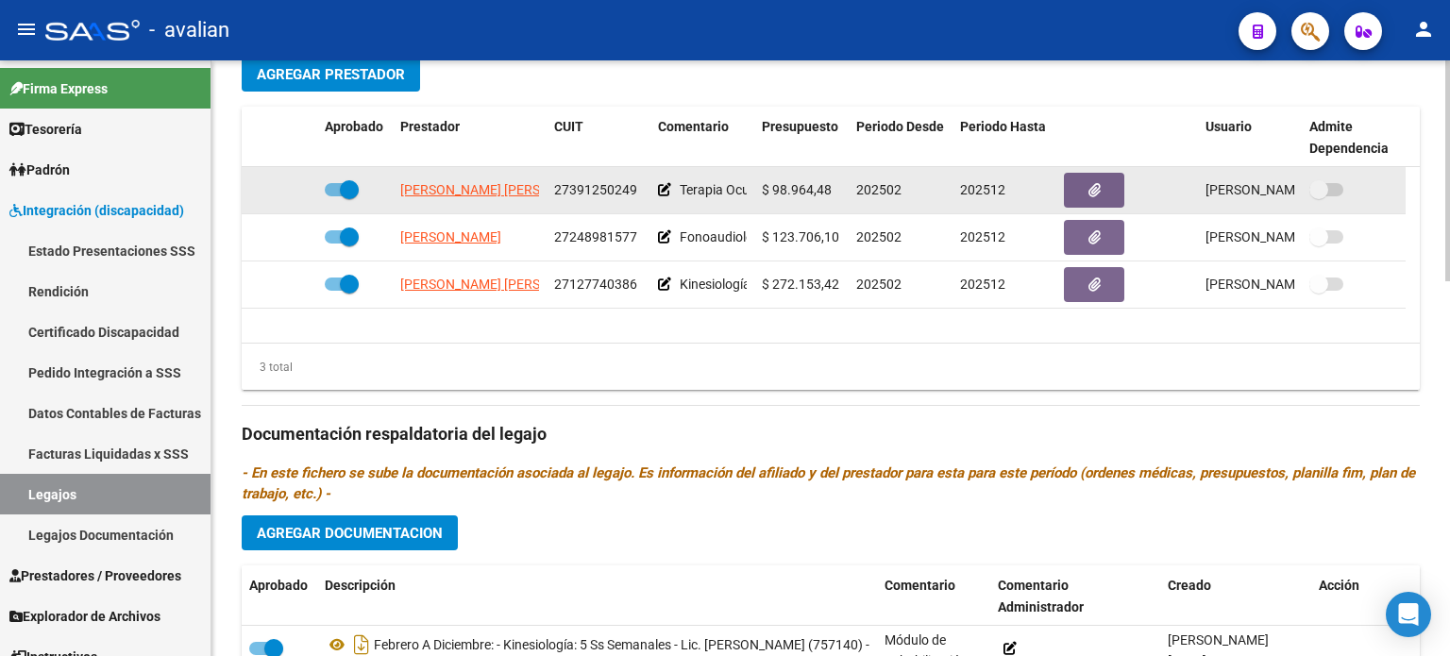
drag, startPoint x: 442, startPoint y: 172, endPoint x: 436, endPoint y: 187, distance: 16.1
click at [442, 172] on datatable-body-cell "[PERSON_NAME] [PERSON_NAME]" at bounding box center [470, 190] width 154 height 46
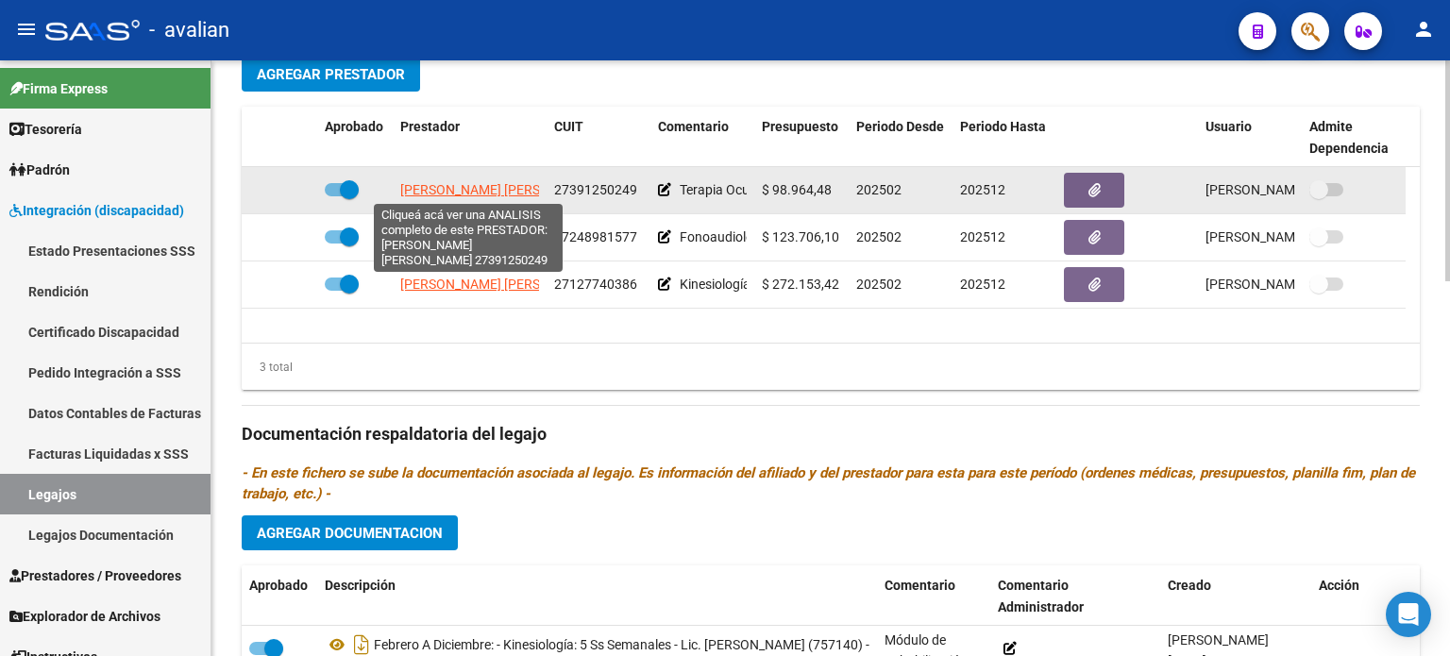
click at [434, 188] on span "[PERSON_NAME] [PERSON_NAME]" at bounding box center [502, 189] width 205 height 15
type textarea "27391250249"
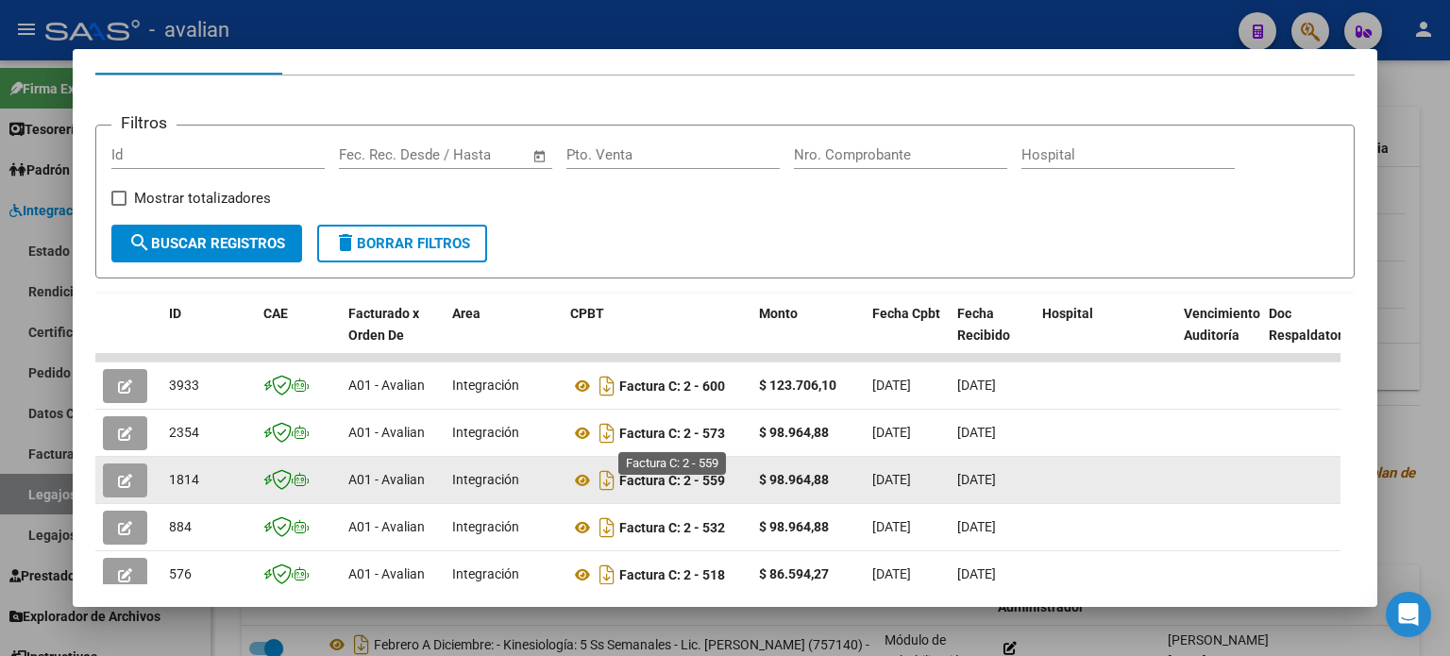
scroll to position [274, 0]
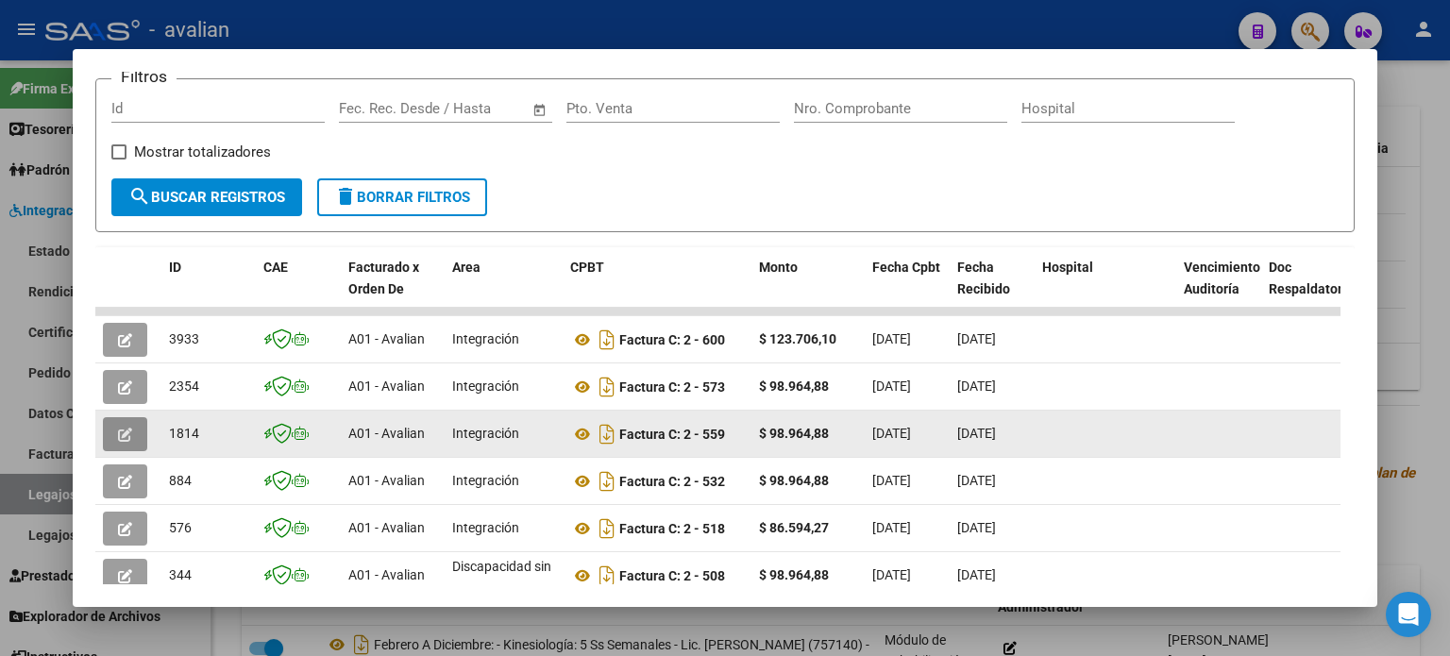
click at [135, 432] on button "button" at bounding box center [125, 434] width 44 height 34
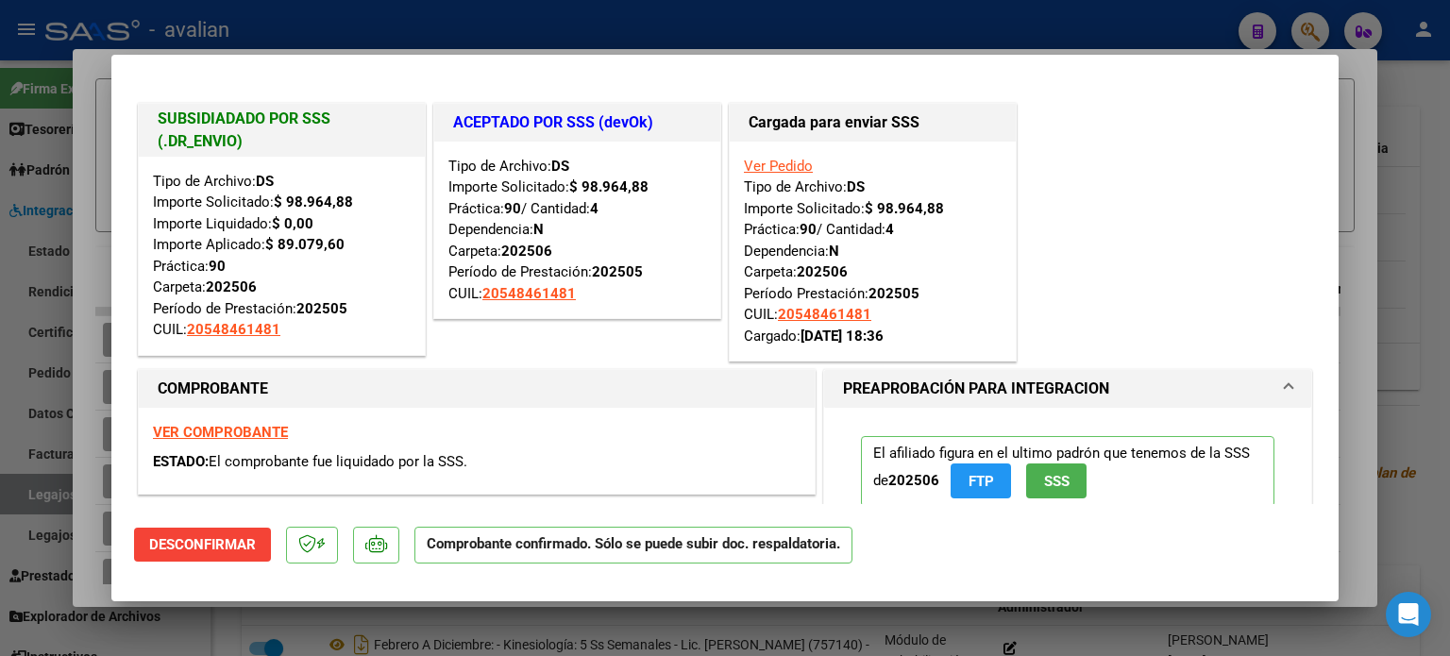
type input "$ 0,00"
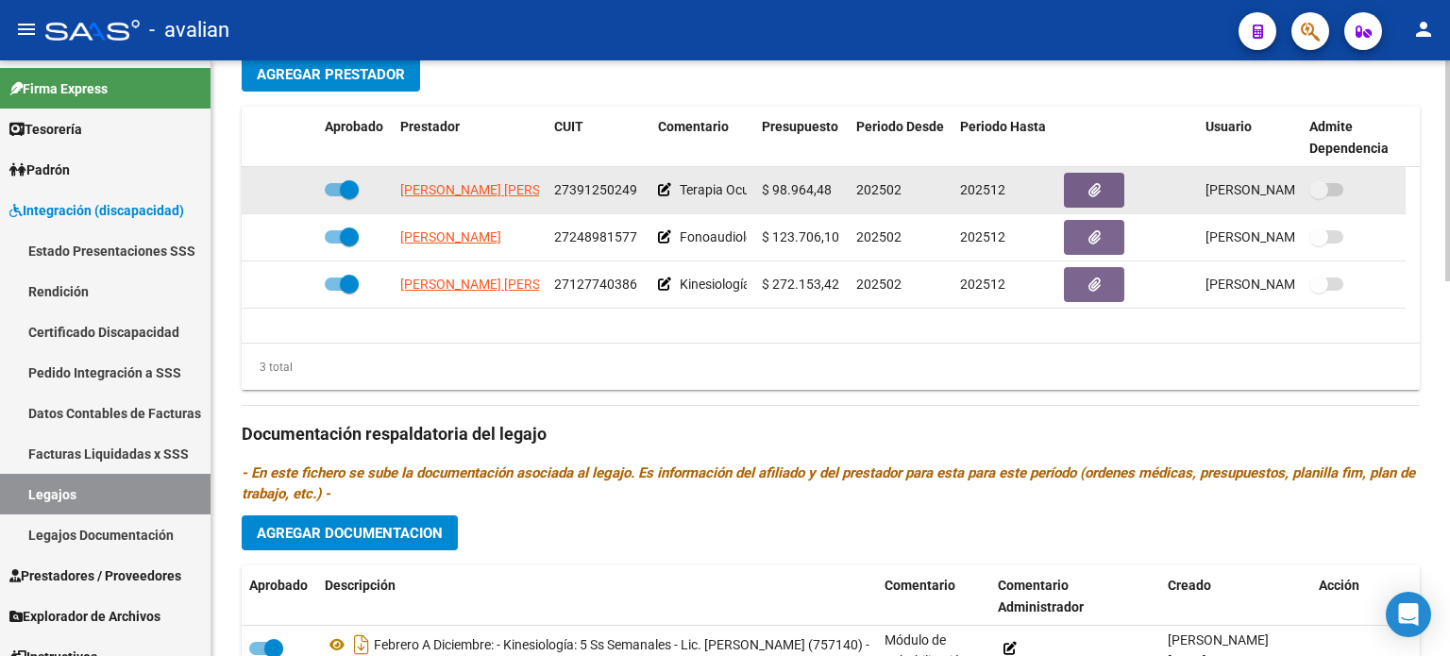
click at [506, 179] on app-link-go-to "[PERSON_NAME] [PERSON_NAME]" at bounding box center [502, 190] width 205 height 22
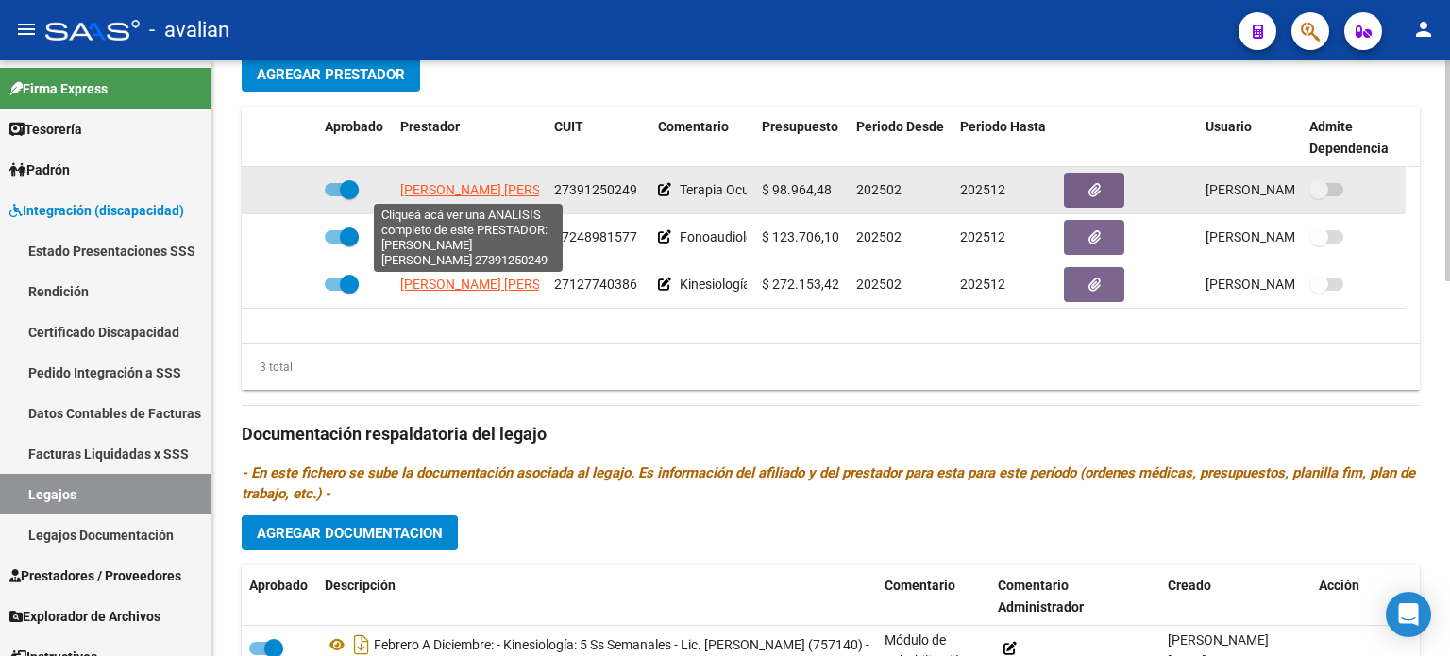
click at [503, 183] on span "[PERSON_NAME] [PERSON_NAME]" at bounding box center [502, 189] width 205 height 15
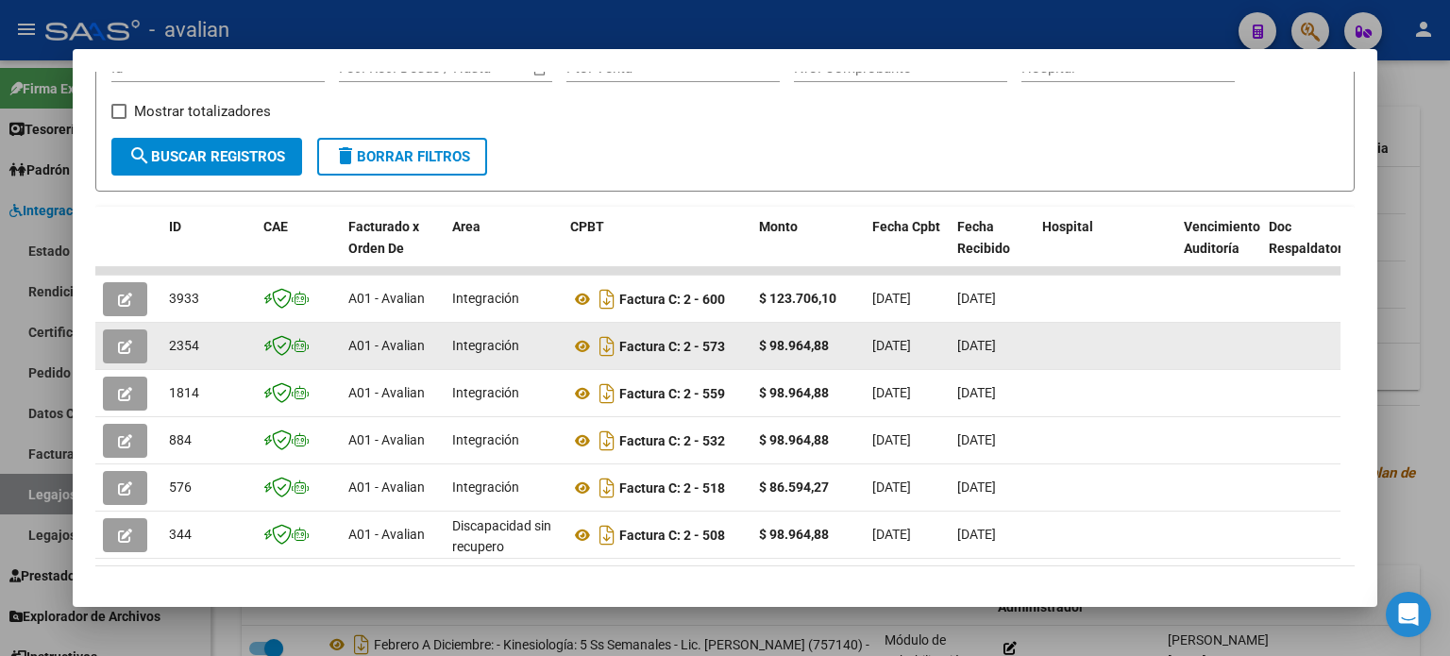
scroll to position [378, 0]
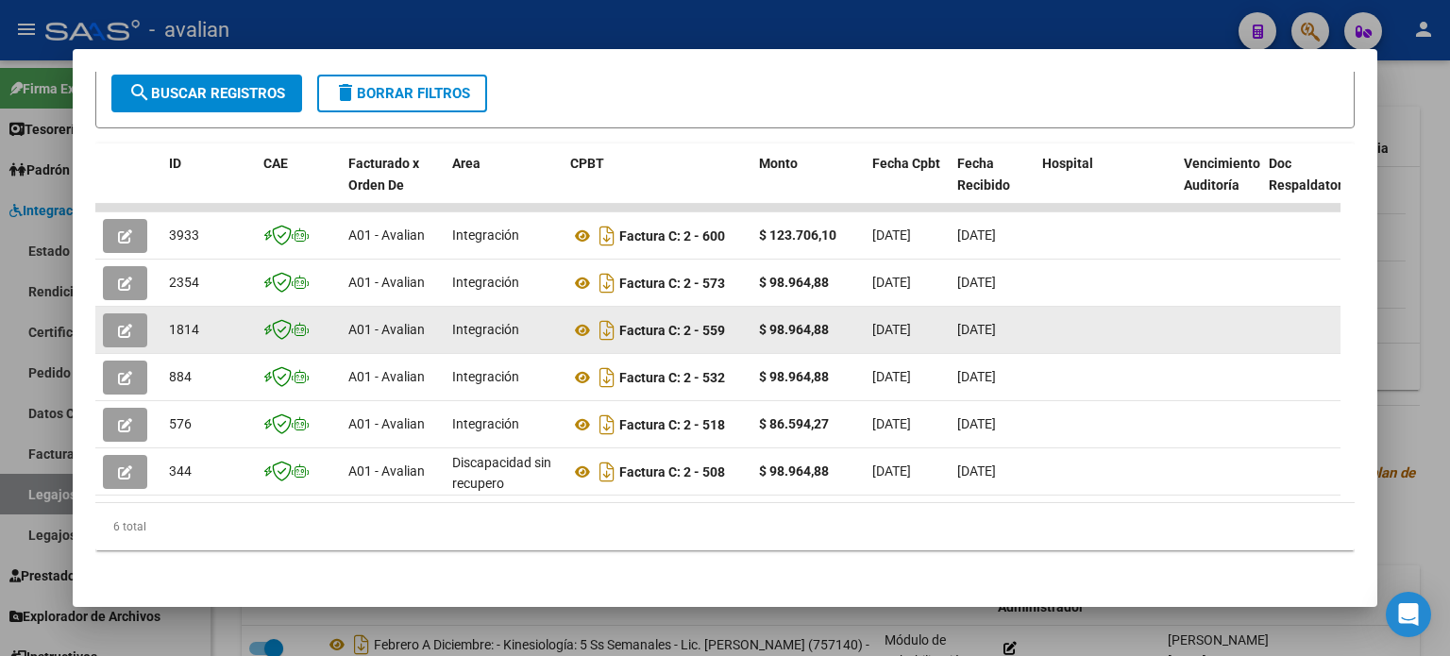
click at [127, 330] on icon "button" at bounding box center [125, 331] width 14 height 14
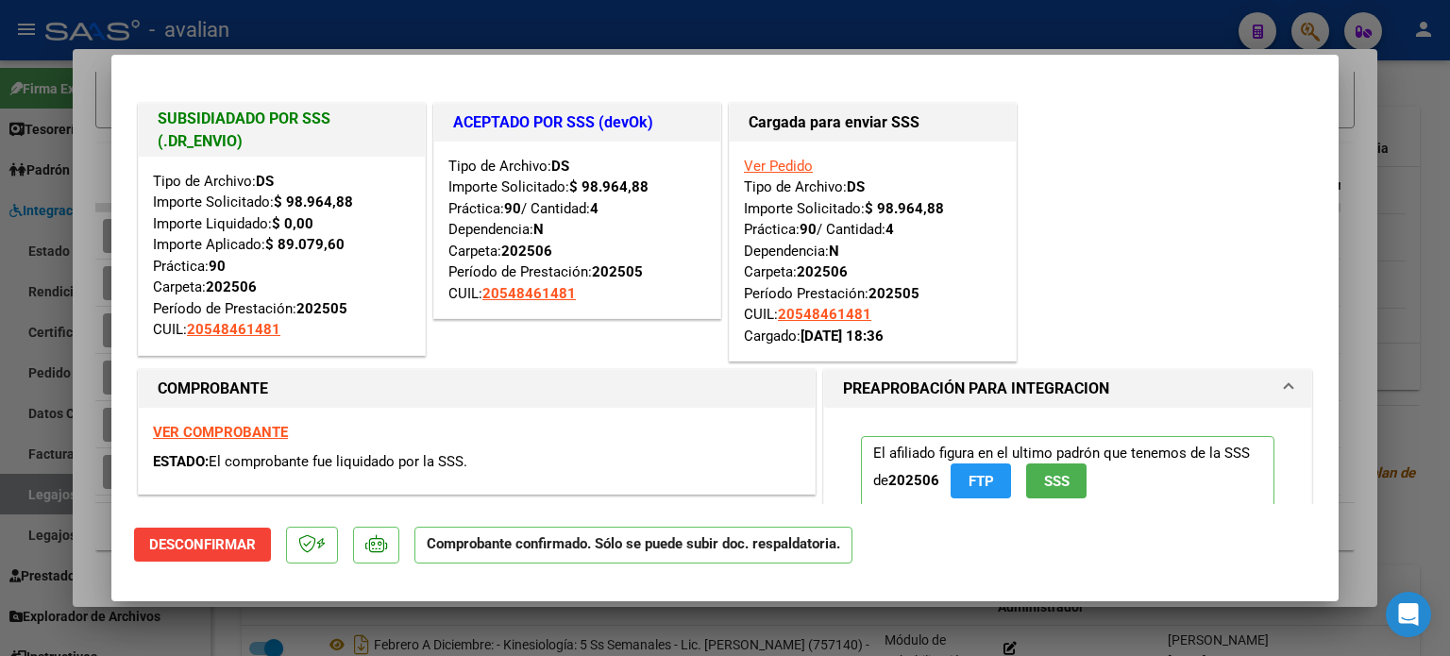
click at [242, 434] on strong "VER COMPROBANTE" at bounding box center [220, 432] width 135 height 17
type input "$ 0,00"
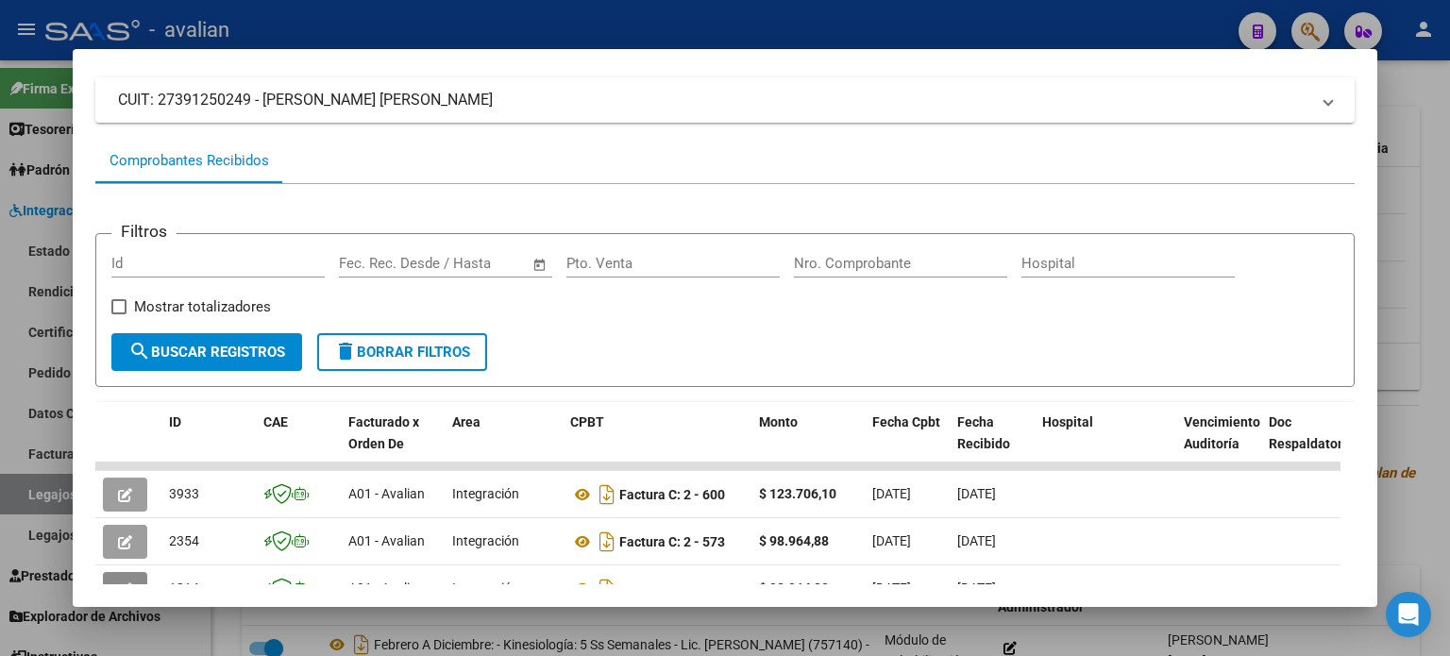
scroll to position [62, 0]
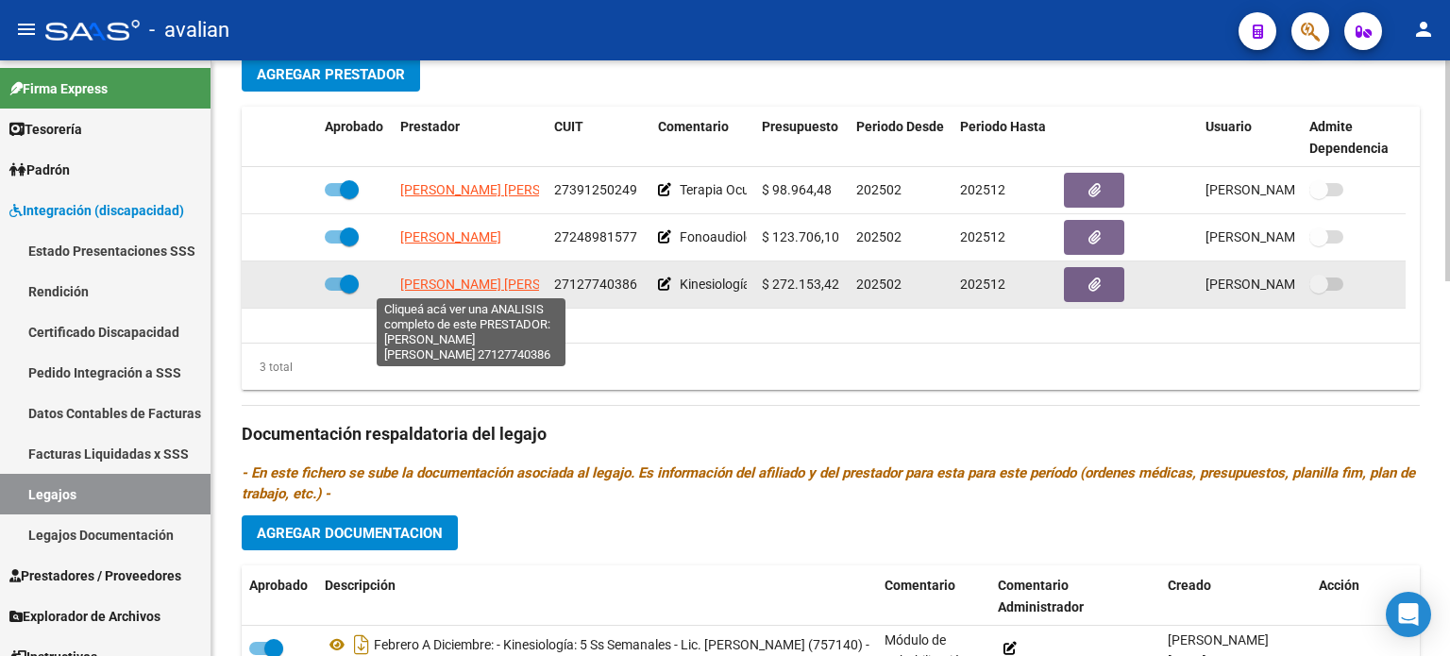
click at [443, 279] on span "[PERSON_NAME] [PERSON_NAME]" at bounding box center [502, 284] width 205 height 15
type textarea "27127740386"
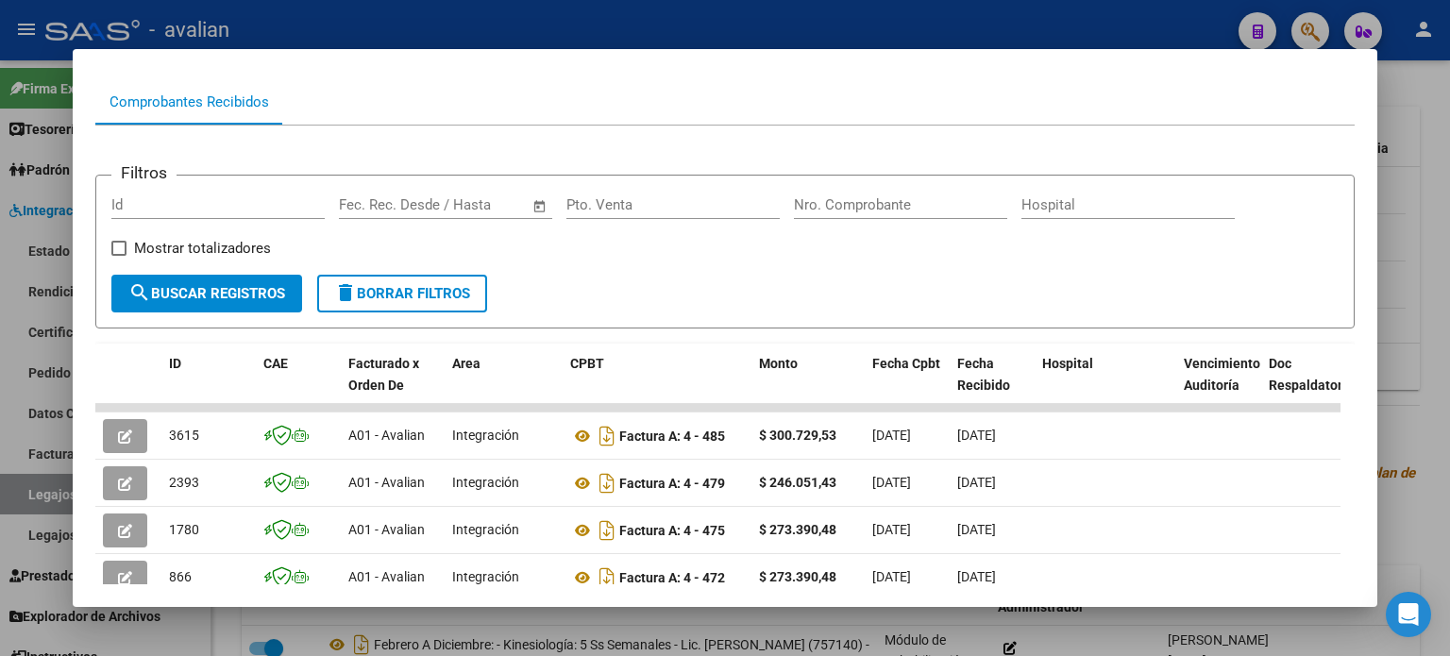
scroll to position [211, 0]
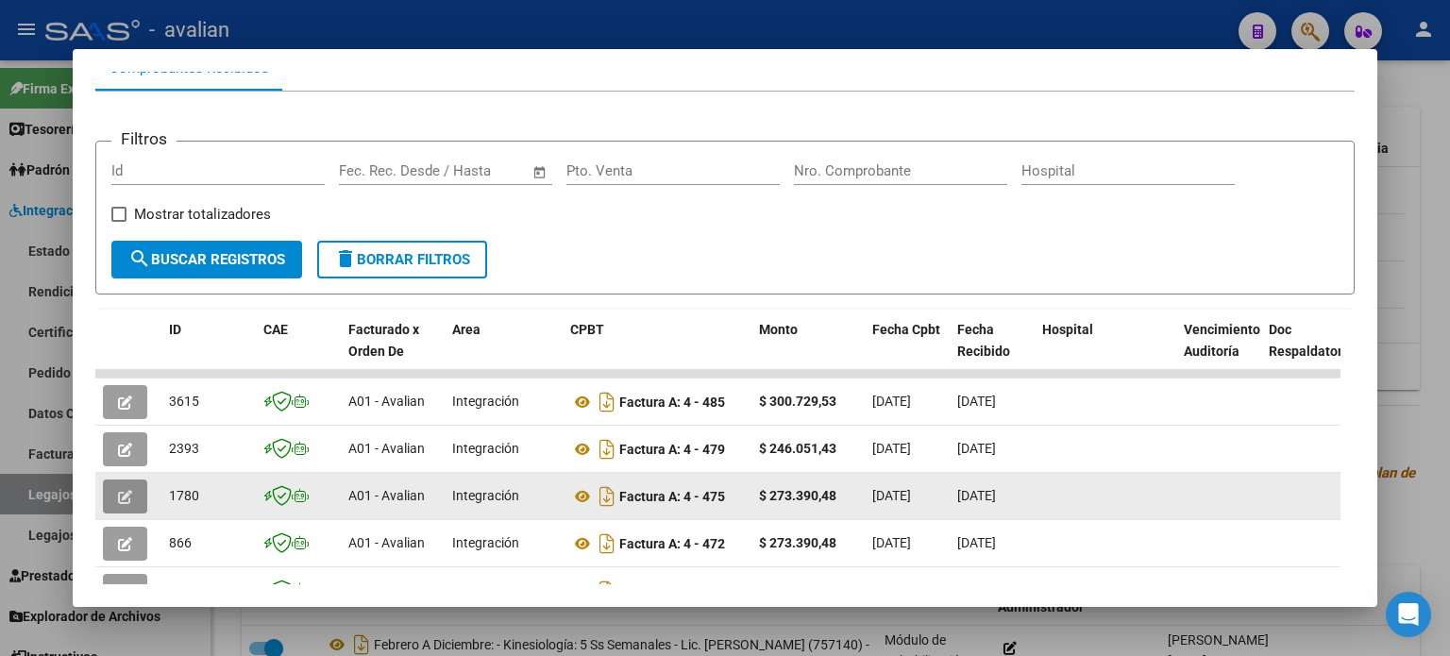
click at [133, 498] on button "button" at bounding box center [125, 497] width 44 height 34
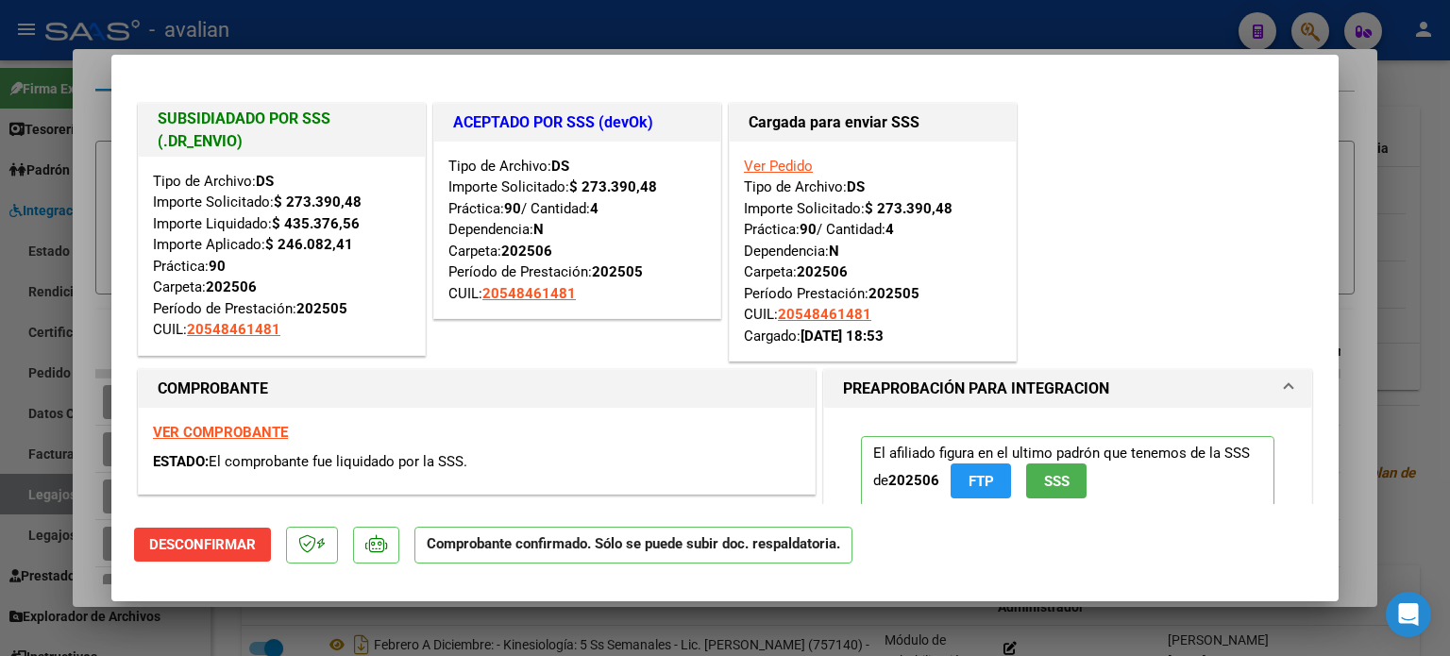
click at [238, 426] on strong "VER COMPROBANTE" at bounding box center [220, 432] width 135 height 17
type input "$ 0,00"
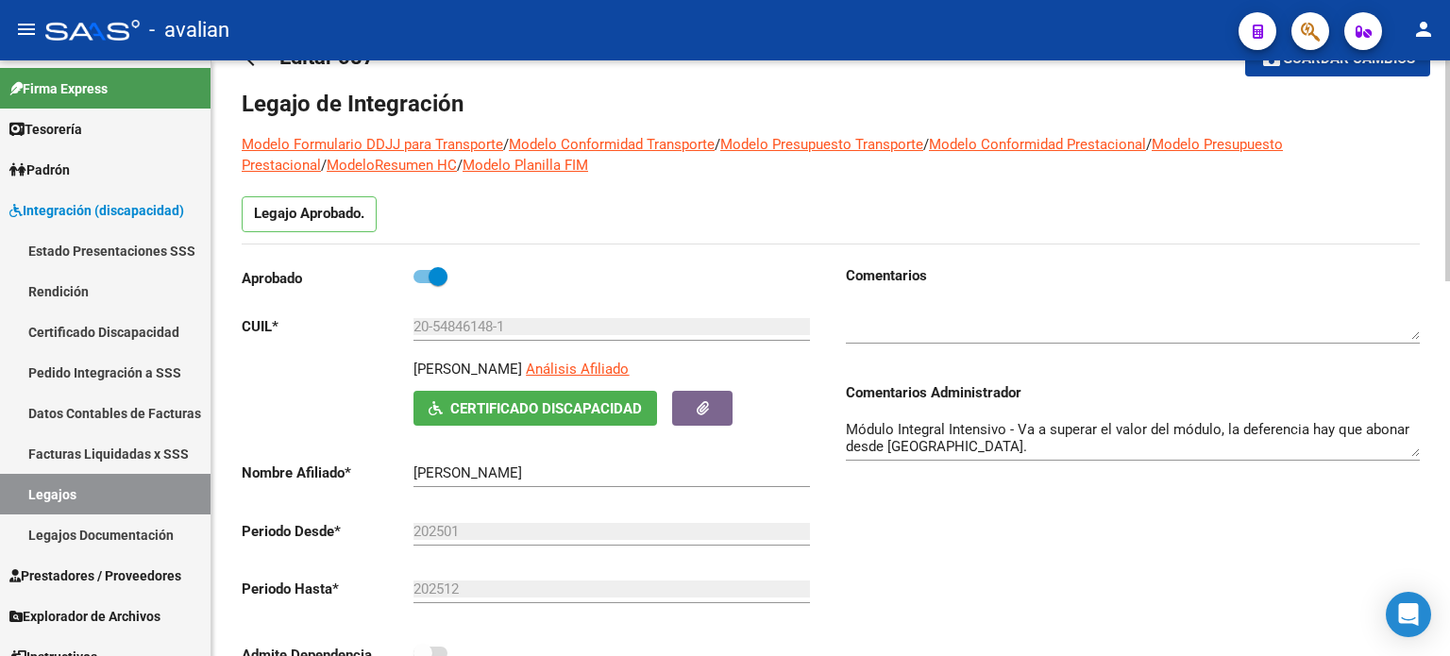
scroll to position [0, 0]
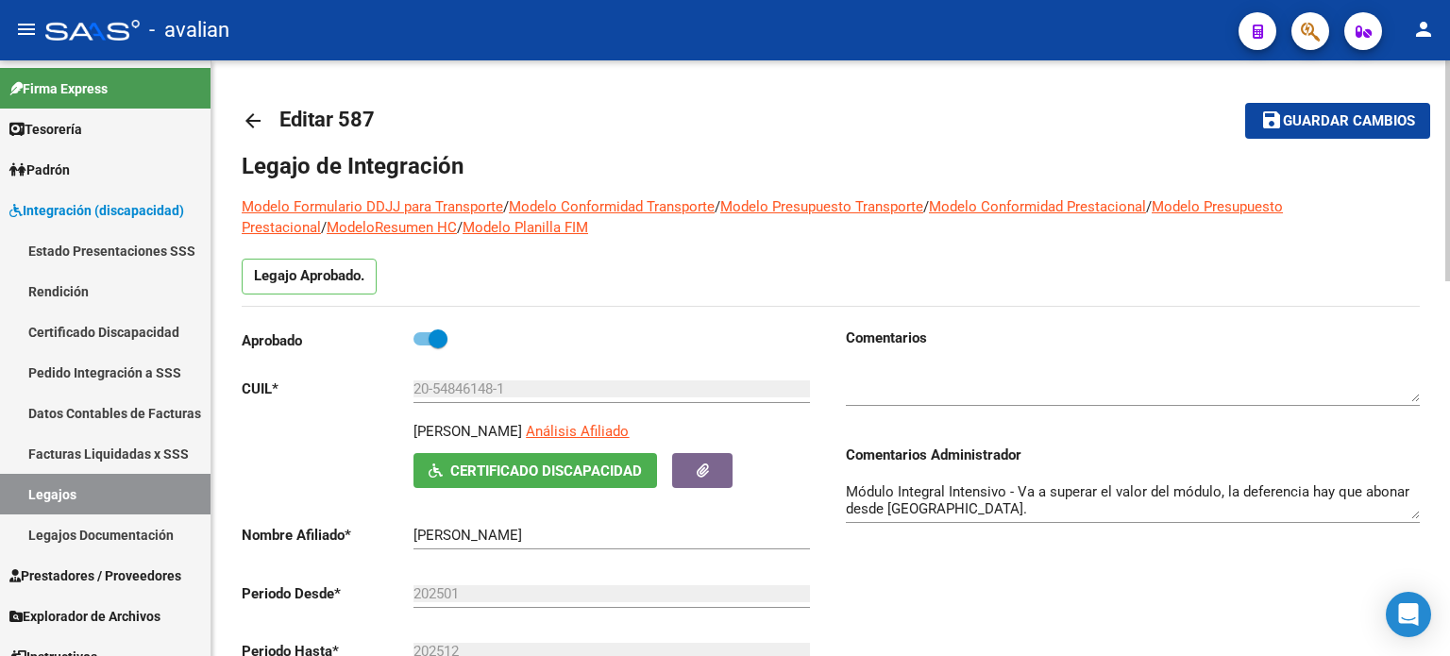
click at [253, 120] on mat-icon "arrow_back" at bounding box center [253, 121] width 23 height 23
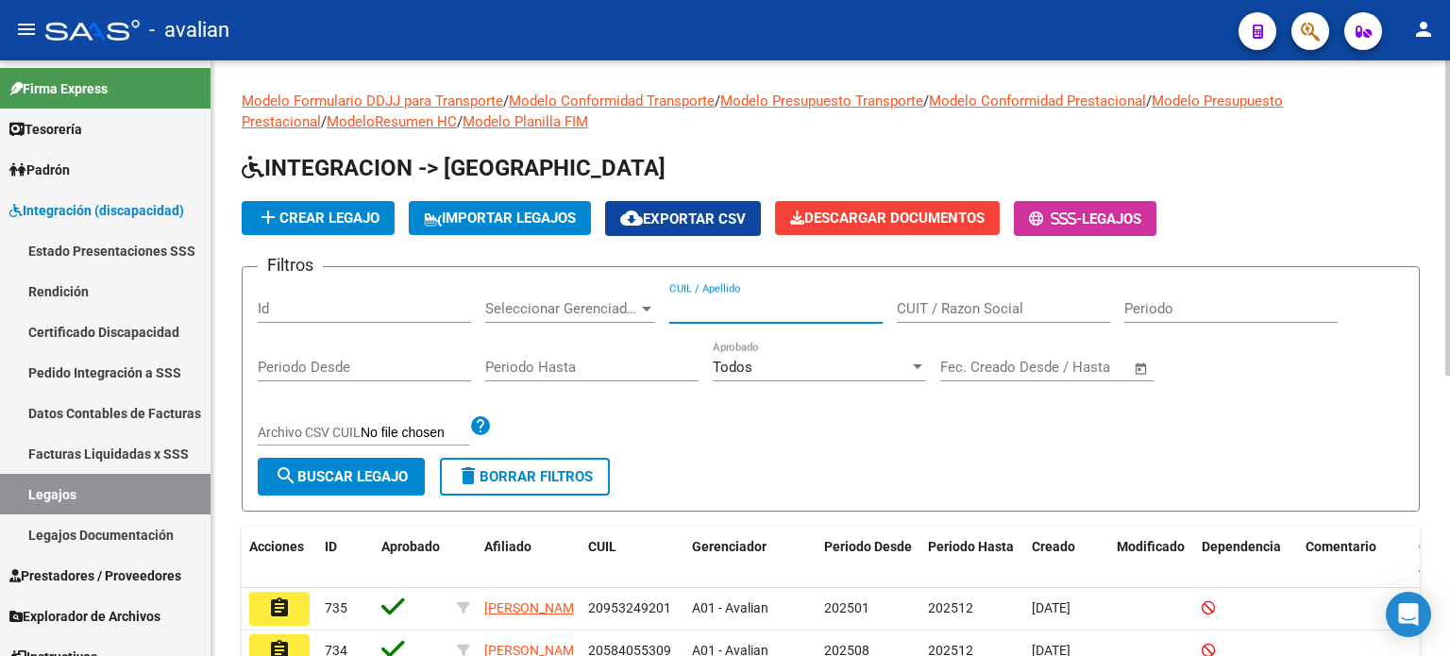
click at [759, 307] on input "CUIL / Apellido" at bounding box center [775, 308] width 213 height 17
paste input "20550935989"
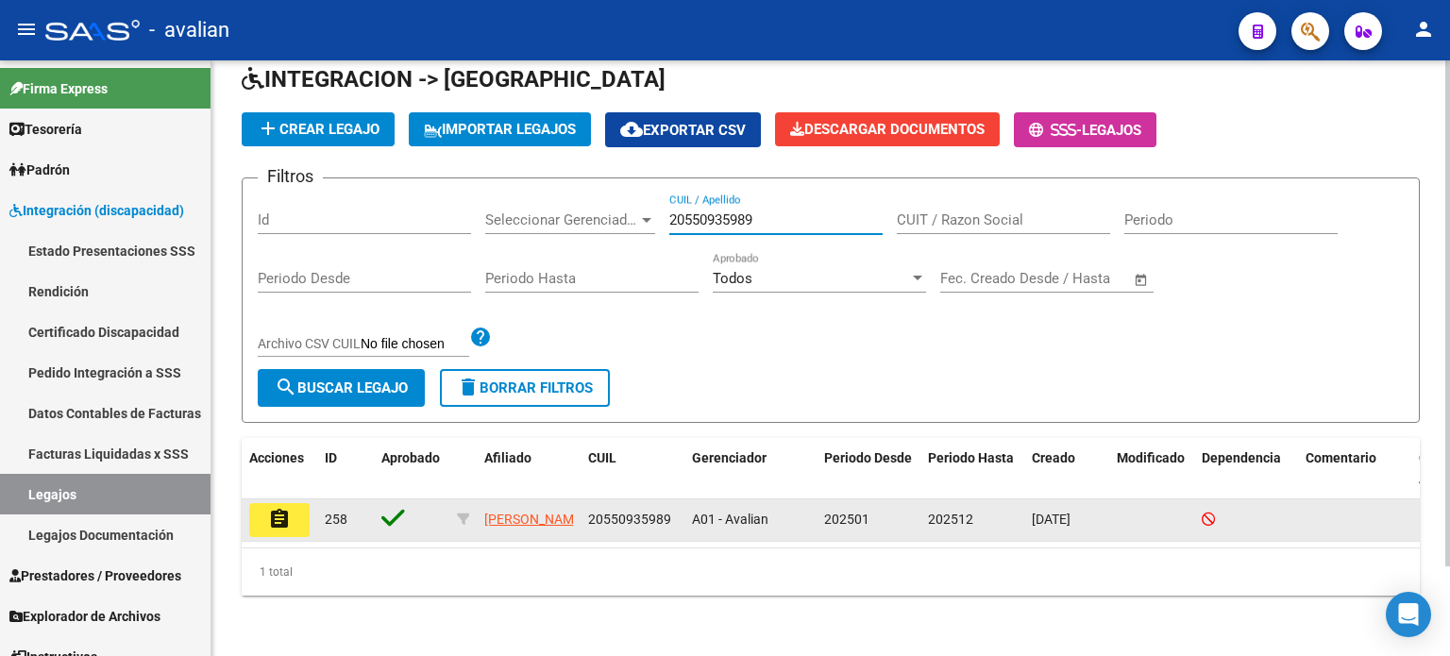
scroll to position [105, 0]
type input "20550935989"
click at [291, 503] on button "assignment" at bounding box center [279, 520] width 60 height 34
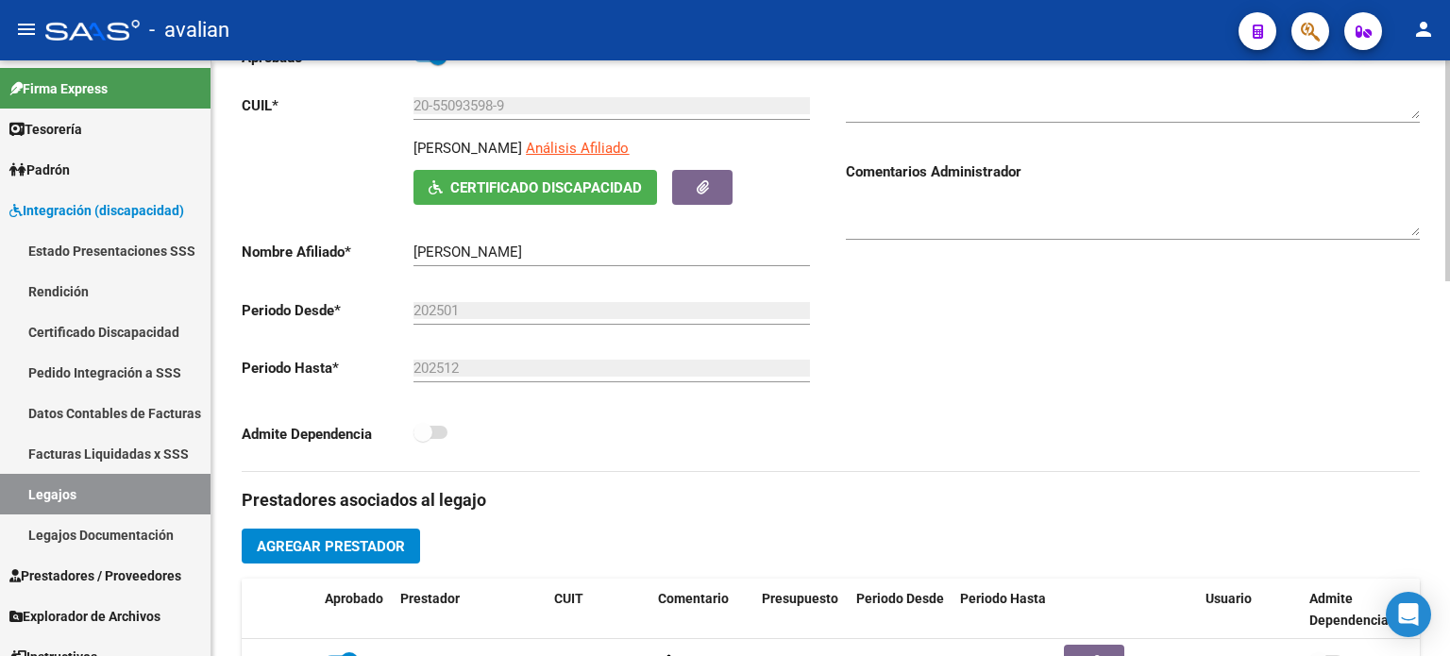
scroll to position [440, 0]
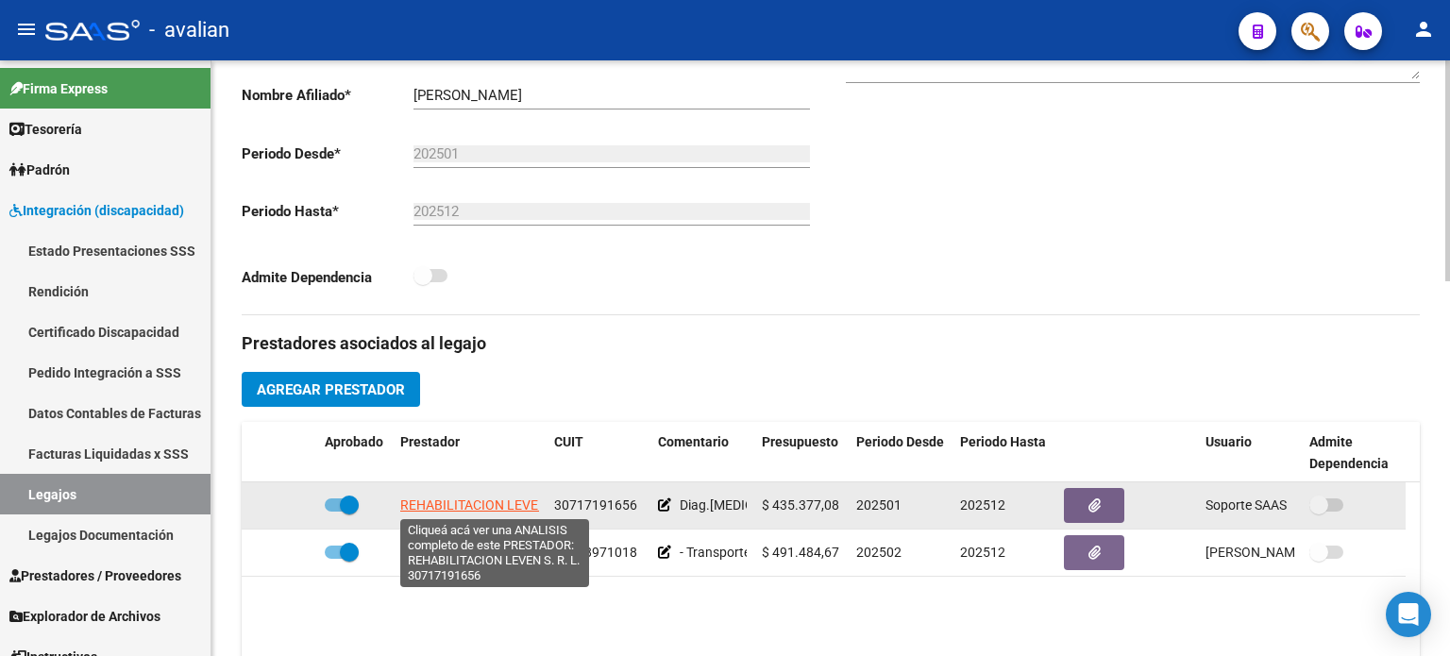
click at [450, 498] on span "REHABILITACION LEVEN S. R. L." at bounding box center [495, 505] width 191 height 15
type textarea "30717191656"
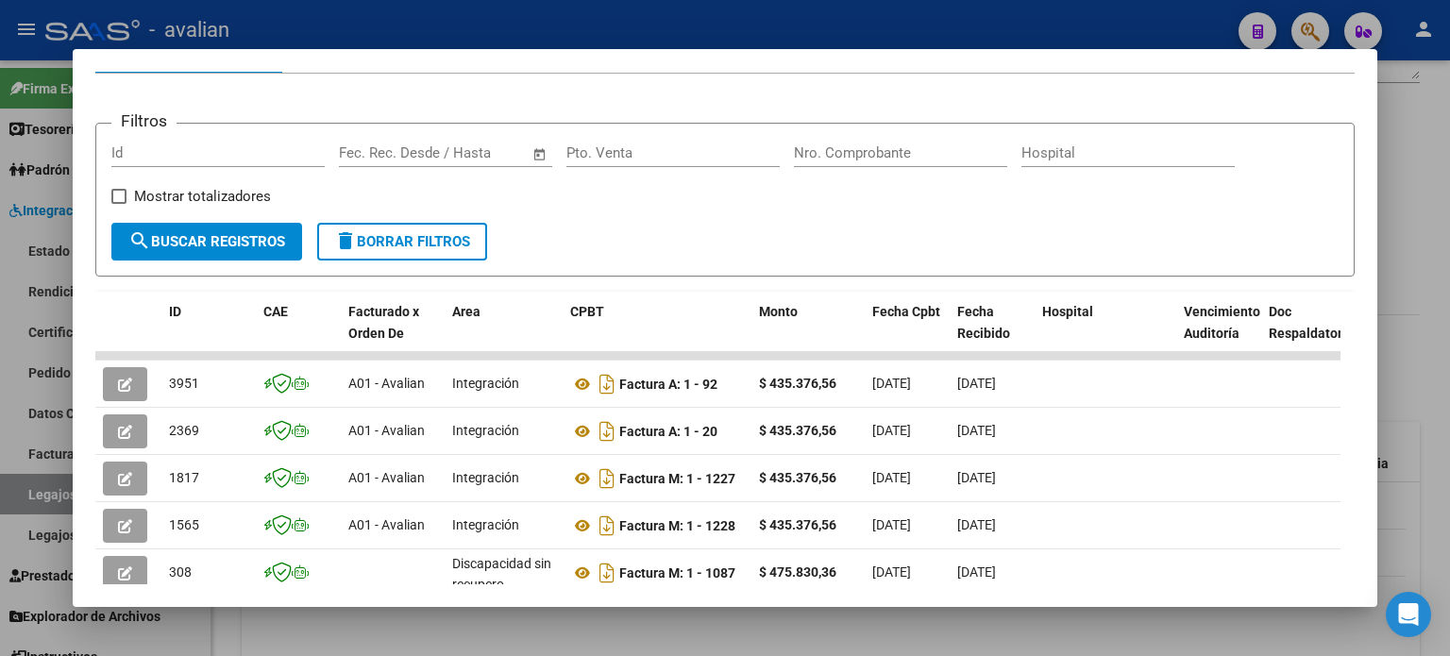
scroll to position [251, 0]
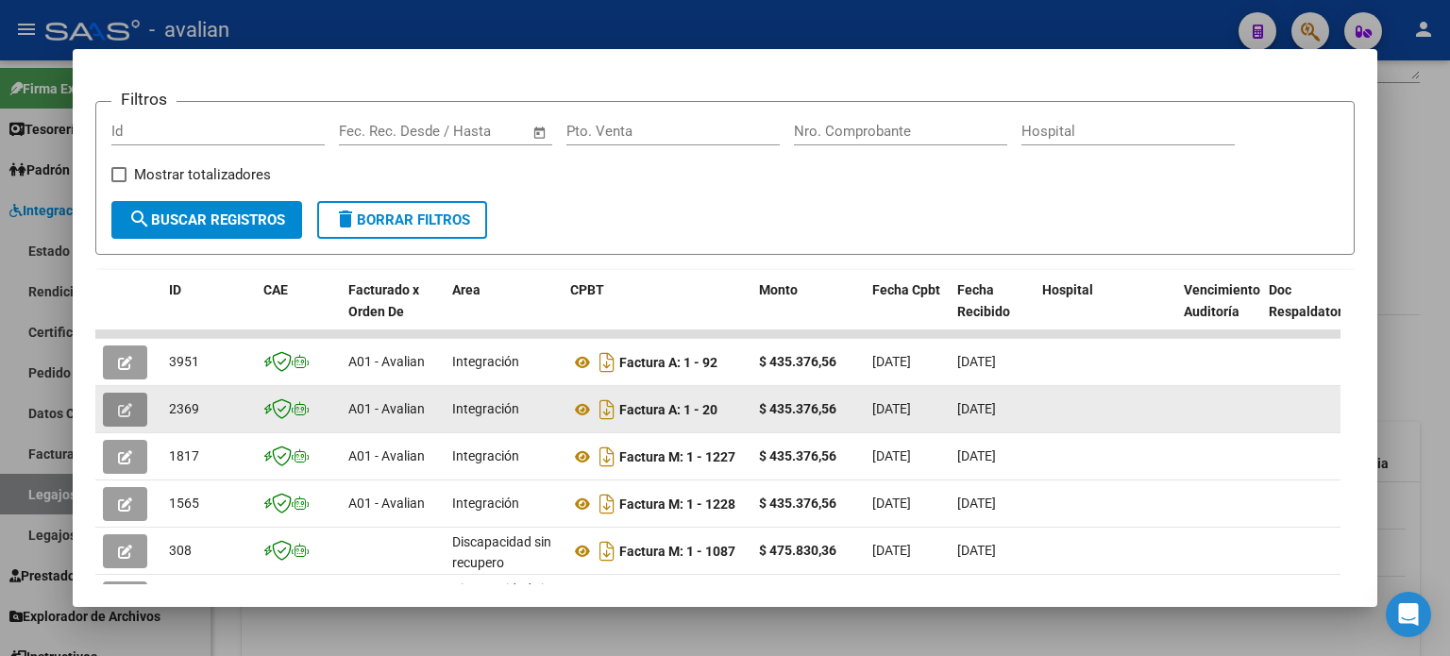
click at [128, 403] on icon "button" at bounding box center [125, 410] width 14 height 14
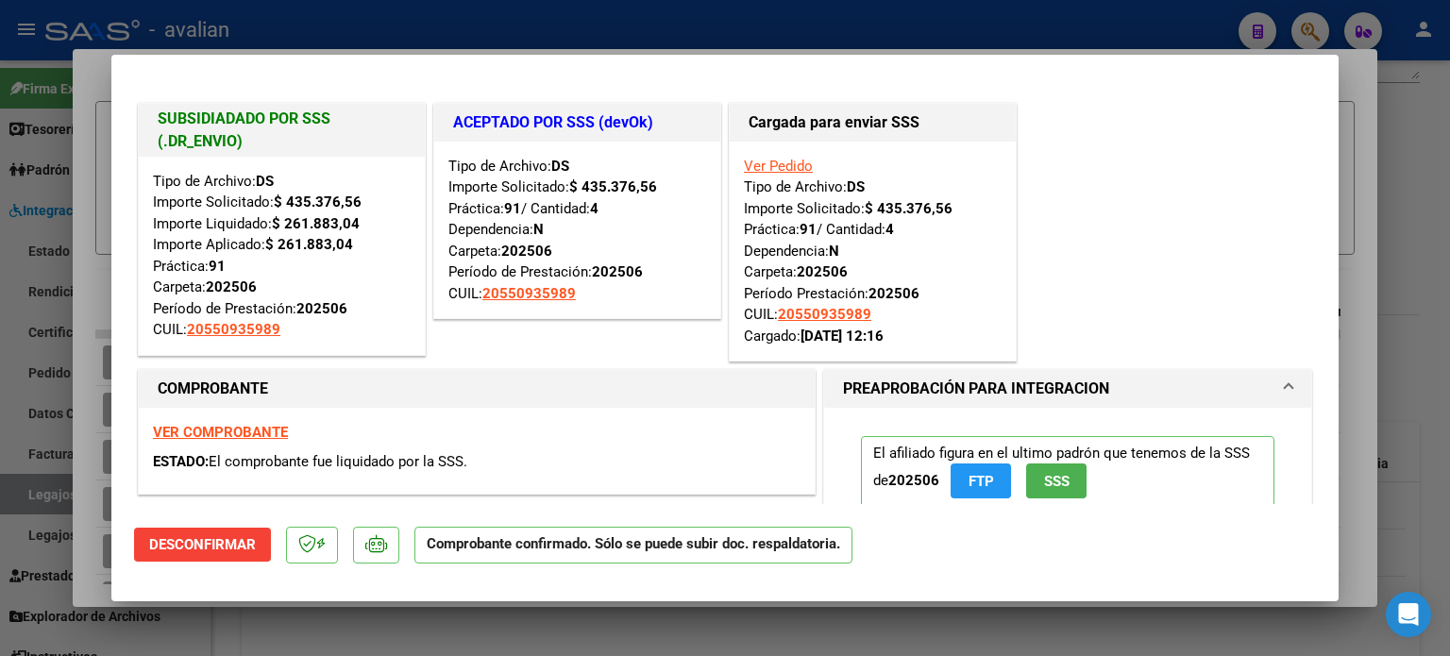
click at [234, 435] on strong "VER COMPROBANTE" at bounding box center [220, 432] width 135 height 17
type input "$ 0,00"
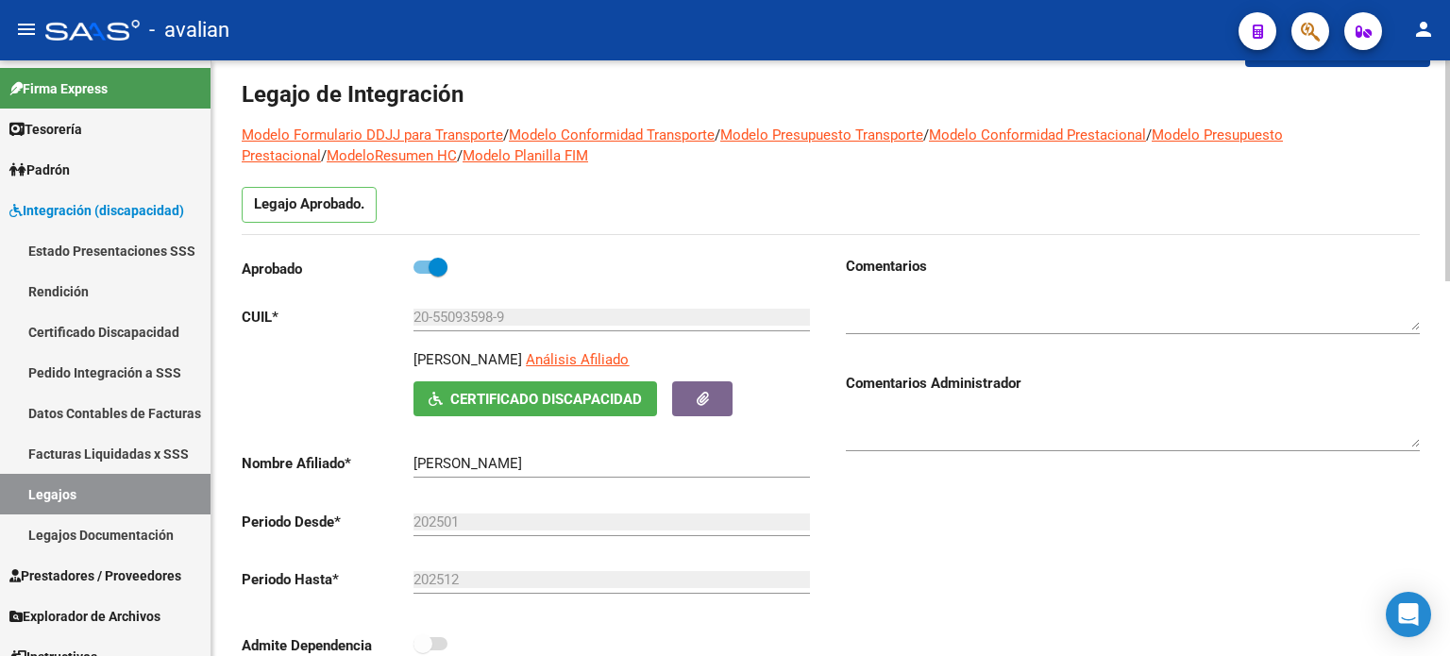
scroll to position [0, 0]
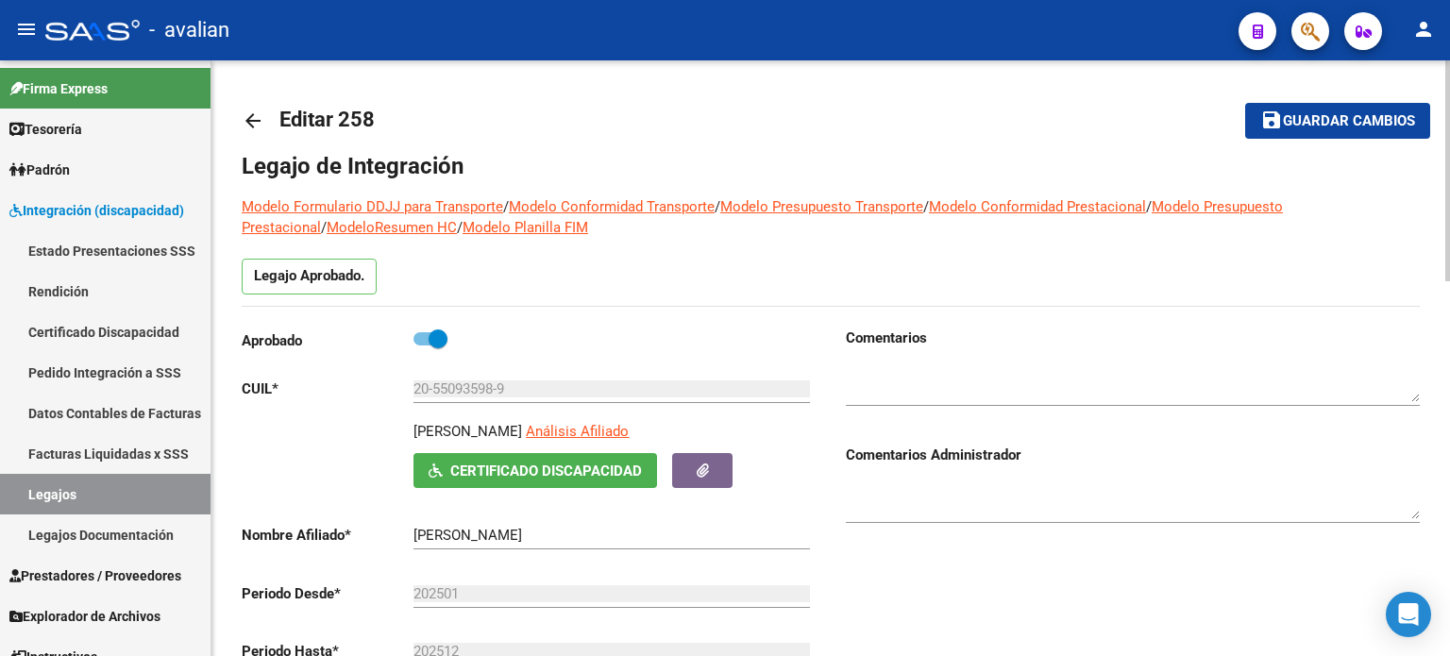
click at [244, 123] on mat-icon "arrow_back" at bounding box center [253, 121] width 23 height 23
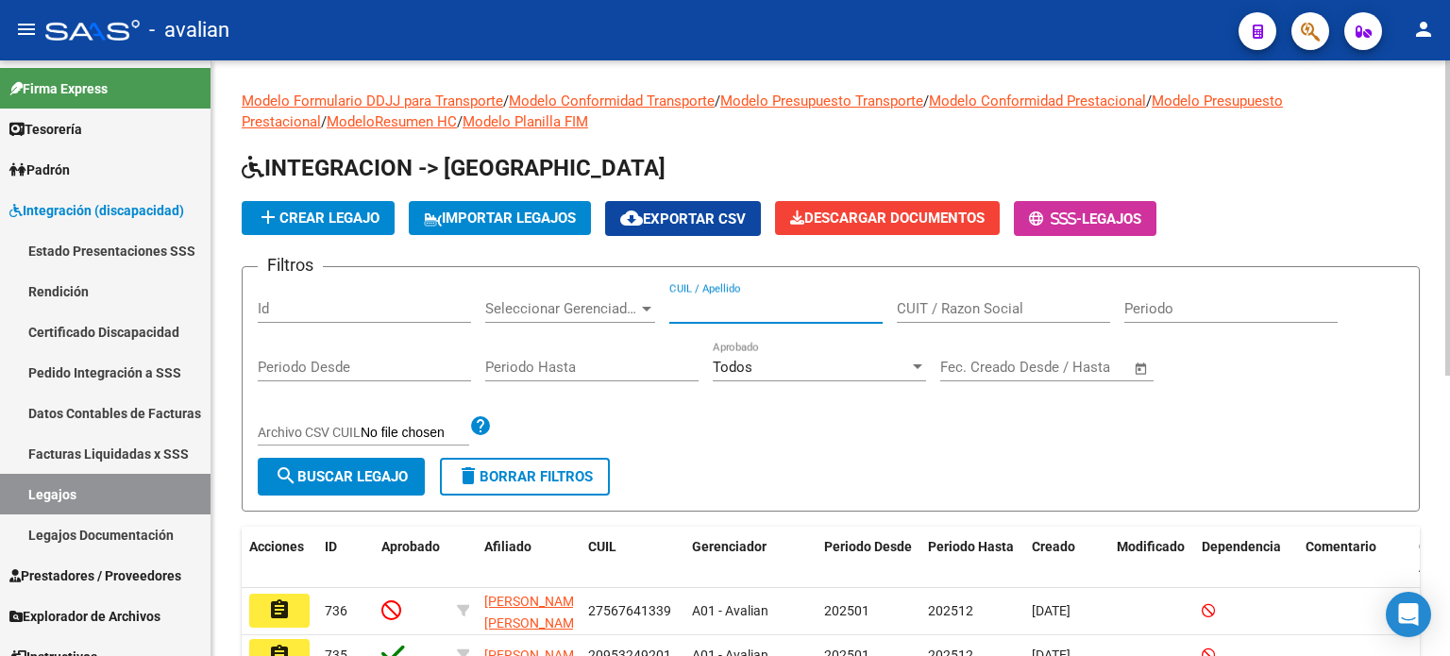
click at [785, 307] on input "CUIL / Apellido" at bounding box center [775, 308] width 213 height 17
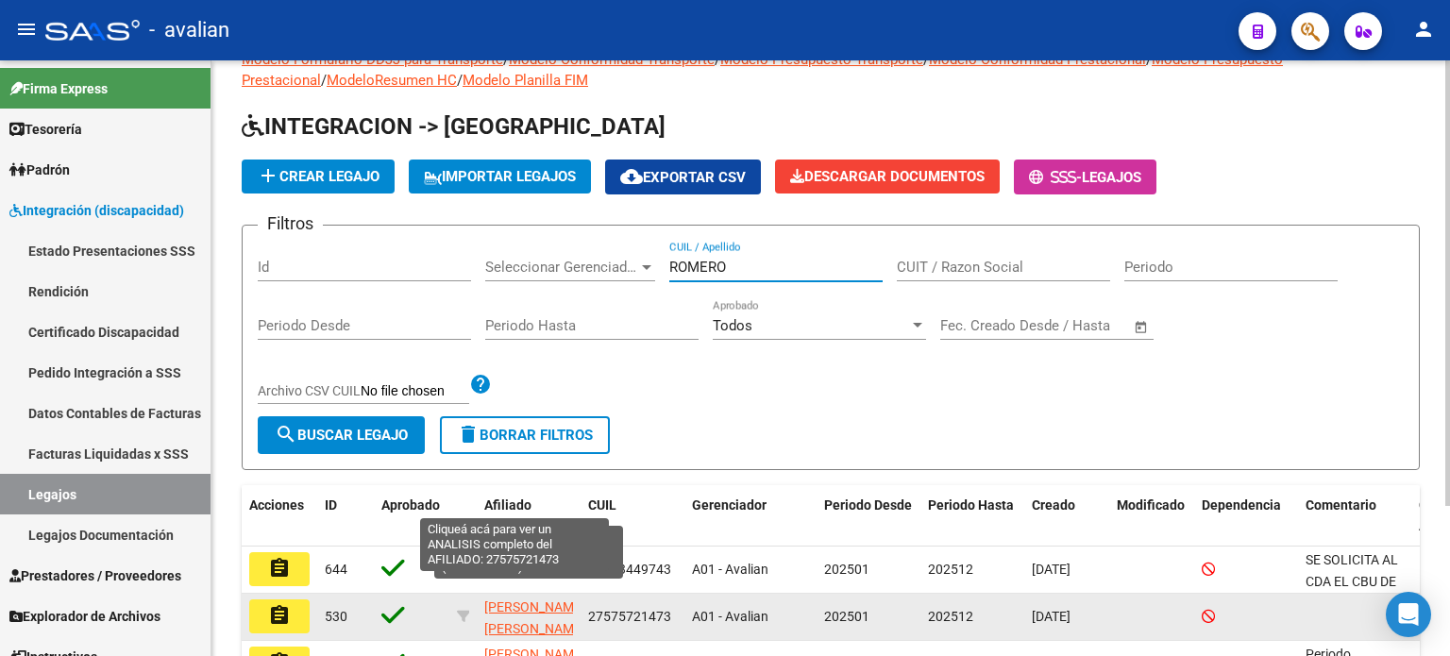
scroll to position [126, 0]
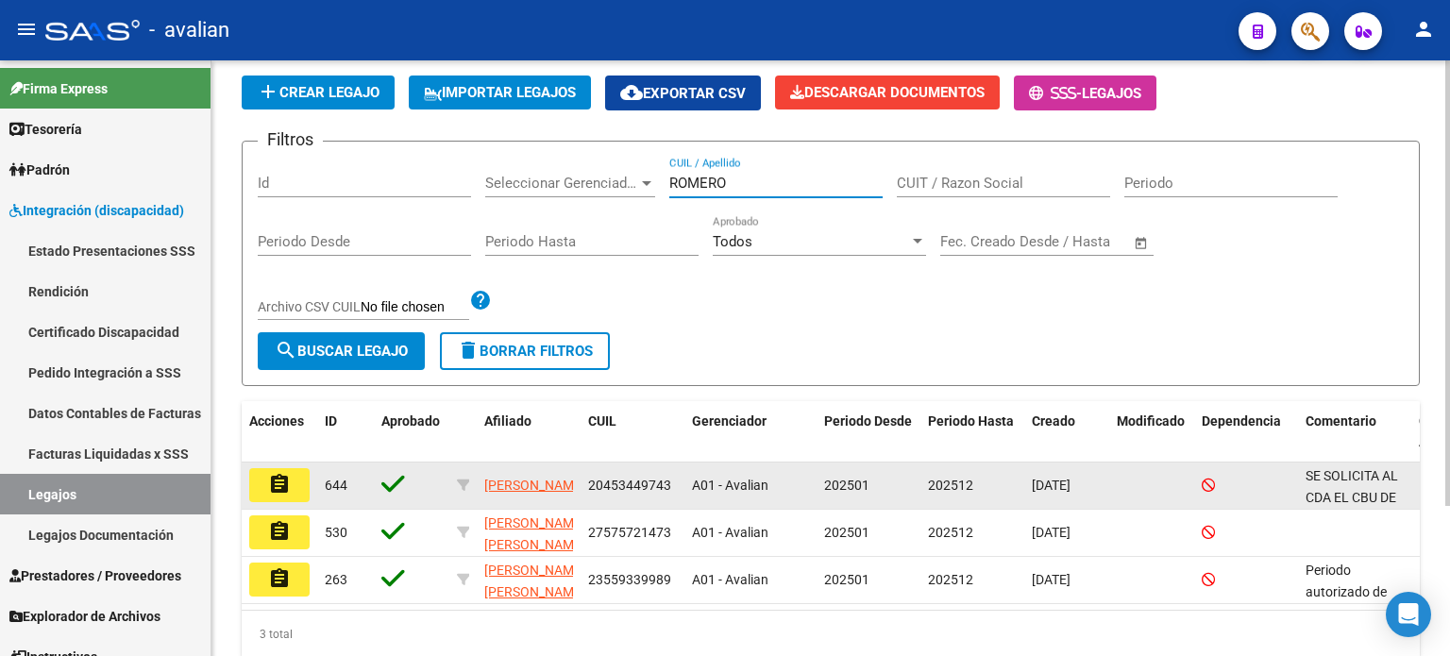
type input "ROMERO"
click at [287, 488] on mat-icon "assignment" at bounding box center [279, 484] width 23 height 23
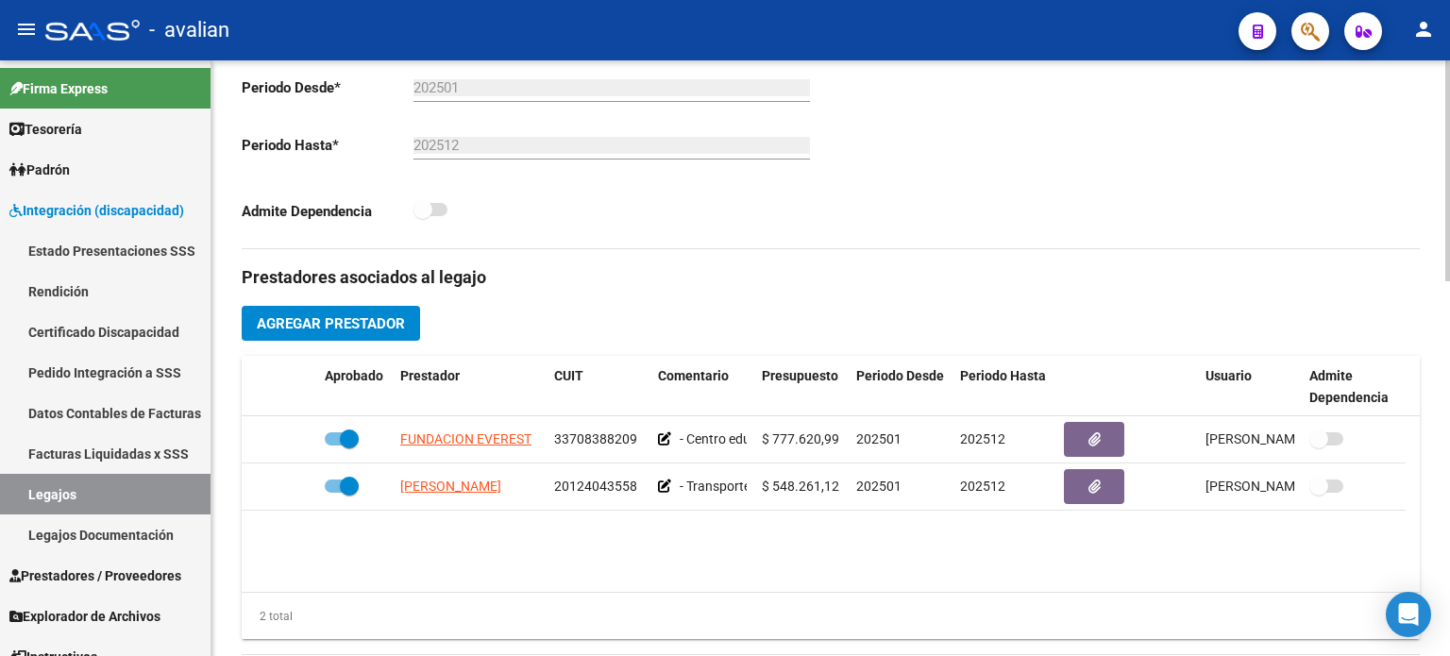
scroll to position [566, 0]
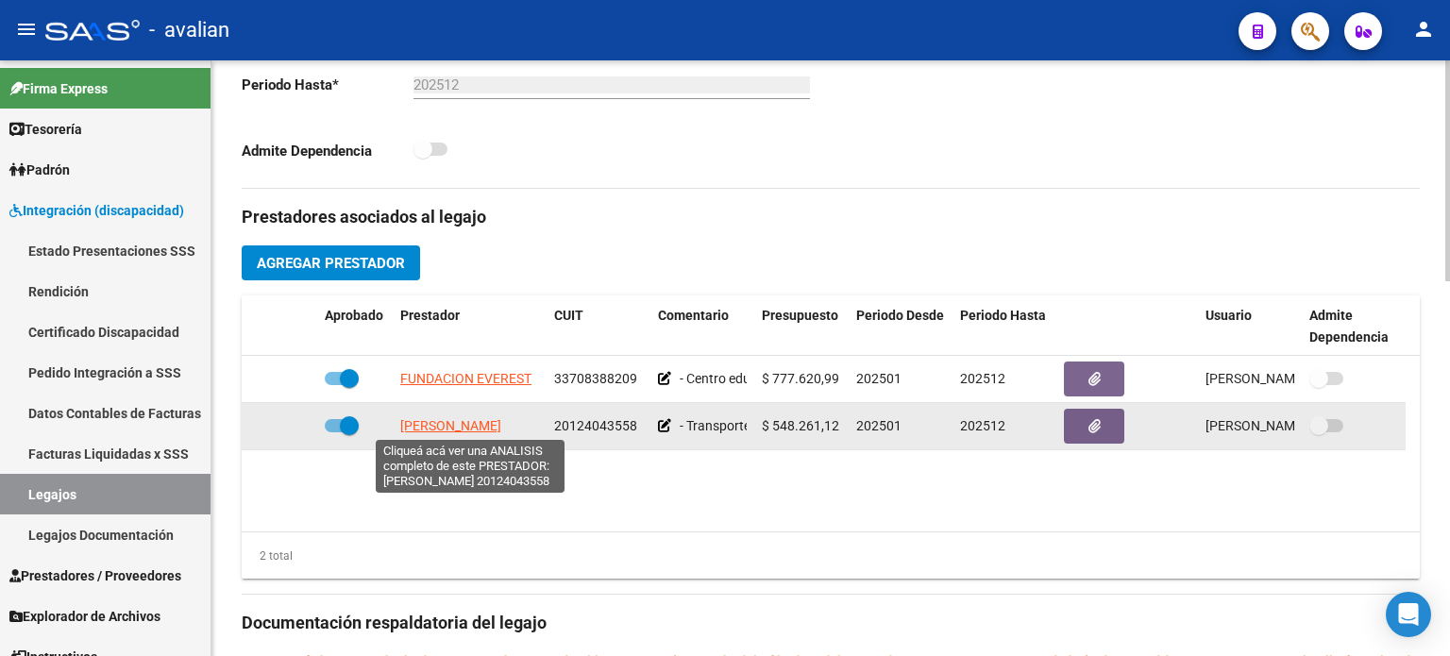
click at [458, 428] on span "[PERSON_NAME]" at bounding box center [450, 425] width 101 height 15
type textarea "20124043558"
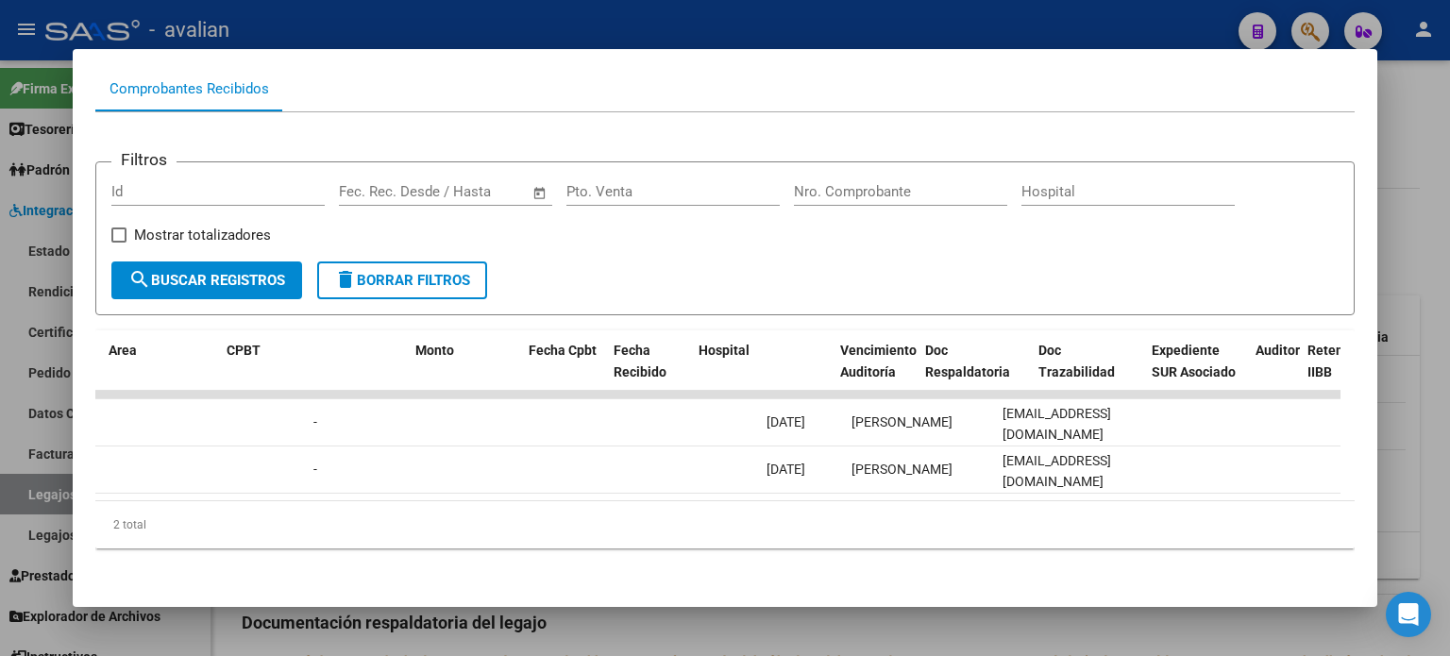
scroll to position [0, 0]
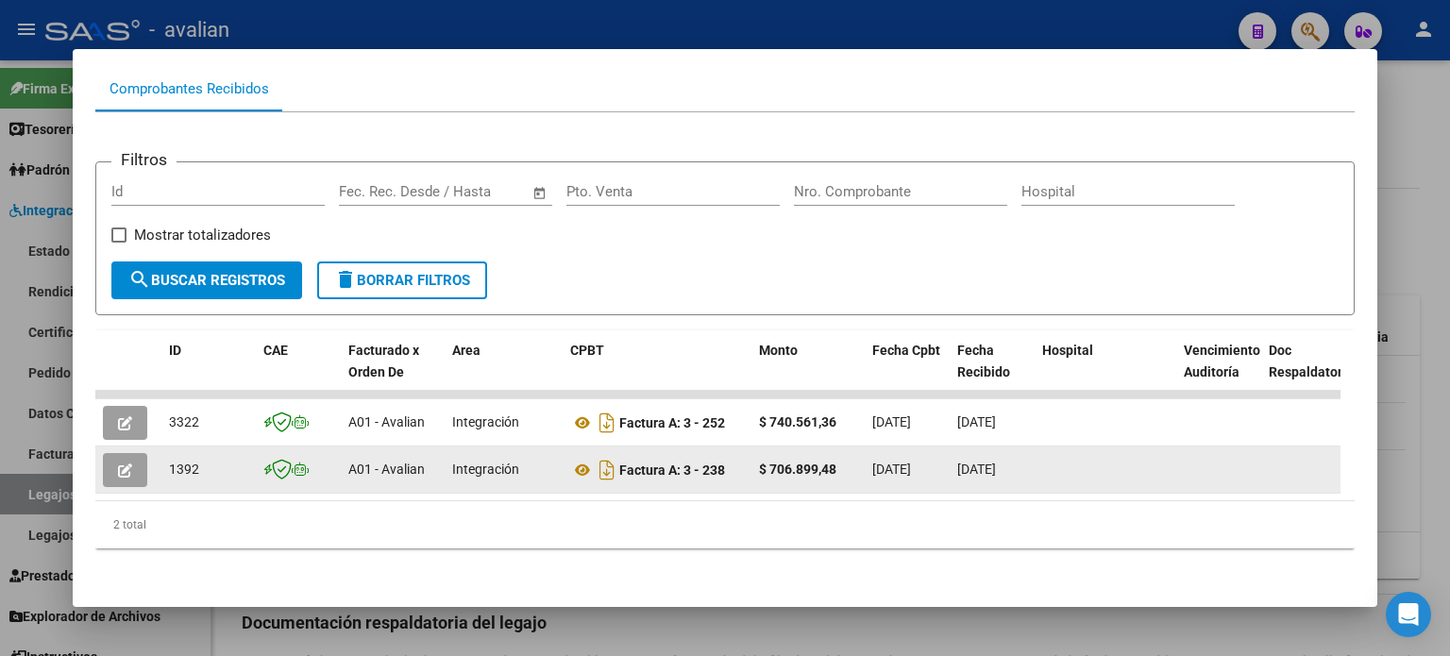
click at [132, 457] on button "button" at bounding box center [125, 470] width 44 height 34
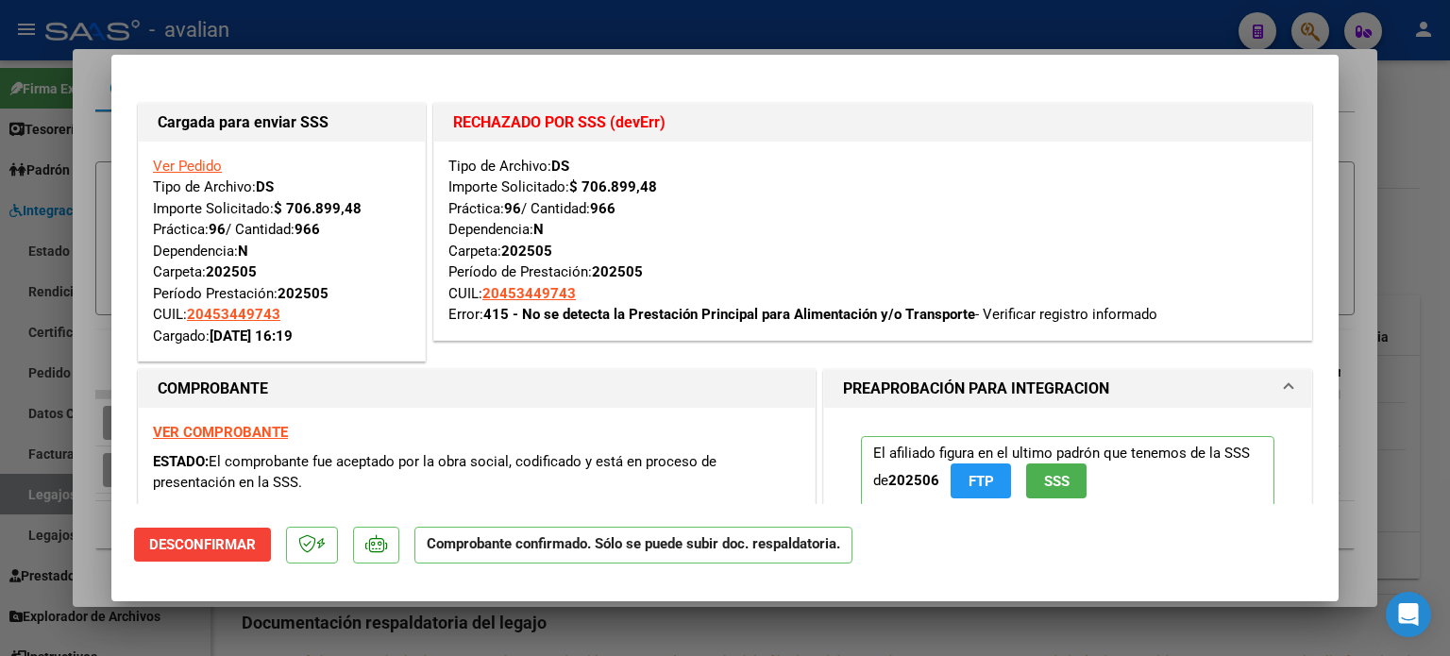
scroll to position [62, 0]
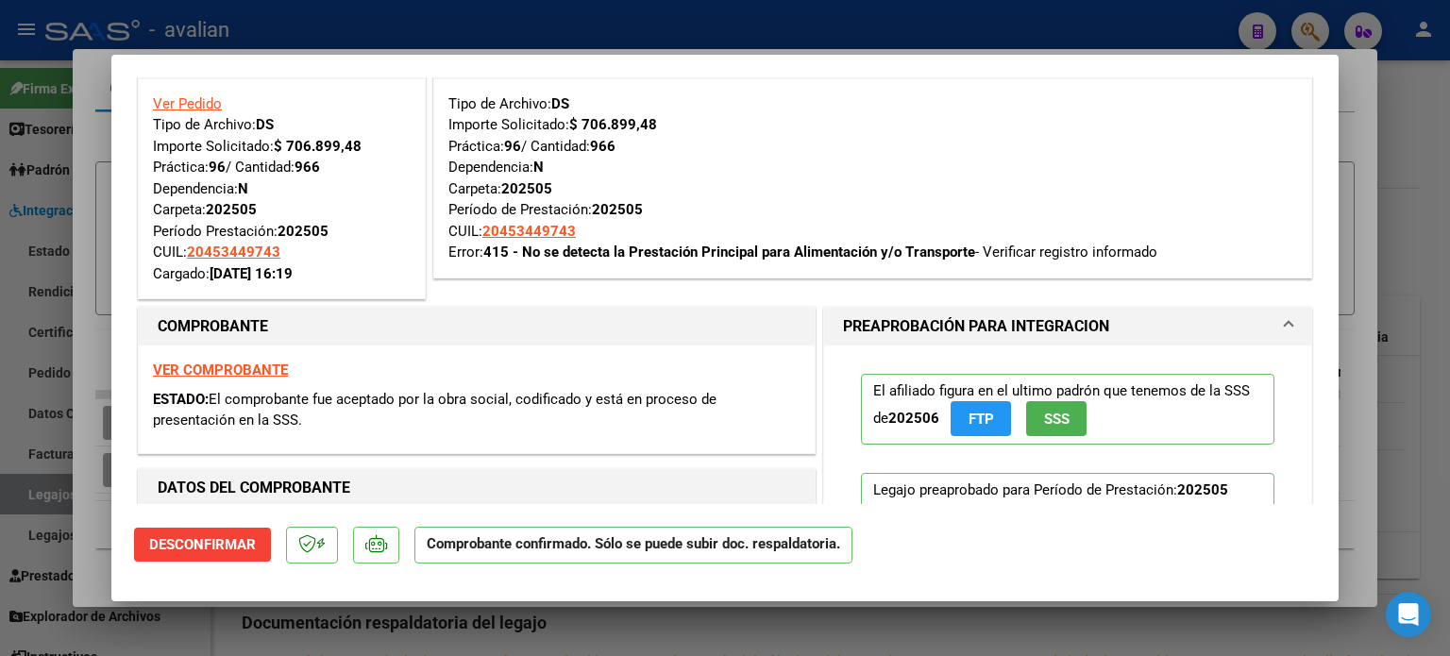
type input "$ 0,00"
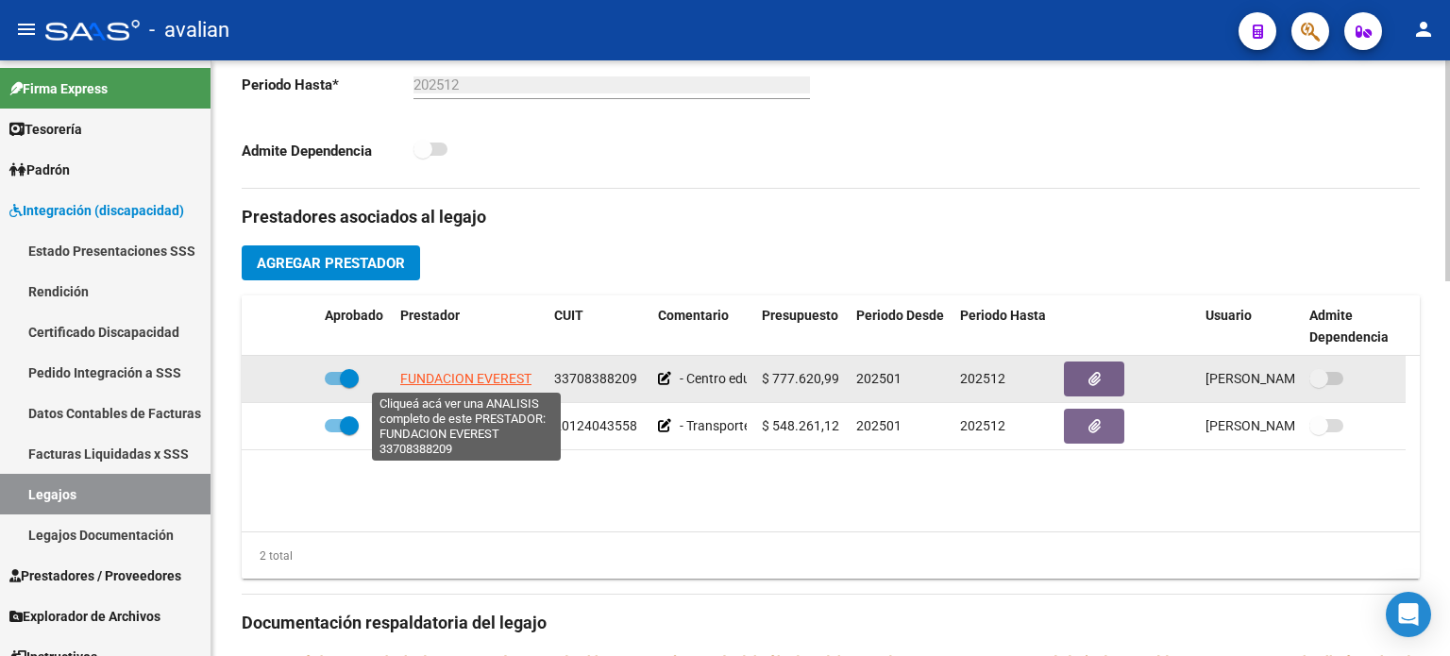
click at [485, 380] on span "FUNDACION EVEREST" at bounding box center [465, 378] width 131 height 15
type textarea "33708388209"
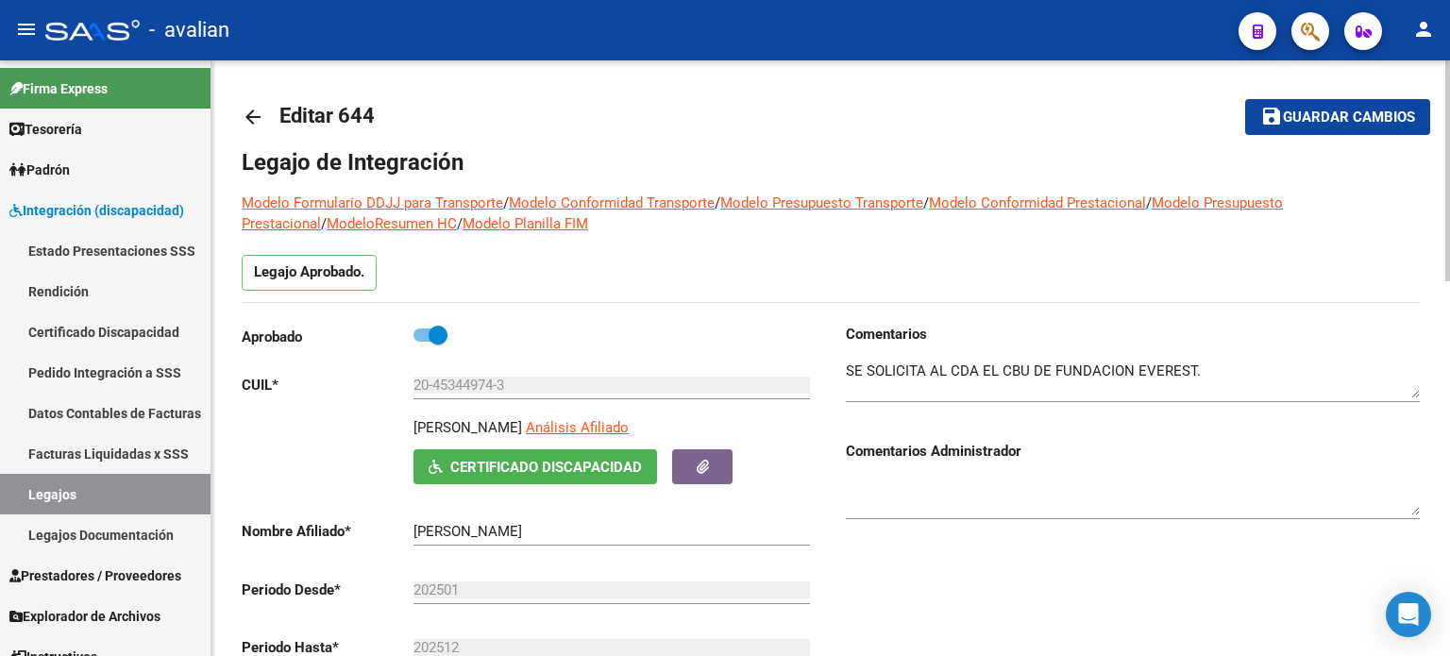
scroll to position [0, 0]
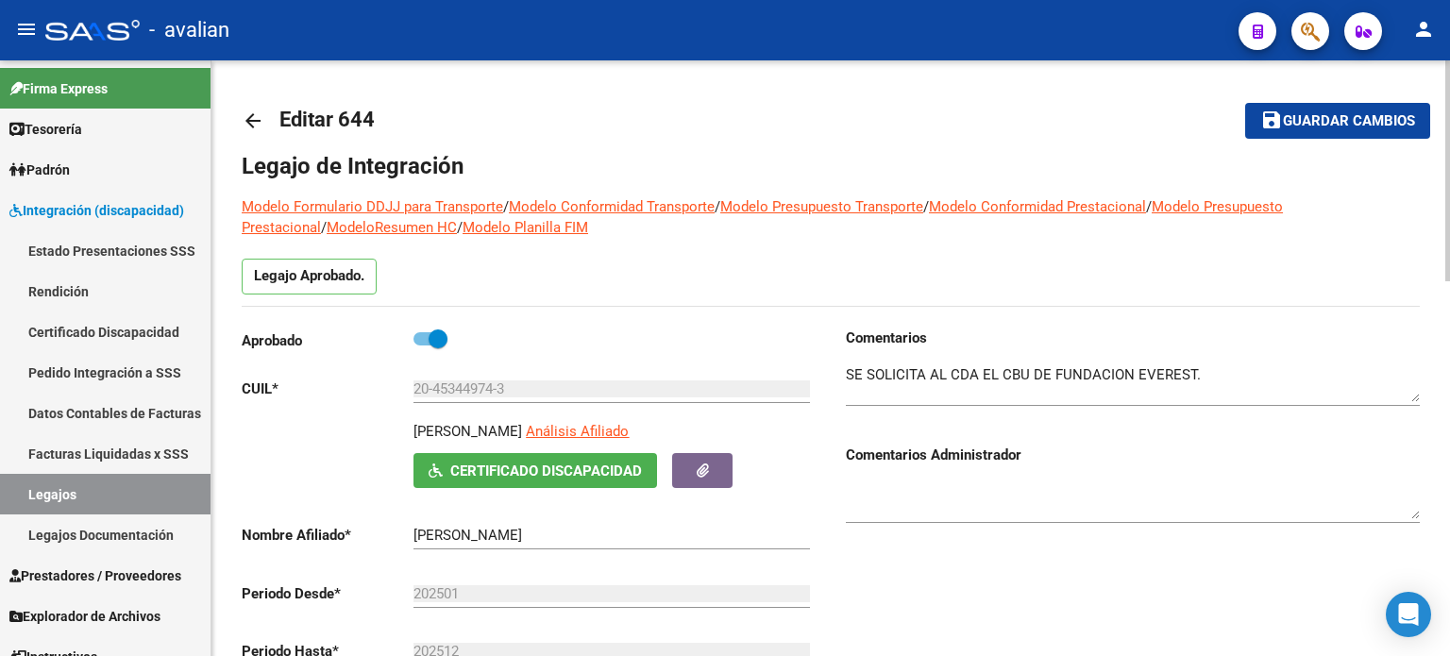
click at [253, 124] on mat-icon "arrow_back" at bounding box center [253, 121] width 23 height 23
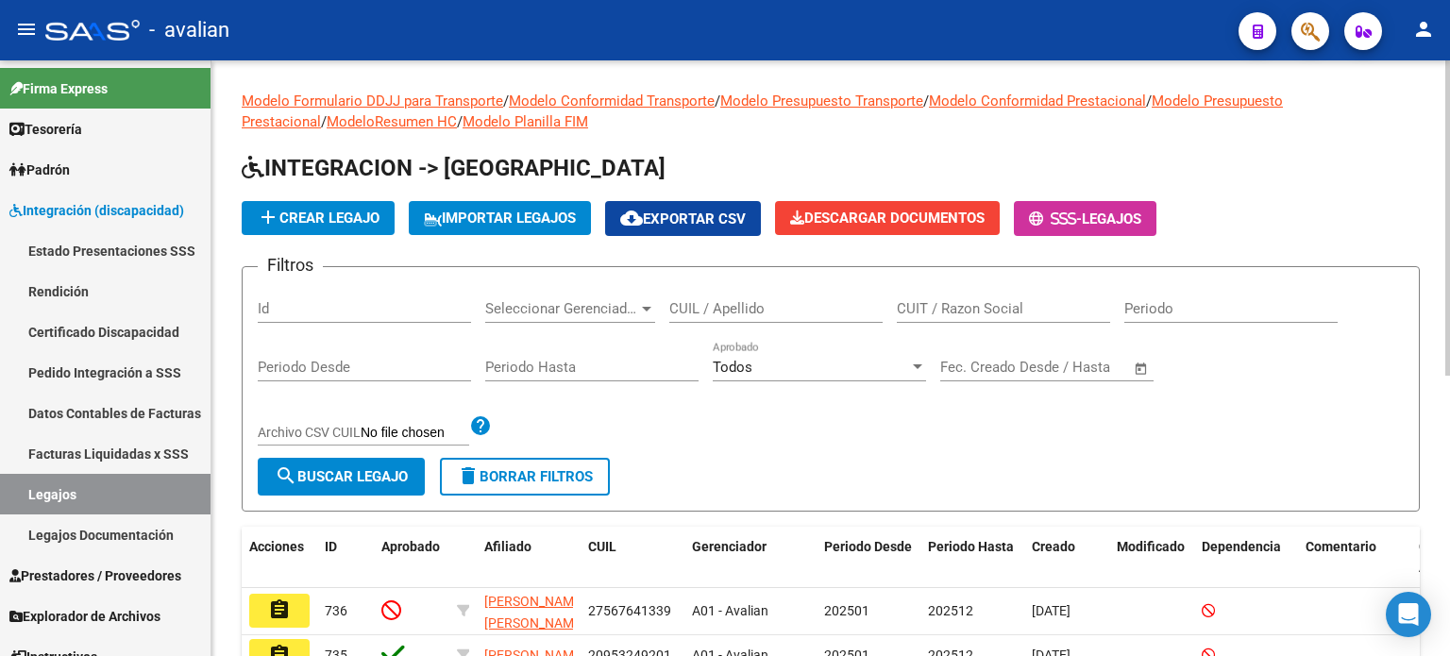
drag, startPoint x: 689, startPoint y: 303, endPoint x: 653, endPoint y: 296, distance: 36.5
click at [686, 300] on input "CUIL / Apellido" at bounding box center [775, 308] width 213 height 17
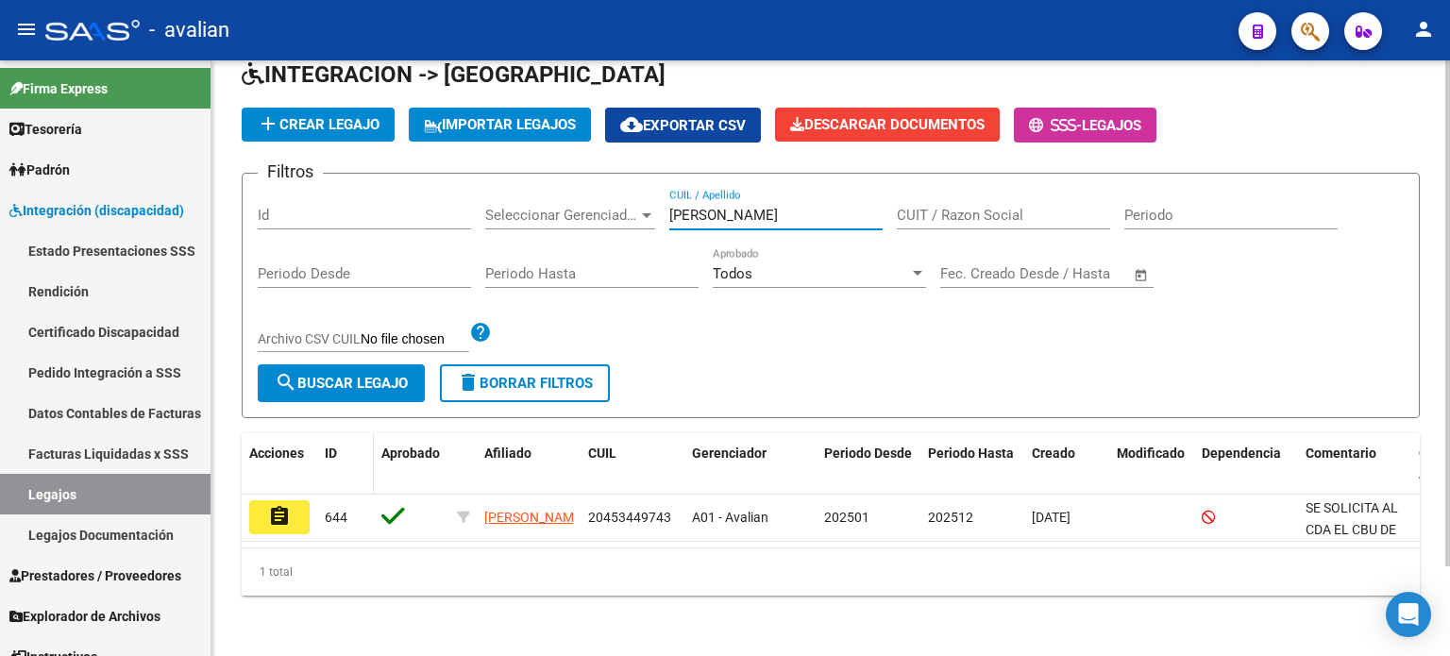
scroll to position [105, 0]
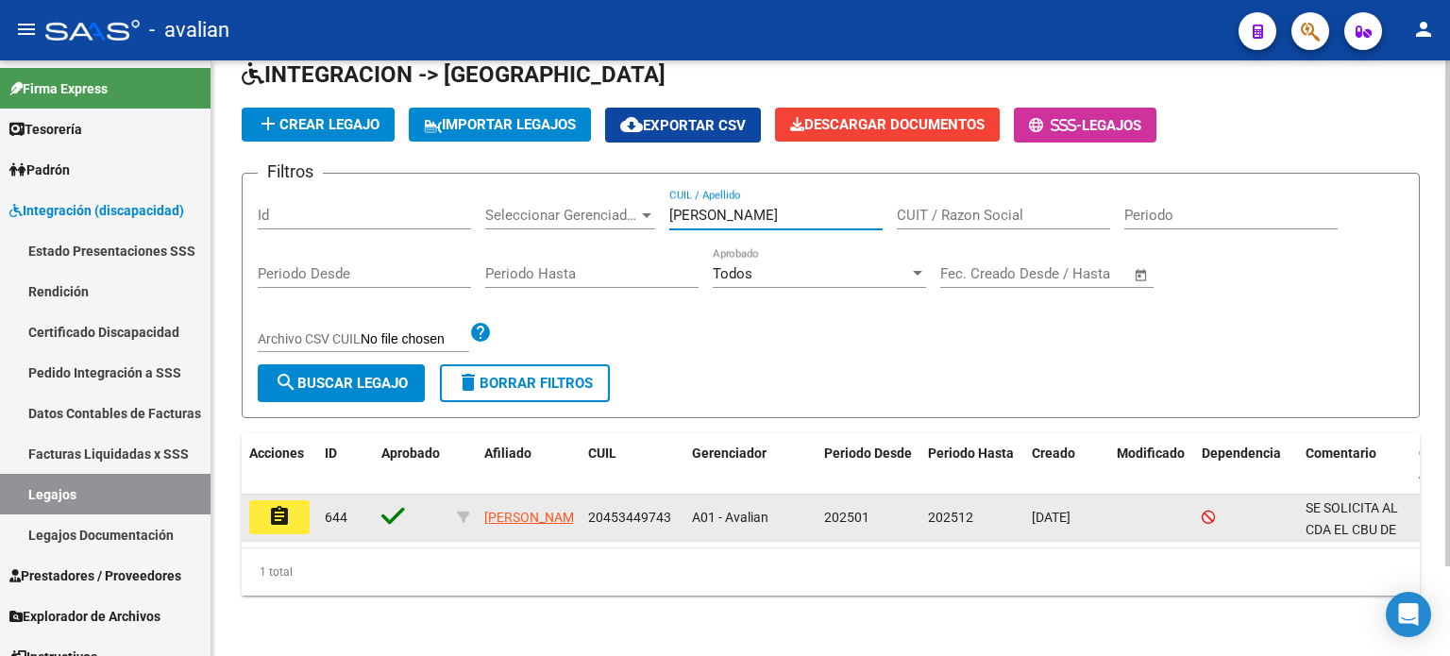
type input "[PERSON_NAME]"
click at [294, 501] on button "assignment" at bounding box center [279, 517] width 60 height 34
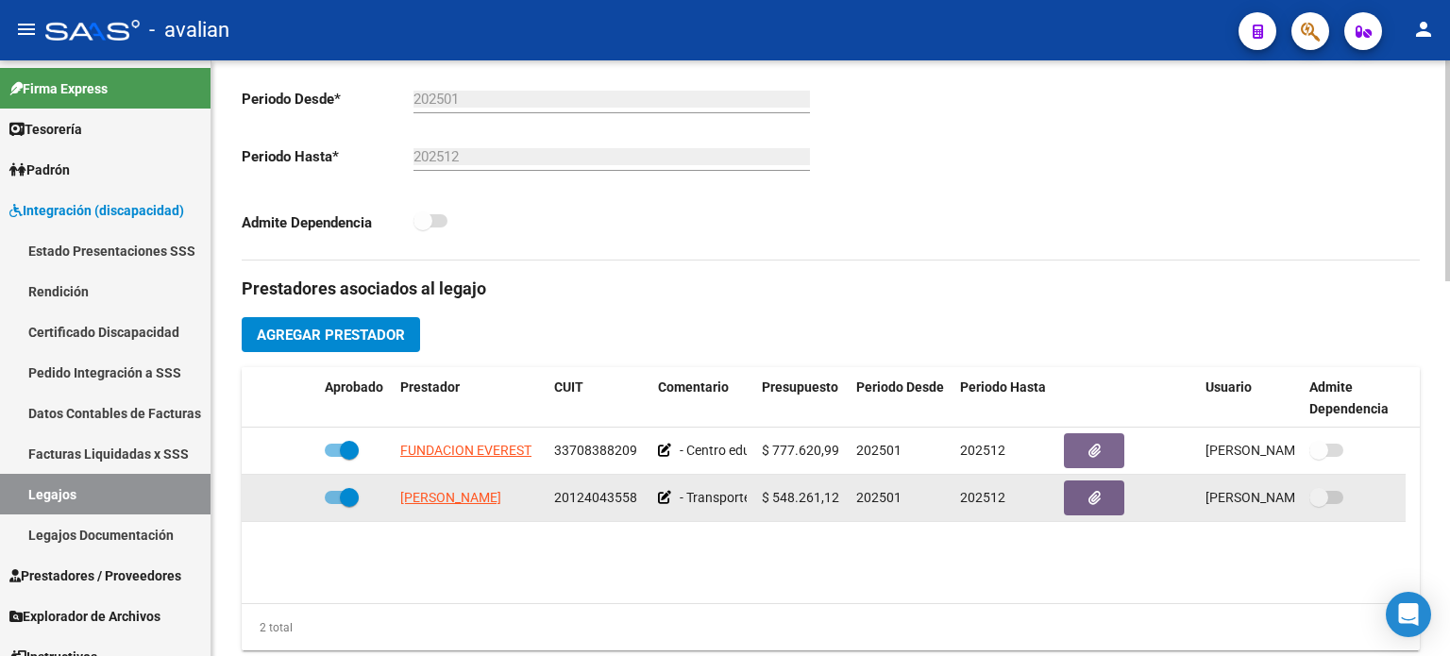
scroll to position [503, 0]
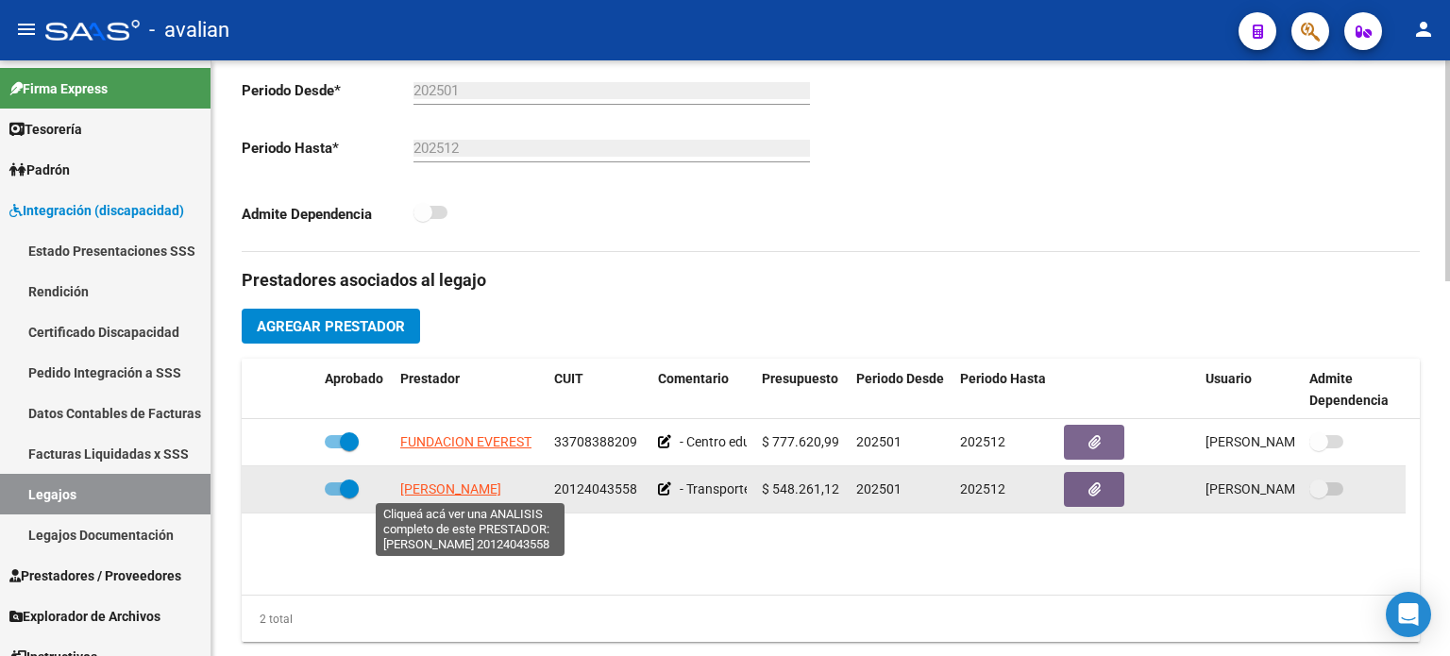
click at [474, 492] on span "[PERSON_NAME]" at bounding box center [450, 488] width 101 height 15
type textarea "20124043558"
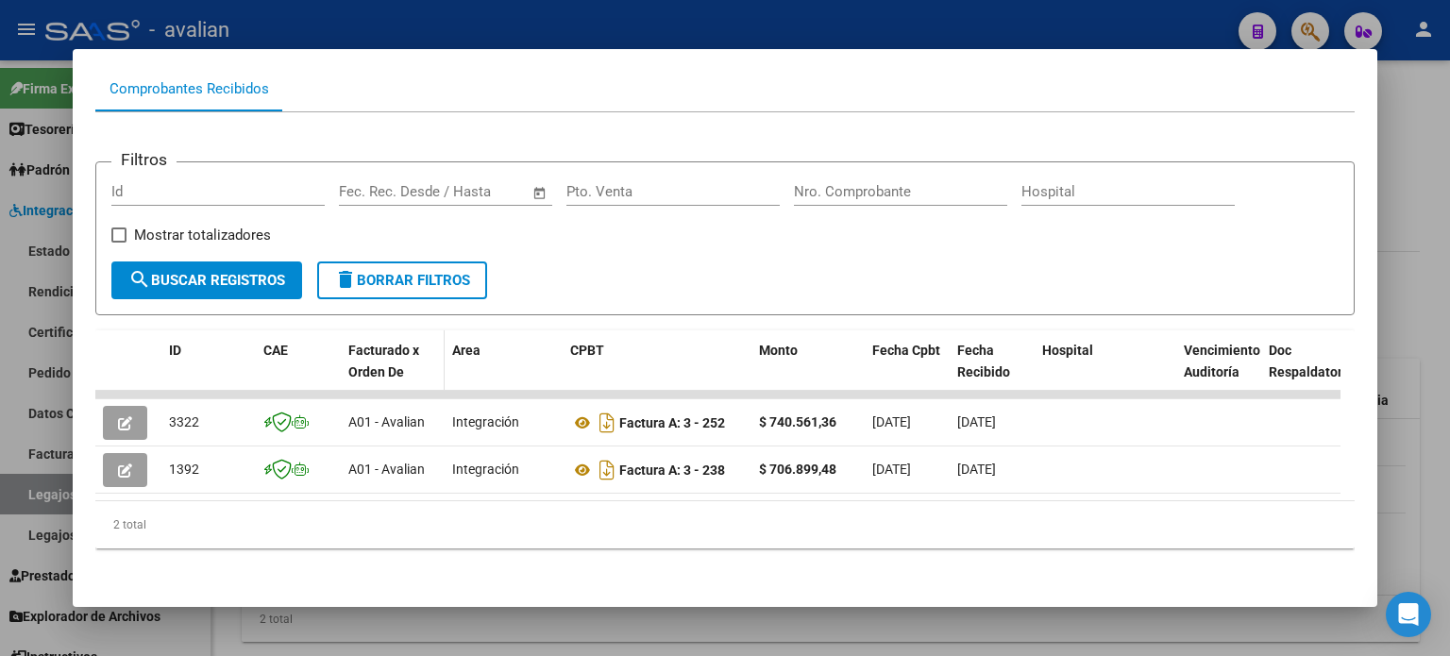
scroll to position [203, 0]
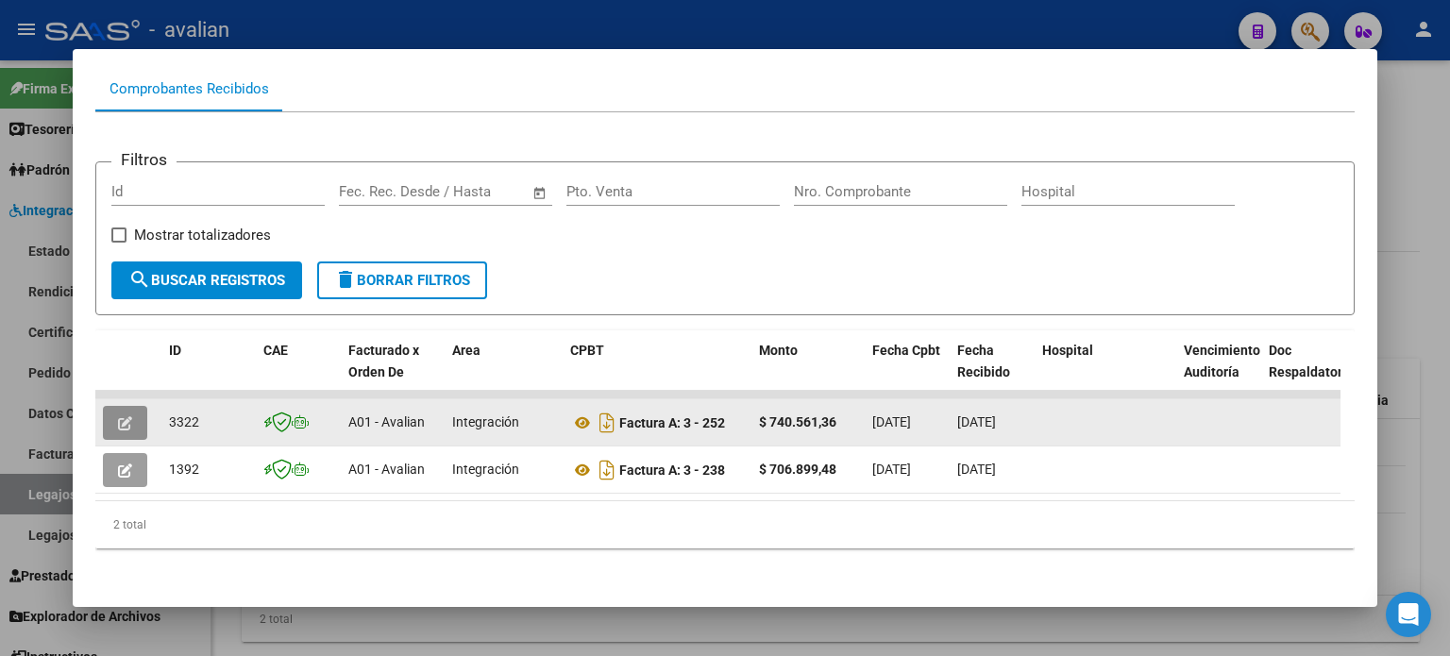
click at [136, 412] on button "button" at bounding box center [125, 423] width 44 height 34
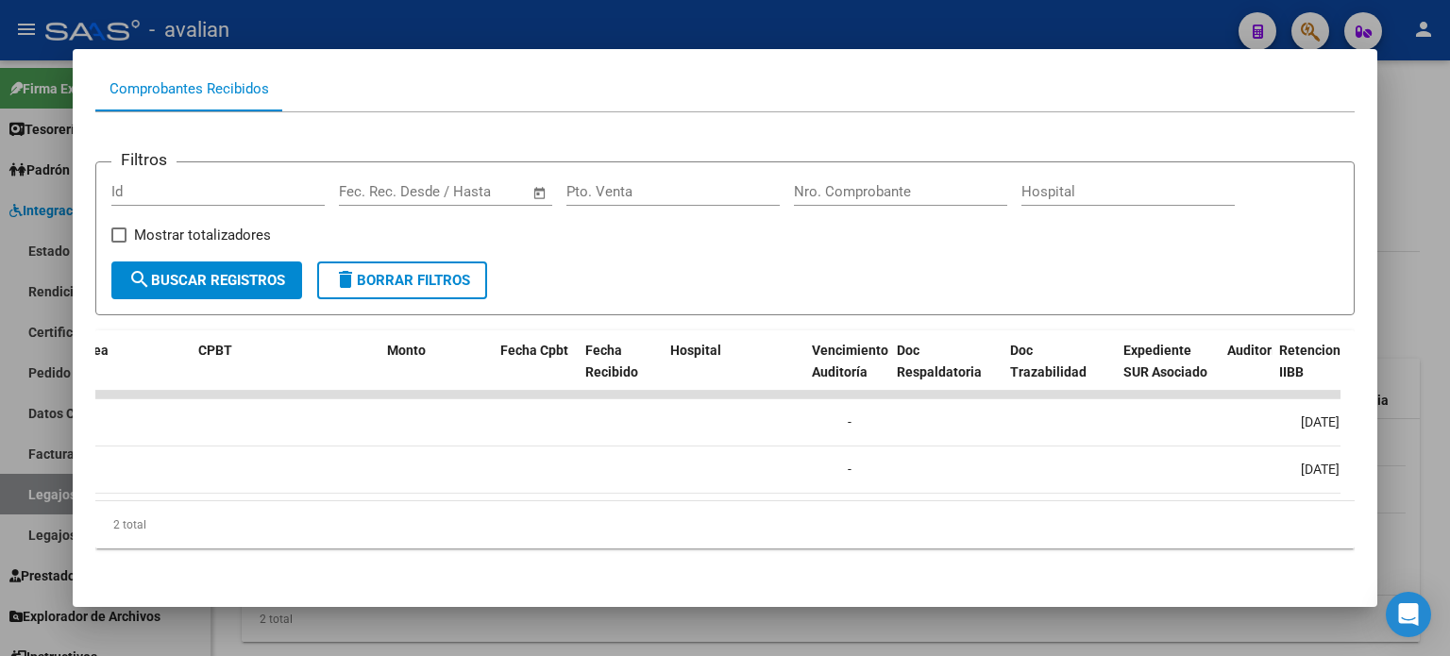
scroll to position [0, 0]
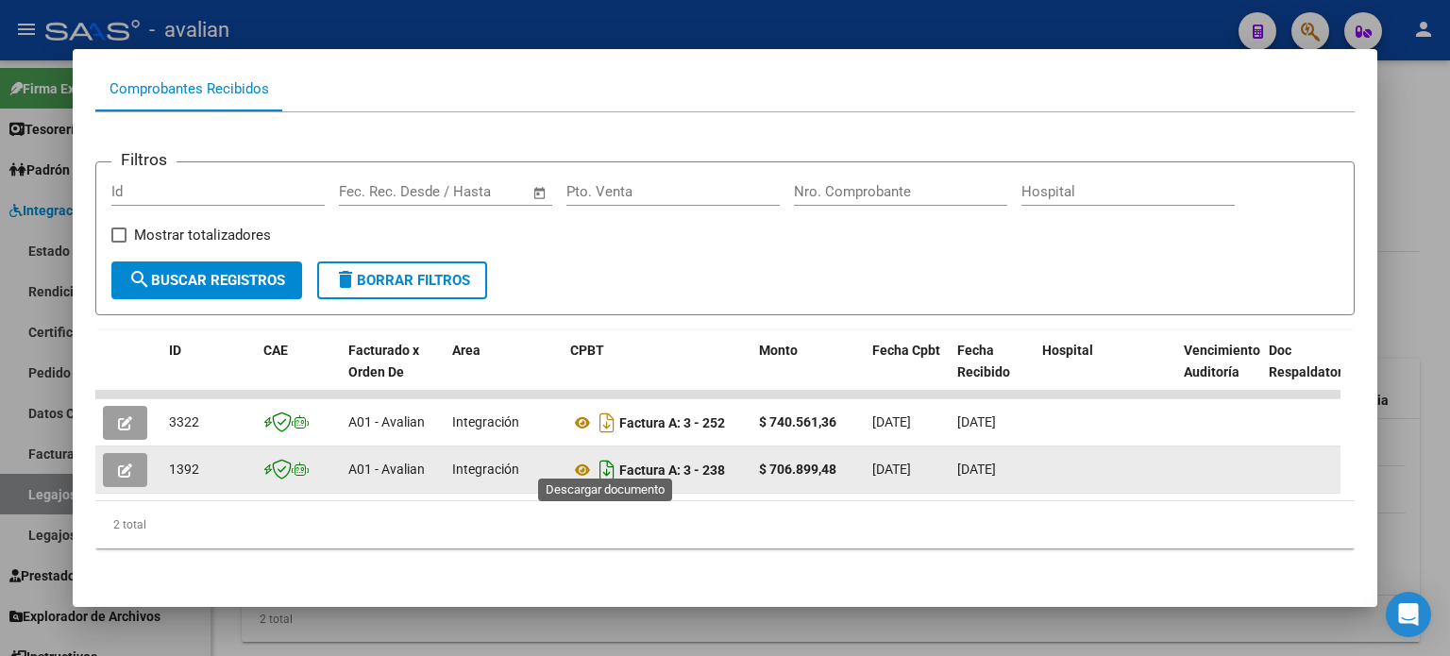
click at [606, 455] on icon "Descargar documento" at bounding box center [607, 470] width 25 height 30
click at [944, 54] on mat-dialog-container "Análisis Prestador - CUIT: 20124043558 cloud_download Exportar CSV ABM ARCA Imp…" at bounding box center [725, 328] width 1305 height 558
click at [833, 28] on div at bounding box center [725, 328] width 1450 height 656
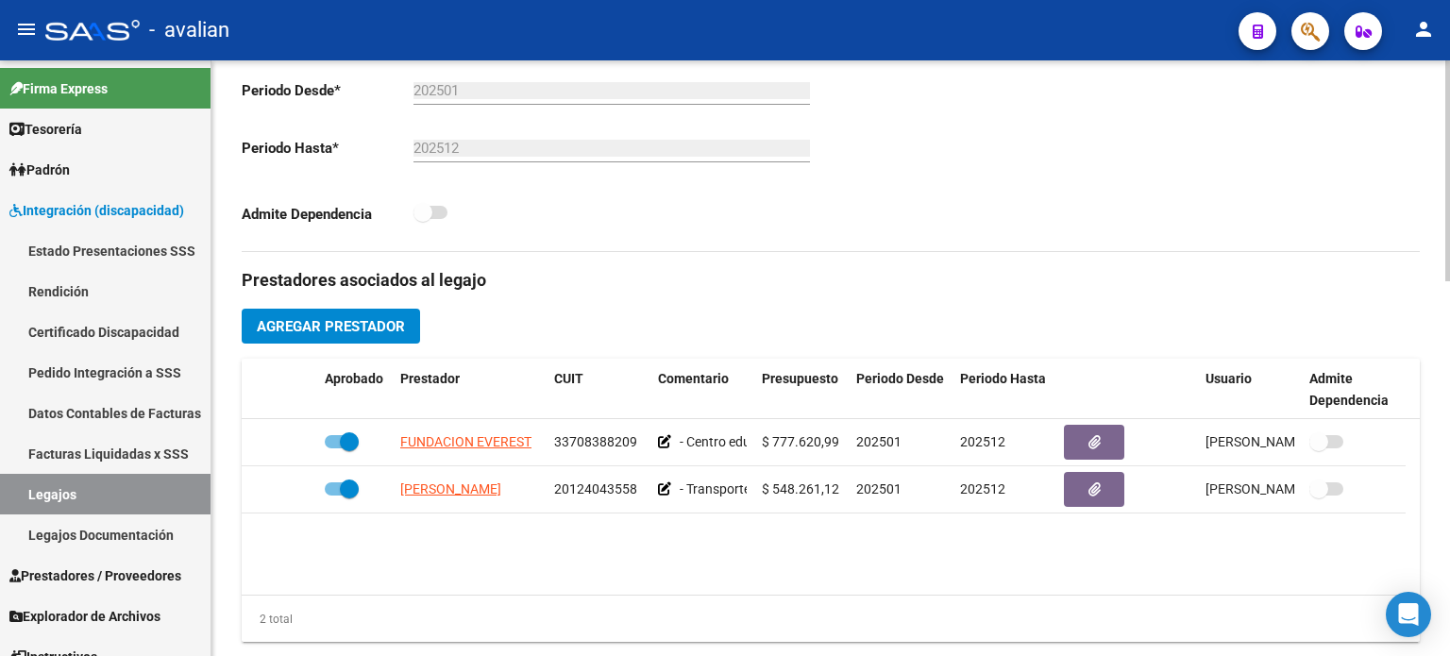
drag, startPoint x: 91, startPoint y: 248, endPoint x: 227, endPoint y: 255, distance: 136.1
click at [91, 248] on link "Estado Presentaciones SSS" at bounding box center [105, 250] width 211 height 41
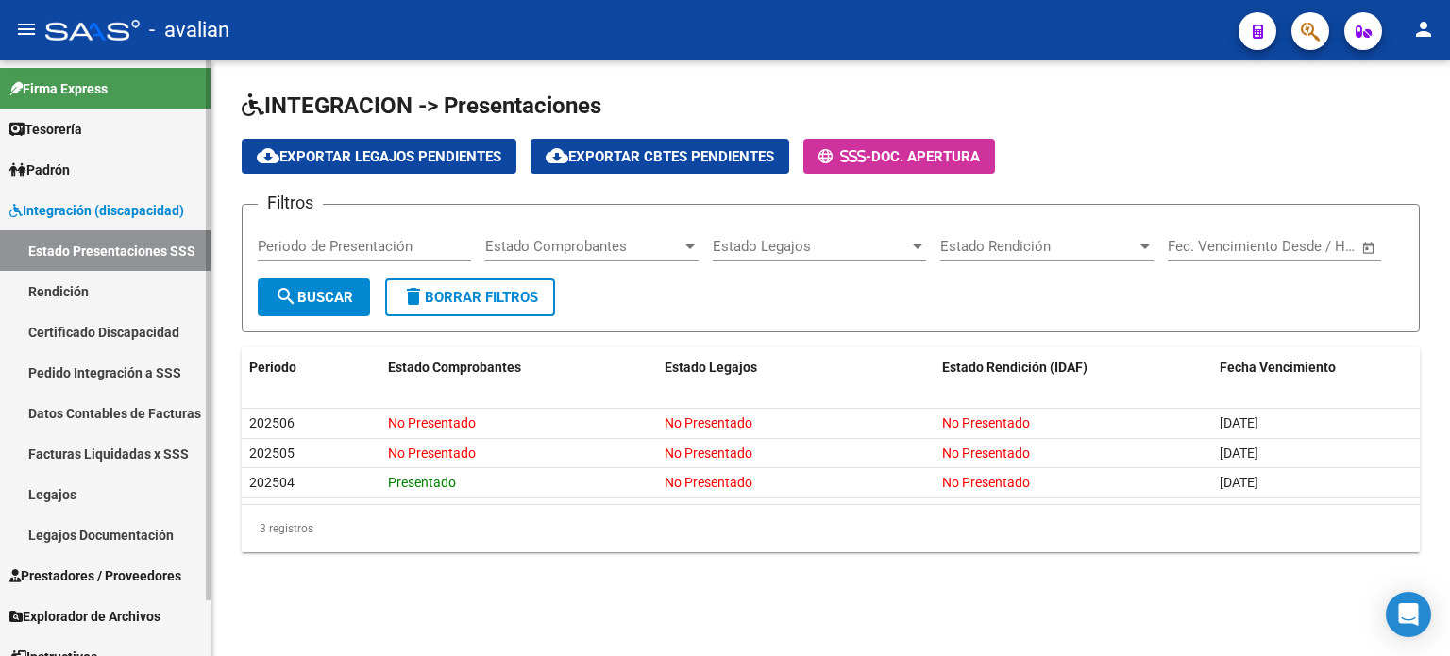
click at [83, 214] on span "Integración (discapacidad)" at bounding box center [96, 210] width 175 height 21
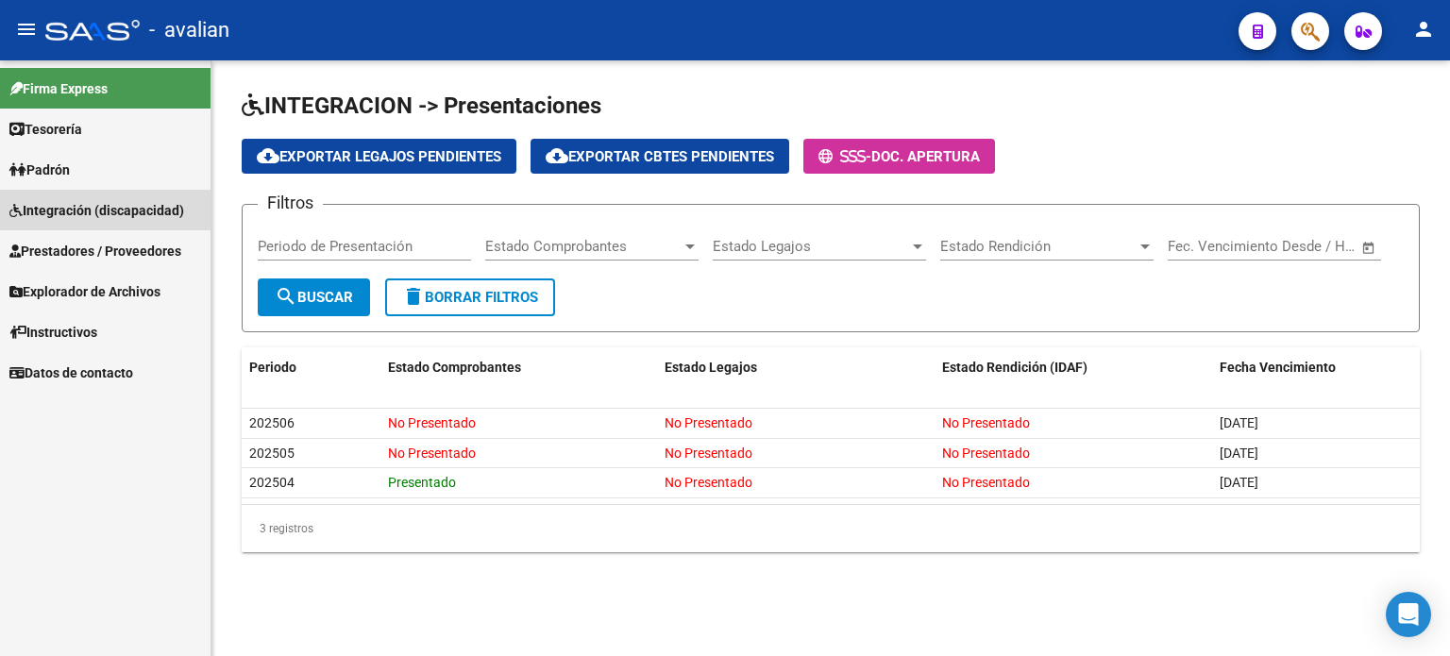
click at [76, 202] on span "Integración (discapacidad)" at bounding box center [96, 210] width 175 height 21
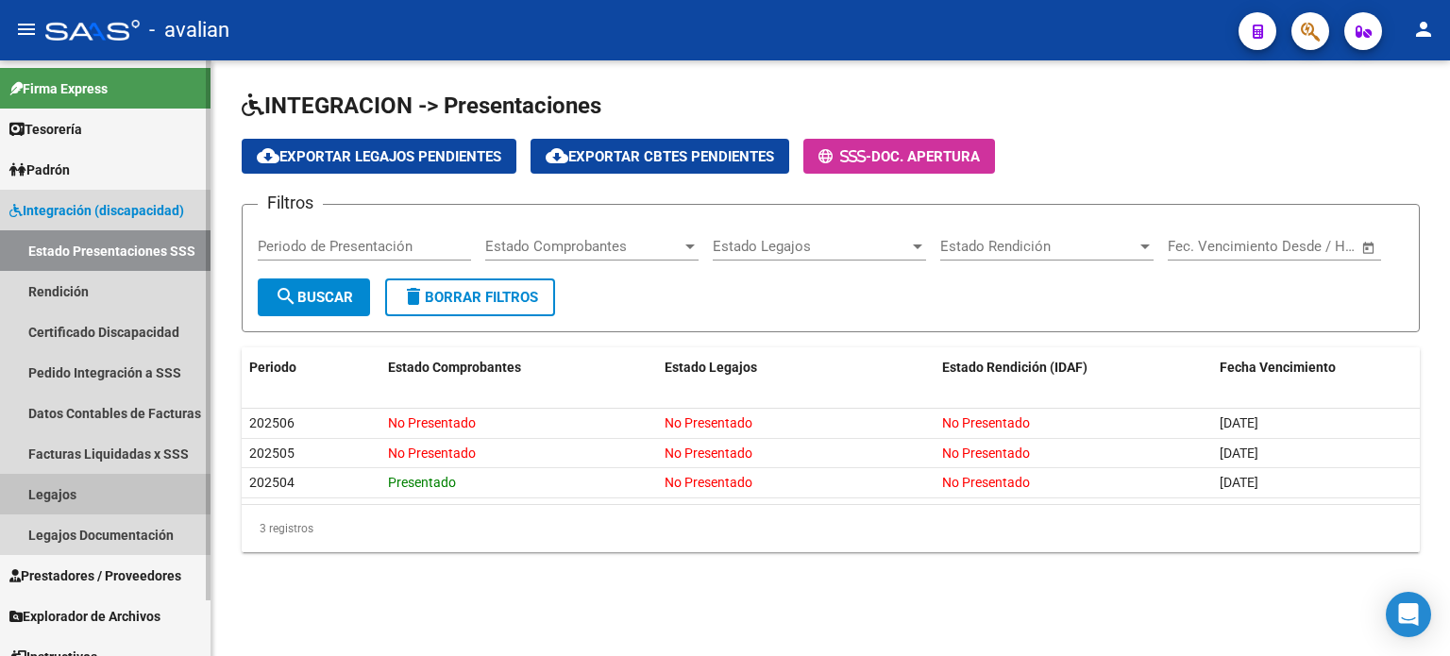
click at [75, 487] on link "Legajos" at bounding box center [105, 494] width 211 height 41
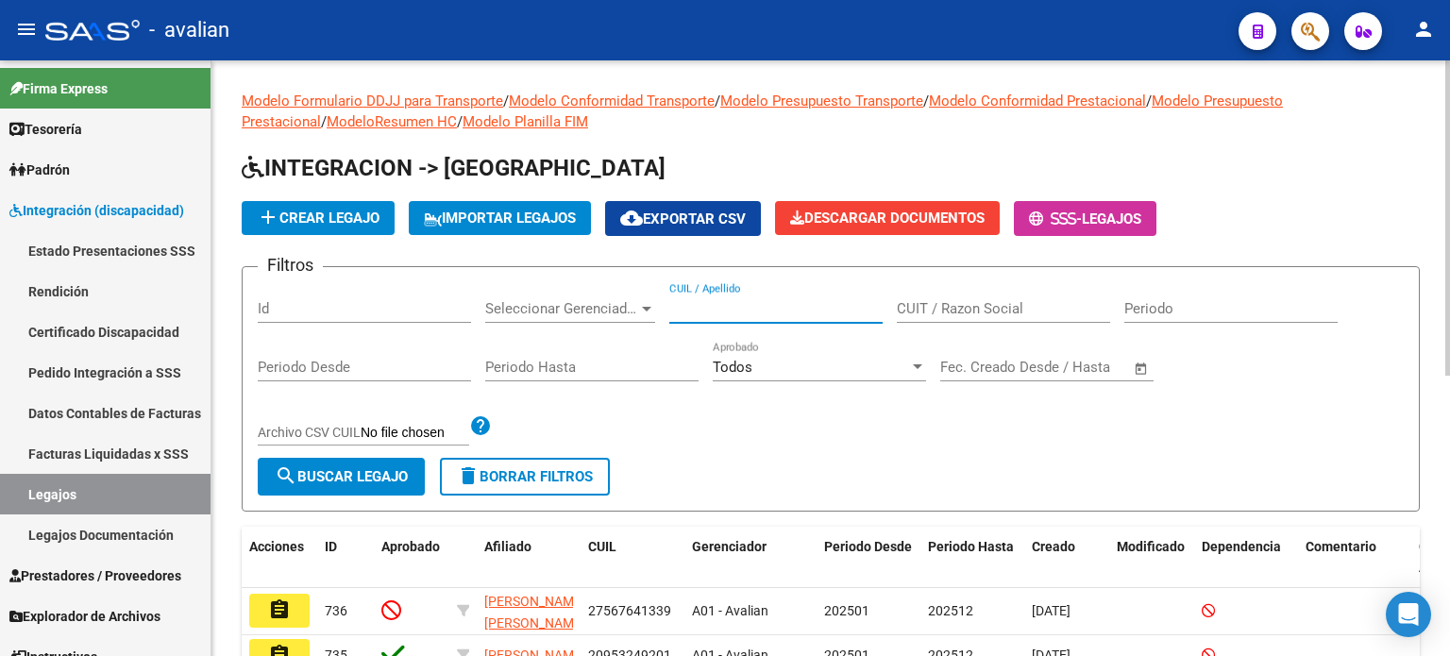
click at [742, 306] on input "CUIL / Apellido" at bounding box center [775, 308] width 213 height 17
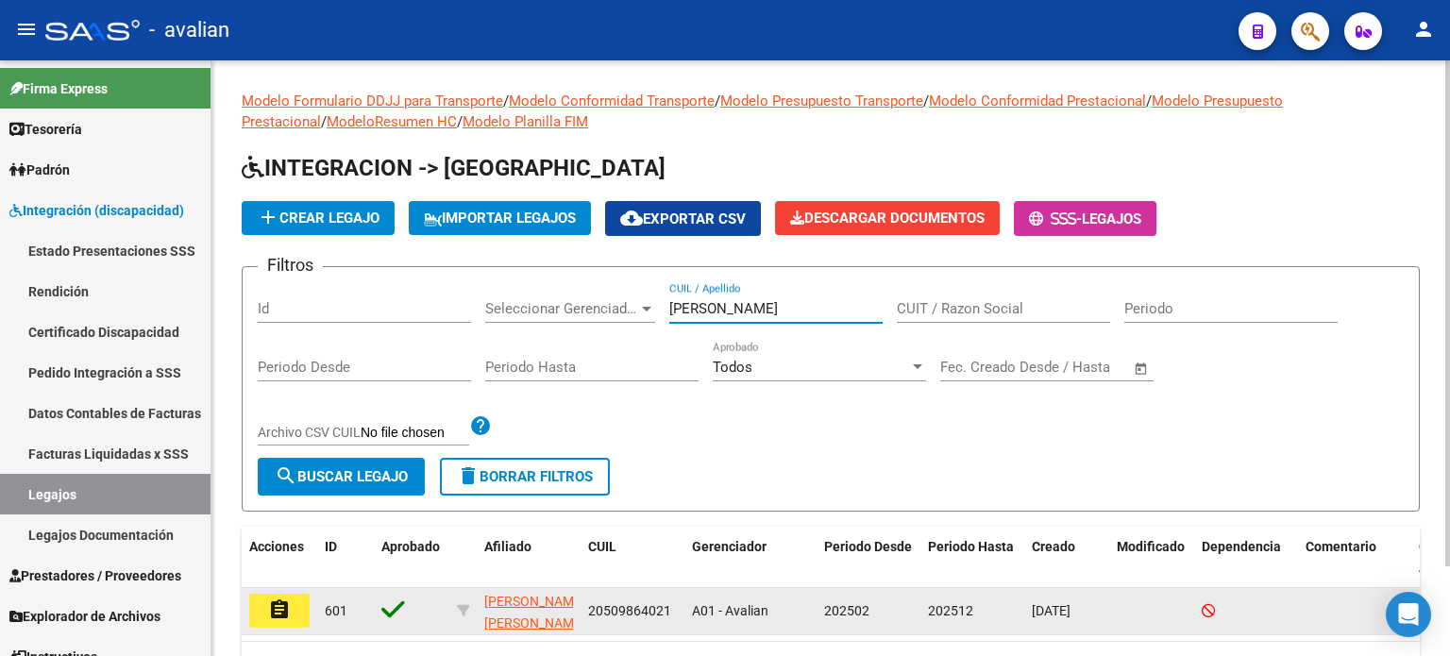
click at [274, 604] on mat-icon "assignment" at bounding box center [279, 610] width 23 height 23
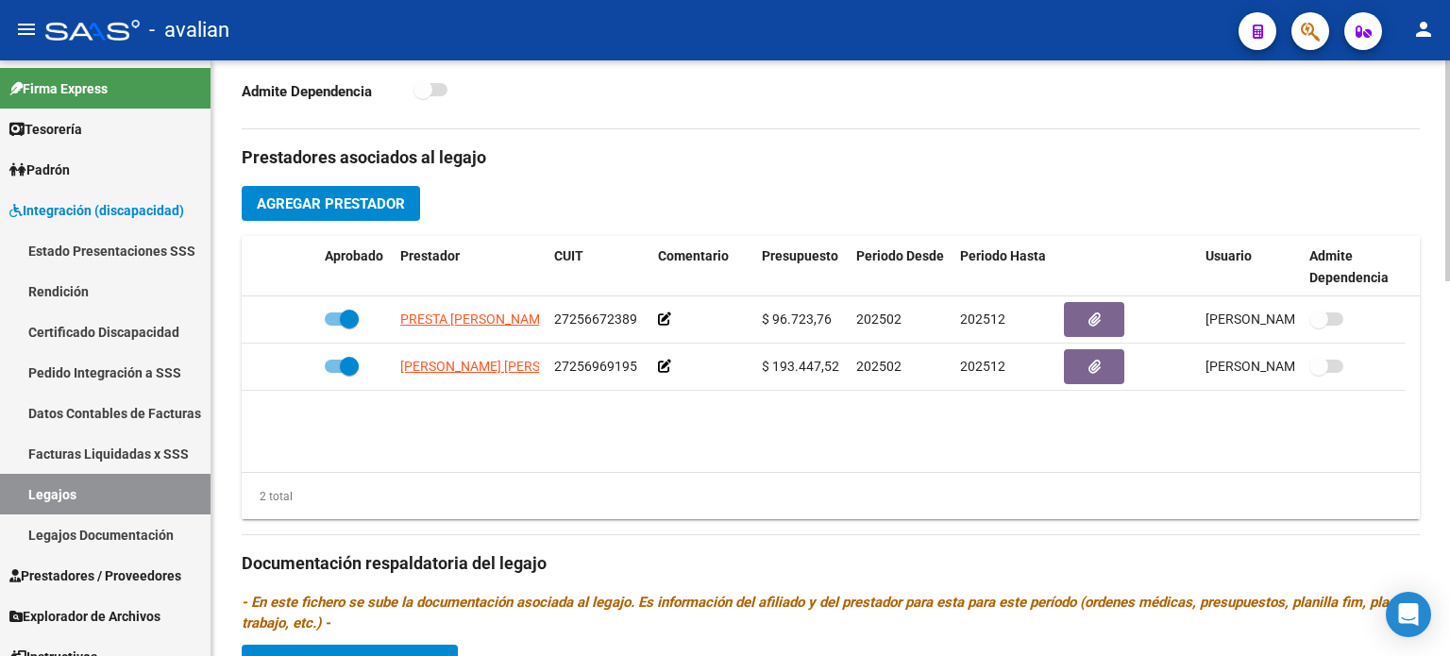
scroll to position [629, 0]
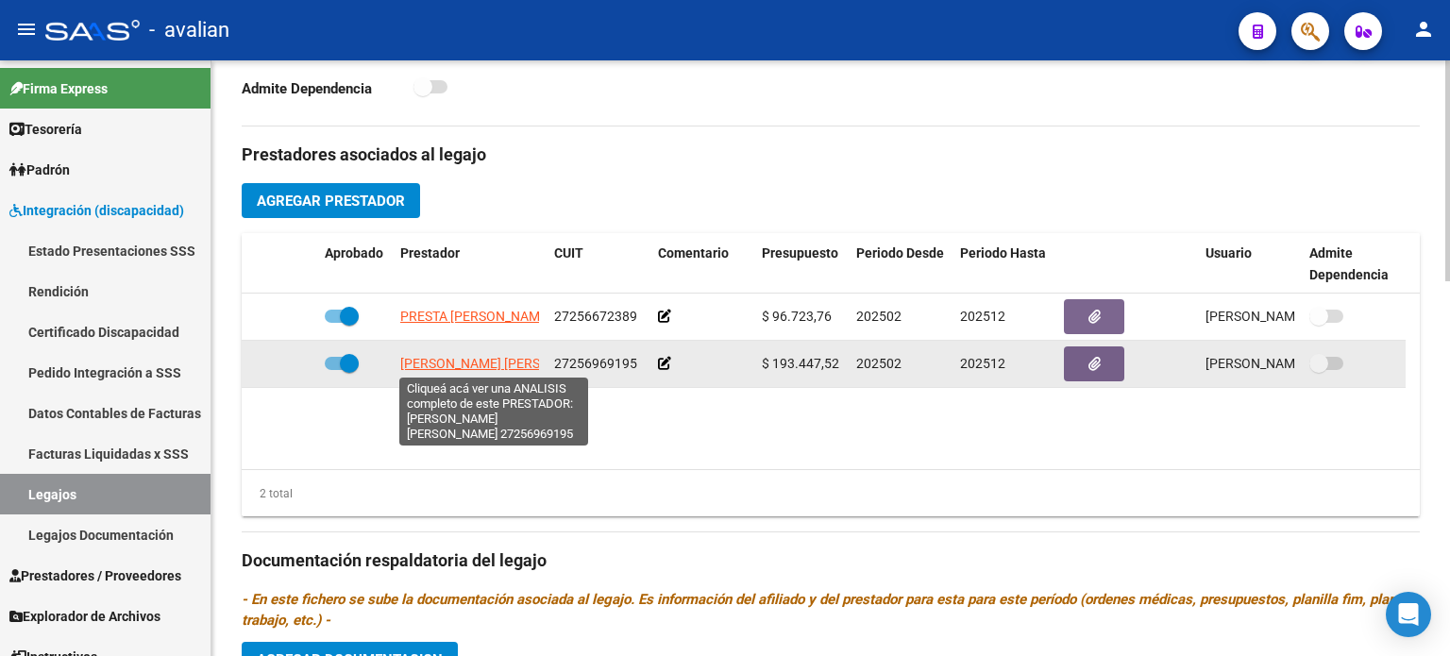
click at [469, 365] on span "[PERSON_NAME] [PERSON_NAME]" at bounding box center [502, 363] width 205 height 15
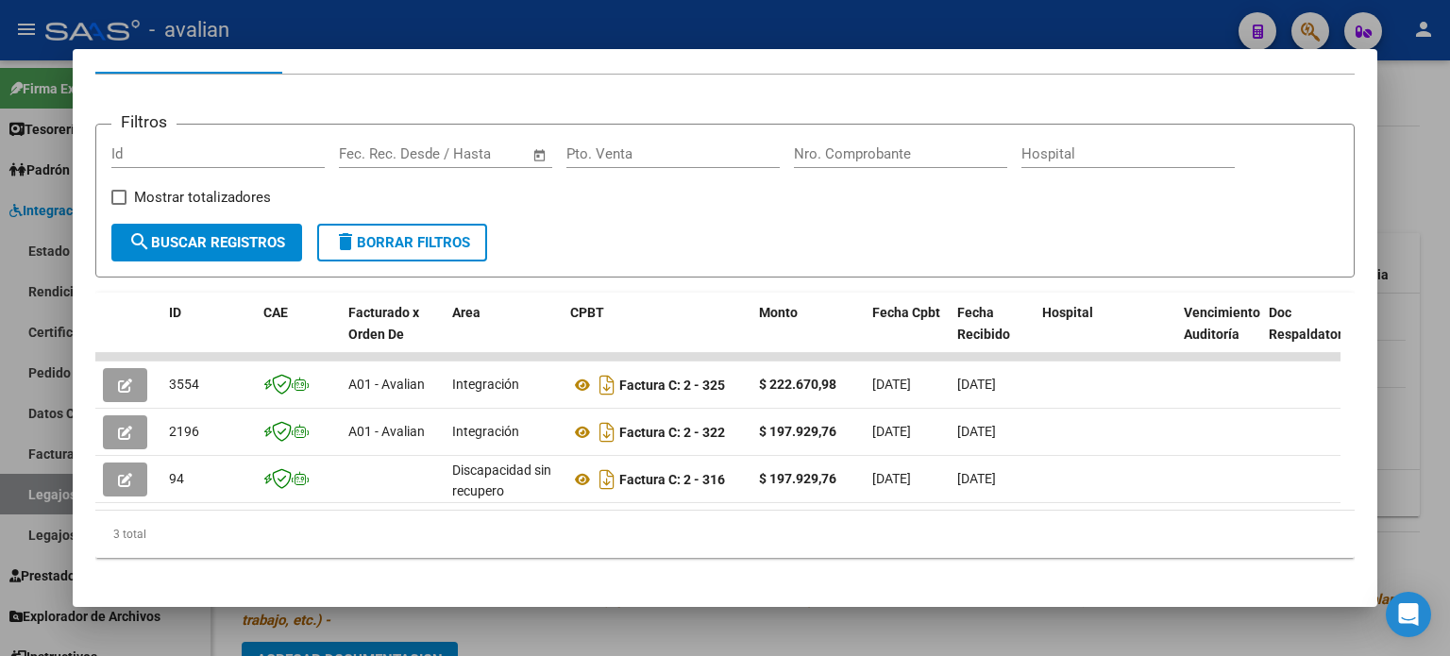
scroll to position [250, 0]
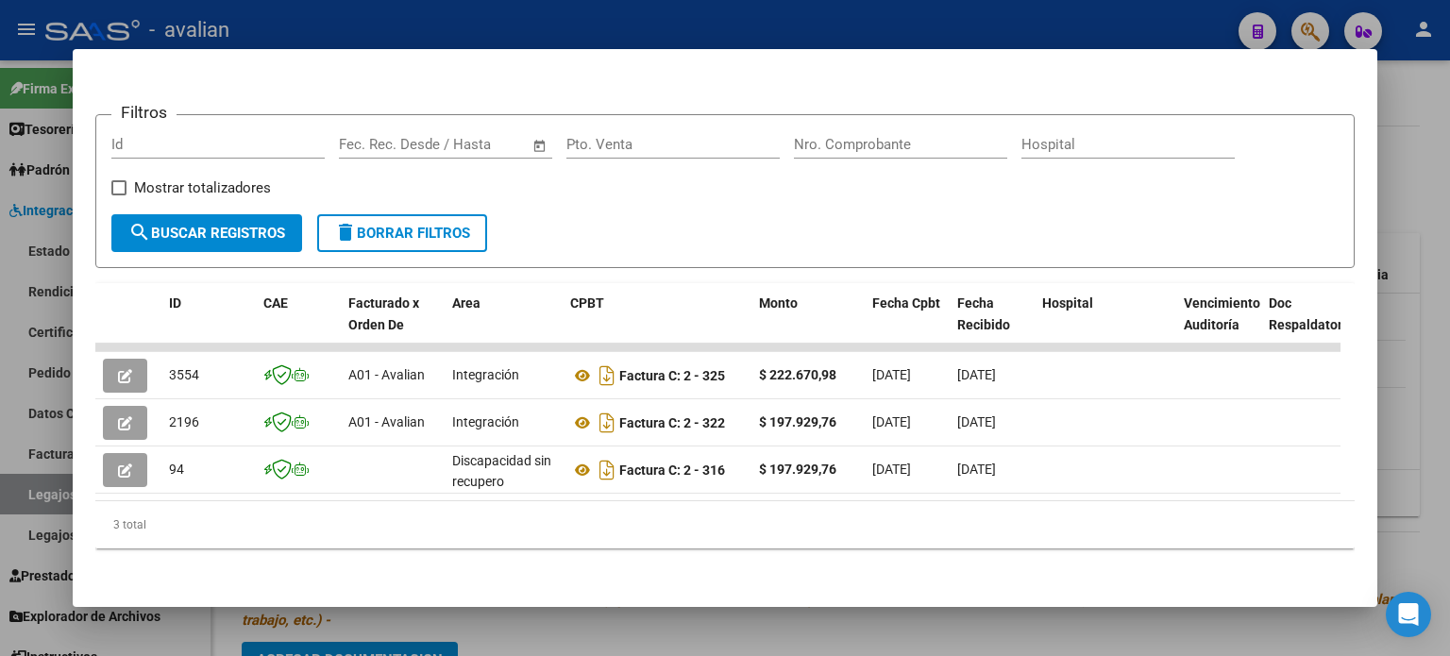
drag, startPoint x: 446, startPoint y: 513, endPoint x: 492, endPoint y: 515, distance: 46.3
click at [492, 515] on div "3 total" at bounding box center [724, 524] width 1259 height 47
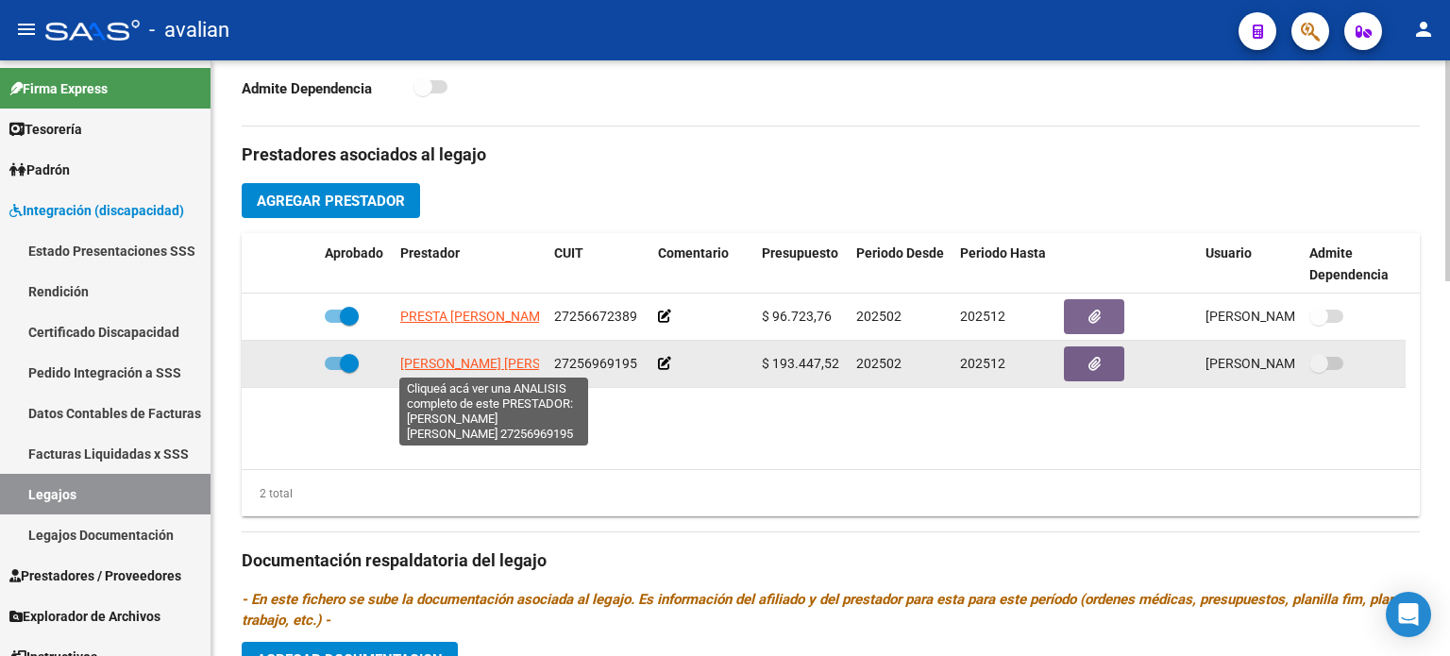
click at [461, 358] on span "[PERSON_NAME] [PERSON_NAME]" at bounding box center [502, 363] width 205 height 15
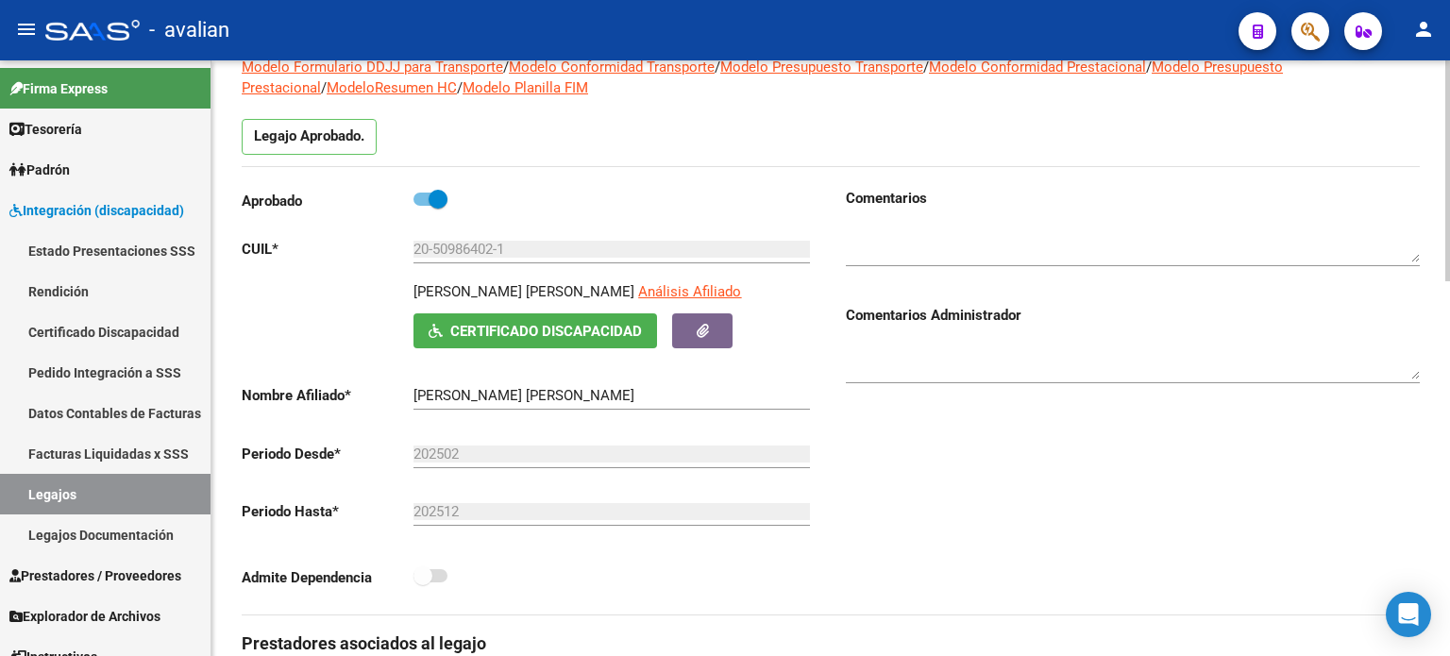
scroll to position [0, 0]
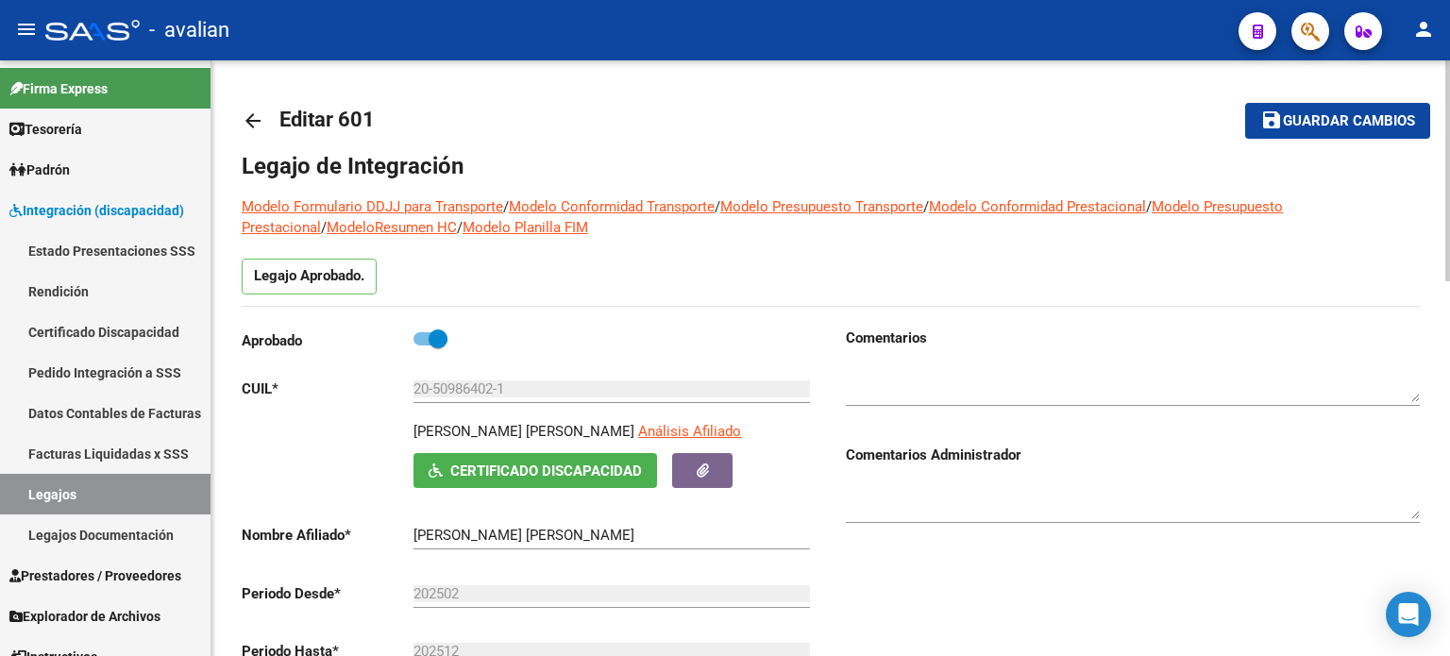
click at [249, 121] on mat-icon "arrow_back" at bounding box center [253, 121] width 23 height 23
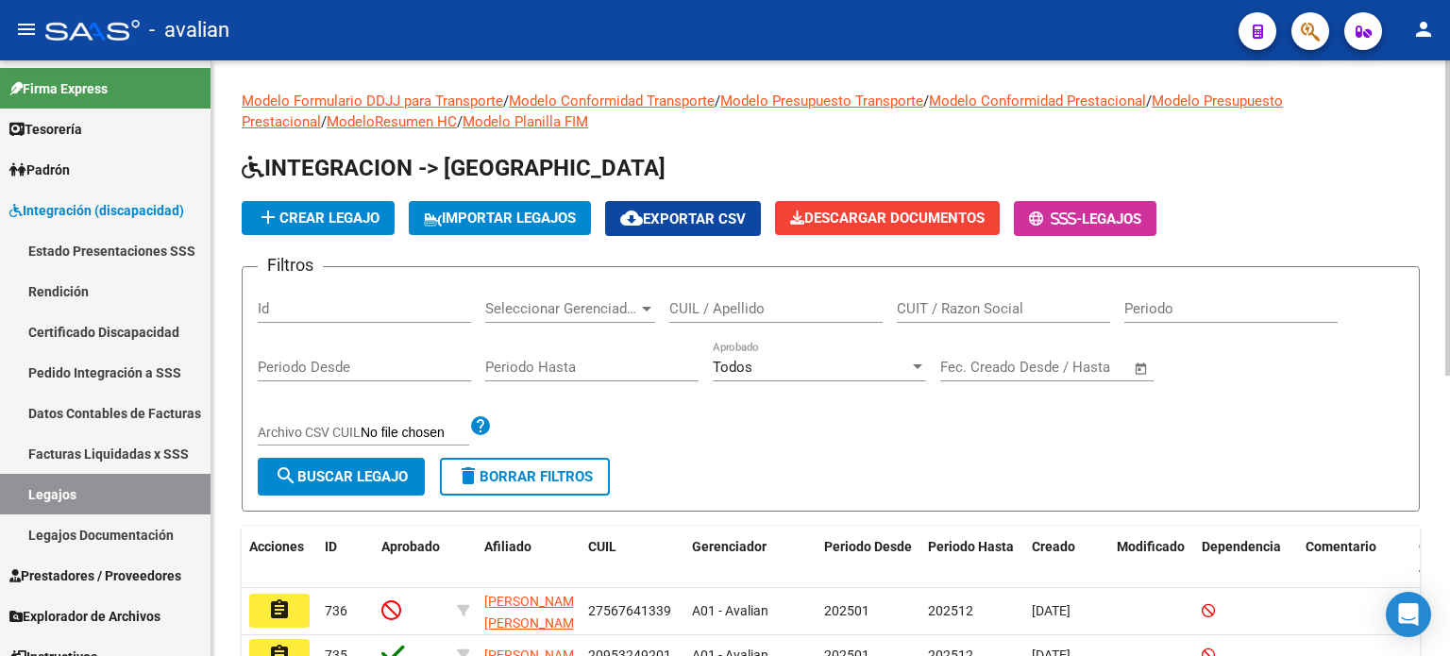
click at [725, 304] on input "CUIL / Apellido" at bounding box center [775, 308] width 213 height 17
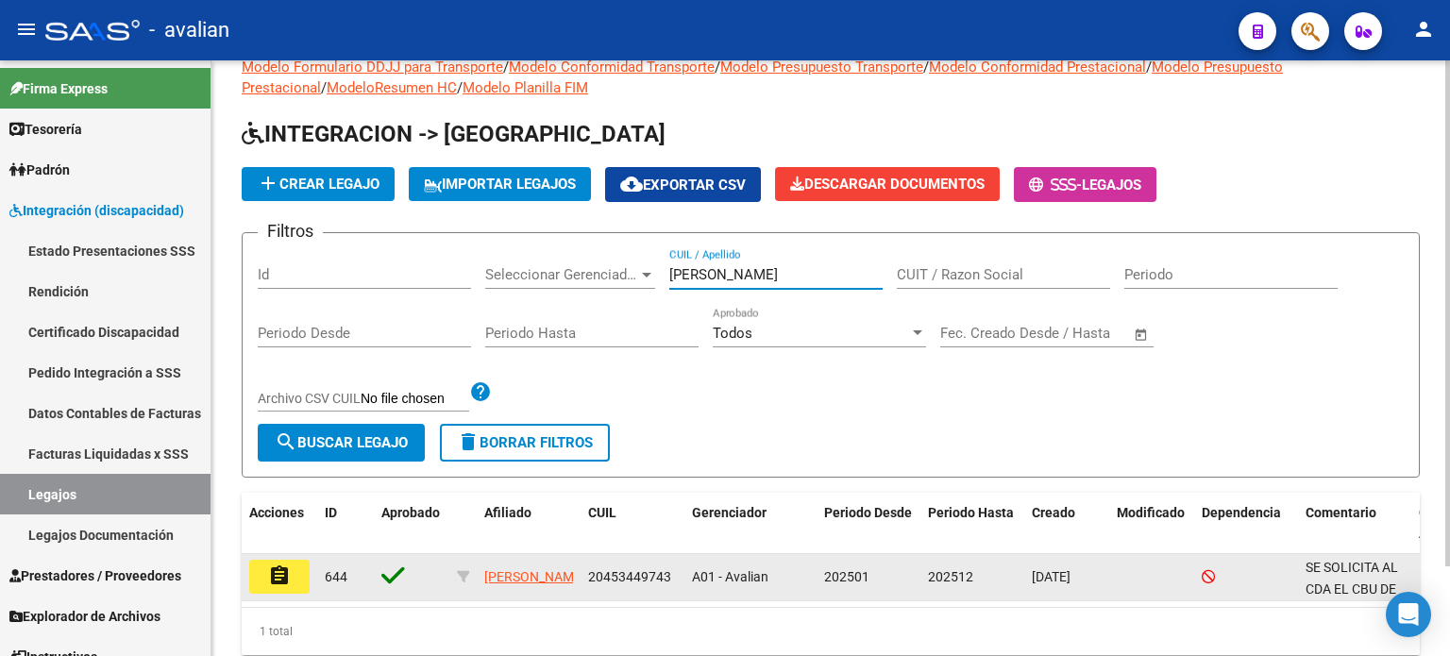
scroll to position [62, 0]
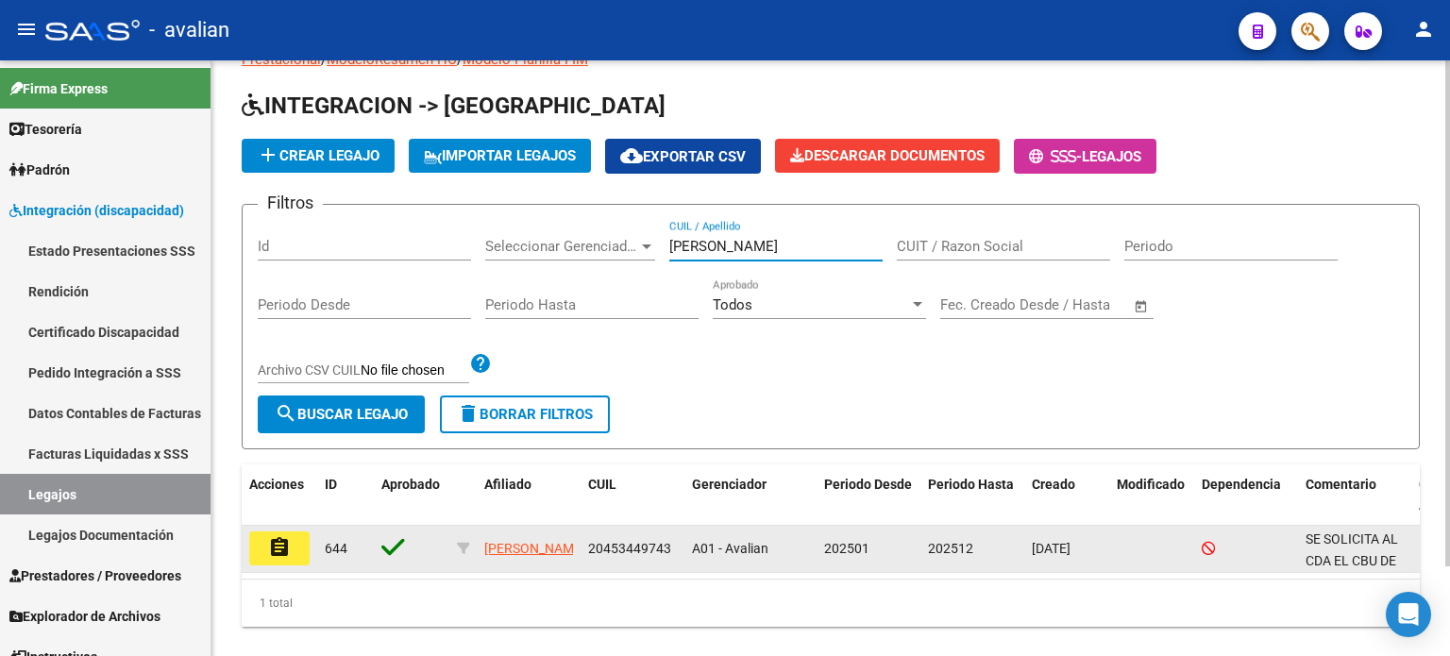
click at [299, 536] on button "assignment" at bounding box center [279, 549] width 60 height 34
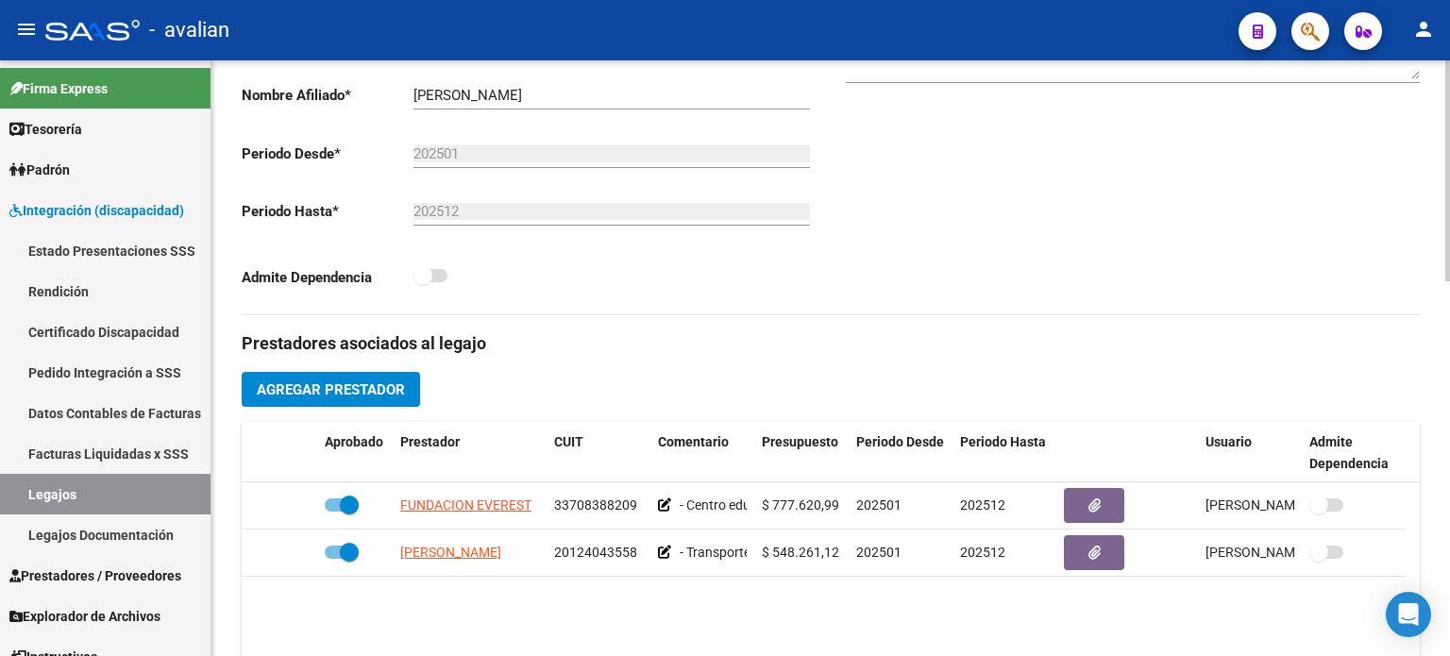
scroll to position [503, 0]
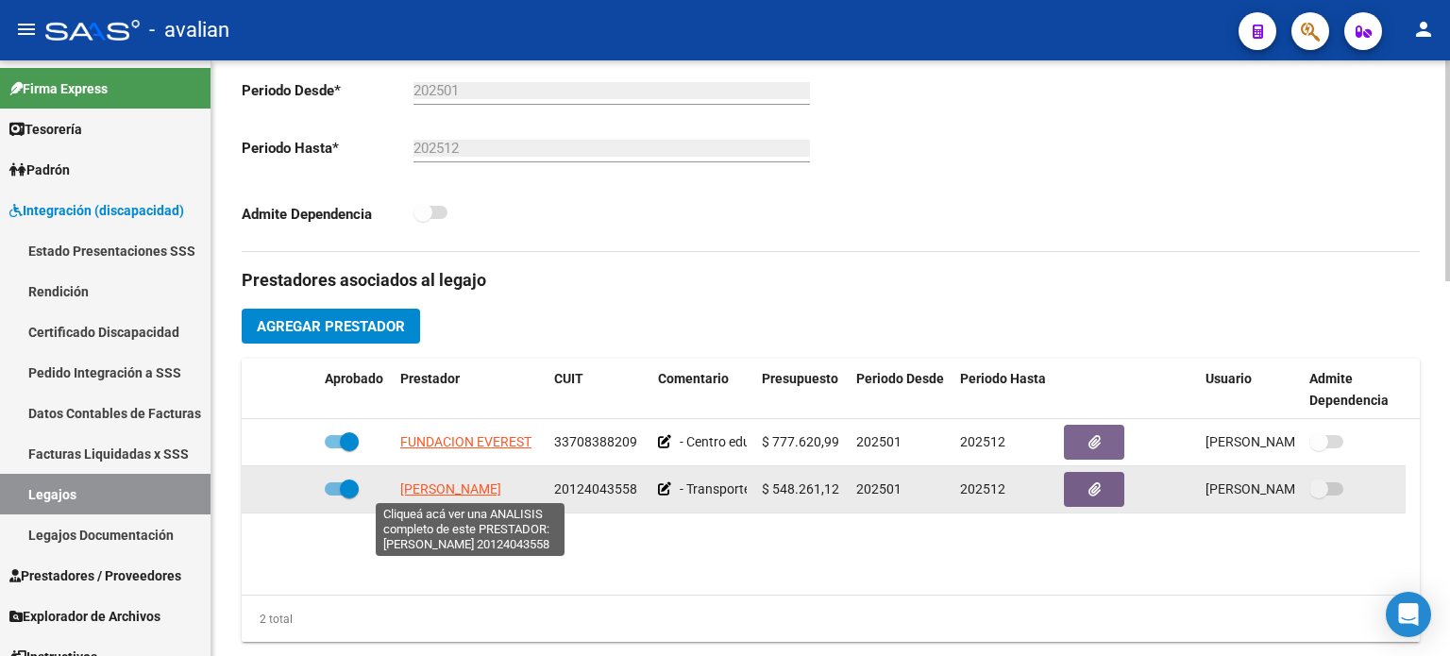
click at [464, 491] on span "[PERSON_NAME]" at bounding box center [450, 488] width 101 height 15
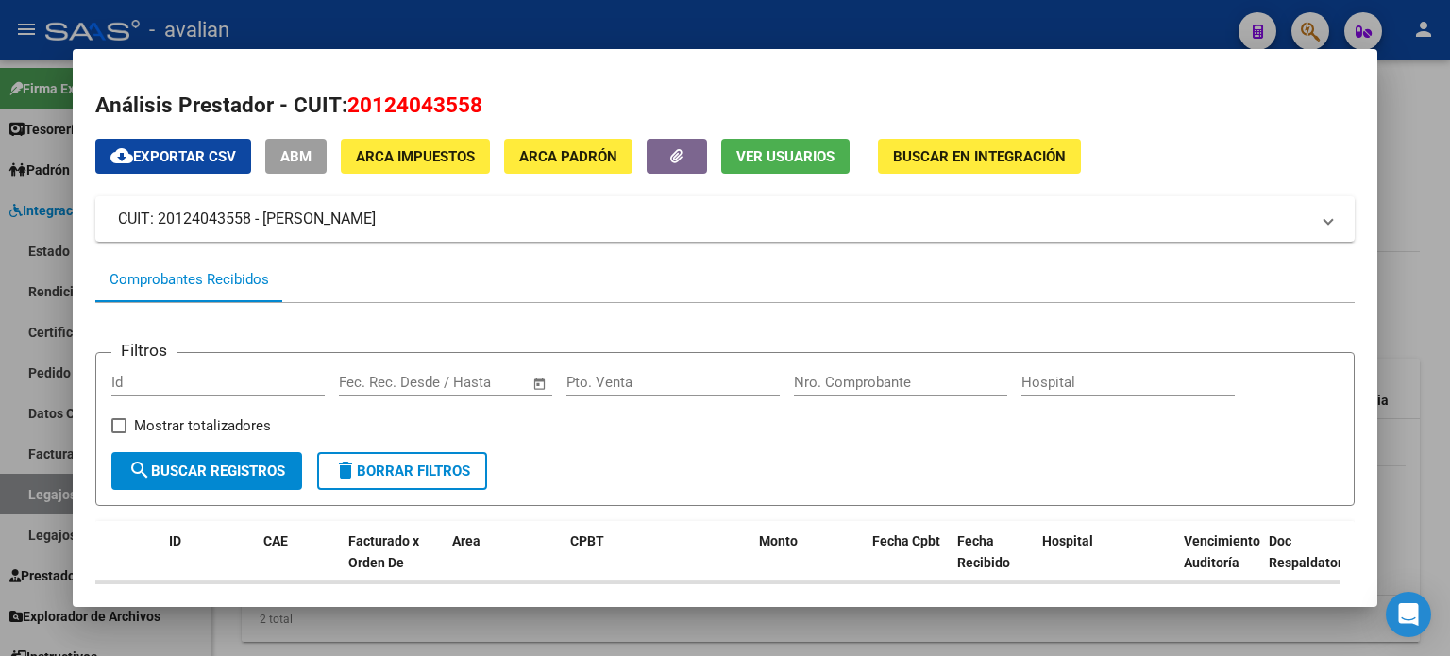
drag, startPoint x: 369, startPoint y: 104, endPoint x: 461, endPoint y: 106, distance: 91.6
click at [461, 106] on span "20124043558" at bounding box center [414, 105] width 135 height 25
copy span "1240435"
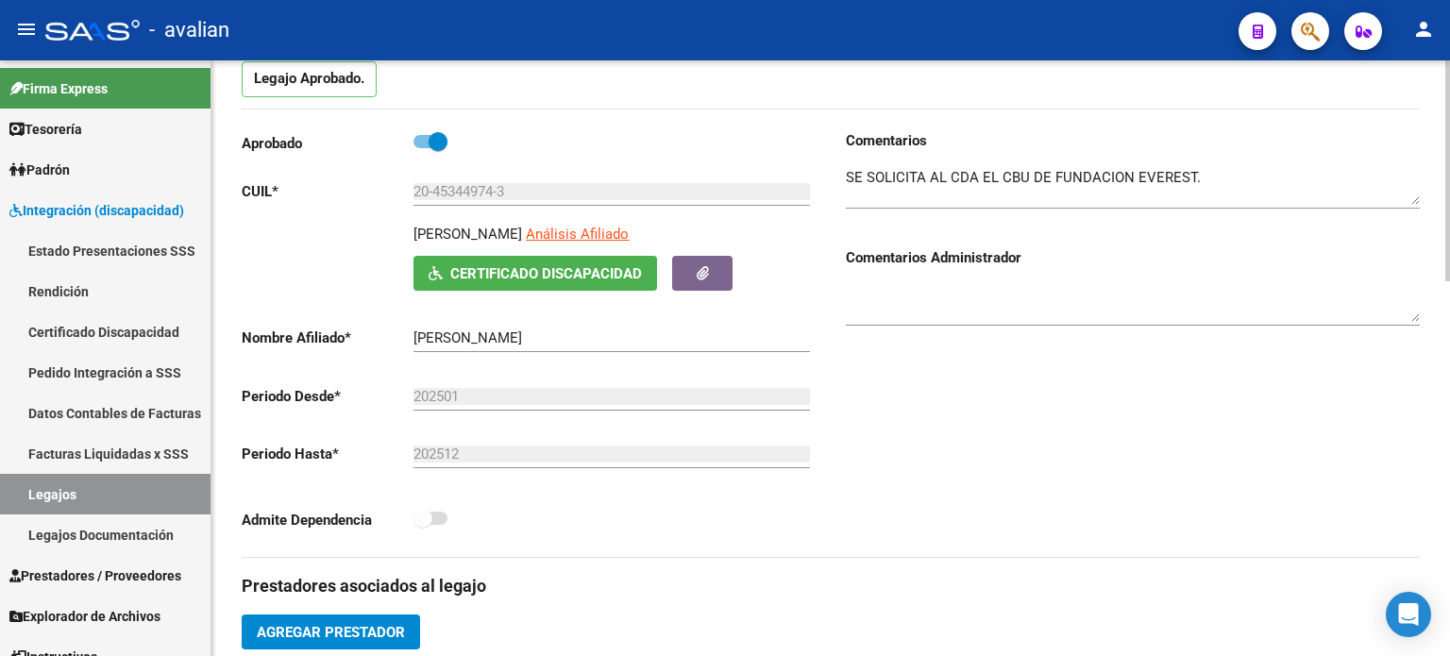
scroll to position [126, 0]
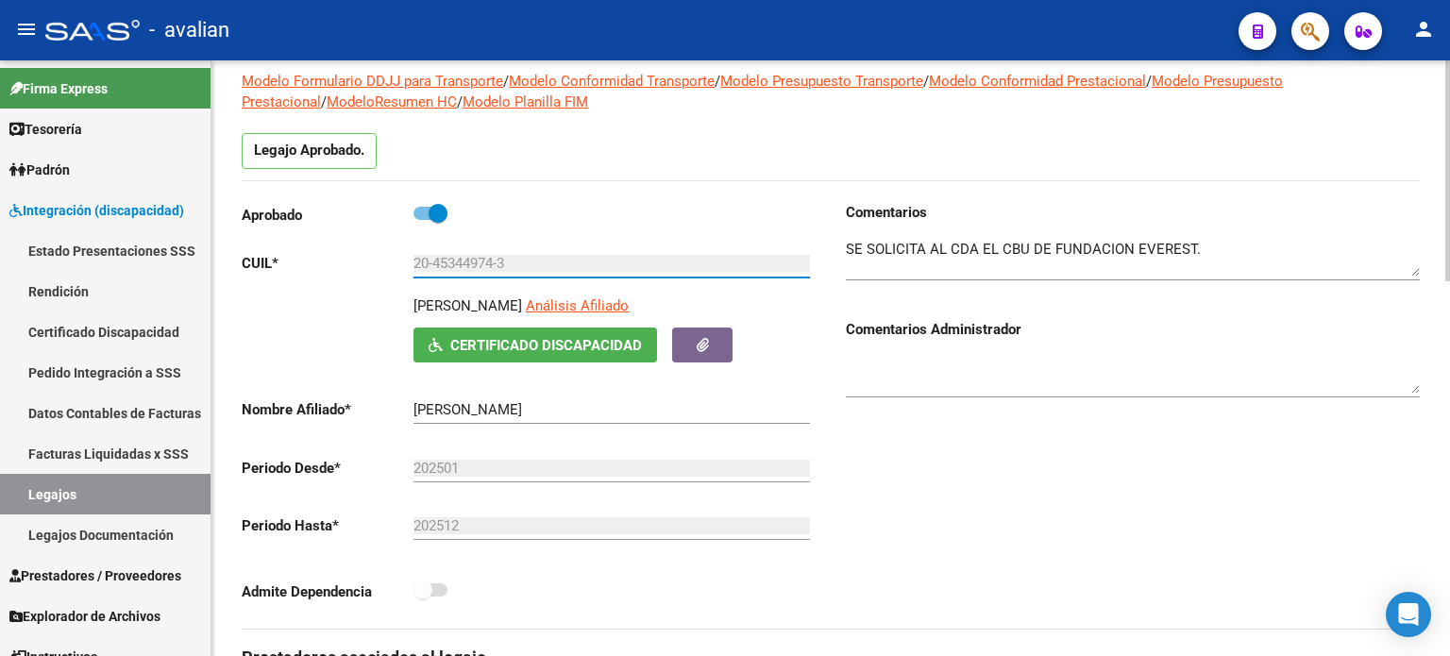
drag, startPoint x: 438, startPoint y: 257, endPoint x: 464, endPoint y: 257, distance: 26.4
click at [464, 257] on input "20-45344974-3" at bounding box center [612, 263] width 397 height 17
drag, startPoint x: 435, startPoint y: 262, endPoint x: 494, endPoint y: 261, distance: 58.5
click at [494, 261] on input "20-45344974-3" at bounding box center [612, 263] width 397 height 17
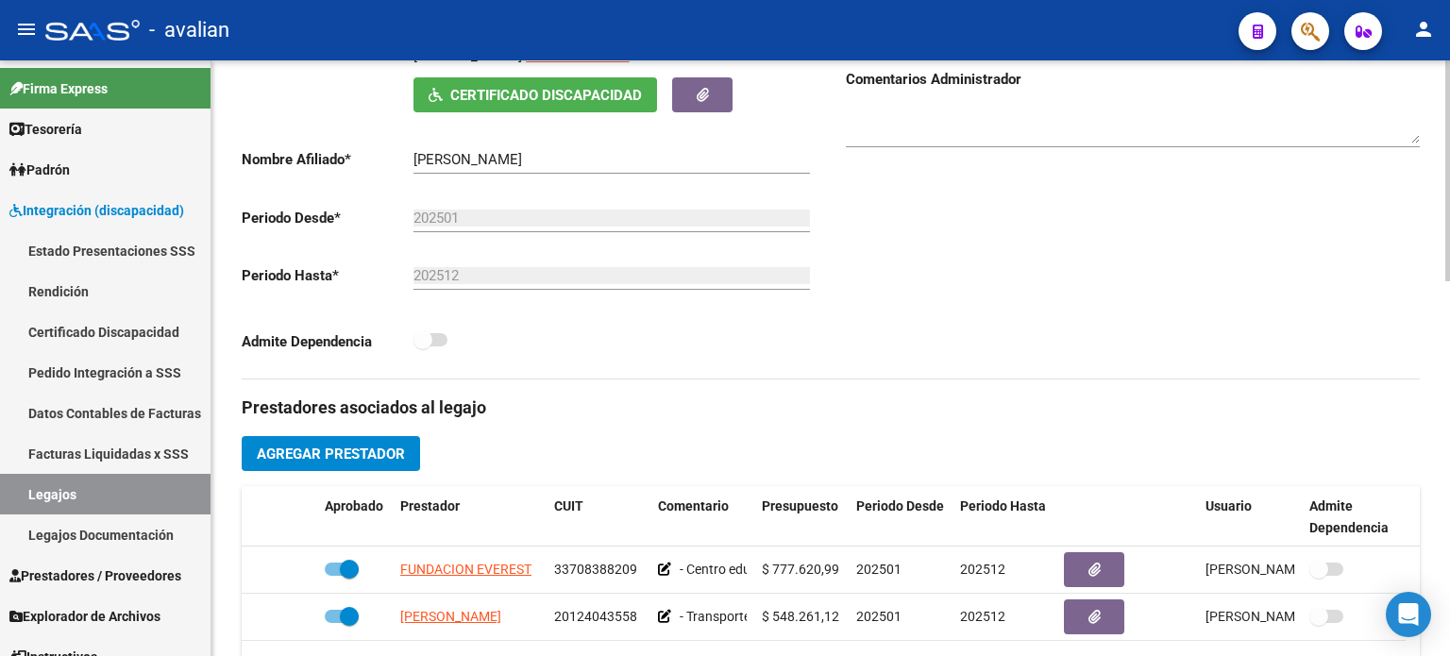
scroll to position [378, 0]
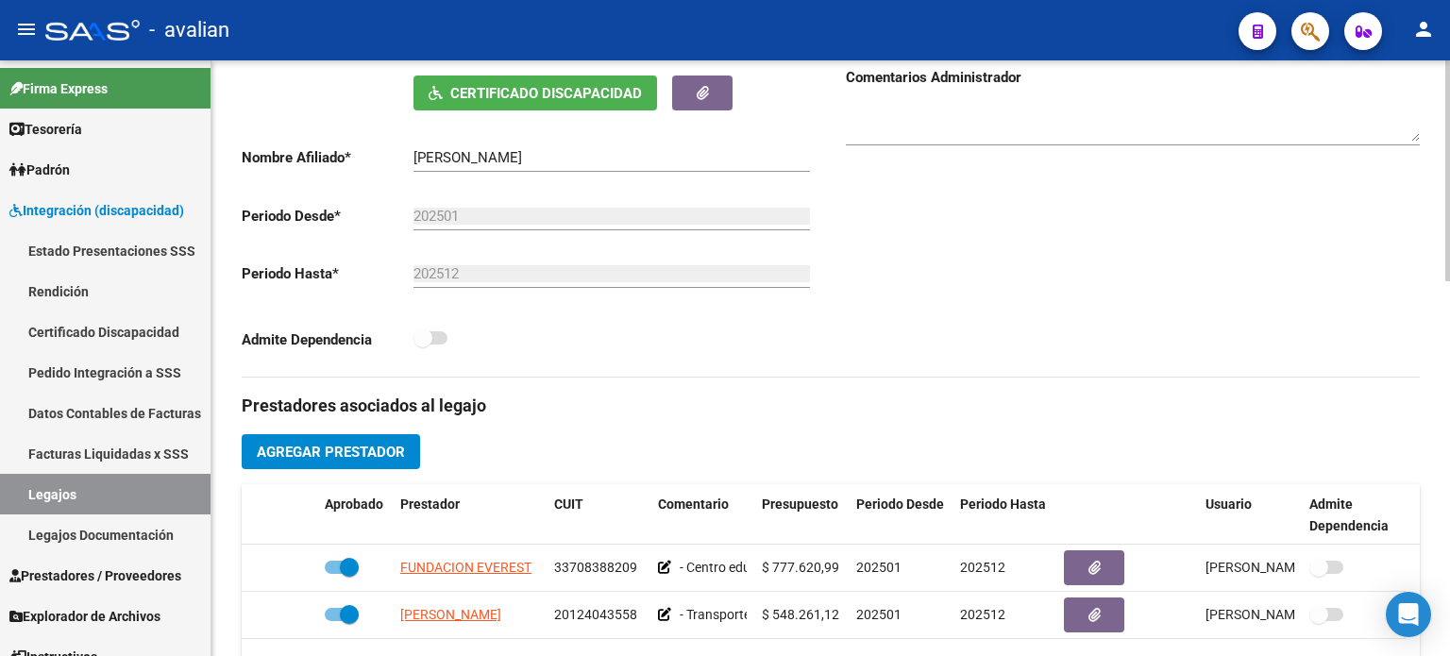
click at [428, 337] on span at bounding box center [423, 338] width 19 height 19
click at [435, 337] on span at bounding box center [431, 337] width 34 height 13
drag, startPoint x: 433, startPoint y: 337, endPoint x: 450, endPoint y: 337, distance: 17.0
click at [450, 337] on div "Admite Dependencia" at bounding box center [529, 344] width 574 height 35
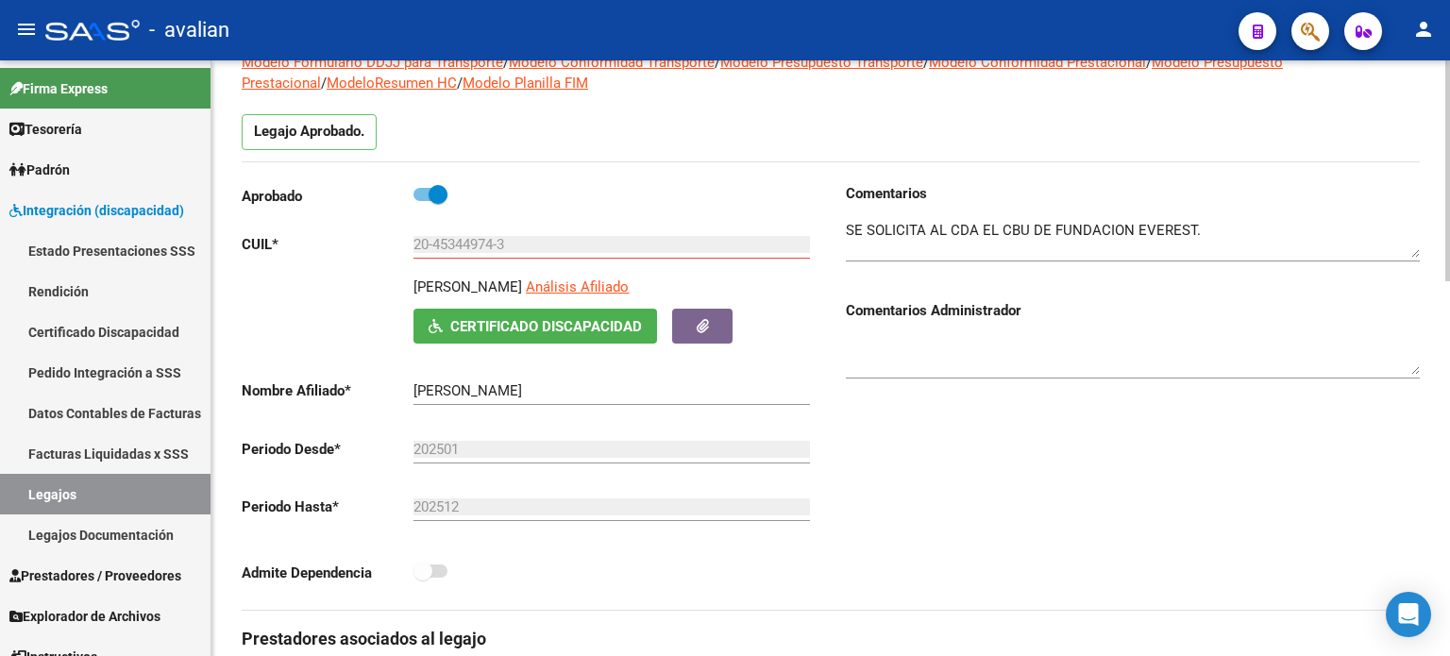
scroll to position [126, 0]
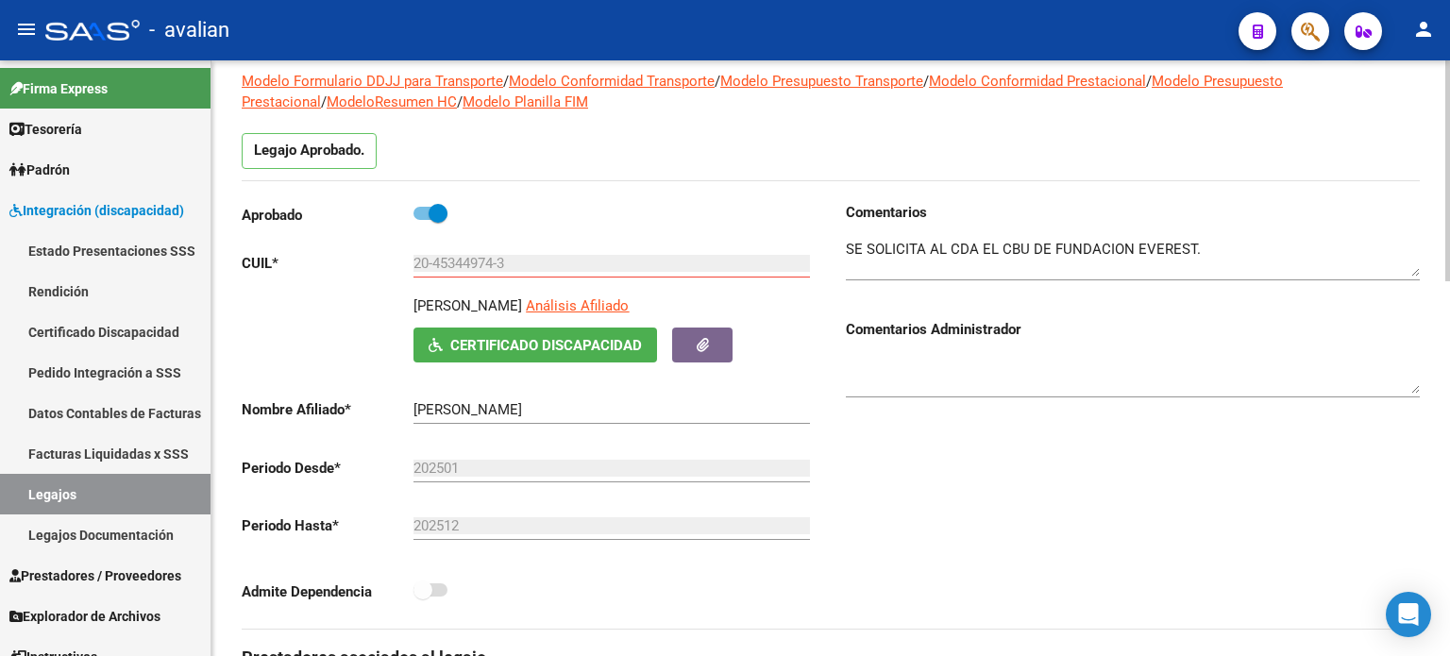
click at [288, 357] on div "[PERSON_NAME] Afiliado Certificado Discapacidad ARCA Padrón" at bounding box center [529, 329] width 574 height 67
click at [288, 156] on p "Legajo Aprobado." at bounding box center [309, 151] width 135 height 36
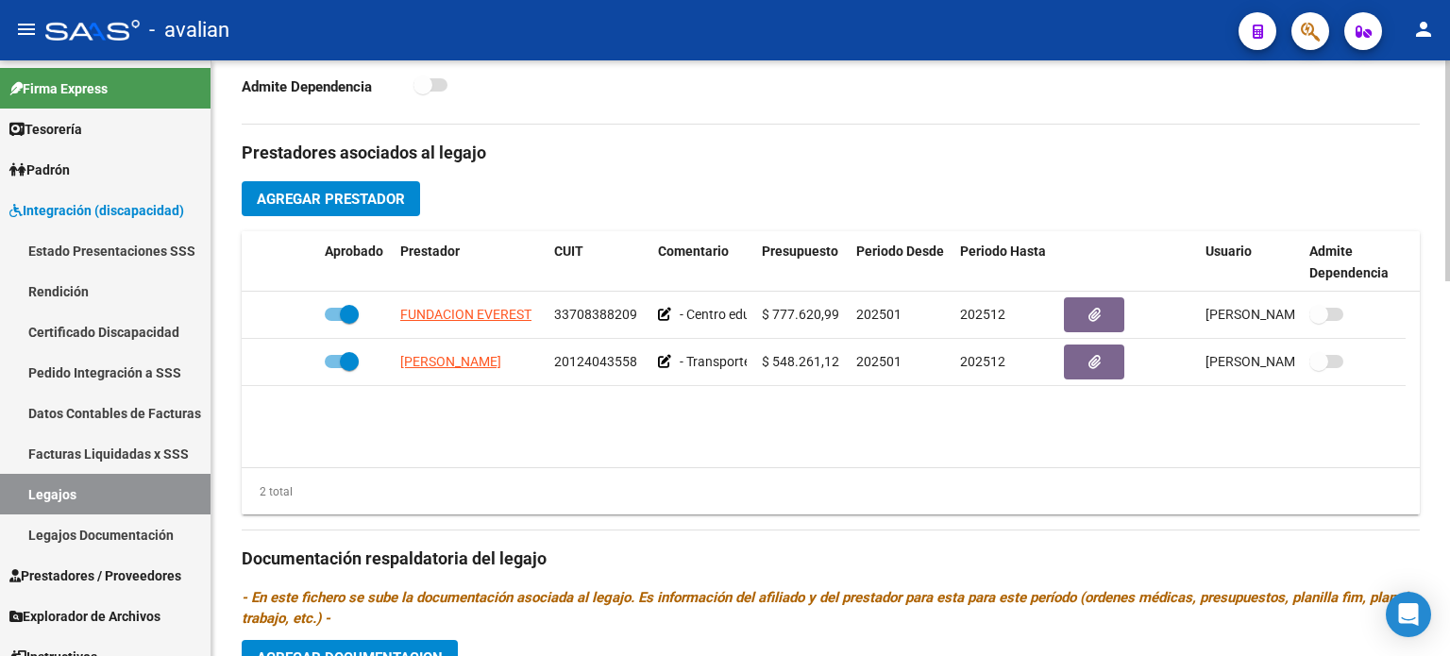
scroll to position [629, 0]
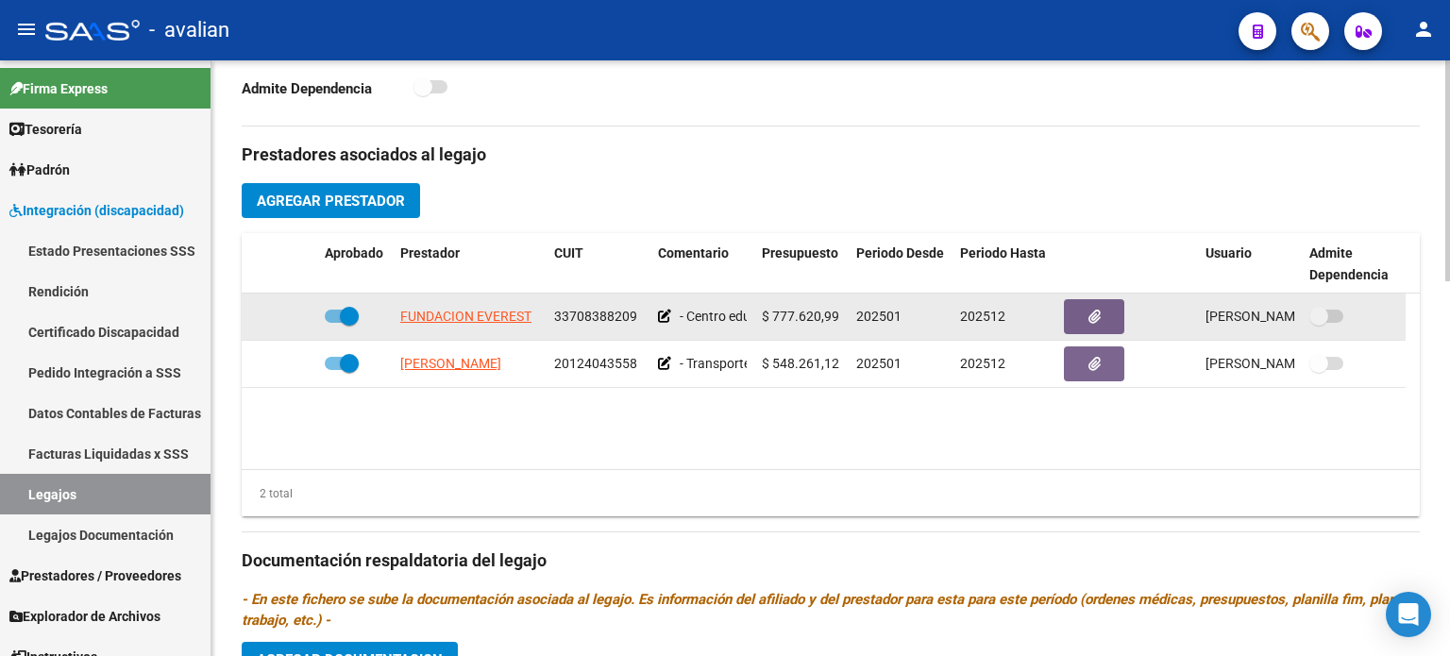
click at [1322, 314] on span at bounding box center [1318, 316] width 19 height 19
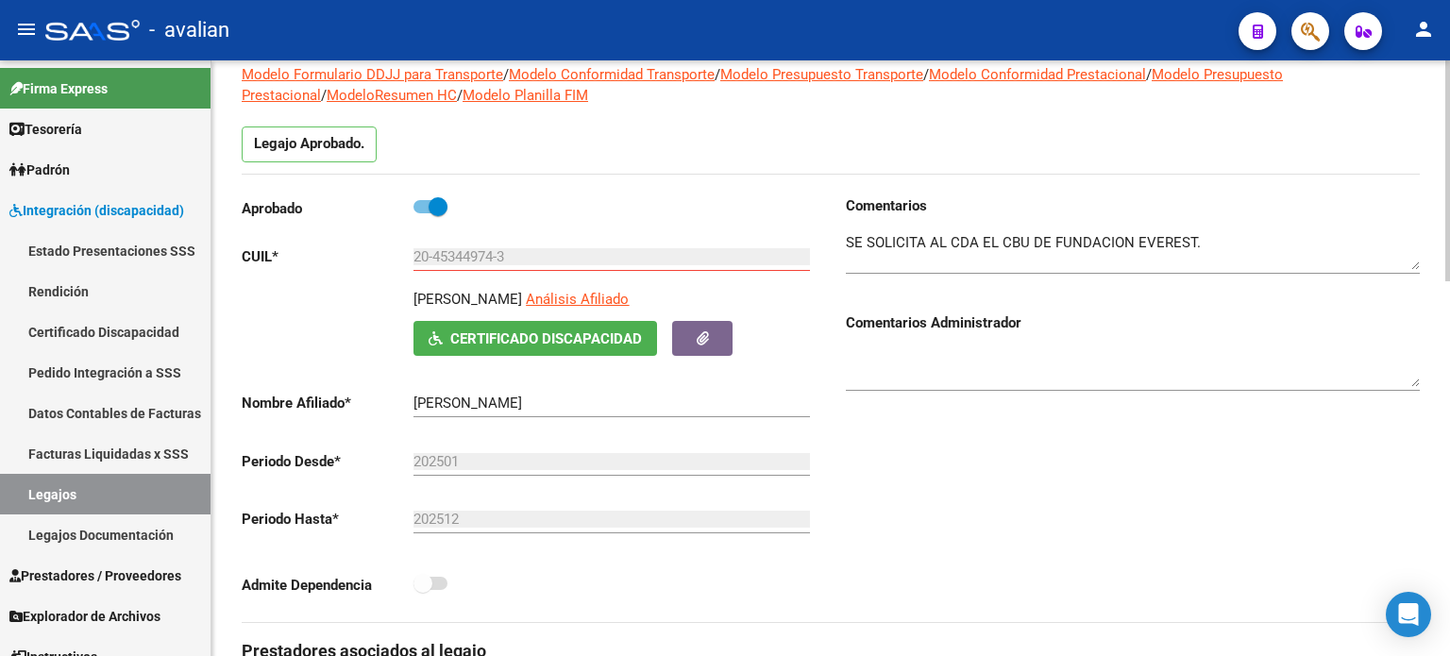
scroll to position [125, 0]
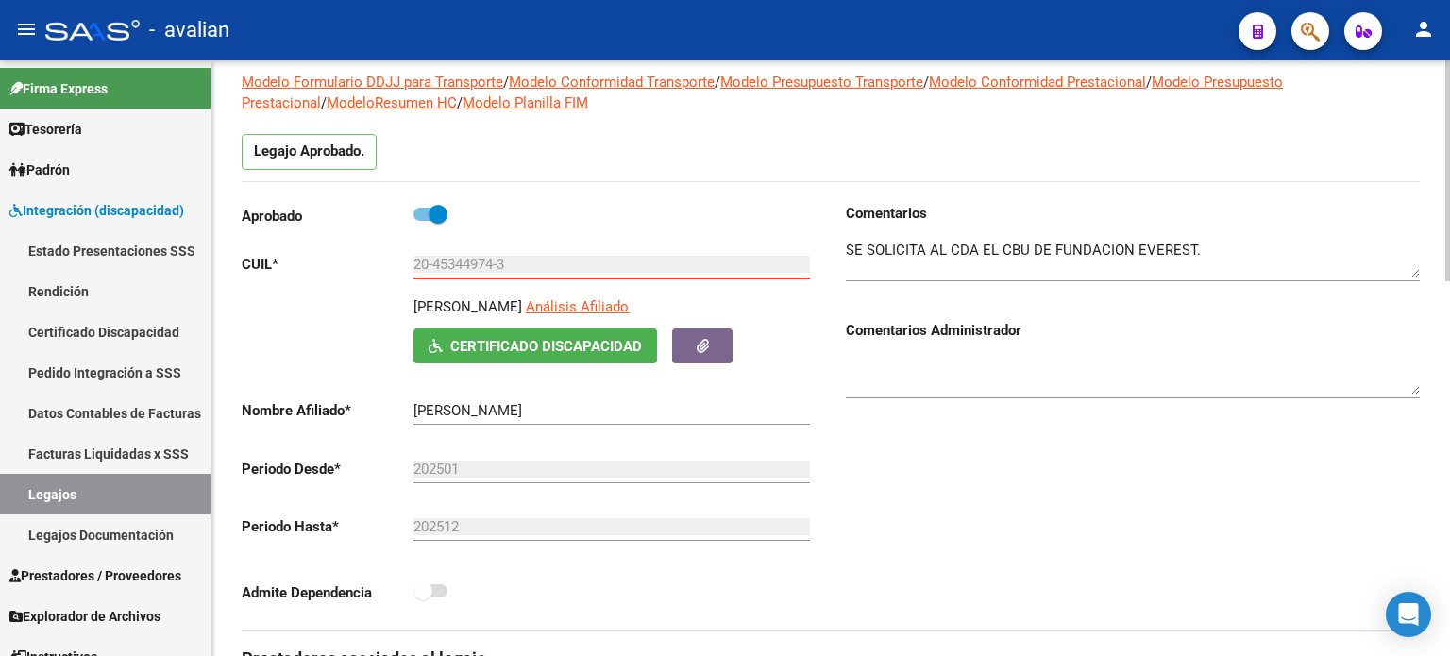
drag, startPoint x: 436, startPoint y: 257, endPoint x: 494, endPoint y: 257, distance: 57.6
click at [494, 257] on input "20-45344974-3" at bounding box center [612, 264] width 397 height 17
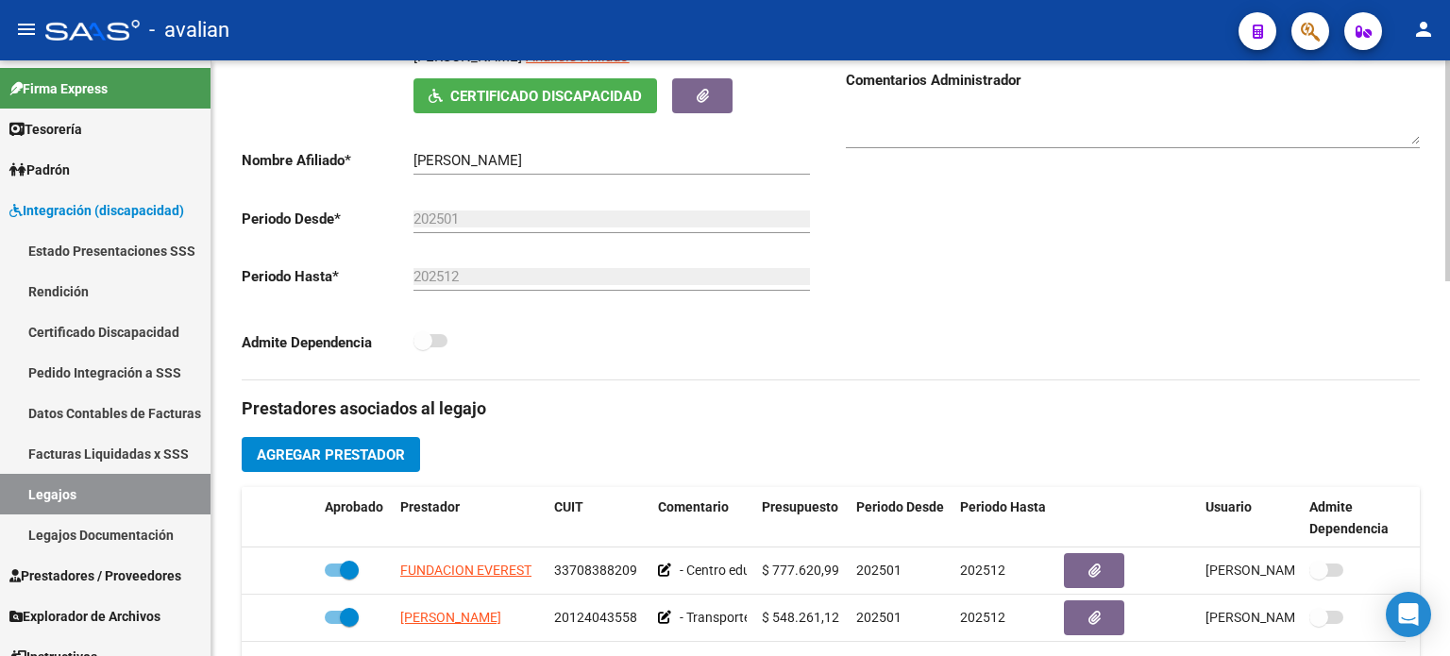
scroll to position [378, 0]
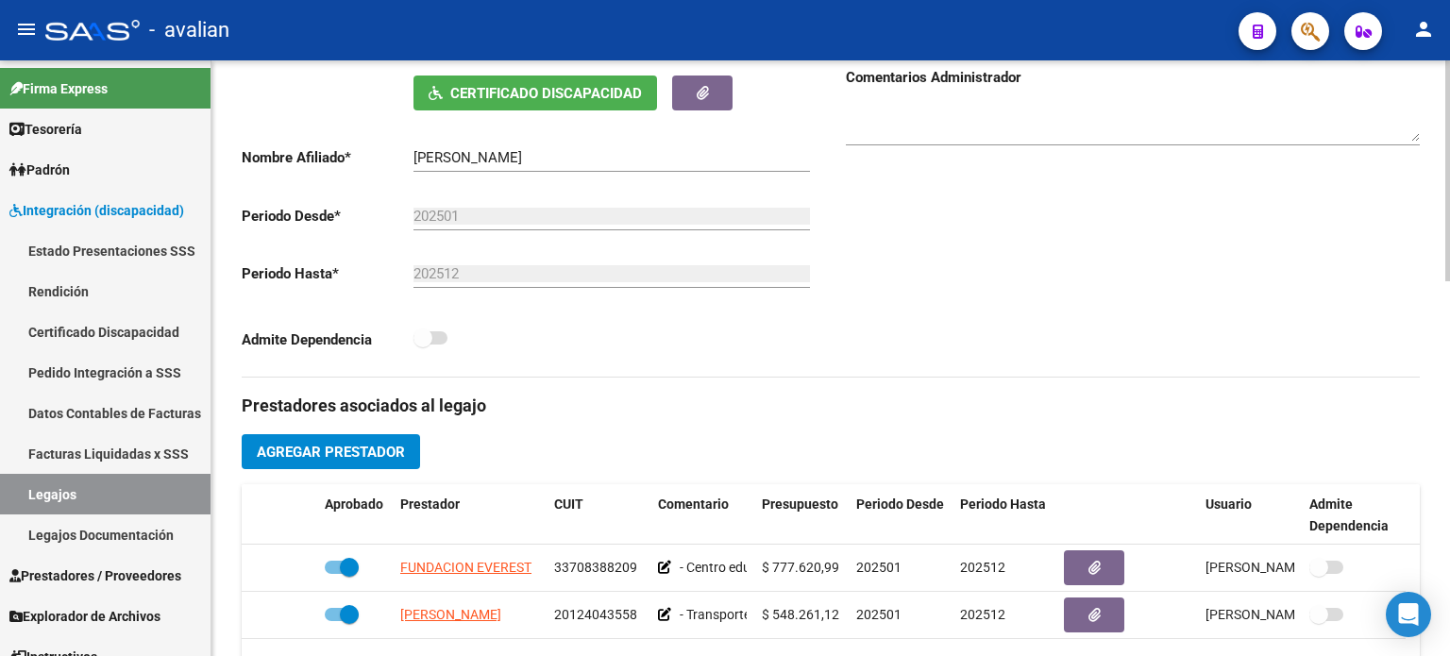
click at [430, 341] on span at bounding box center [423, 338] width 19 height 19
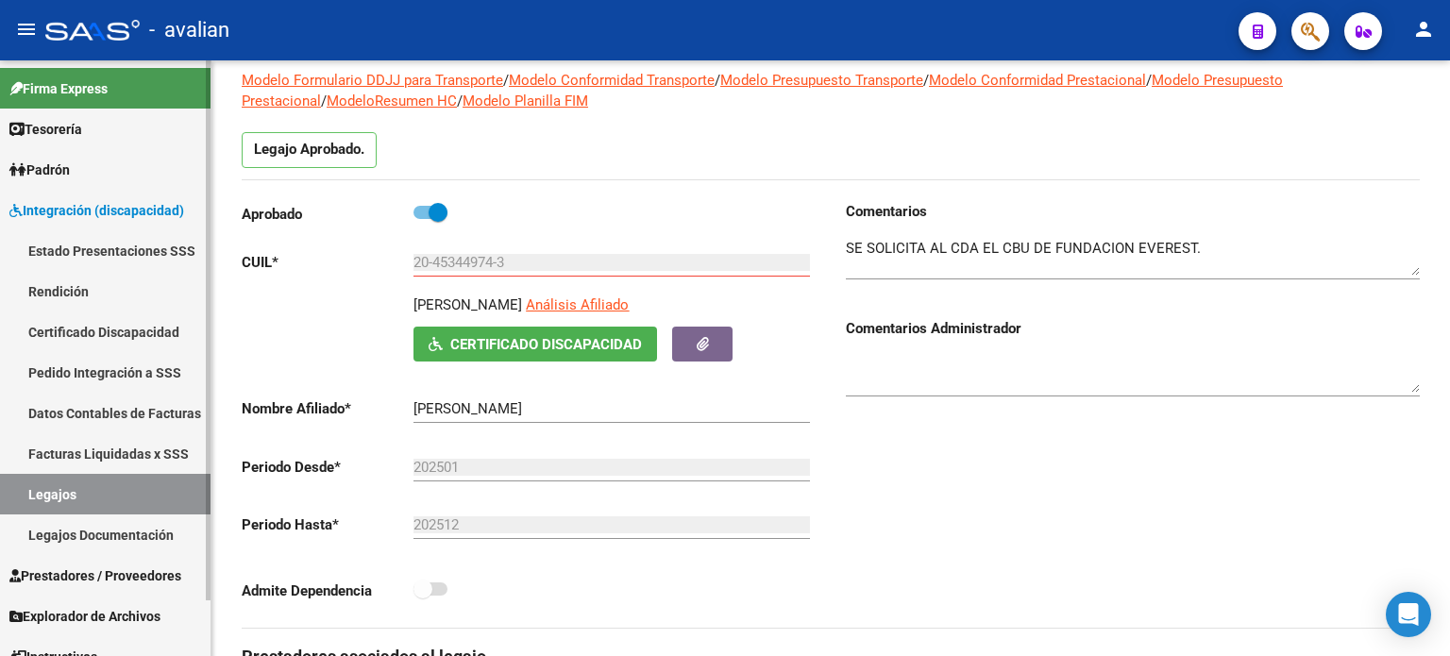
scroll to position [125, 0]
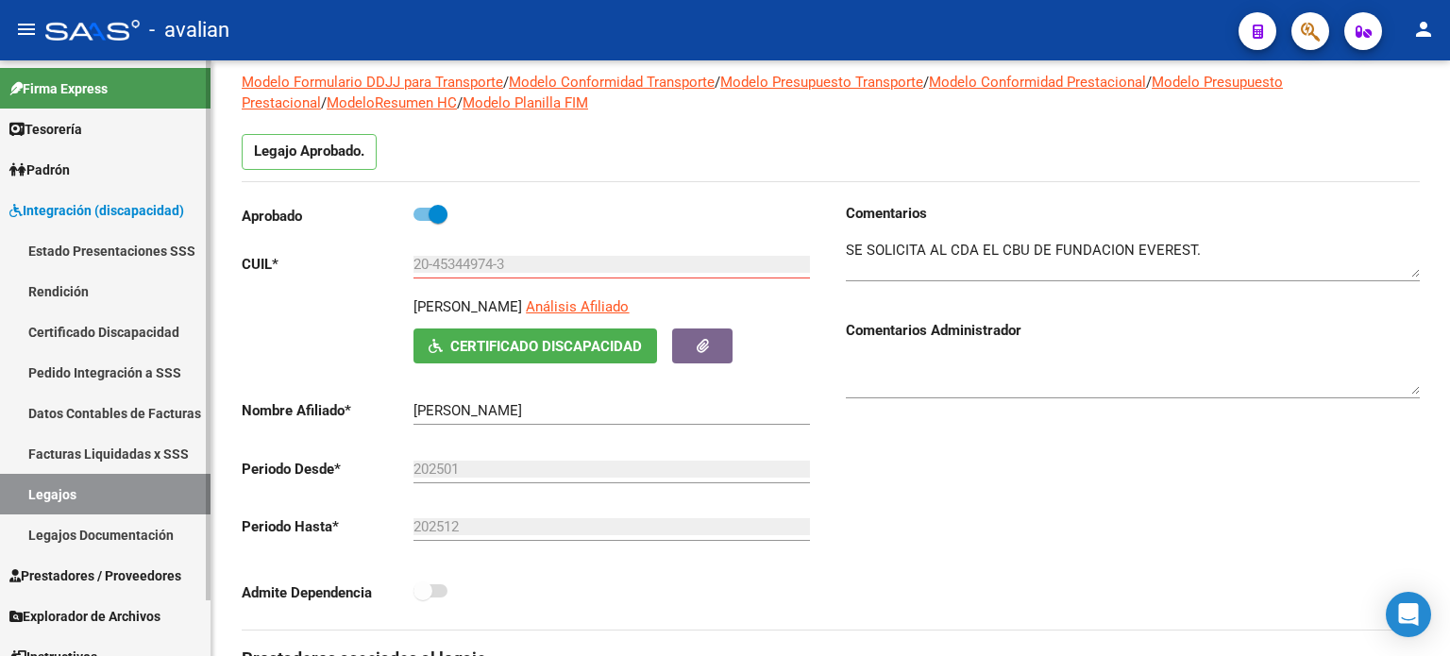
click at [77, 498] on link "Legajos" at bounding box center [105, 494] width 211 height 41
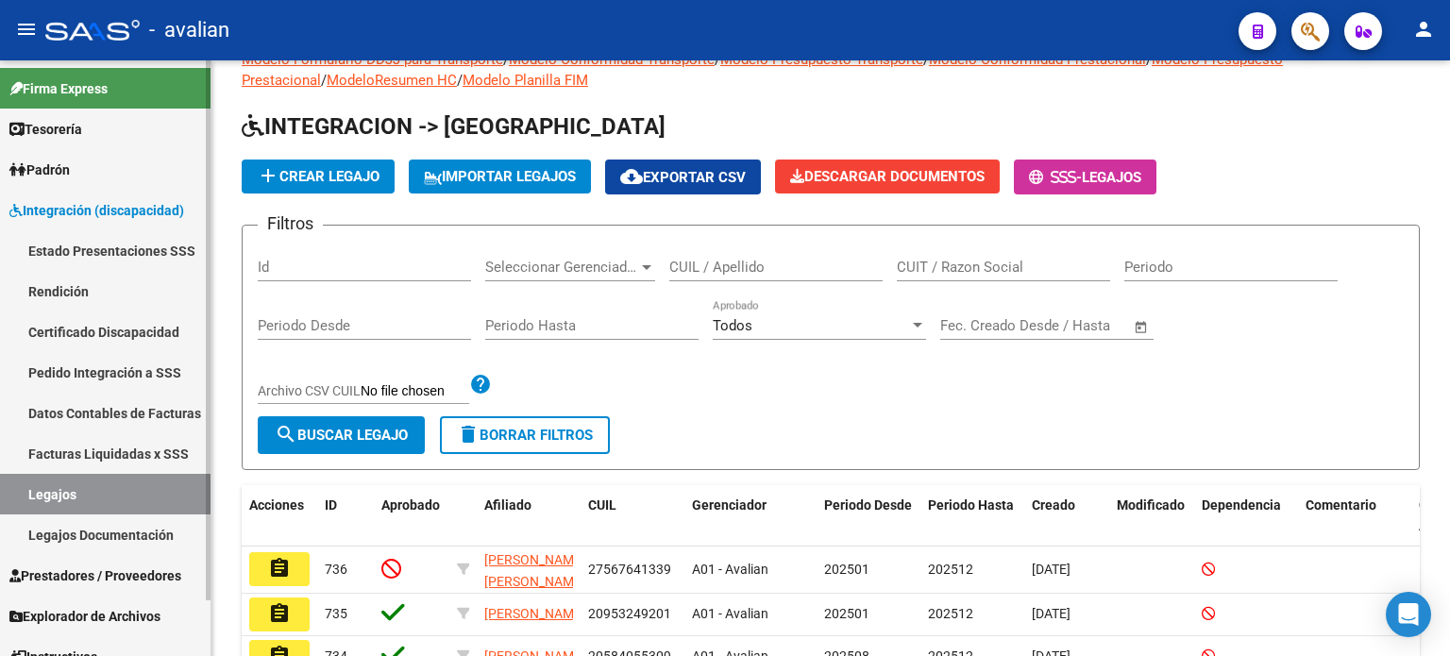
scroll to position [125, 0]
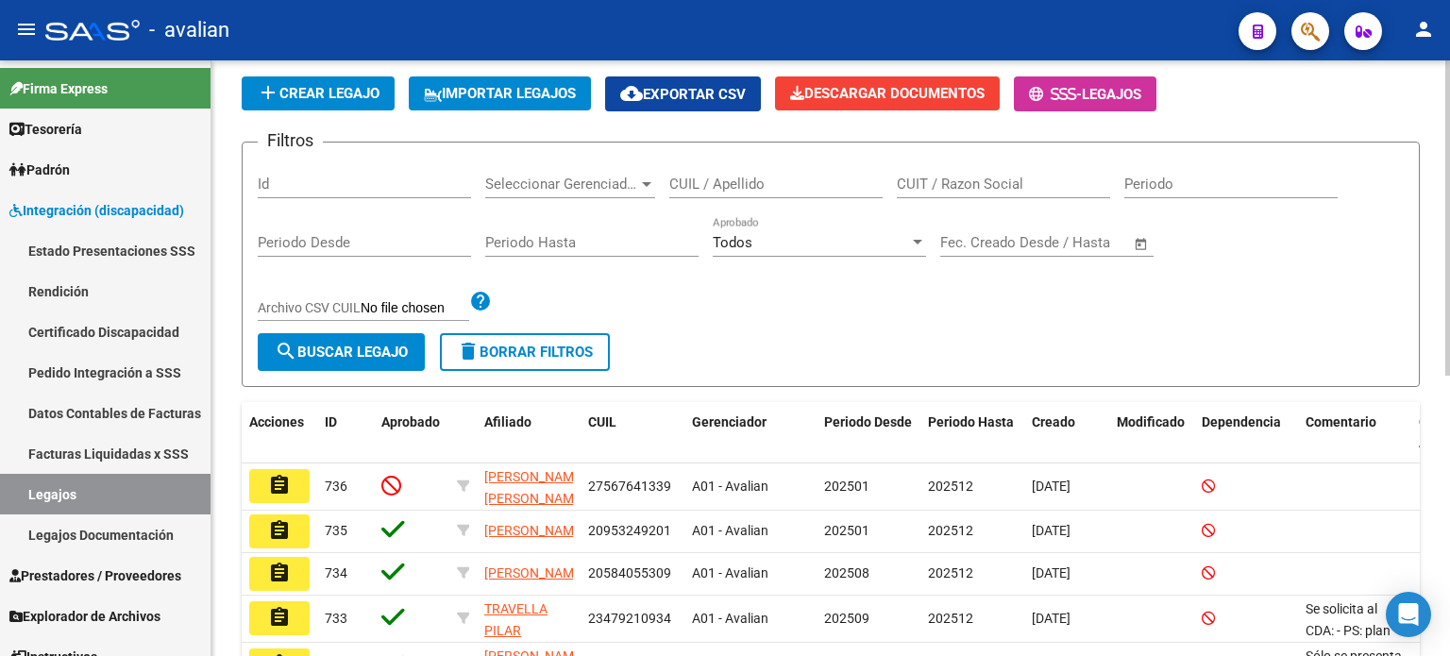
click at [750, 176] on input "CUIL / Apellido" at bounding box center [775, 184] width 213 height 17
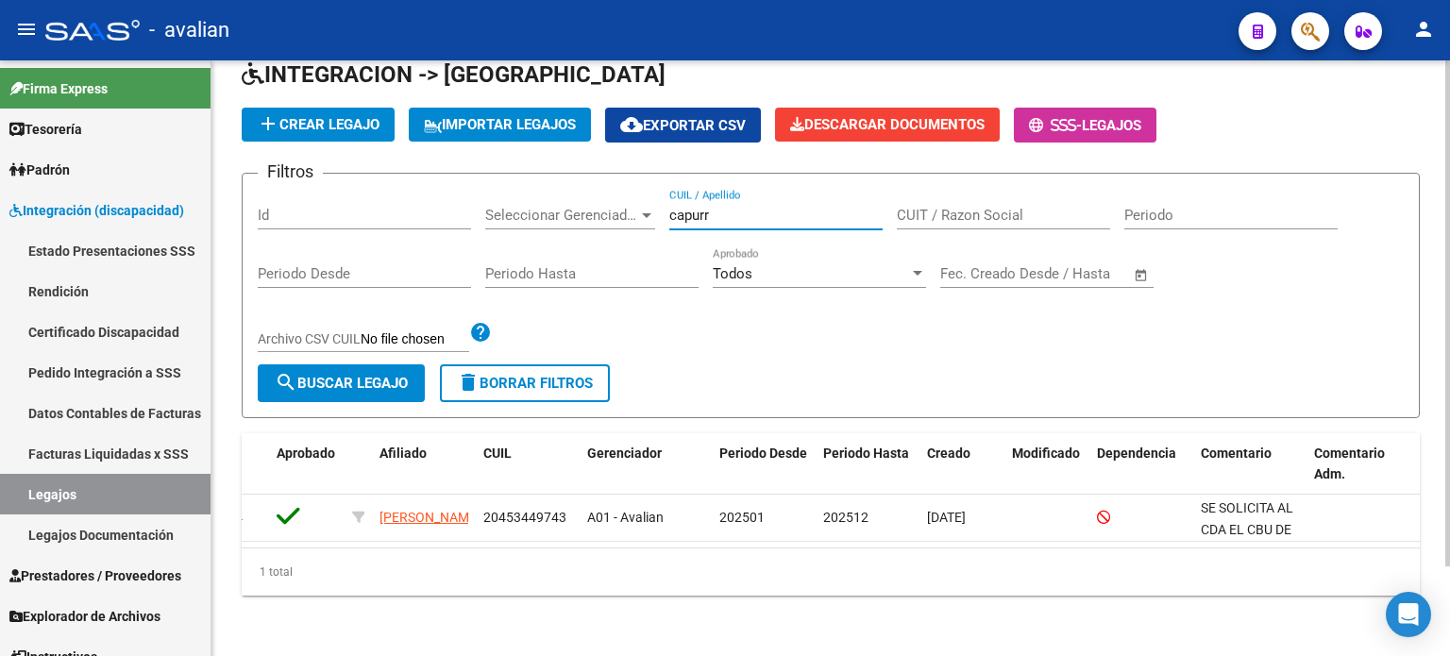
scroll to position [0, 0]
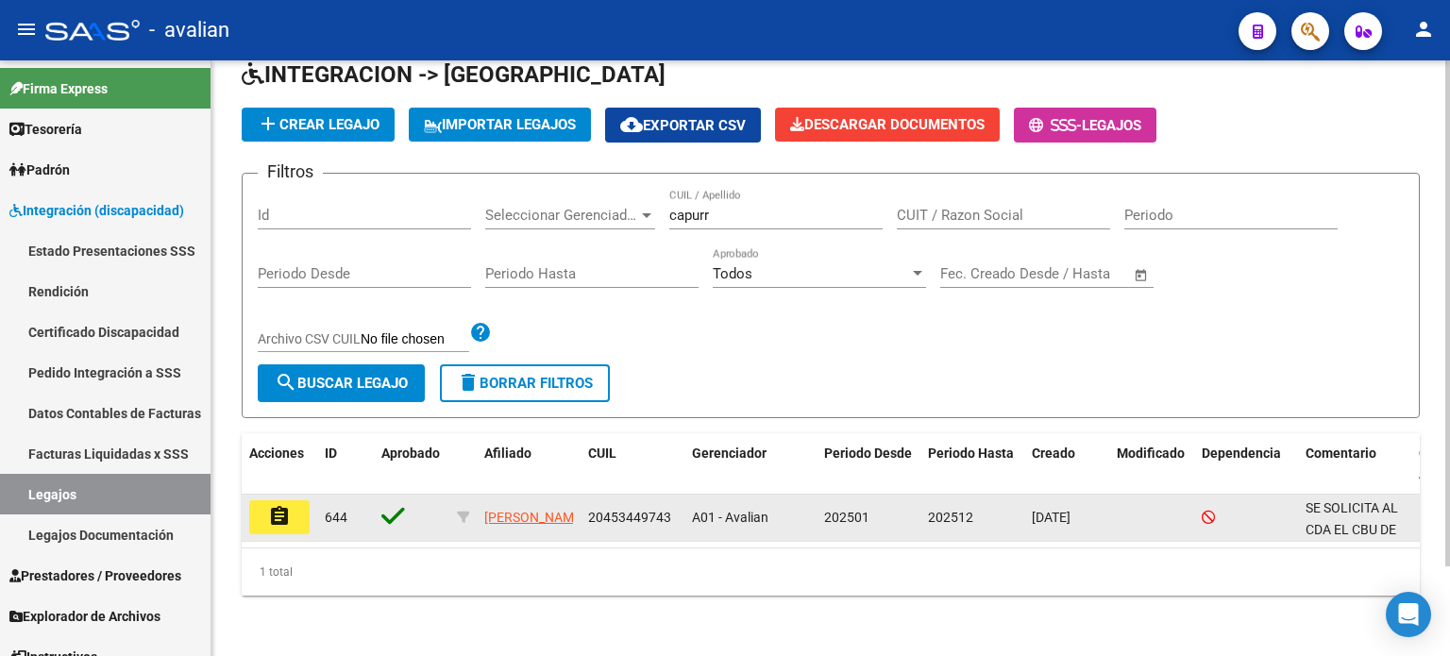
drag, startPoint x: 604, startPoint y: 500, endPoint x: 655, endPoint y: 497, distance: 51.1
click at [655, 510] on span "20453449743" at bounding box center [629, 517] width 83 height 15
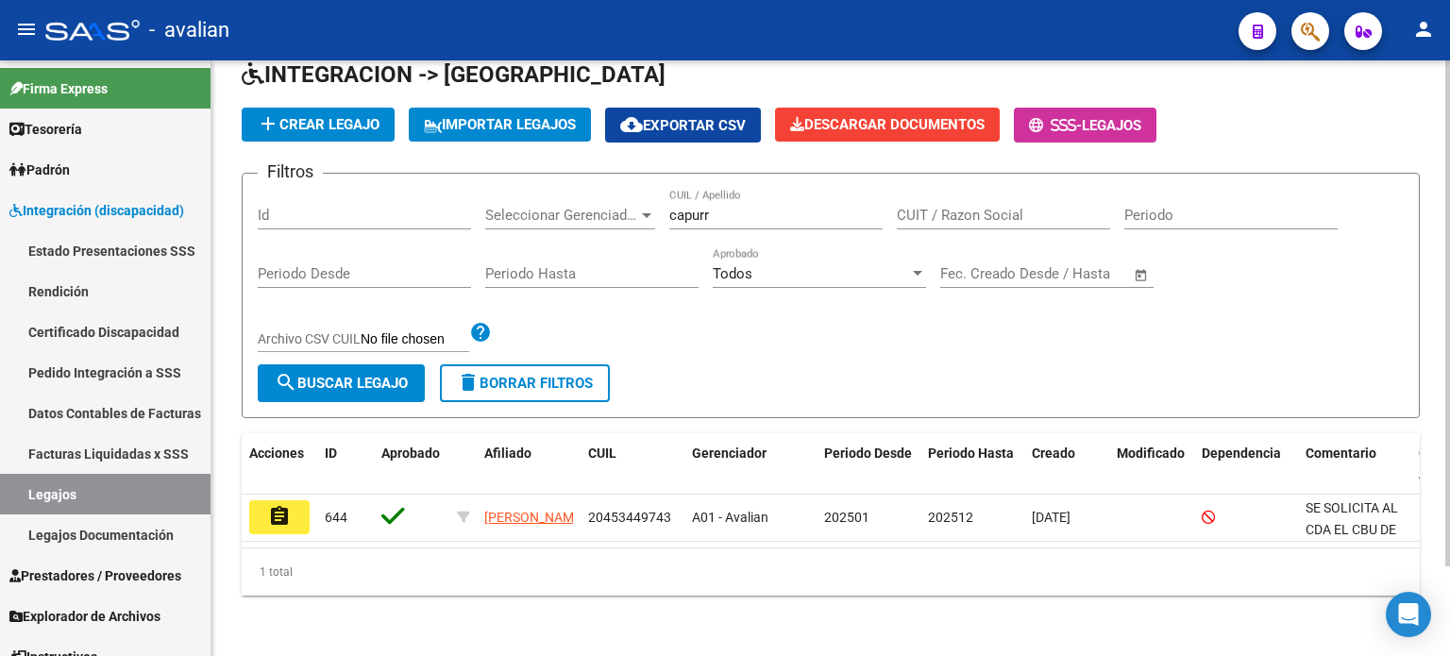
copy span "4534497"
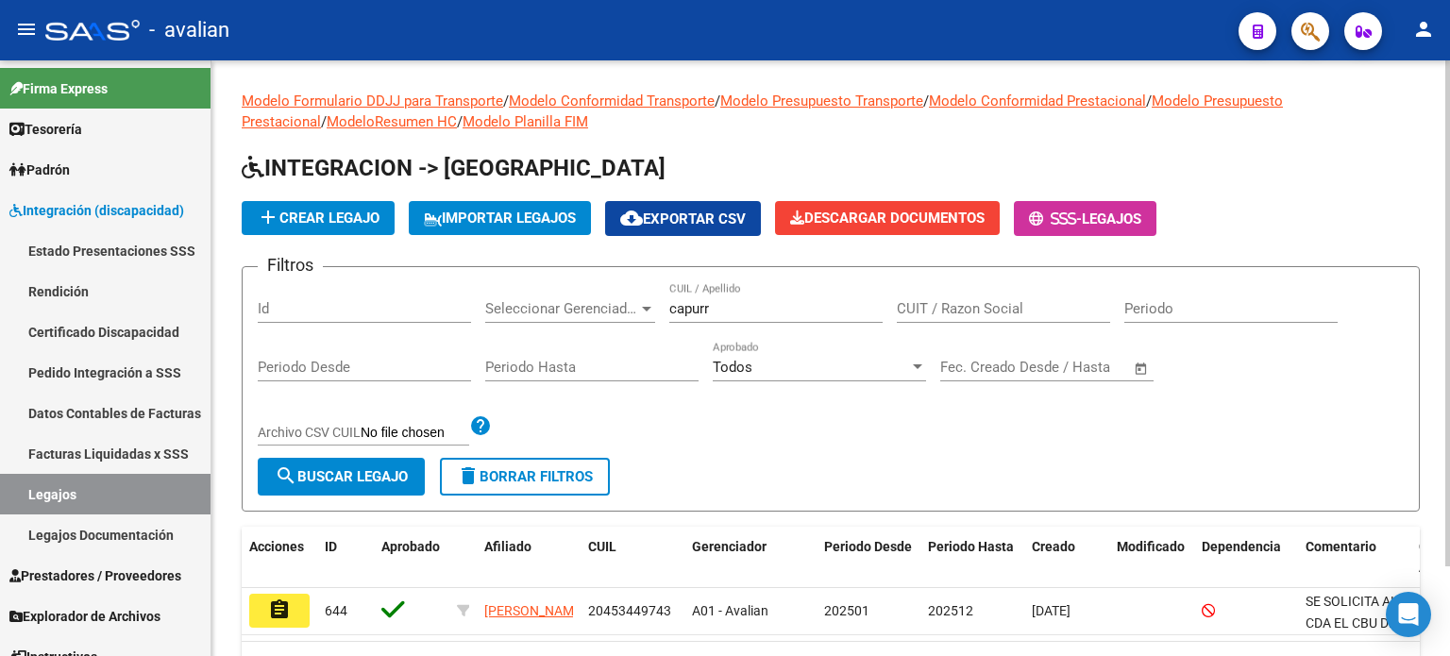
drag, startPoint x: 731, startPoint y: 307, endPoint x: 608, endPoint y: 299, distance: 123.0
click at [608, 299] on div "Filtros Id Seleccionar Gerenciador Seleccionar Gerenciador capurr CUIL / Apelli…" at bounding box center [831, 370] width 1146 height 176
paste input "20550935989"
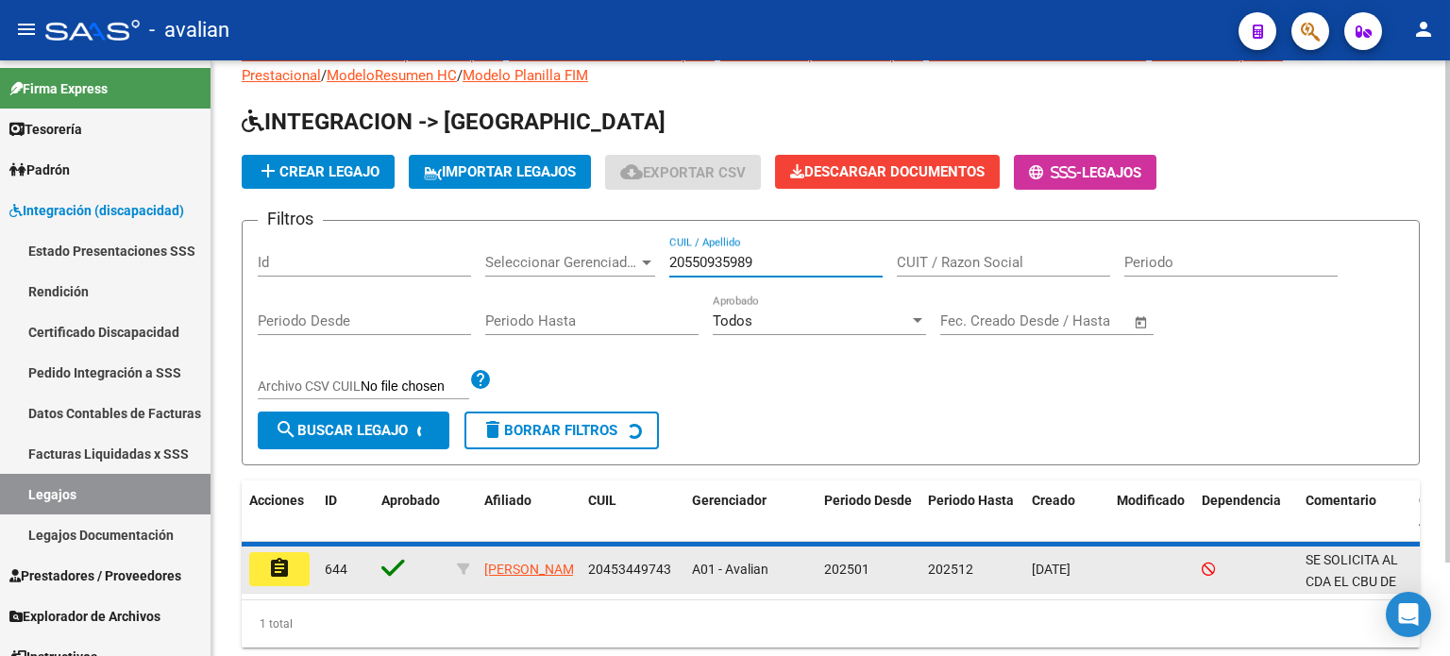
scroll to position [105, 0]
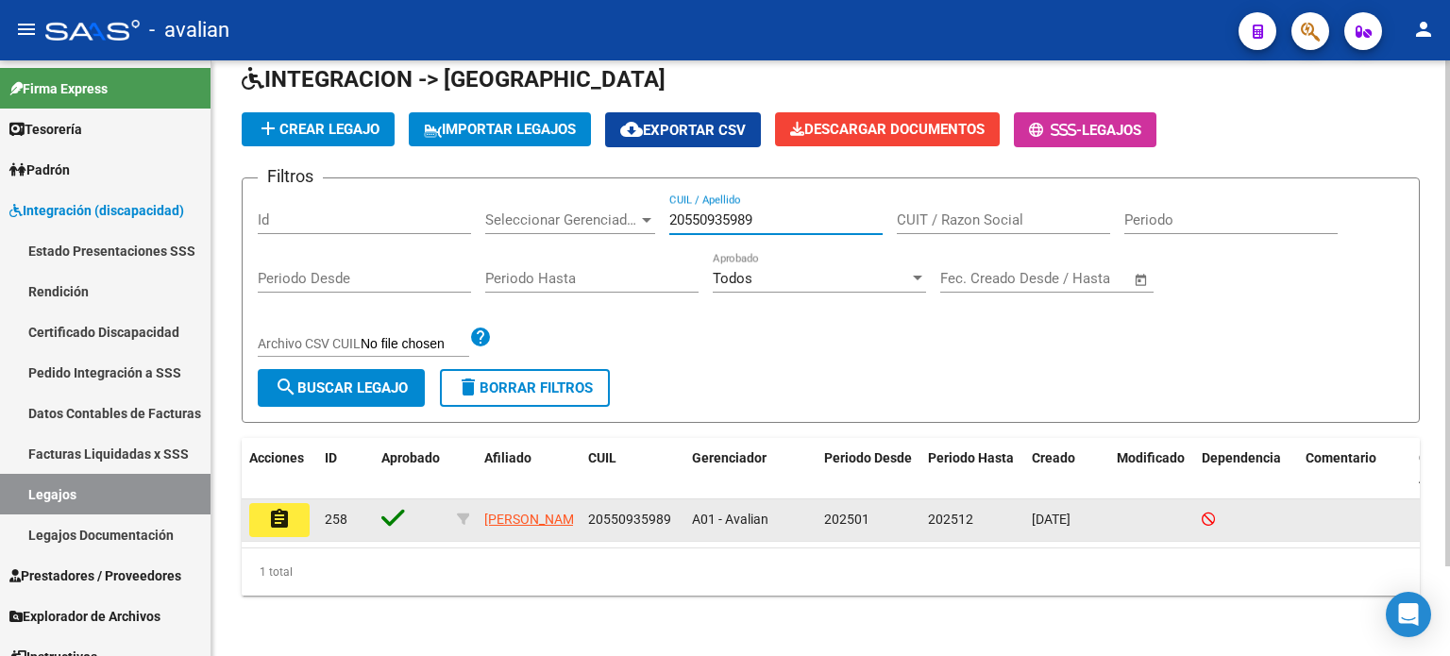
click at [291, 511] on button "assignment" at bounding box center [279, 520] width 60 height 34
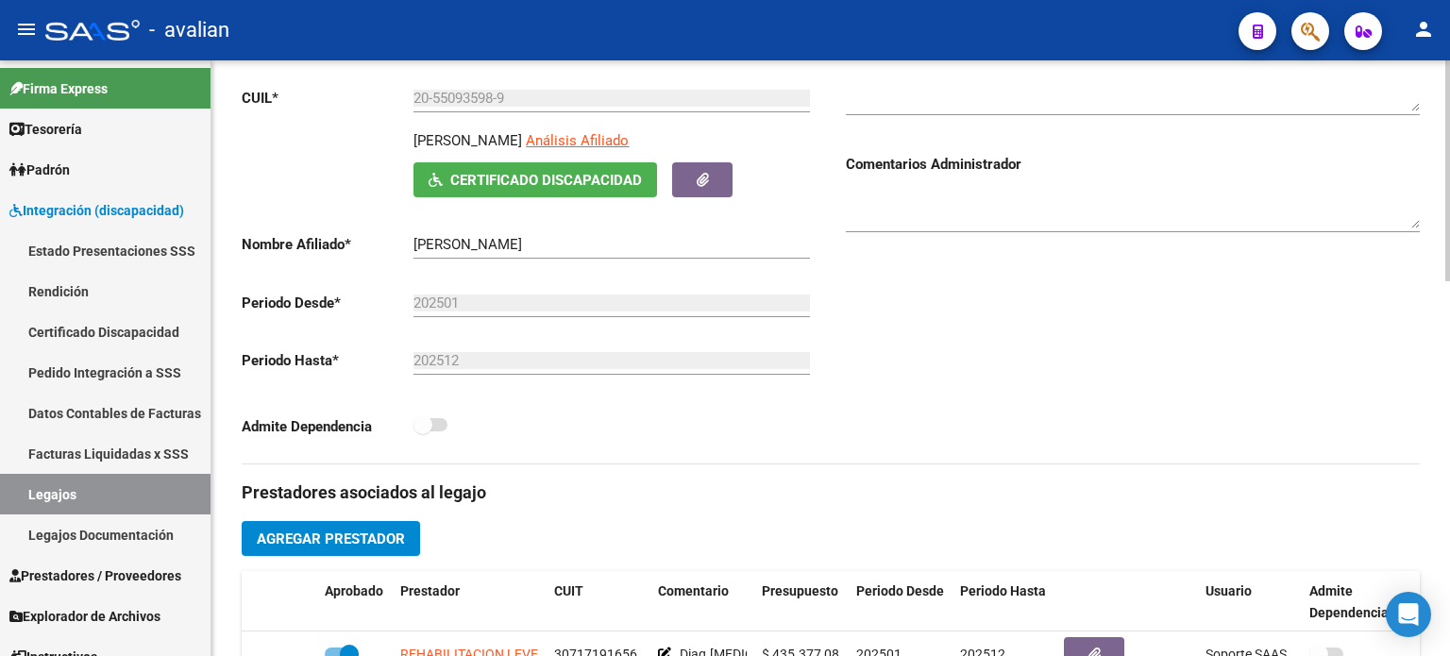
scroll to position [503, 0]
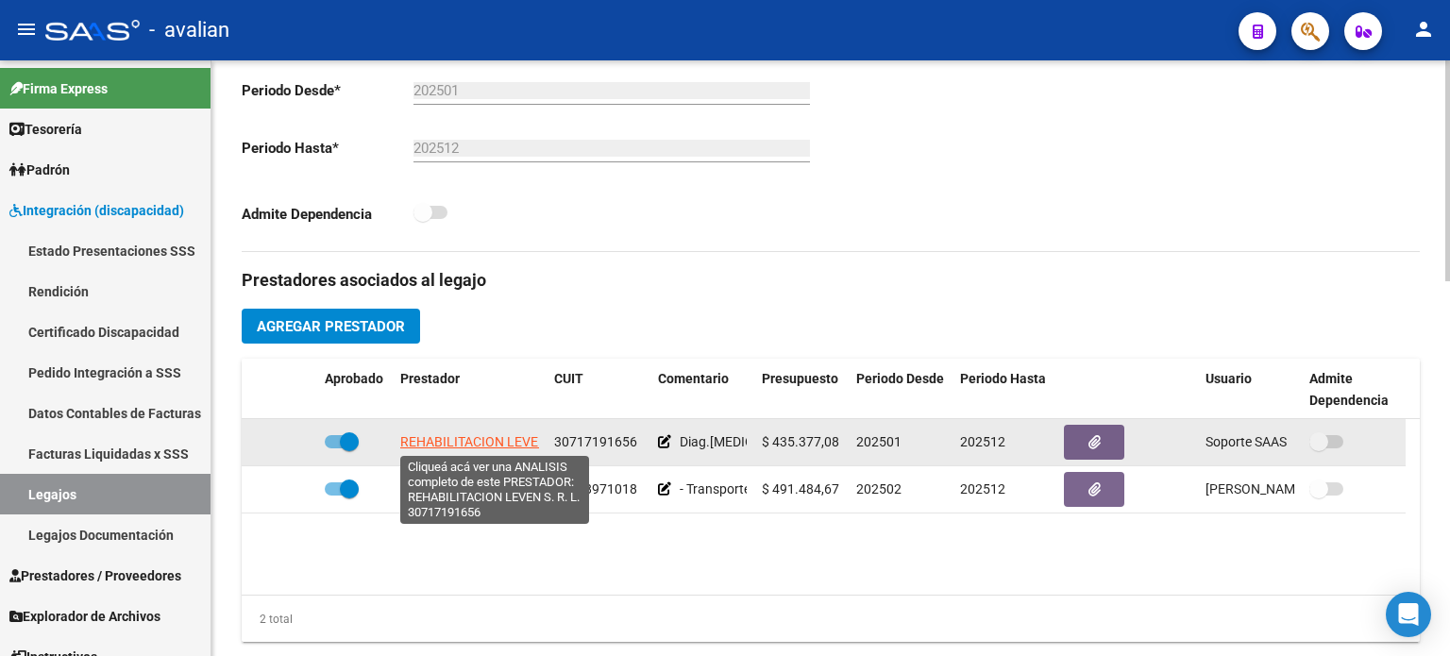
click at [482, 439] on span "REHABILITACION LEVEN S. R. L." at bounding box center [495, 441] width 191 height 15
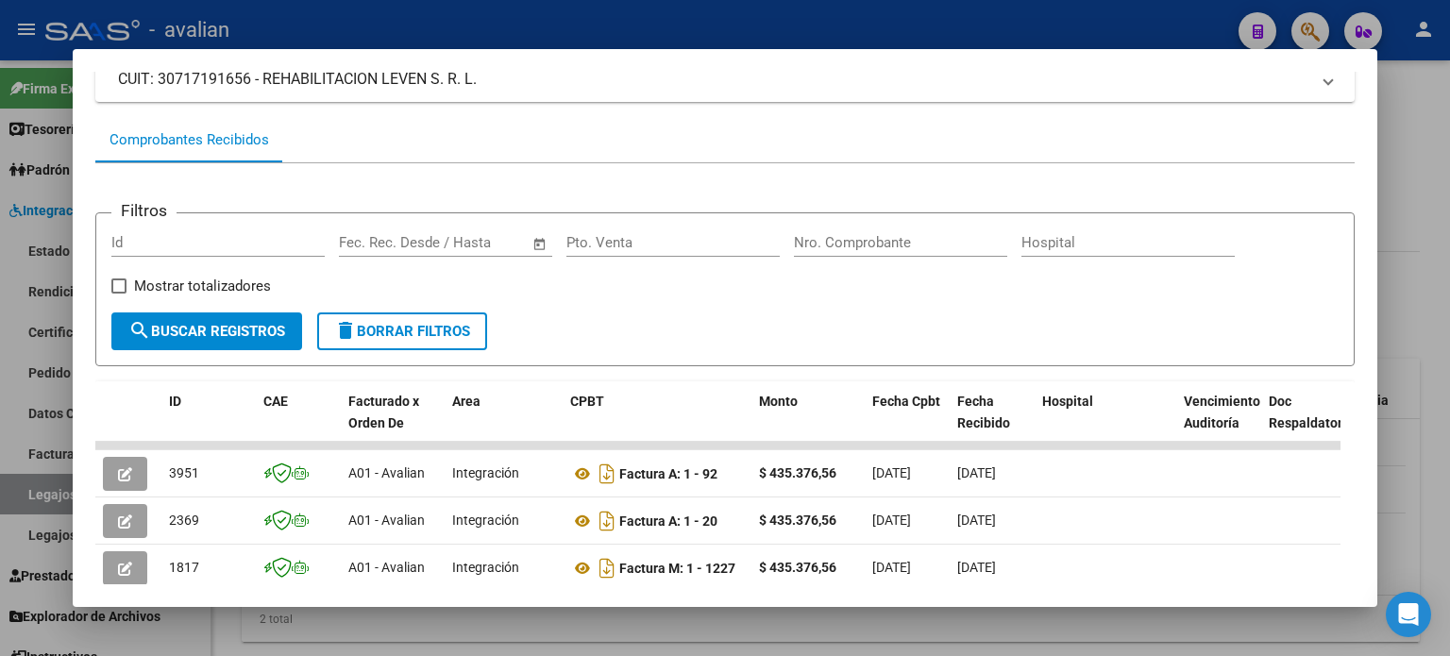
scroll to position [76, 0]
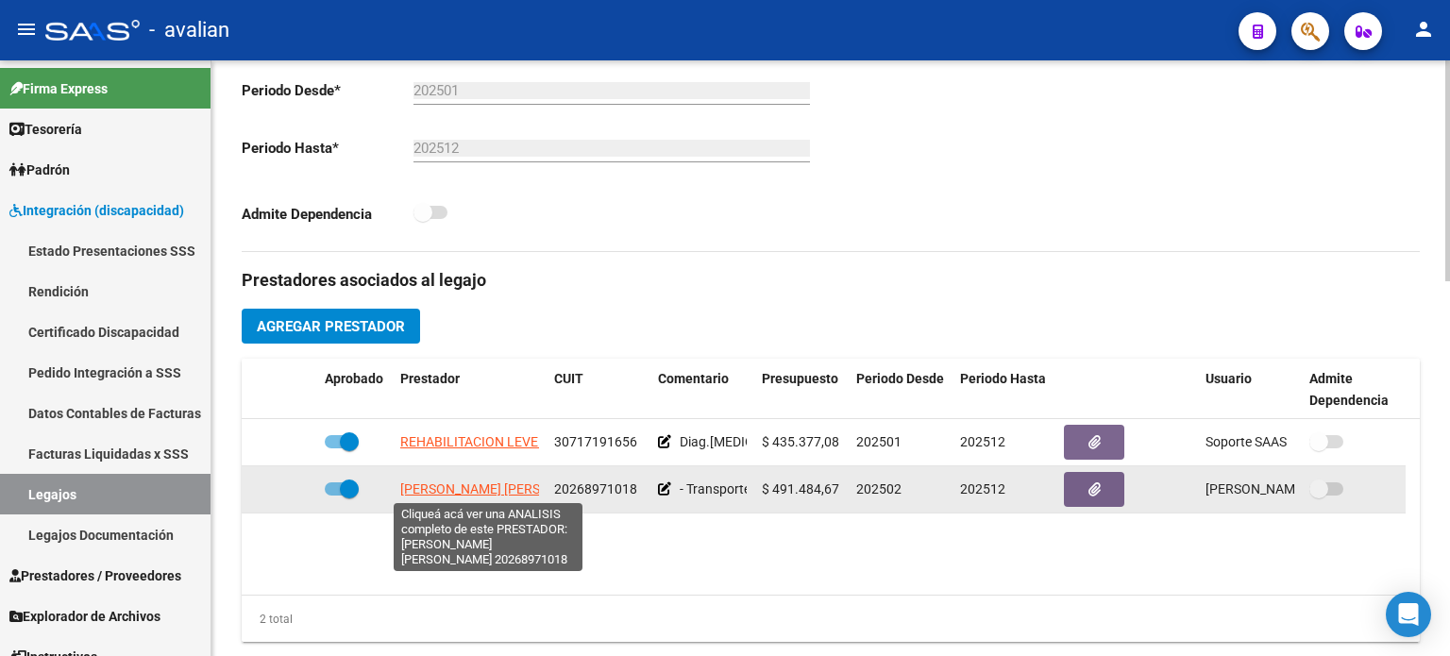
click at [471, 486] on span "[PERSON_NAME] [PERSON_NAME]" at bounding box center [502, 488] width 205 height 15
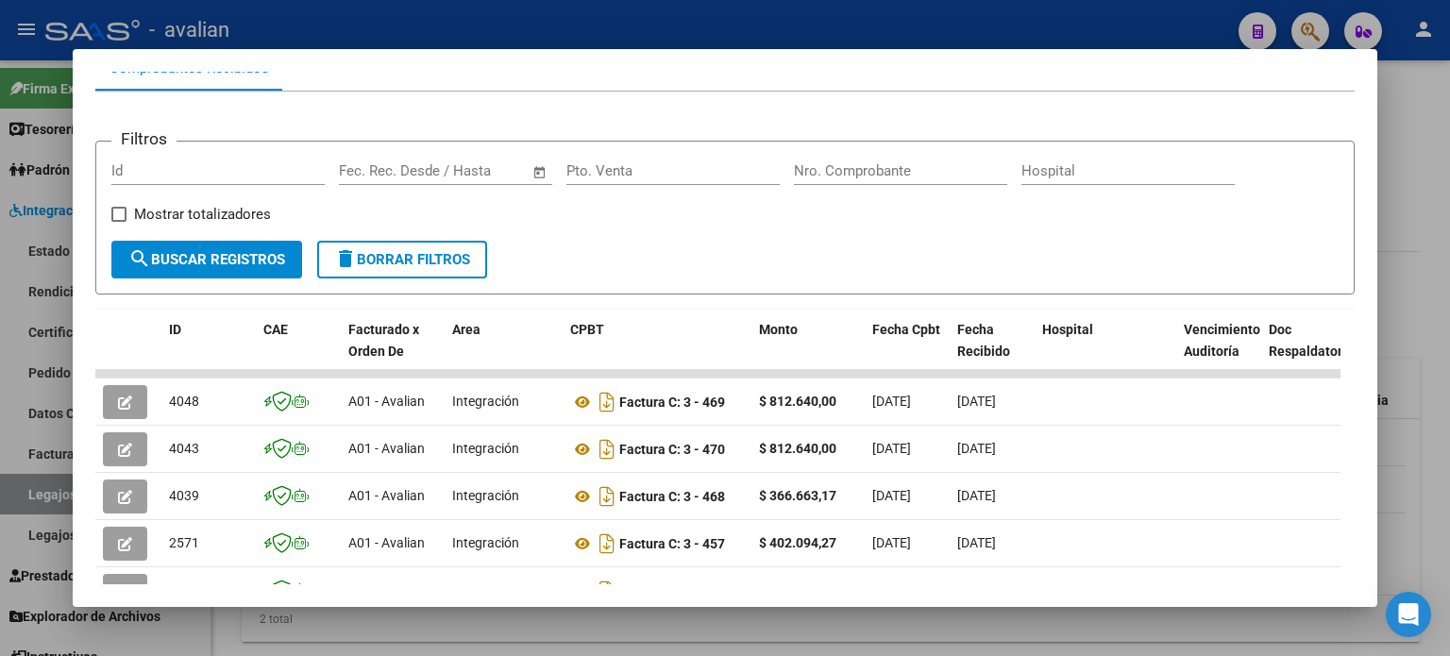
scroll to position [274, 0]
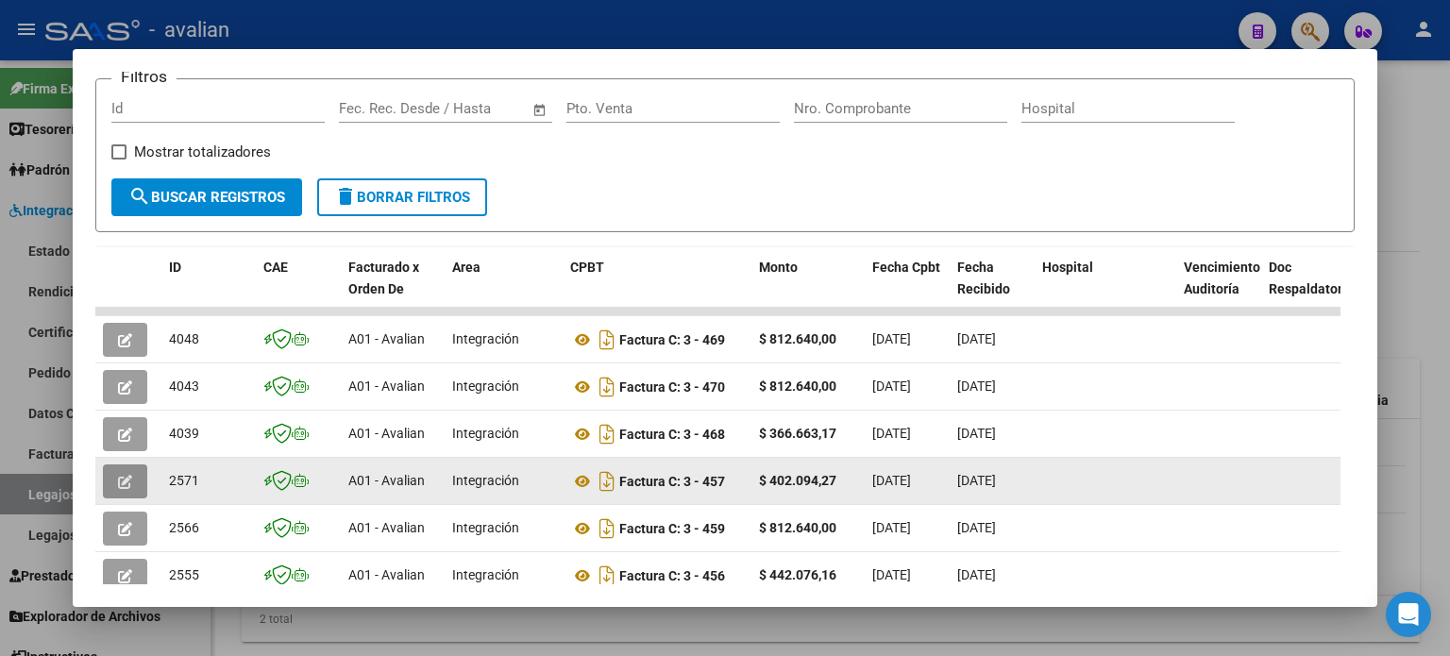
click at [121, 479] on icon "button" at bounding box center [125, 482] width 14 height 14
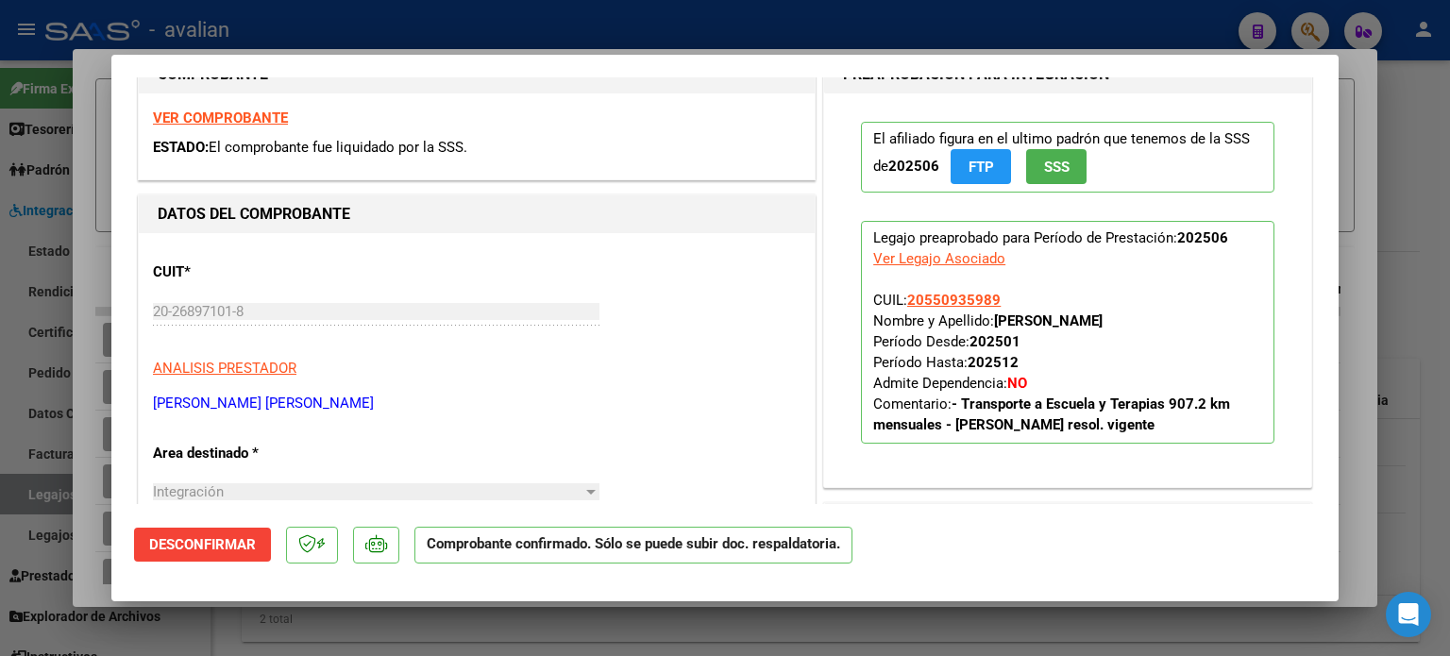
scroll to position [126, 0]
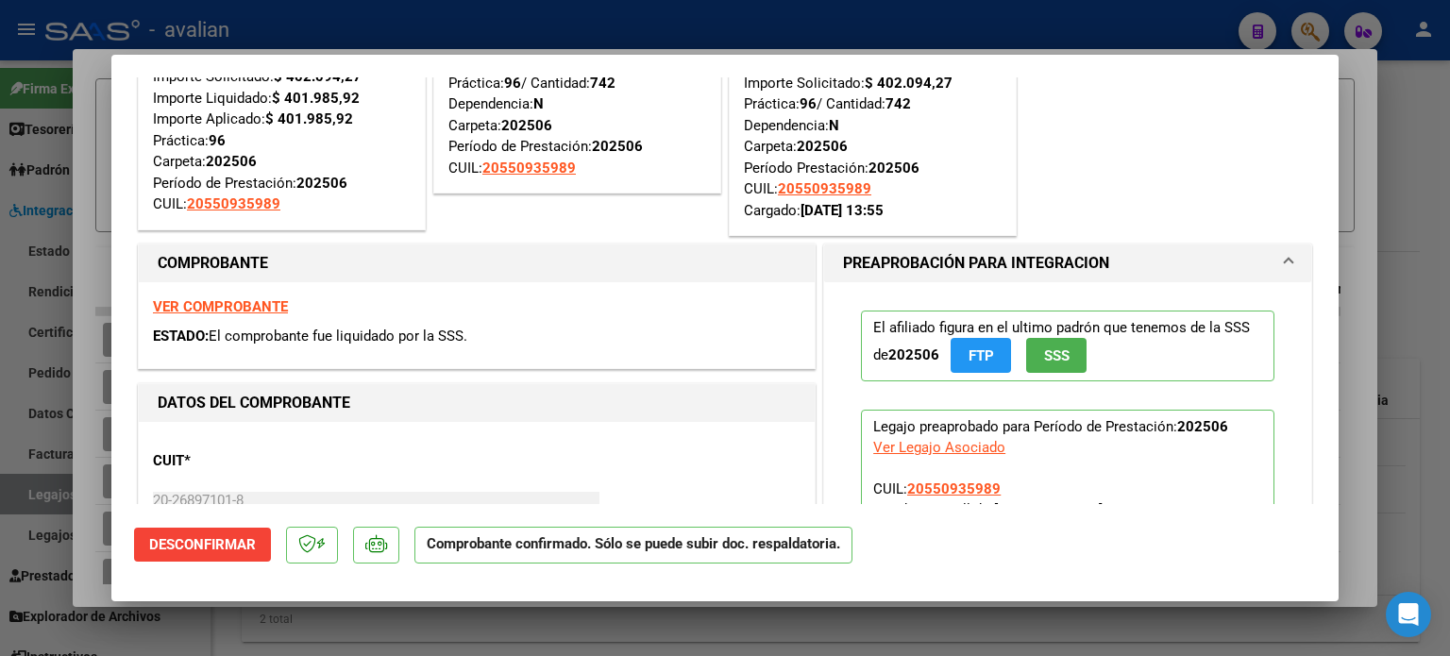
click at [229, 303] on strong "VER COMPROBANTE" at bounding box center [220, 306] width 135 height 17
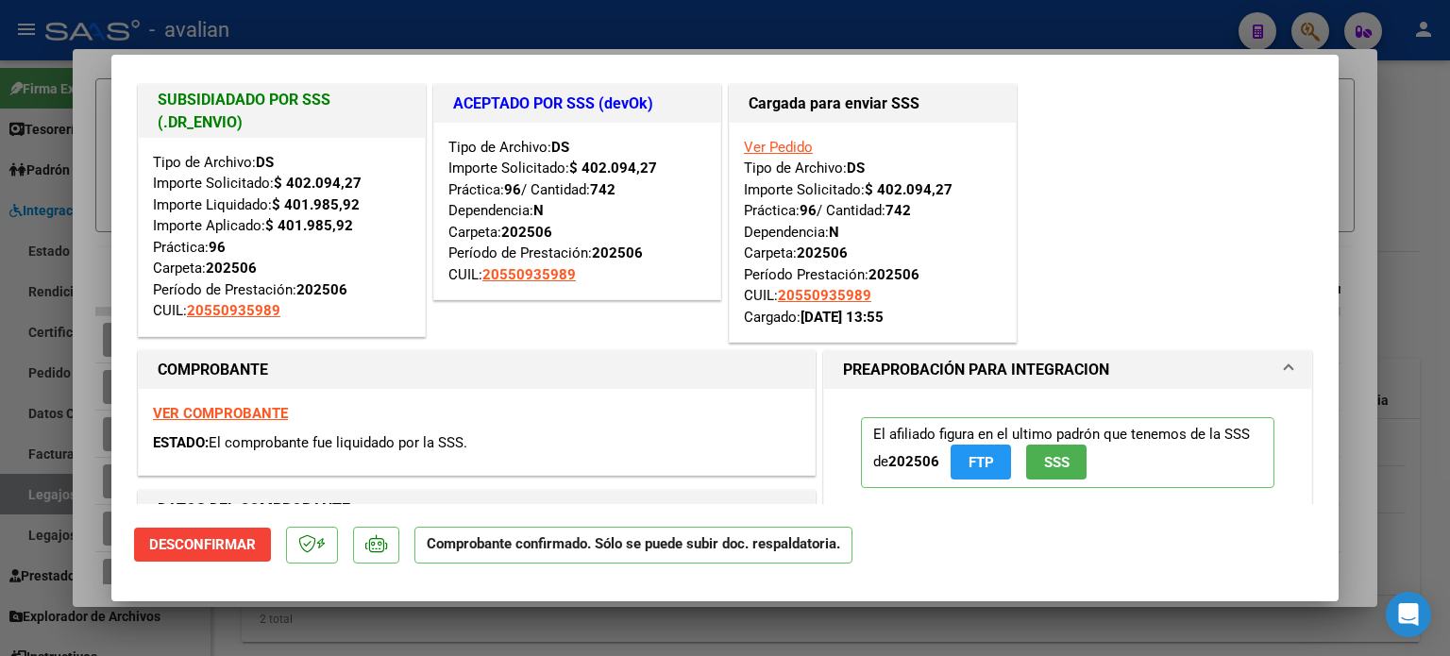
scroll to position [0, 0]
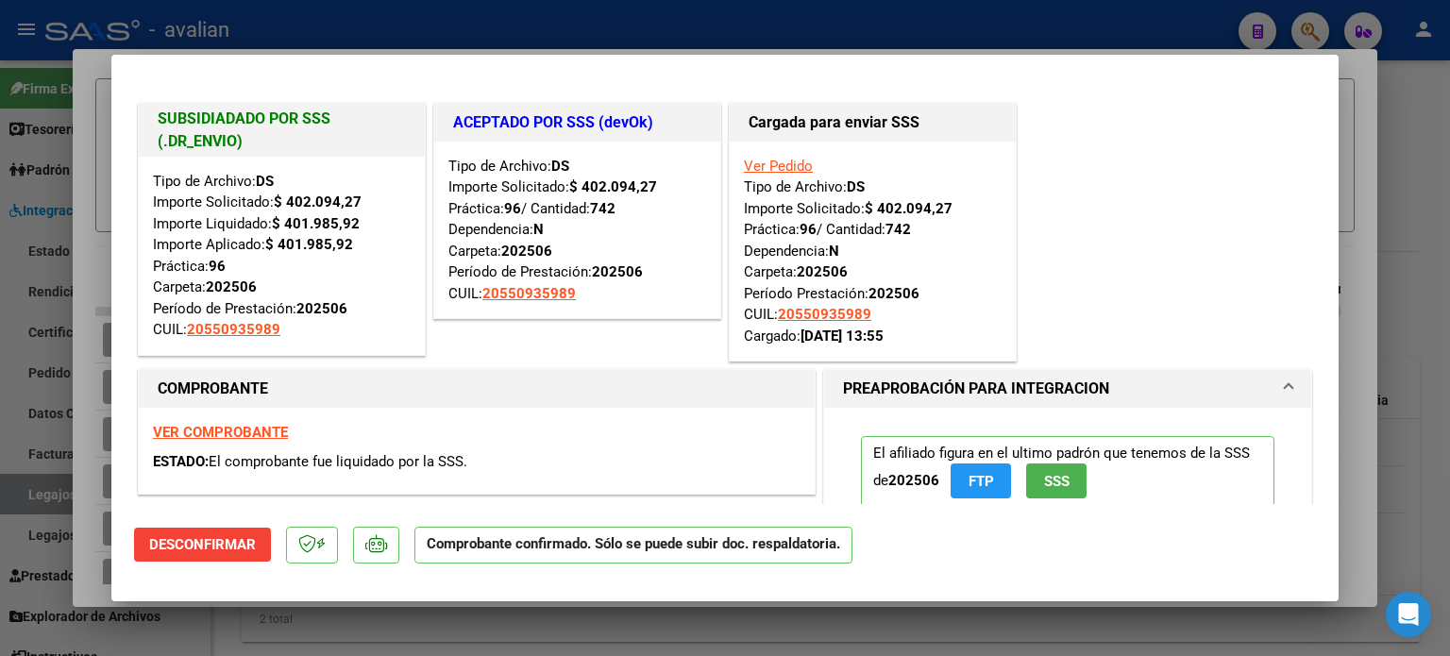
click at [773, 166] on link "Ver Pedido" at bounding box center [778, 166] width 69 height 17
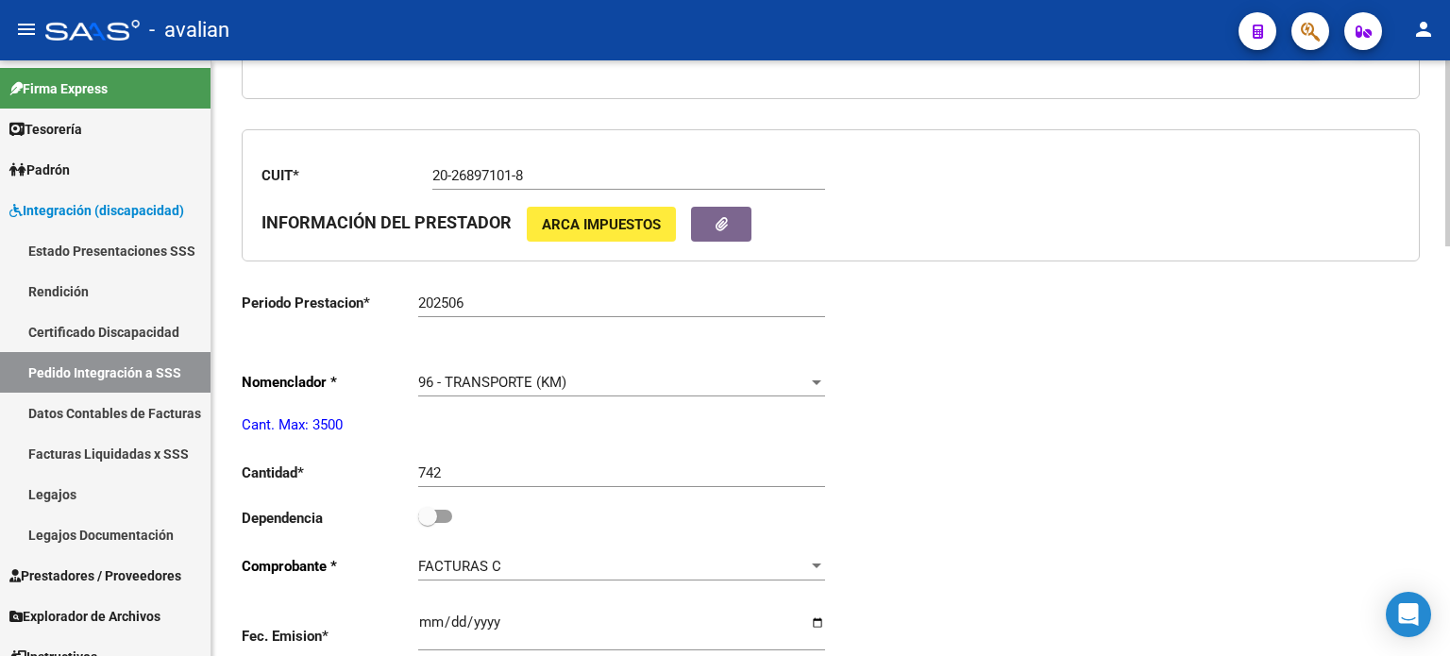
scroll to position [623, 0]
